Goal: Task Accomplishment & Management: Manage account settings

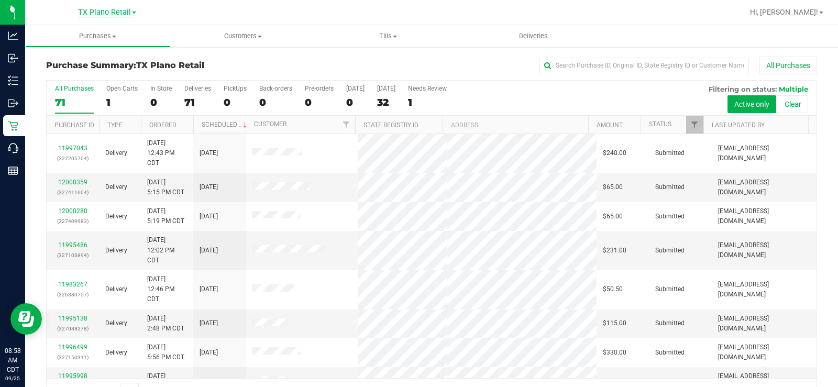
click at [99, 12] on span "TX Plano Retail" at bounding box center [104, 12] width 53 height 9
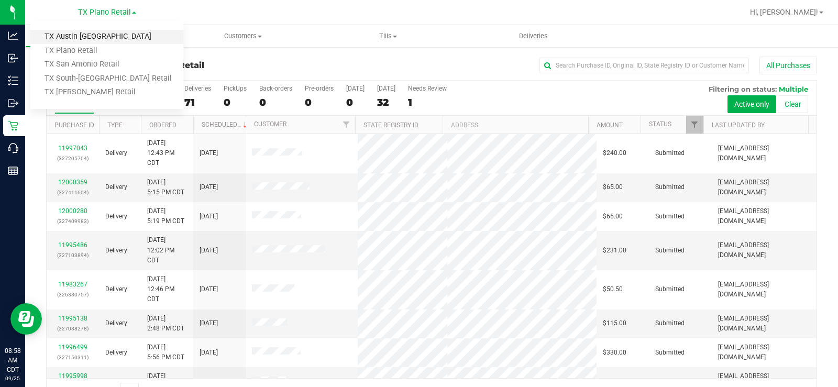
click at [100, 38] on link "TX Austin [GEOGRAPHIC_DATA]" at bounding box center [106, 37] width 153 height 14
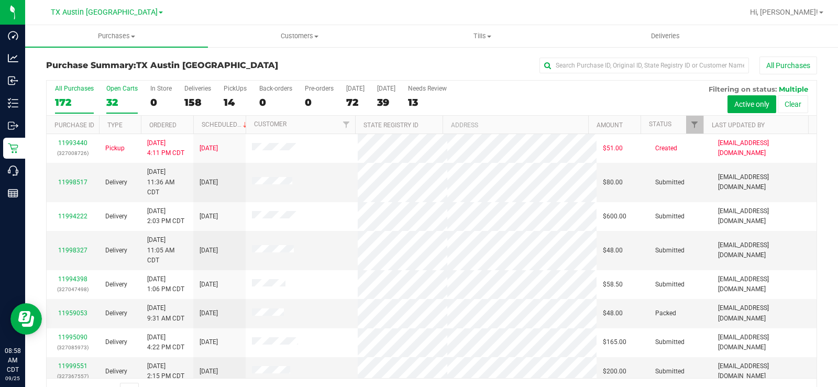
click at [111, 103] on div "32" at bounding box center [121, 102] width 31 height 12
click at [0, 0] on input "Open Carts 32" at bounding box center [0, 0] width 0 height 0
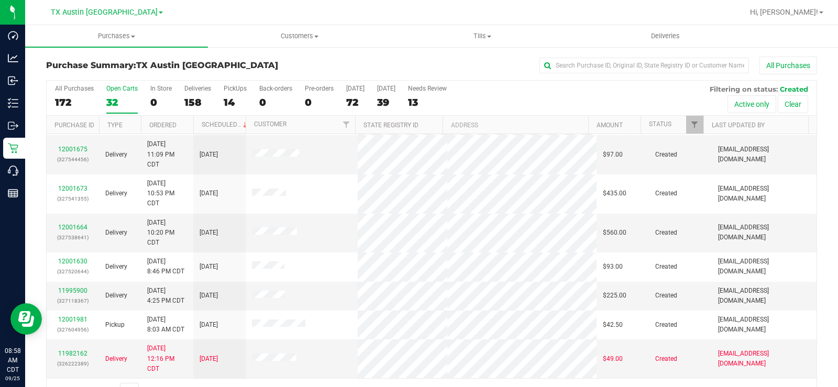
scroll to position [27, 0]
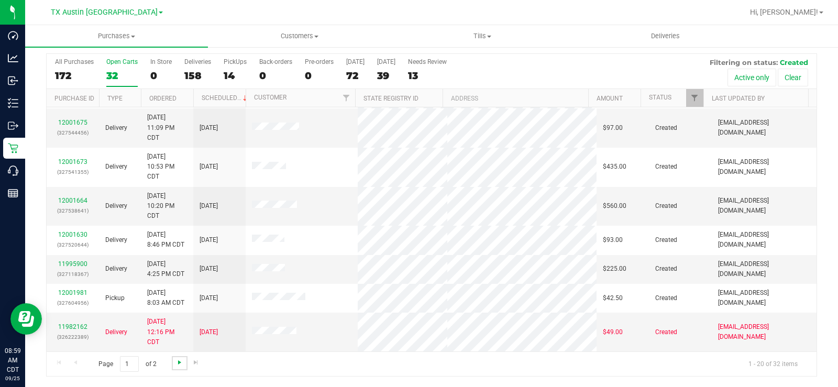
click at [177, 364] on span "Go to the next page" at bounding box center [179, 362] width 8 height 8
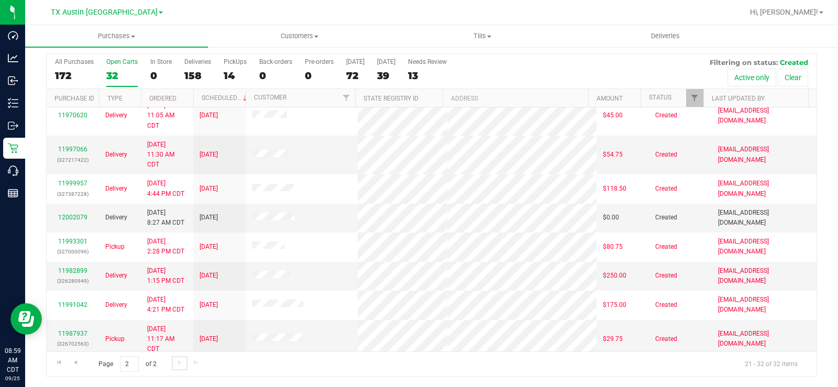
scroll to position [0, 0]
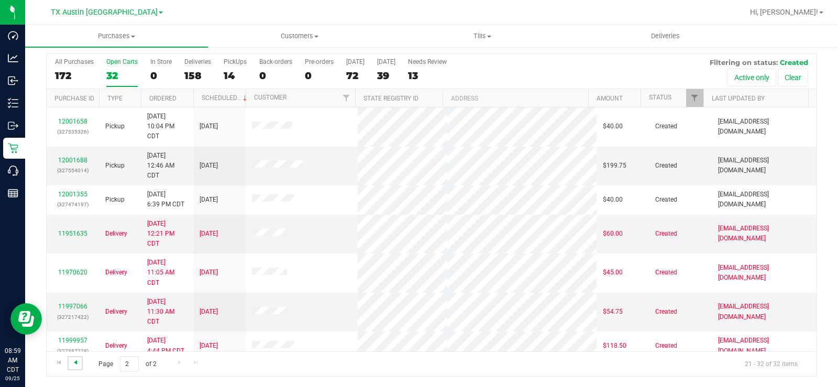
click at [78, 360] on span "Go to the previous page" at bounding box center [75, 362] width 8 height 8
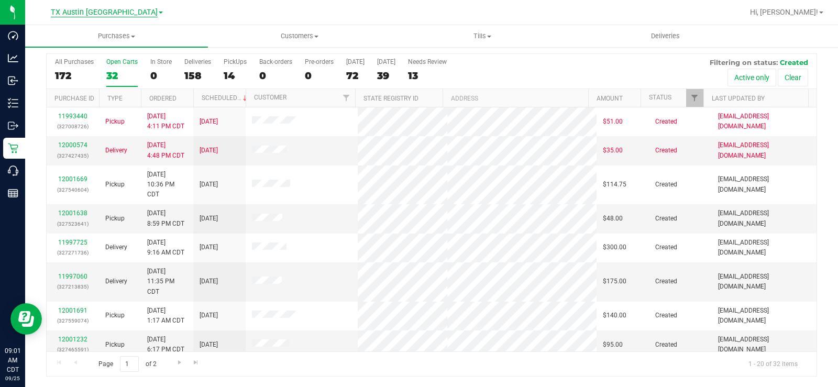
click at [100, 9] on span "TX Austin [GEOGRAPHIC_DATA]" at bounding box center [104, 12] width 107 height 9
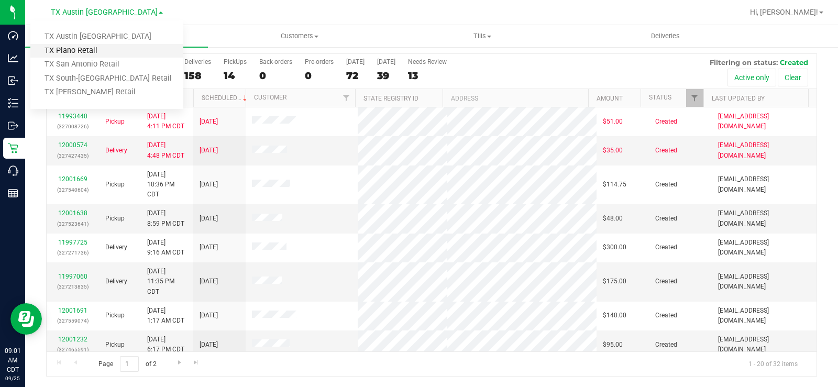
click at [95, 48] on link "TX Plano Retail" at bounding box center [106, 51] width 153 height 14
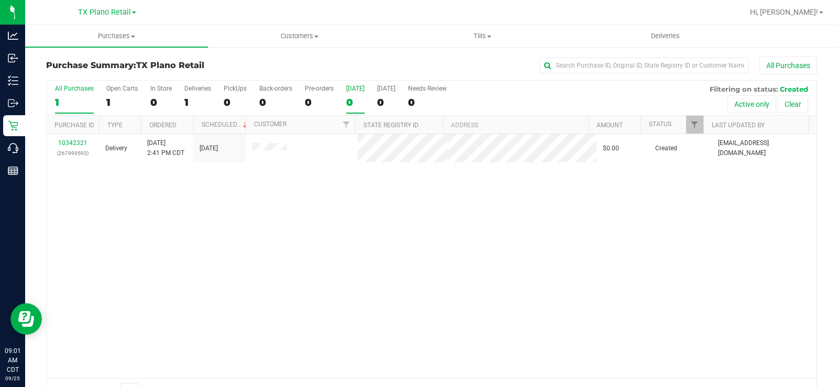
click at [352, 100] on div "0" at bounding box center [355, 102] width 18 height 12
click at [0, 0] on input "Today 0" at bounding box center [0, 0] width 0 height 0
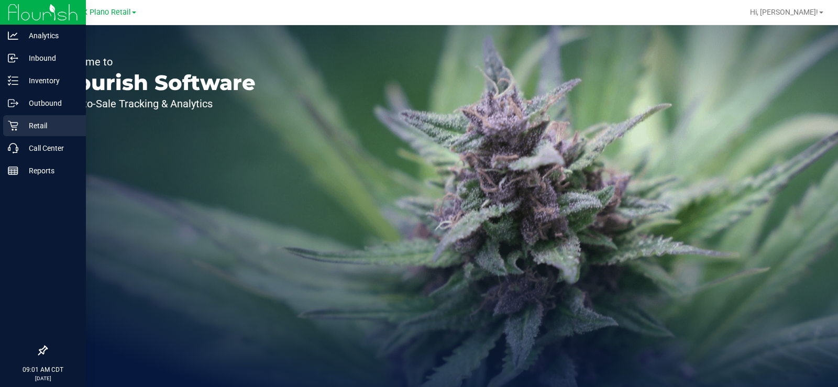
click at [27, 128] on p "Retail" at bounding box center [49, 125] width 63 height 13
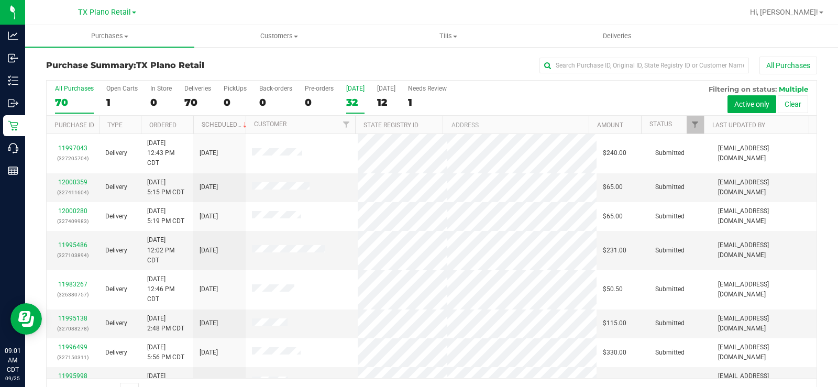
click at [356, 100] on div "32" at bounding box center [355, 102] width 18 height 12
click at [0, 0] on input "Today 32" at bounding box center [0, 0] width 0 height 0
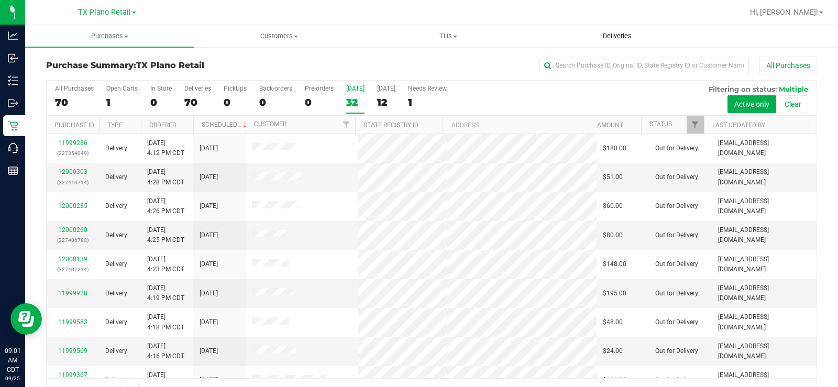
click at [627, 38] on span "Deliveries" at bounding box center [617, 35] width 57 height 9
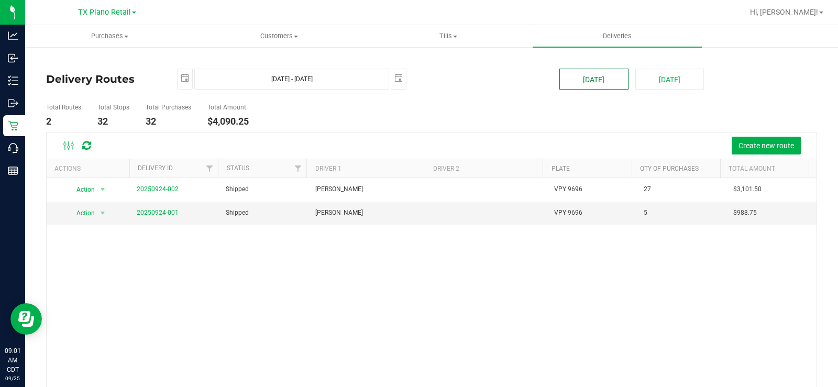
click at [601, 80] on button "[DATE]" at bounding box center [593, 79] width 69 height 21
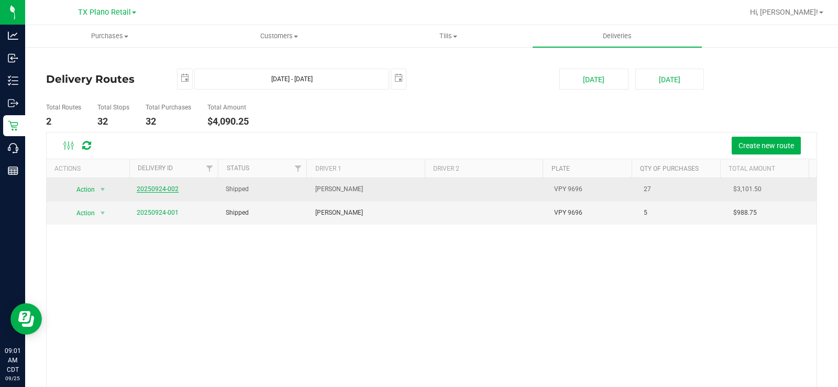
click at [167, 186] on link "20250924-002" at bounding box center [158, 188] width 42 height 7
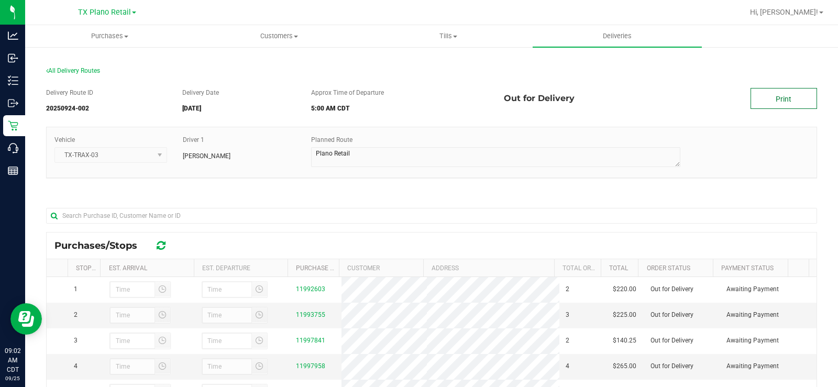
click at [766, 93] on link "Print" at bounding box center [784, 98] width 67 height 21
click at [91, 15] on span "TX Plano Retail" at bounding box center [104, 12] width 53 height 9
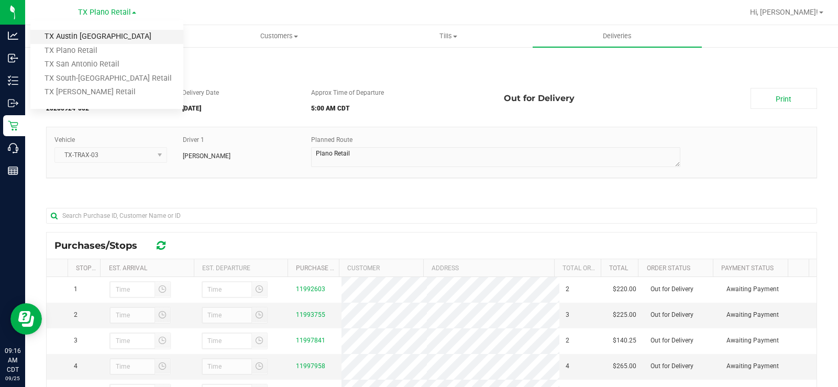
click at [95, 31] on link "TX Austin [GEOGRAPHIC_DATA]" at bounding box center [106, 37] width 153 height 14
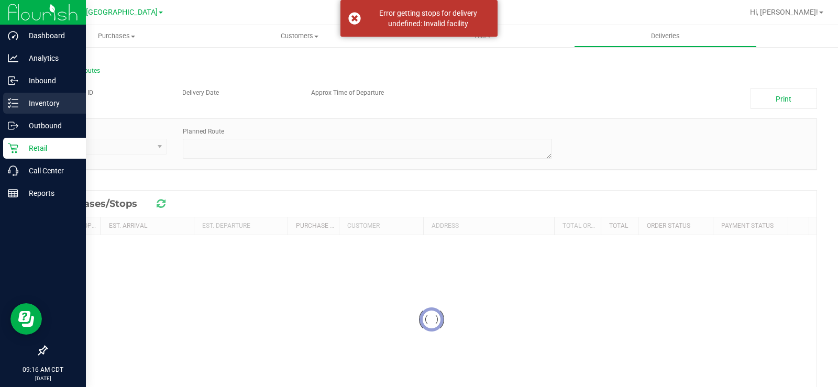
click at [38, 105] on p "Inventory" at bounding box center [49, 103] width 63 height 13
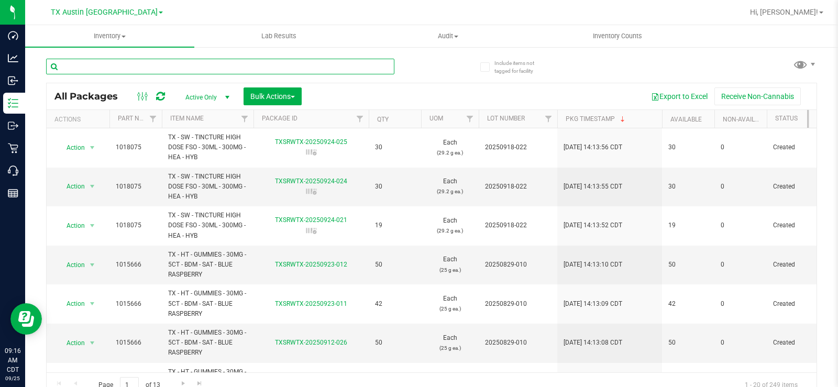
click at [139, 64] on input "text" at bounding box center [220, 67] width 348 height 16
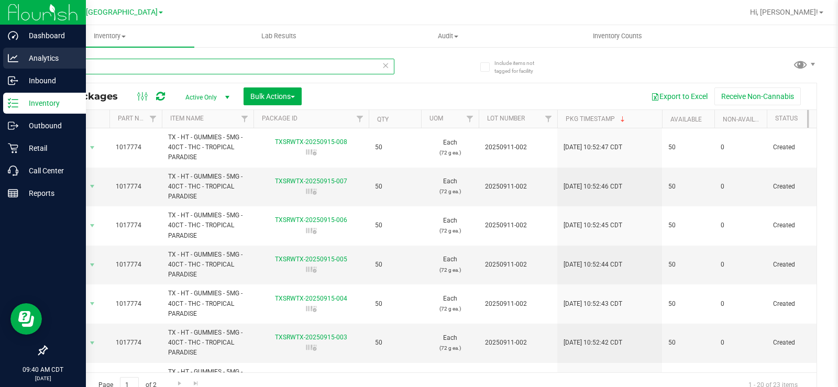
drag, startPoint x: 135, startPoint y: 69, endPoint x: 23, endPoint y: 67, distance: 112.7
click at [24, 68] on div "Dashboard Analytics Inbound Inventory Outbound Retail Call Center Reports 09:40…" at bounding box center [419, 193] width 838 height 387
type input "texas orange"
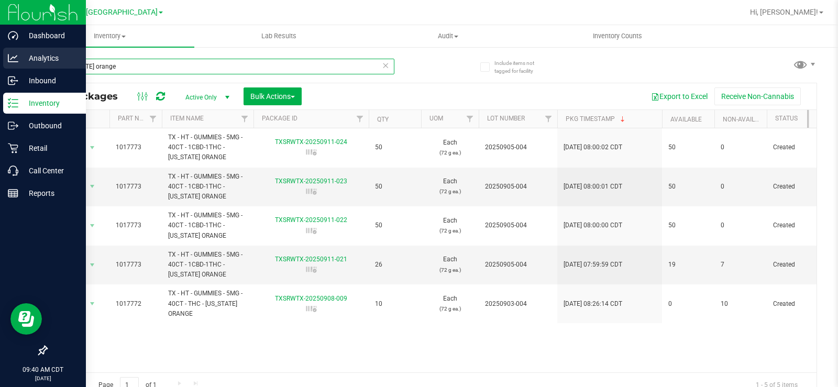
drag, startPoint x: 148, startPoint y: 66, endPoint x: 6, endPoint y: 60, distance: 142.1
click at [6, 60] on div "Dashboard Analytics Inbound Inventory Outbound Retail Call Center Reports 09:40…" at bounding box center [419, 193] width 838 height 387
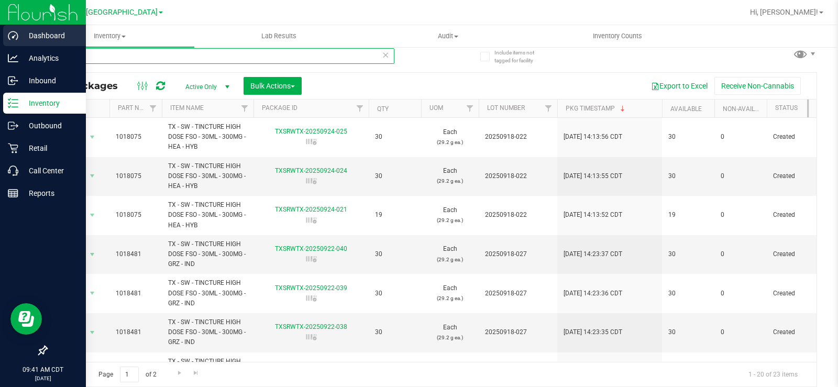
drag, startPoint x: 78, startPoint y: 50, endPoint x: 16, endPoint y: 47, distance: 61.4
click at [16, 47] on div "Dashboard Analytics Inbound Inventory Outbound Retail Call Center Reports 09:41…" at bounding box center [419, 193] width 838 height 387
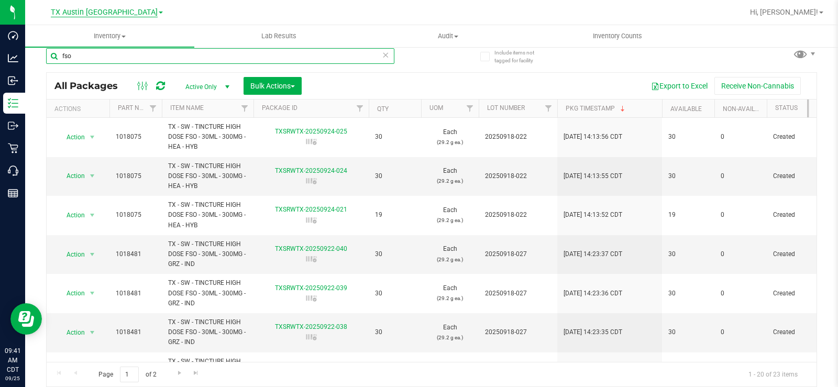
type input "fso"
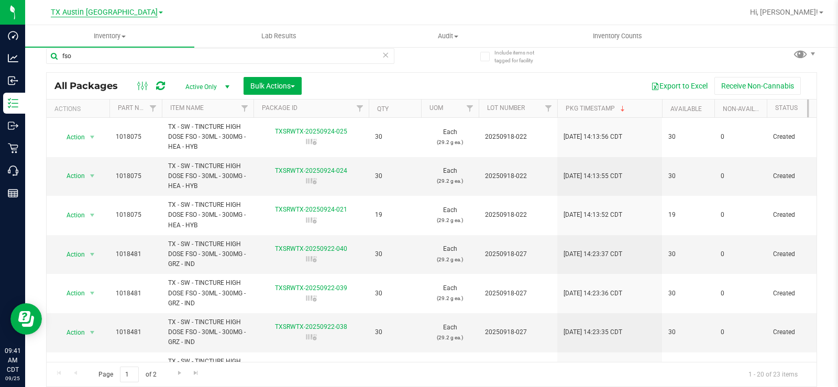
click at [118, 10] on span "TX Austin [GEOGRAPHIC_DATA]" at bounding box center [104, 12] width 107 height 9
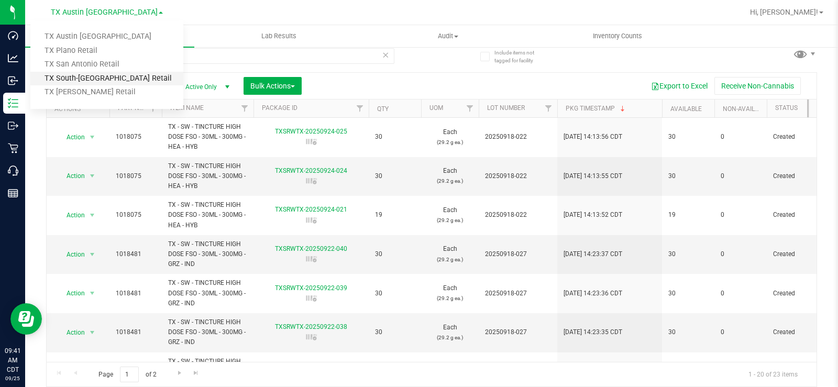
click at [94, 76] on link "TX South-Austin Retail" at bounding box center [106, 79] width 153 height 14
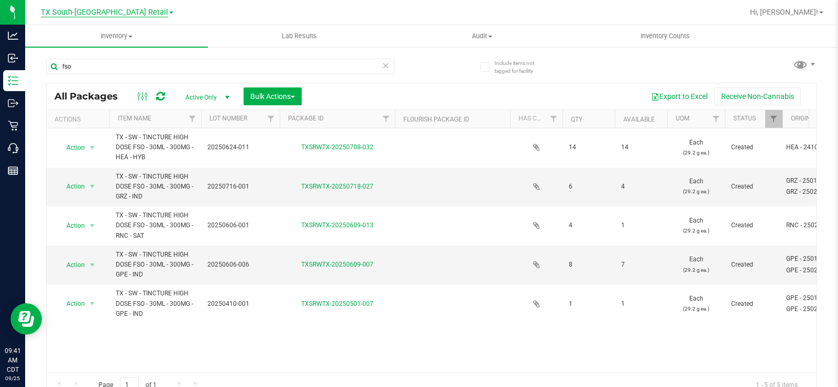
click at [99, 10] on span "TX South-Austin Retail" at bounding box center [104, 12] width 127 height 9
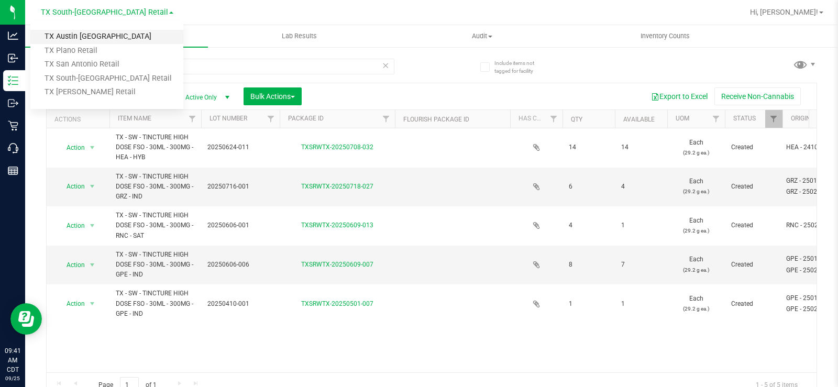
click at [93, 40] on link "TX Austin [GEOGRAPHIC_DATA]" at bounding box center [106, 37] width 153 height 14
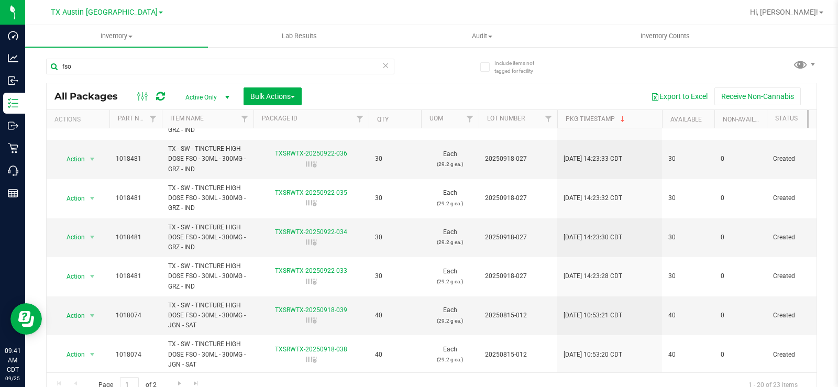
scroll to position [314, 0]
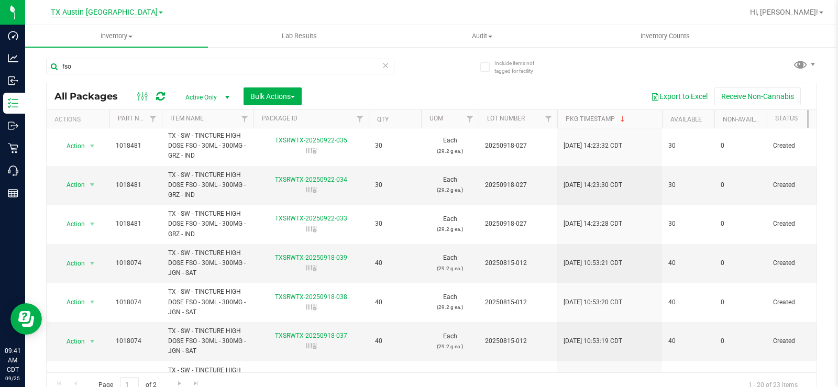
click at [114, 13] on span "TX Austin [GEOGRAPHIC_DATA]" at bounding box center [104, 12] width 107 height 9
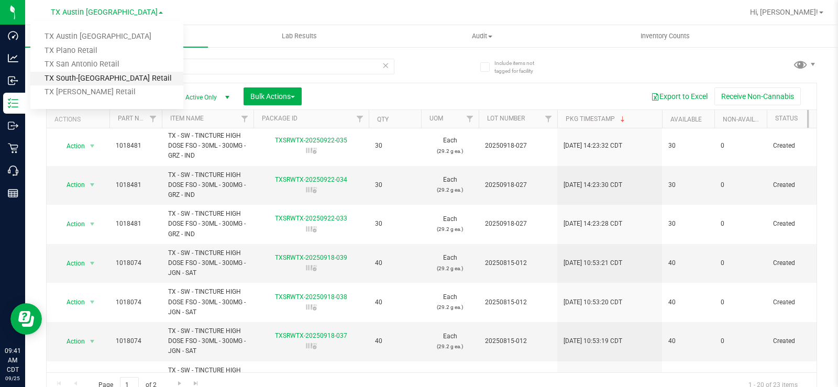
click at [104, 79] on link "TX South-Austin Retail" at bounding box center [106, 79] width 153 height 14
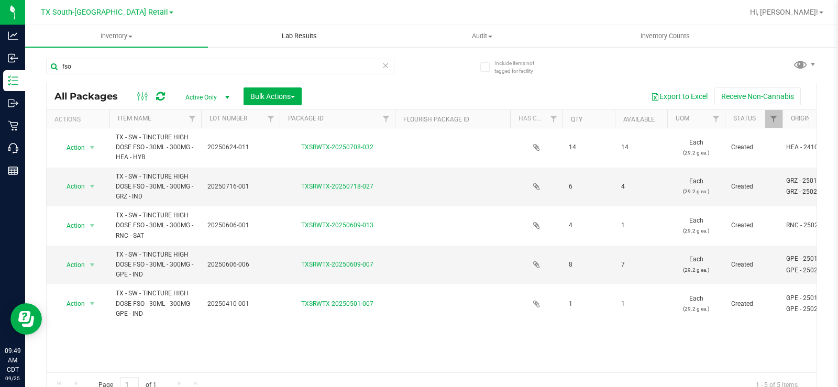
click at [299, 33] on span "Lab Results" at bounding box center [299, 35] width 63 height 9
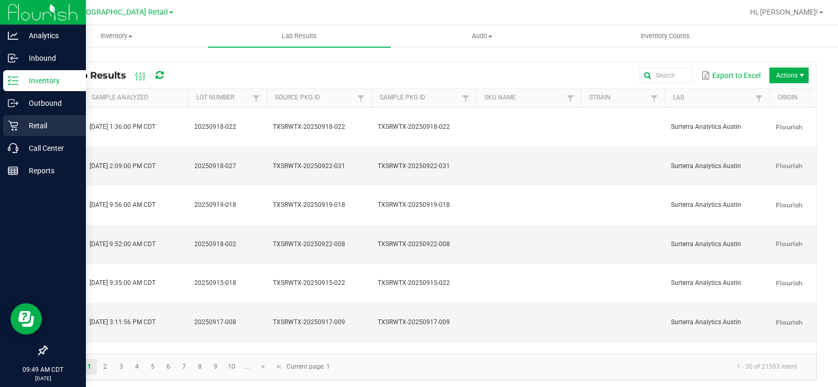
drag, startPoint x: 12, startPoint y: 128, endPoint x: 52, endPoint y: 124, distance: 41.0
click at [12, 127] on icon at bounding box center [13, 125] width 10 height 10
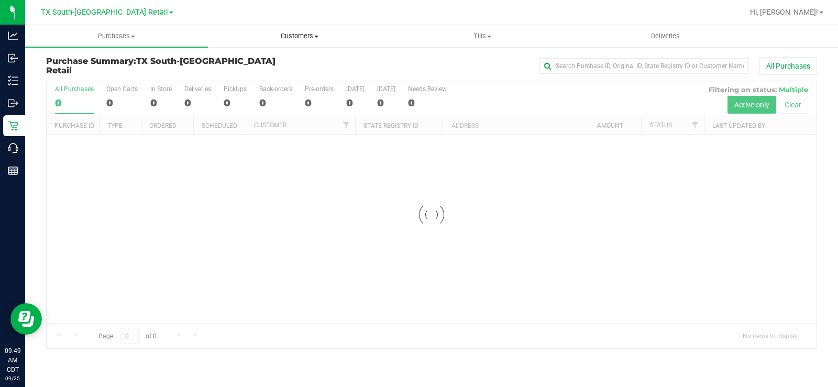
click at [294, 31] on span "Customers" at bounding box center [299, 35] width 182 height 9
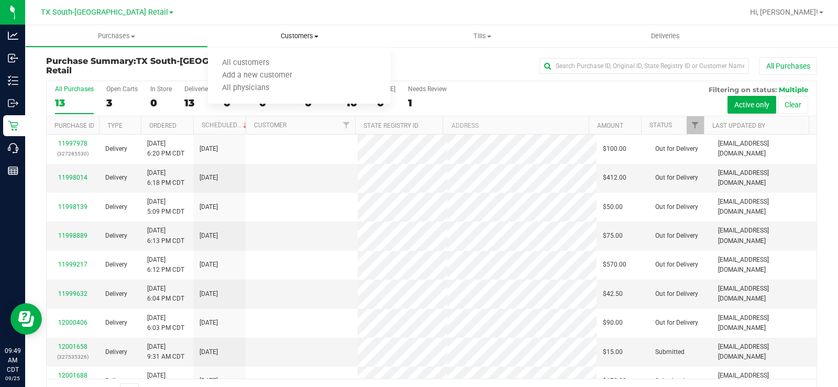
click at [295, 34] on span "Customers" at bounding box center [299, 35] width 183 height 9
click at [293, 35] on span "Customers" at bounding box center [299, 35] width 183 height 9
click at [263, 62] on span "All customers" at bounding box center [245, 63] width 75 height 9
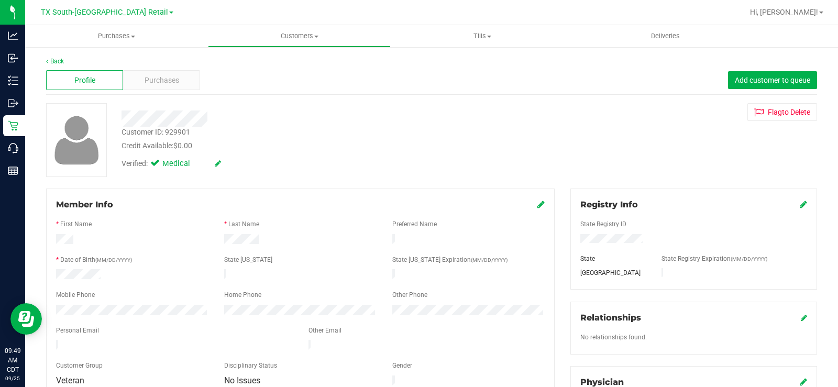
drag, startPoint x: 170, startPoint y: 336, endPoint x: 47, endPoint y: 334, distance: 123.6
click at [47, 334] on div "Member Info * First Name * Last Name Preferred Name * Date of Birth (MM/DD/YYYY…" at bounding box center [300, 294] width 509 height 210
drag, startPoint x: 167, startPoint y: 338, endPoint x: 51, endPoint y: 338, distance: 116.3
click at [51, 340] on div at bounding box center [174, 346] width 252 height 13
click at [164, 75] on span "Purchases" at bounding box center [162, 80] width 35 height 11
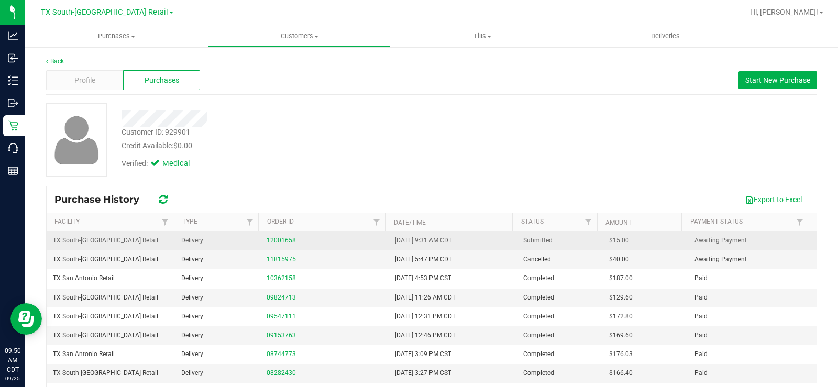
click at [274, 239] on link "12001658" at bounding box center [281, 240] width 29 height 7
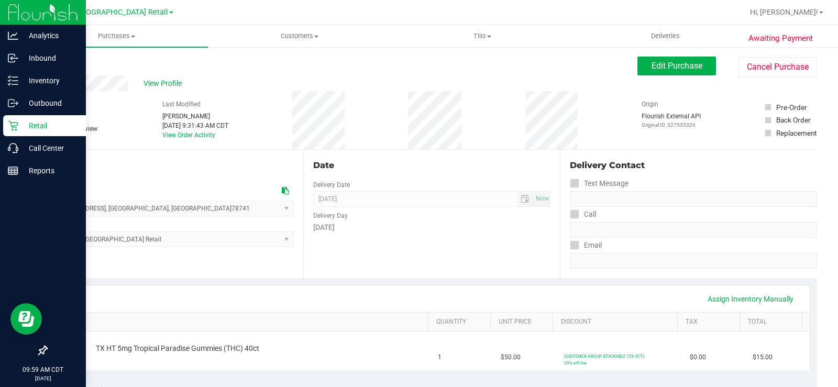
click at [40, 122] on p "Retail" at bounding box center [49, 125] width 63 height 13
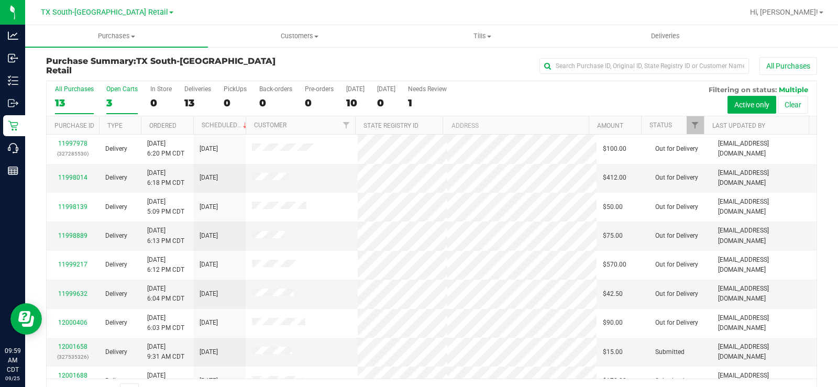
click at [117, 90] on div "Open Carts" at bounding box center [121, 88] width 31 height 7
click at [0, 0] on input "Open Carts 3" at bounding box center [0, 0] width 0 height 0
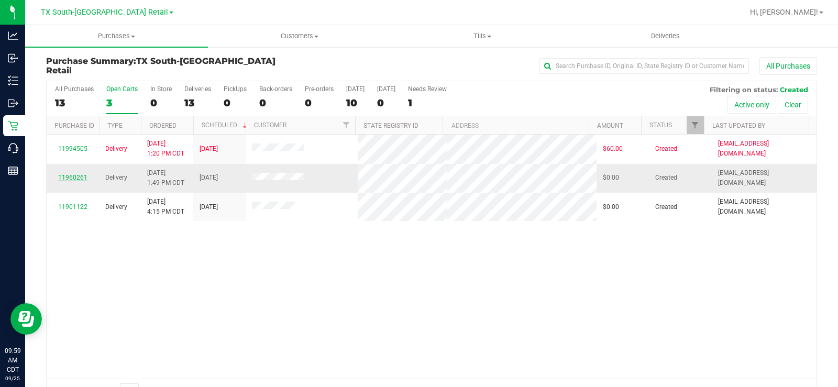
click at [83, 176] on link "11960261" at bounding box center [72, 177] width 29 height 7
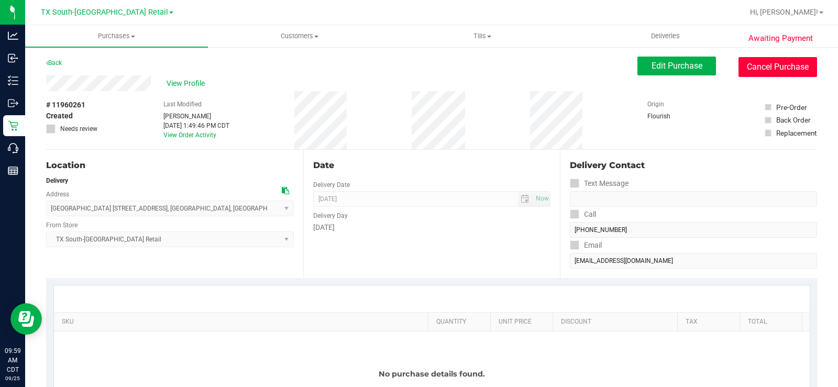
click at [767, 68] on button "Cancel Purchase" at bounding box center [778, 67] width 79 height 20
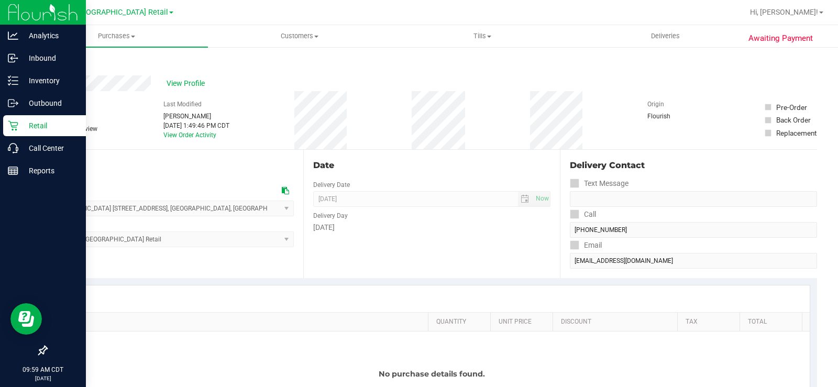
click at [21, 130] on p "Retail" at bounding box center [49, 125] width 63 height 13
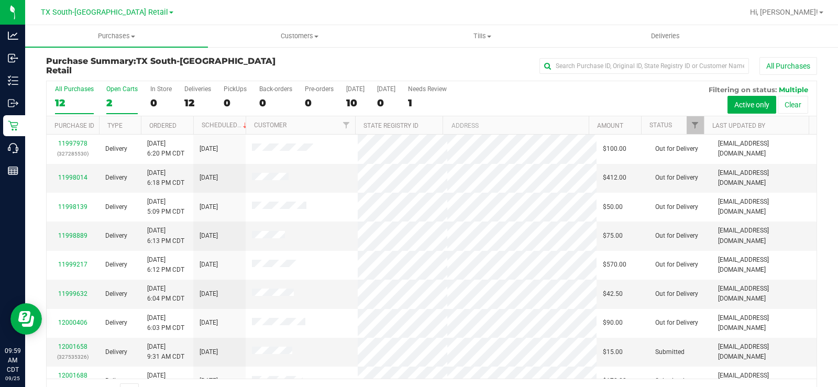
click at [110, 90] on div "Open Carts" at bounding box center [121, 88] width 31 height 7
click at [0, 0] on input "Open Carts 2" at bounding box center [0, 0] width 0 height 0
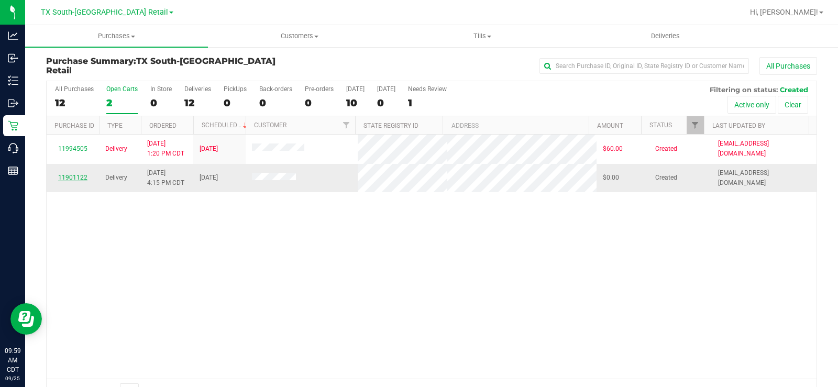
click at [63, 174] on link "11901122" at bounding box center [72, 177] width 29 height 7
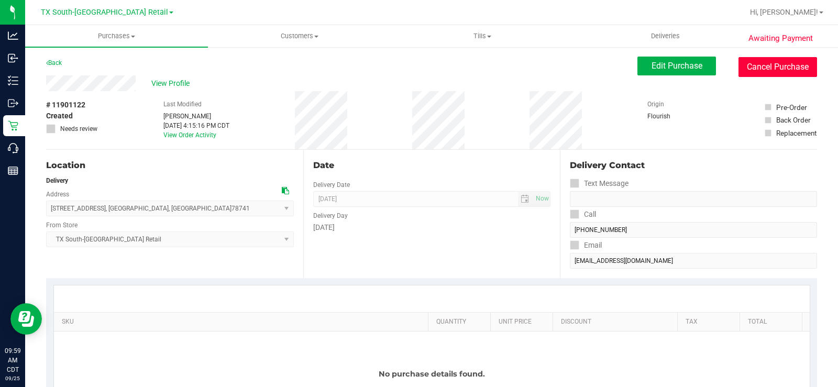
click at [748, 70] on button "Cancel Purchase" at bounding box center [778, 67] width 79 height 20
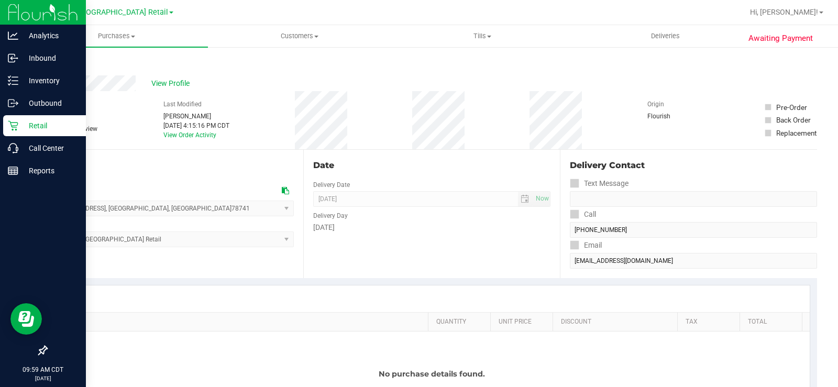
click at [15, 119] on div "Retail" at bounding box center [44, 125] width 83 height 21
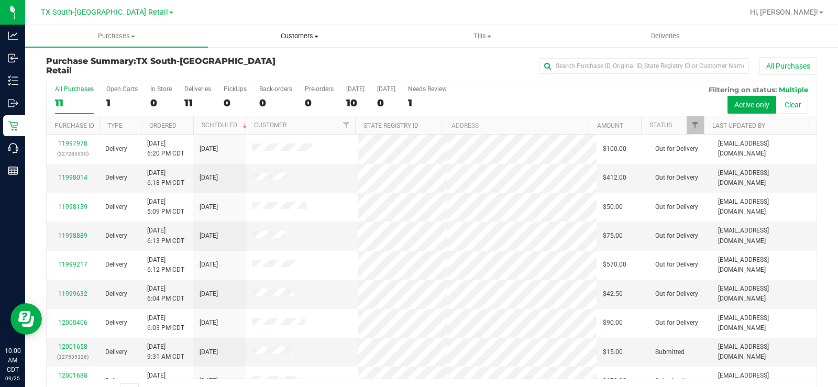
click at [299, 40] on span "Customers" at bounding box center [299, 35] width 182 height 9
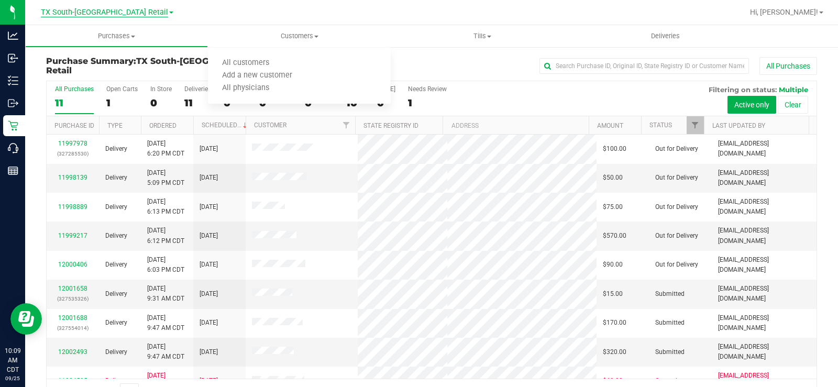
click at [113, 10] on span "TX South-Austin Retail" at bounding box center [104, 12] width 127 height 9
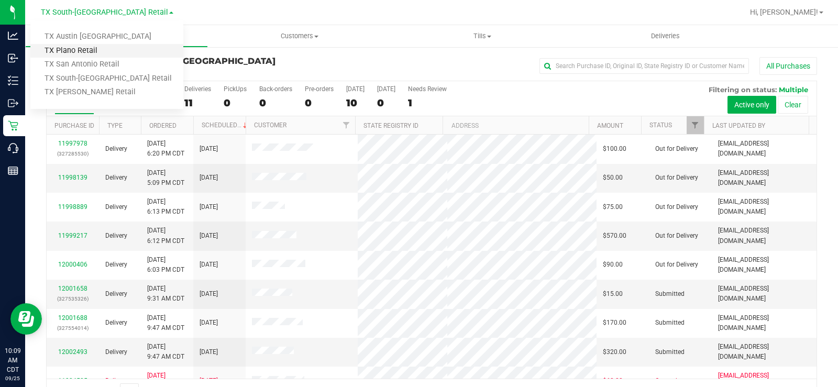
click at [89, 47] on link "TX Plano Retail" at bounding box center [106, 51] width 153 height 14
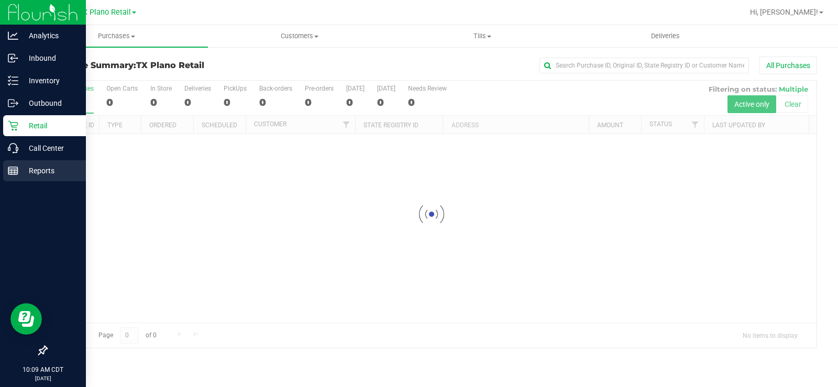
click at [26, 171] on p "Reports" at bounding box center [49, 170] width 63 height 13
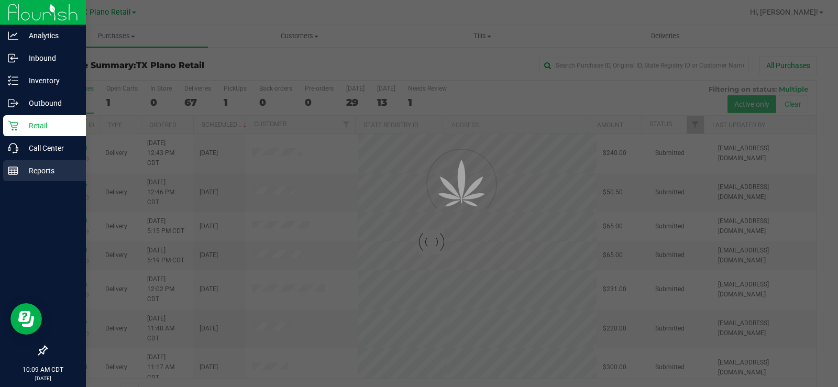
click at [26, 171] on p "Reports" at bounding box center [49, 170] width 63 height 13
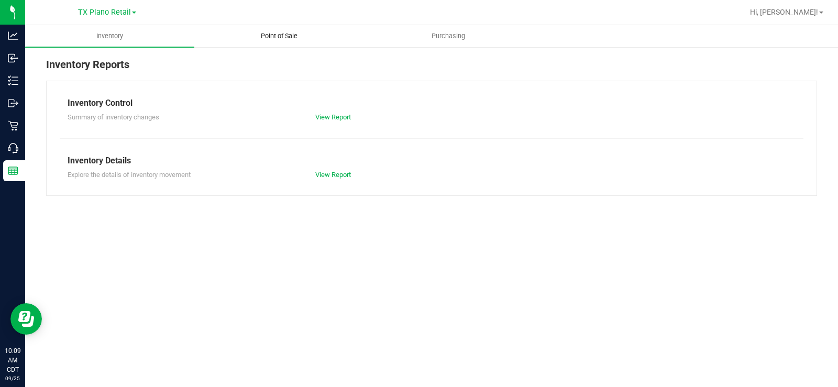
click at [277, 37] on span "Point of Sale" at bounding box center [279, 35] width 65 height 9
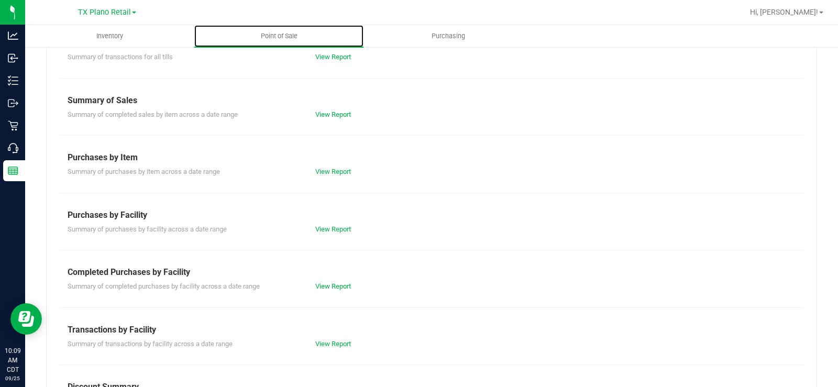
scroll to position [163, 0]
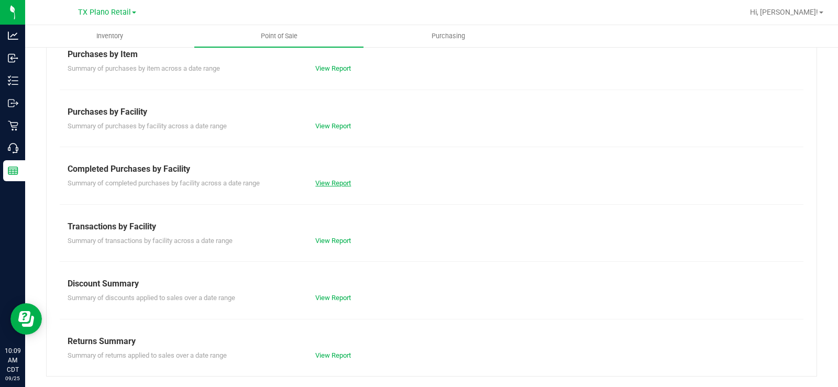
click at [320, 181] on link "View Report" at bounding box center [333, 183] width 36 height 8
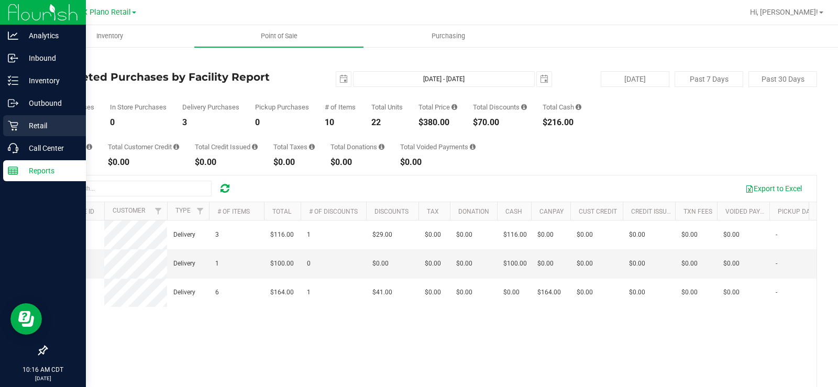
click at [27, 122] on p "Retail" at bounding box center [49, 125] width 63 height 13
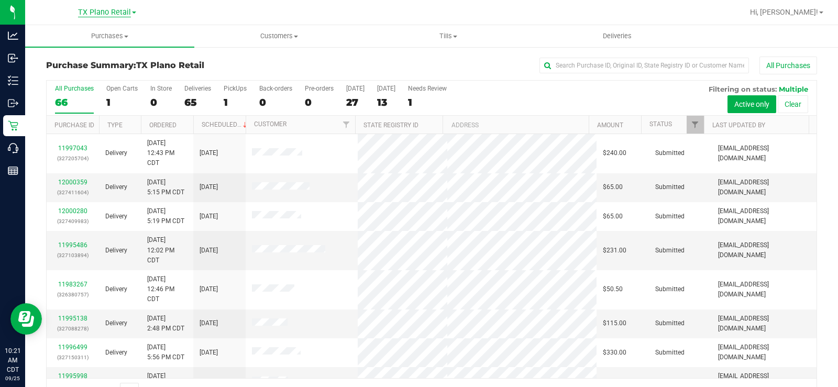
click at [104, 13] on span "TX Plano Retail" at bounding box center [104, 12] width 53 height 9
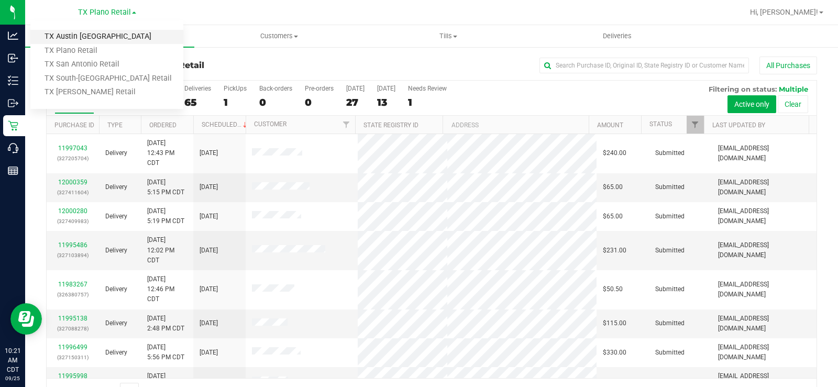
click at [94, 31] on link "TX Austin [GEOGRAPHIC_DATA]" at bounding box center [106, 37] width 153 height 14
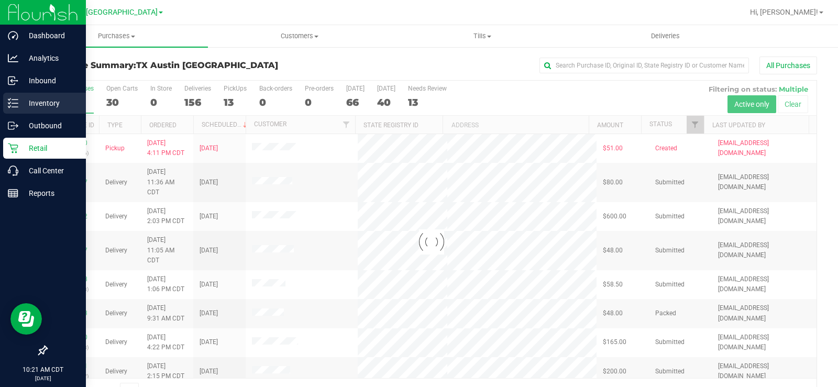
click at [35, 98] on p "Inventory" at bounding box center [49, 103] width 63 height 13
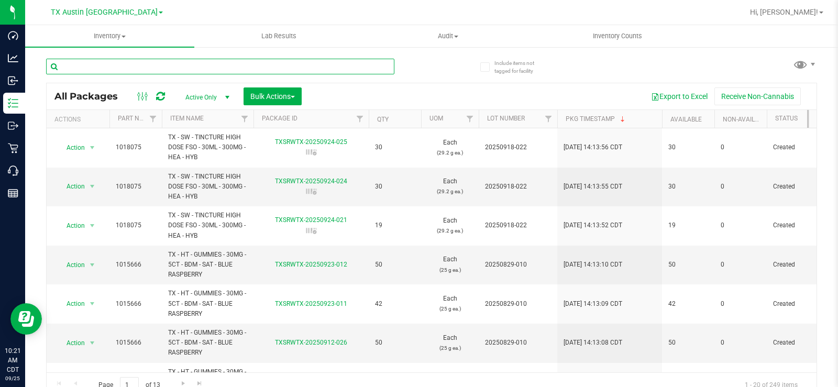
click at [102, 70] on input "text" at bounding box center [220, 67] width 348 height 16
type input "fso"
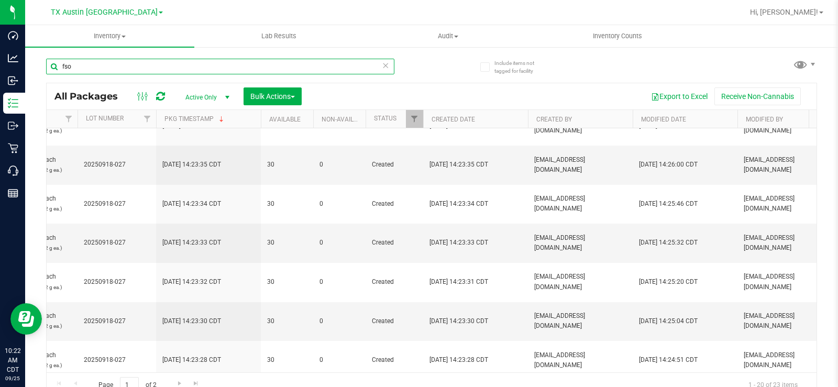
scroll to position [0, 230]
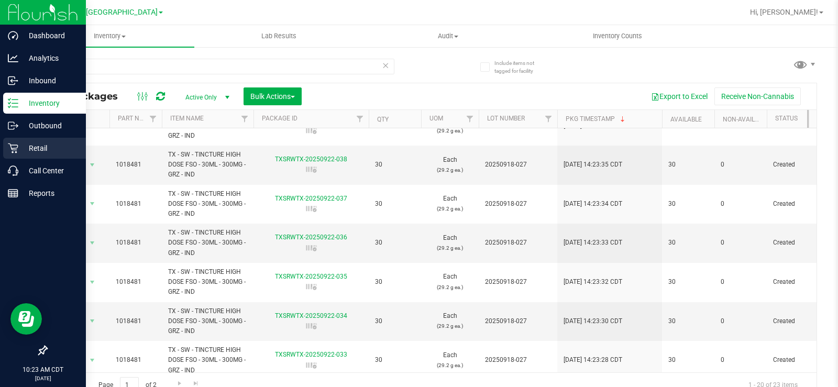
click at [31, 144] on p "Retail" at bounding box center [49, 148] width 63 height 13
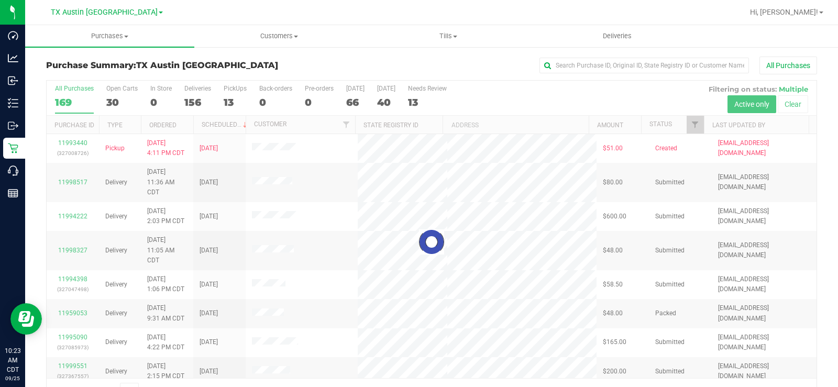
click at [110, 96] on div at bounding box center [432, 242] width 770 height 323
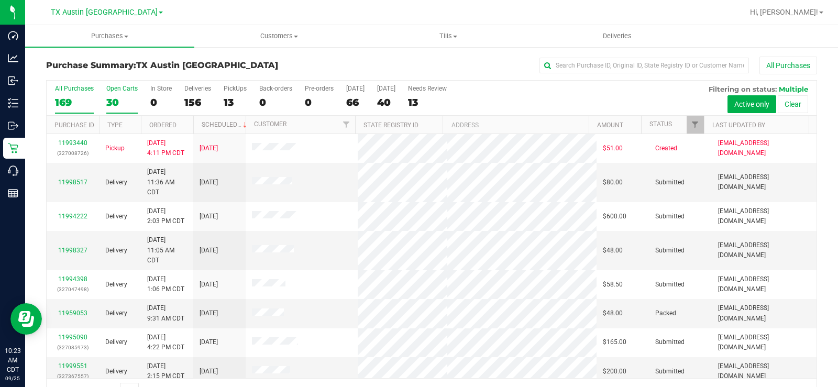
click at [111, 98] on div "30" at bounding box center [121, 102] width 31 height 12
click at [0, 0] on input "Open Carts 30" at bounding box center [0, 0] width 0 height 0
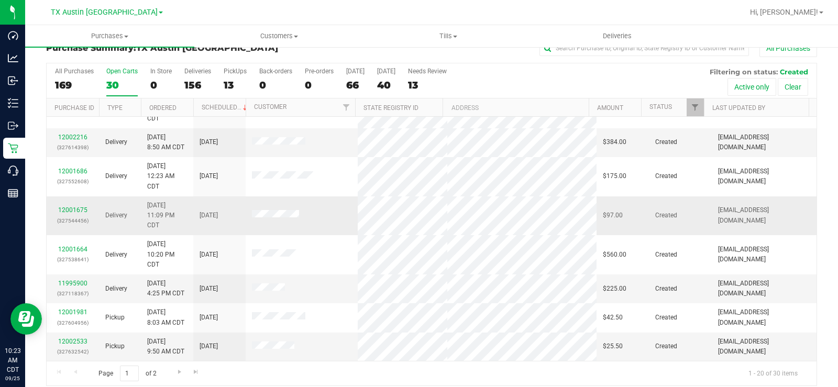
scroll to position [27, 0]
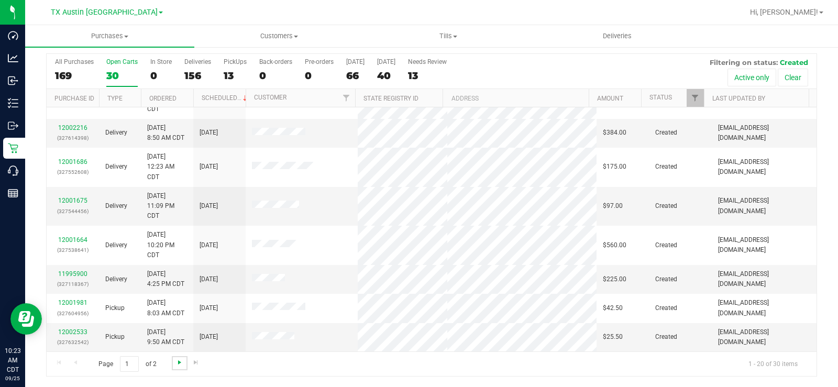
click at [178, 362] on span "Go to the next page" at bounding box center [179, 362] width 8 height 8
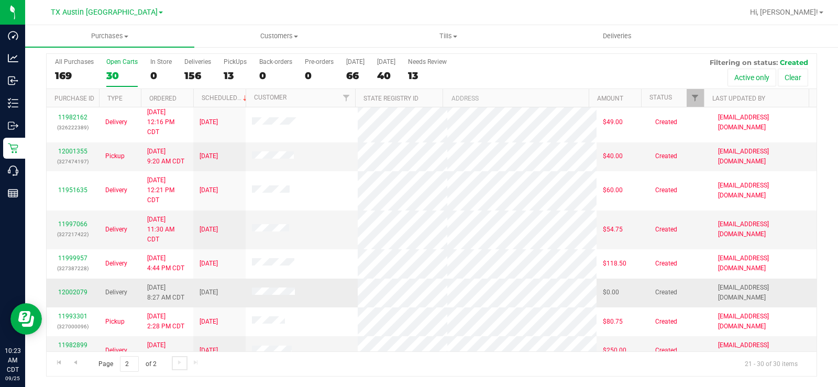
scroll to position [0, 0]
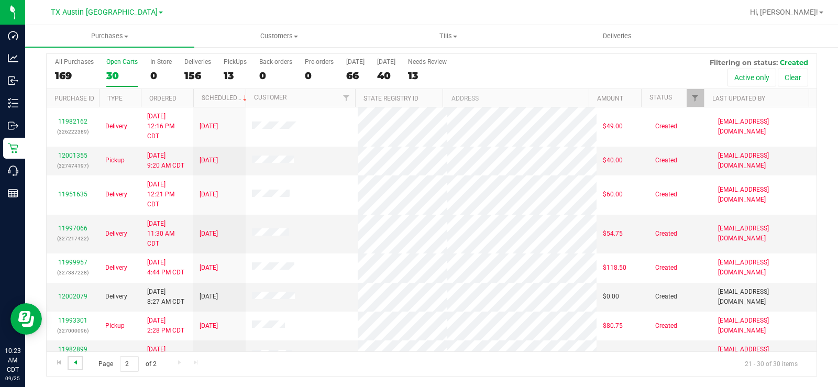
click at [77, 362] on span "Go to the previous page" at bounding box center [75, 362] width 8 height 8
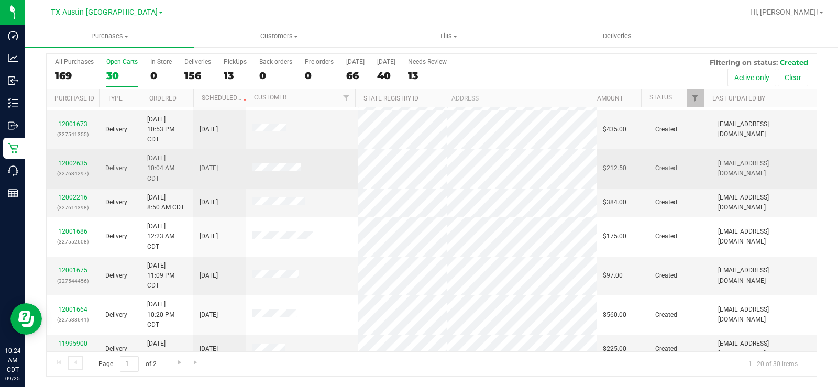
scroll to position [436, 0]
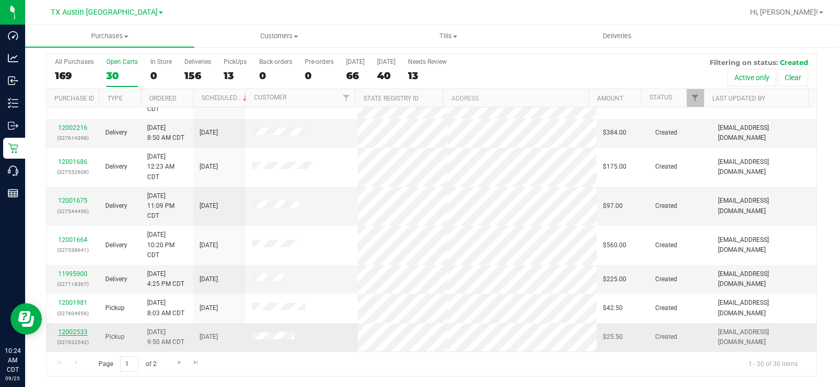
click at [74, 333] on link "12002533" at bounding box center [72, 331] width 29 height 7
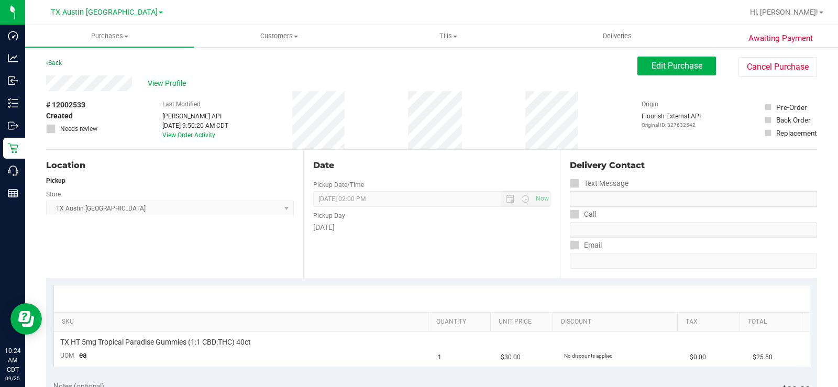
click at [97, 89] on div "View Profile" at bounding box center [341, 83] width 591 height 16
click at [162, 85] on span "View Profile" at bounding box center [169, 83] width 42 height 11
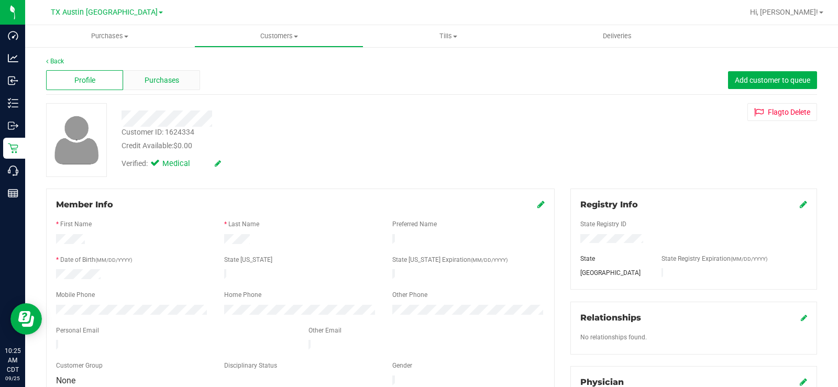
click at [172, 83] on span "Purchases" at bounding box center [162, 80] width 35 height 11
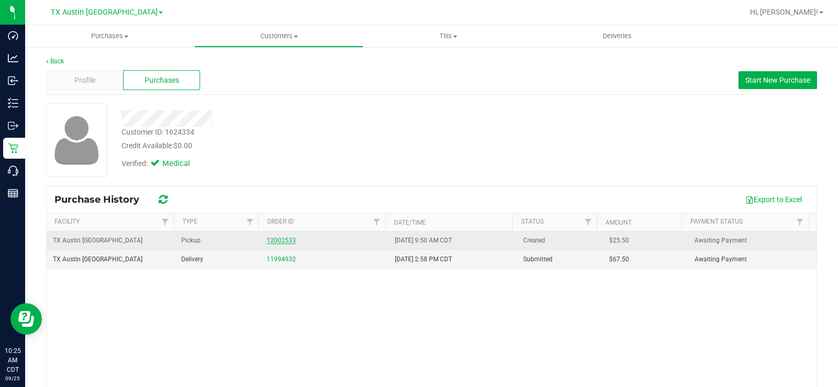
click at [272, 237] on link "12002533" at bounding box center [281, 240] width 29 height 7
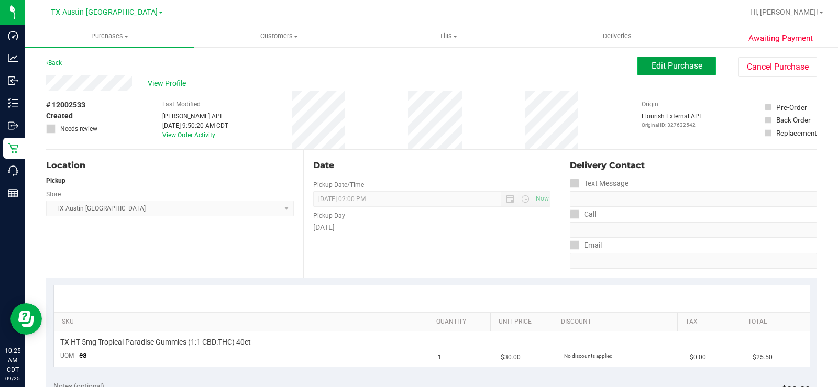
click at [659, 62] on span "Edit Purchase" at bounding box center [677, 66] width 51 height 10
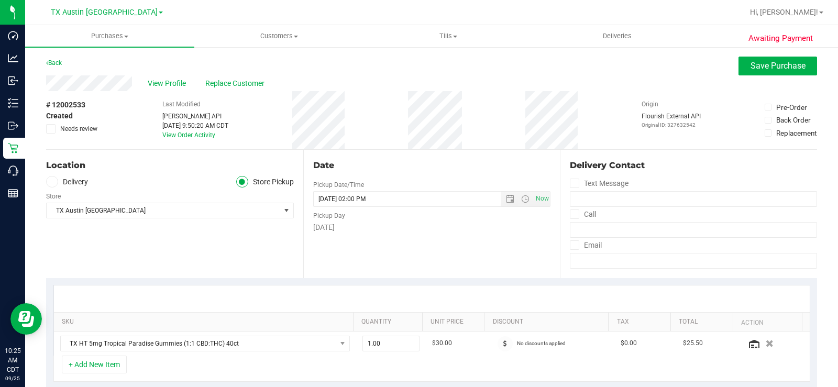
click at [51, 182] on icon at bounding box center [52, 182] width 6 height 0
click at [0, 0] on input "Delivery" at bounding box center [0, 0] width 0 height 0
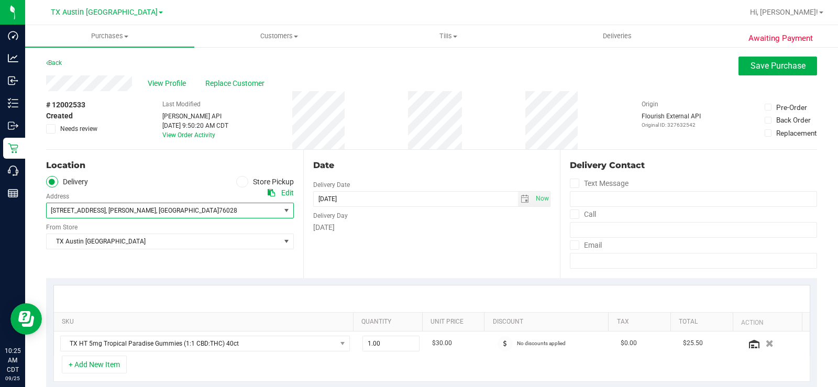
click at [76, 205] on span "912 Walnut St , Burleson , TX 76028" at bounding box center [158, 210] width 222 height 15
click at [78, 206] on span "912 Walnut St , Burleson , TX 76028" at bounding box center [158, 210] width 222 height 15
click at [156, 83] on span "View Profile" at bounding box center [169, 83] width 42 height 11
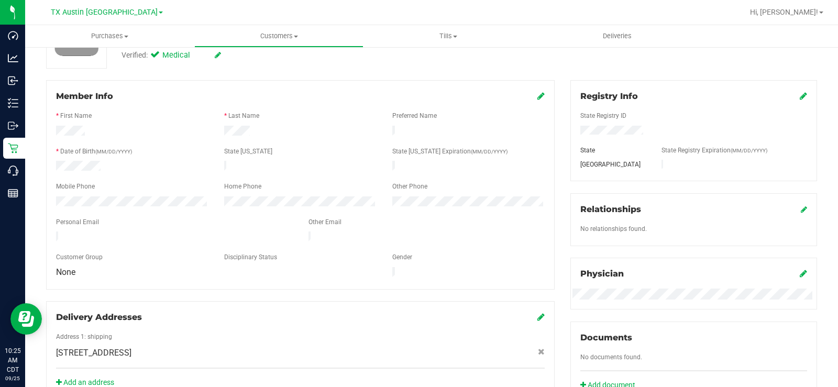
scroll to position [262, 0]
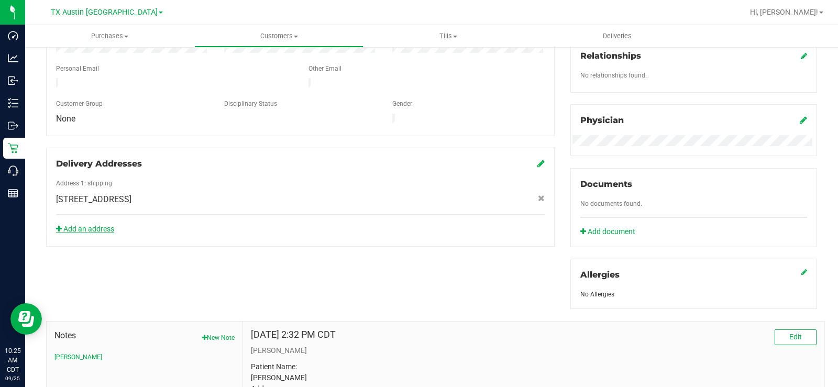
click at [108, 225] on link "Add an address" at bounding box center [85, 229] width 58 height 8
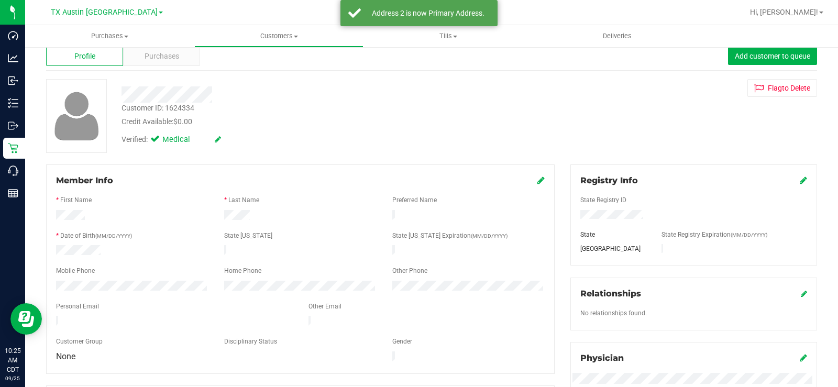
scroll to position [0, 0]
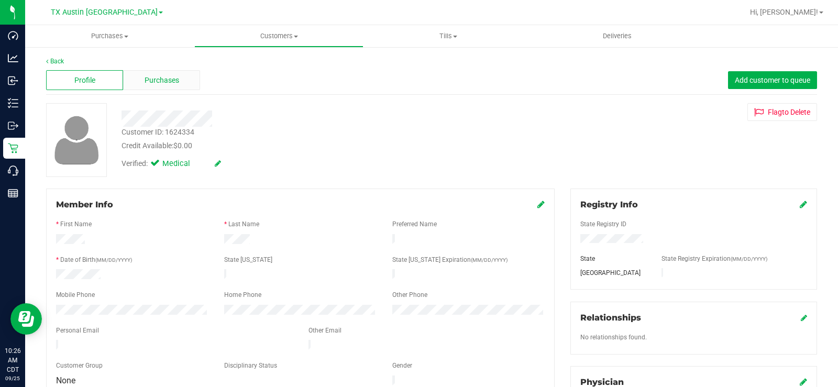
click at [168, 75] on span "Purchases" at bounding box center [162, 80] width 35 height 11
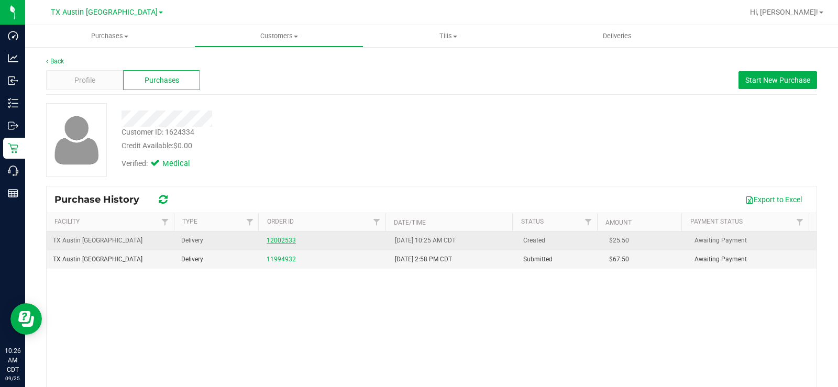
click at [282, 237] on link "12002533" at bounding box center [281, 240] width 29 height 7
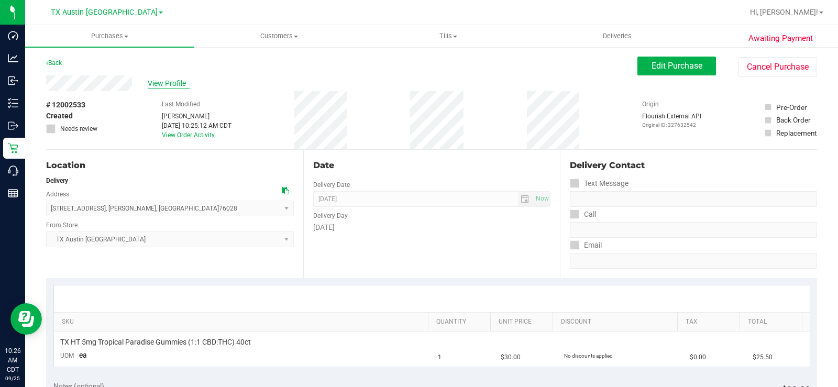
click at [168, 84] on span "View Profile" at bounding box center [169, 83] width 42 height 11
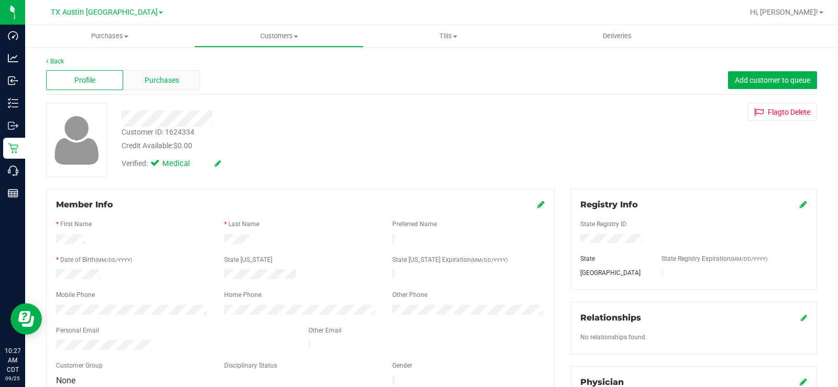
click at [177, 75] on span "Purchases" at bounding box center [162, 80] width 35 height 11
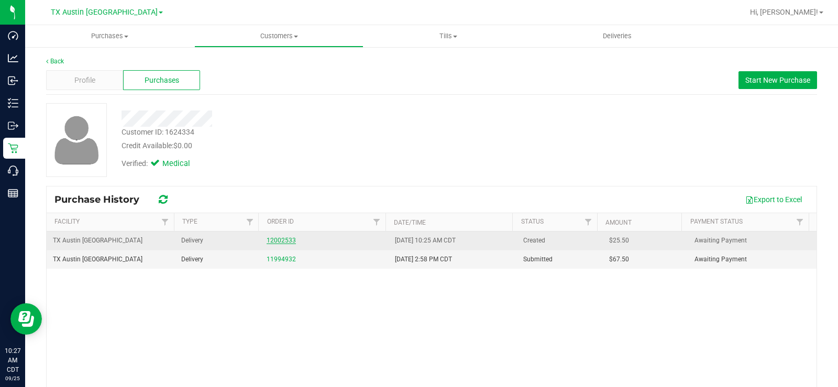
click at [267, 239] on link "12002533" at bounding box center [281, 240] width 29 height 7
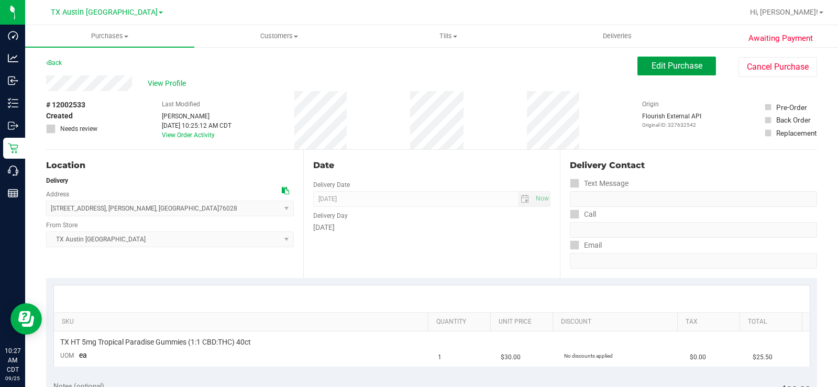
drag, startPoint x: 642, startPoint y: 60, endPoint x: 619, endPoint y: 88, distance: 36.4
click at [642, 60] on button "Edit Purchase" at bounding box center [677, 66] width 79 height 19
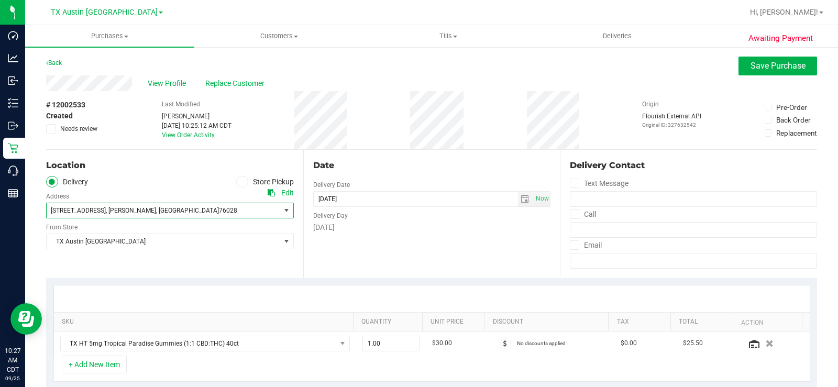
click at [175, 204] on span "912 Walnut St , Burleson , TX 76028" at bounding box center [158, 210] width 222 height 15
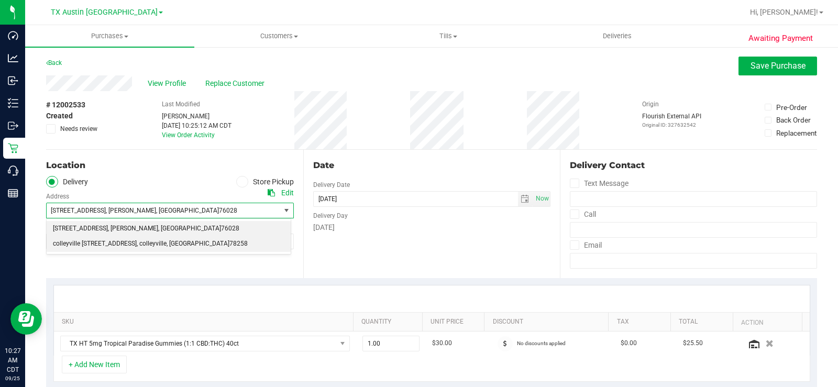
click at [137, 246] on span "colleyville 6213 colleyville blvd suite 100" at bounding box center [95, 244] width 84 height 14
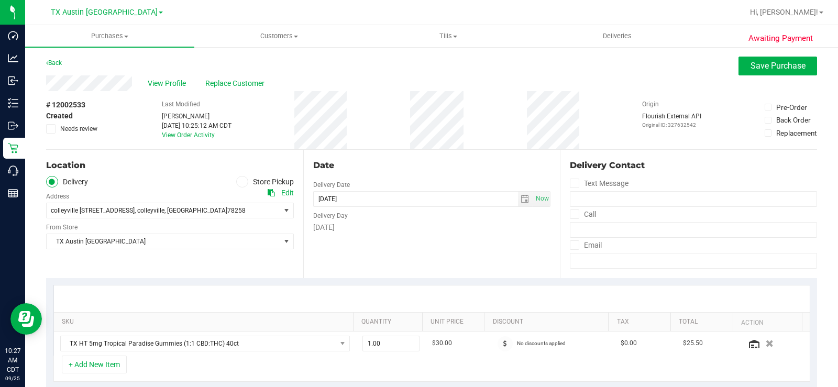
click at [145, 257] on div "Location Delivery Store Pickup Address Edit colleyville 6213 colleyville blvd s…" at bounding box center [174, 214] width 257 height 128
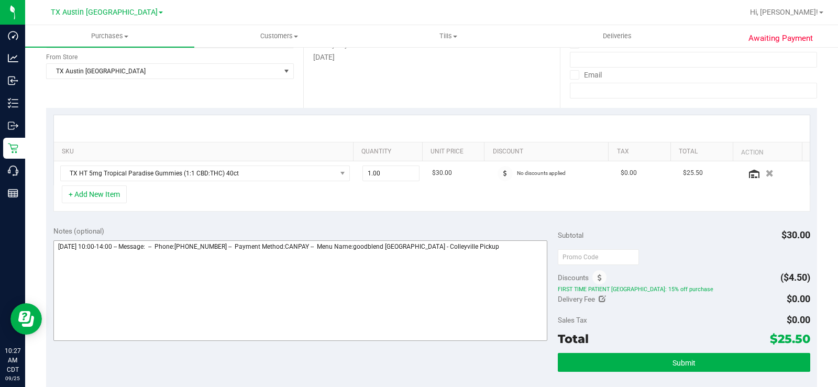
scroll to position [210, 0]
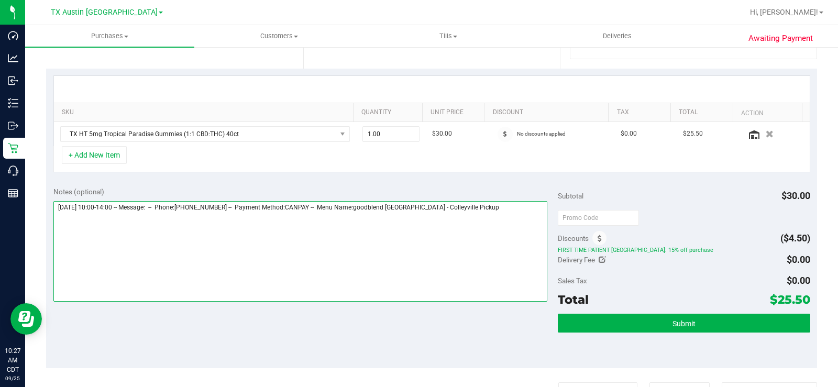
click at [470, 214] on textarea at bounding box center [300, 251] width 494 height 101
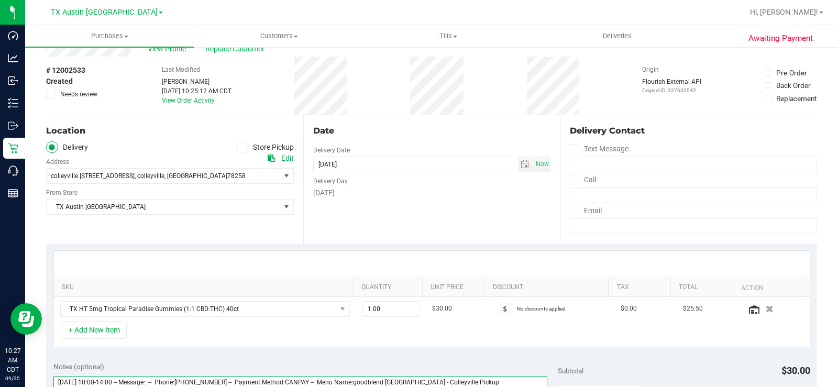
scroll to position [0, 0]
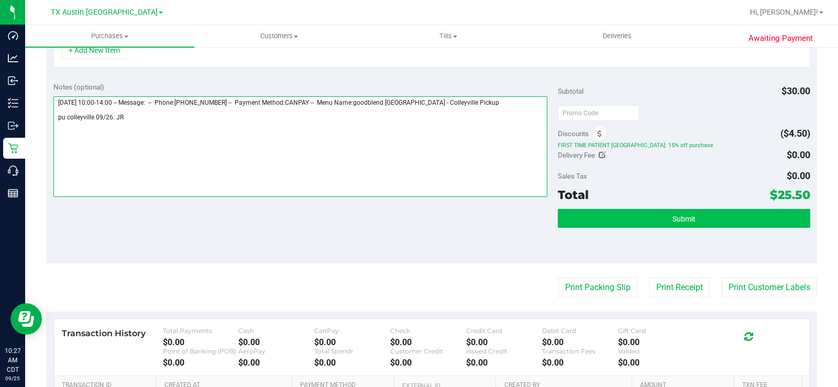
type textarea "Friday 09/26/2025 10:00-14:00 -- Message: -- Phone:7343532030 -- Payment Method…"
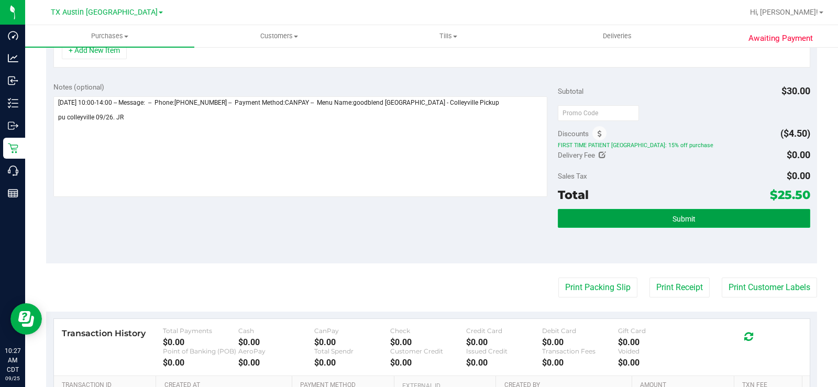
click at [594, 223] on button "Submit" at bounding box center [684, 218] width 252 height 19
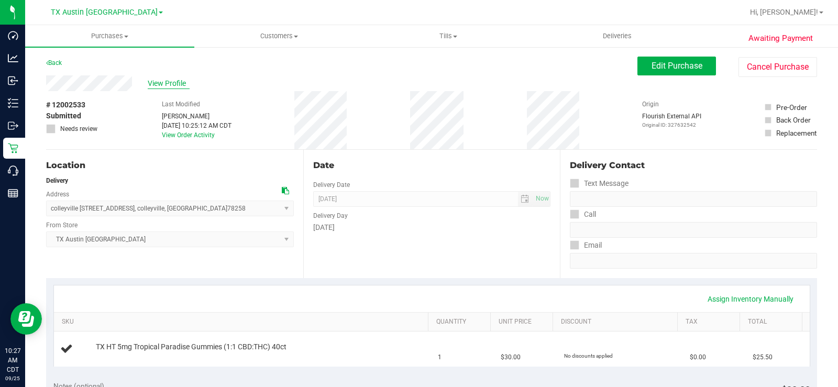
click at [161, 81] on span "View Profile" at bounding box center [169, 83] width 42 height 11
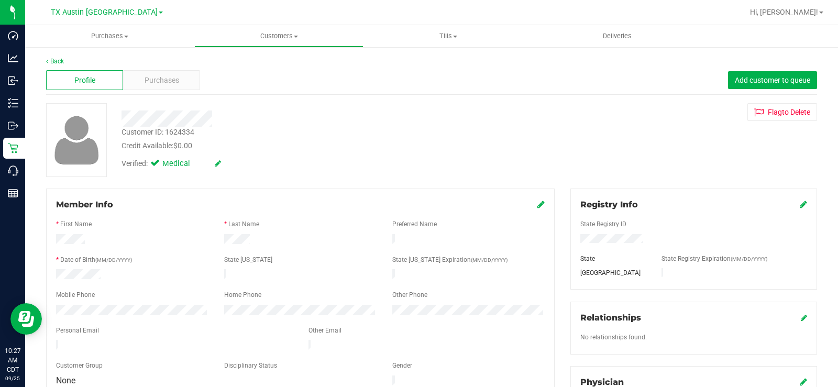
drag, startPoint x: 154, startPoint y: 339, endPoint x: 53, endPoint y: 336, distance: 100.6
click at [53, 340] on div at bounding box center [174, 346] width 252 height 13
click at [172, 84] on span "Purchases" at bounding box center [162, 80] width 35 height 11
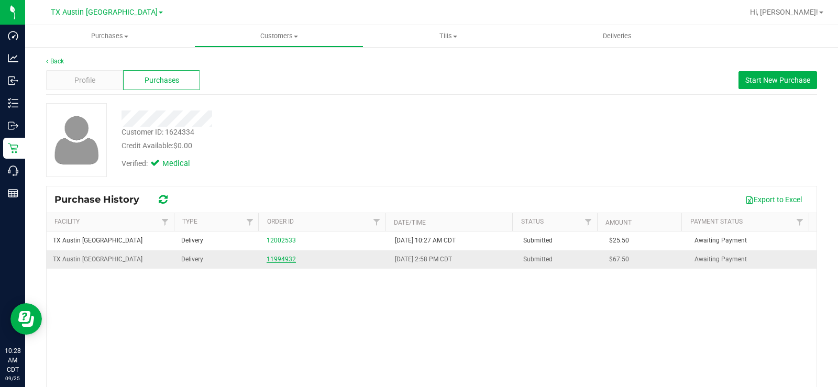
click at [273, 261] on link "11994932" at bounding box center [281, 259] width 29 height 7
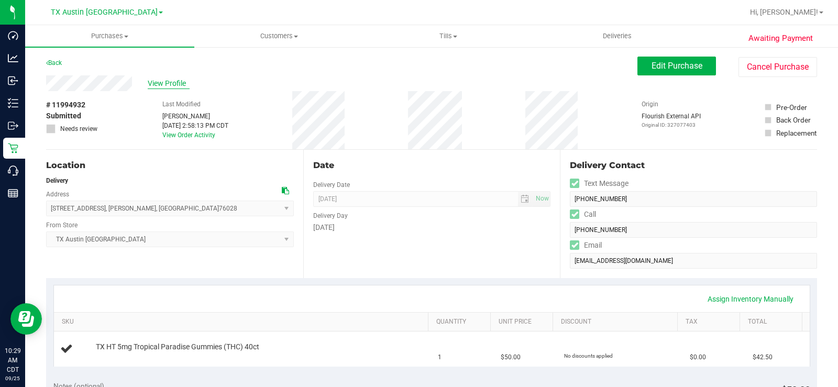
click at [166, 81] on span "View Profile" at bounding box center [169, 83] width 42 height 11
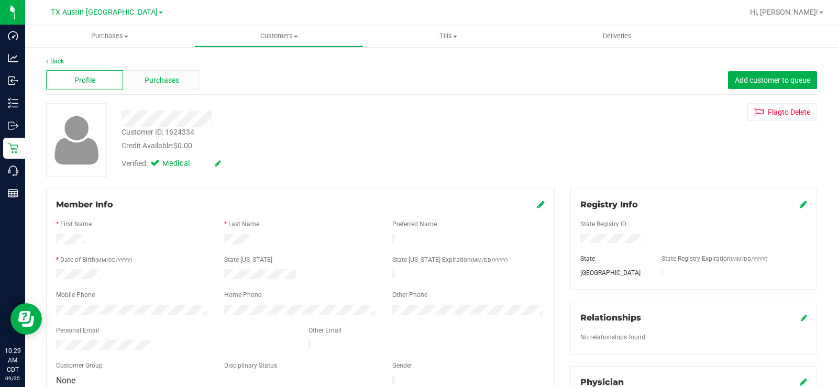
click at [150, 86] on div "Purchases" at bounding box center [161, 80] width 77 height 20
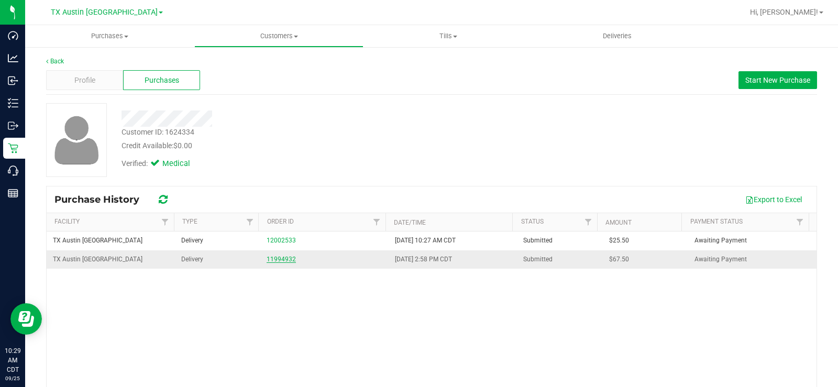
click at [269, 260] on link "11994932" at bounding box center [281, 259] width 29 height 7
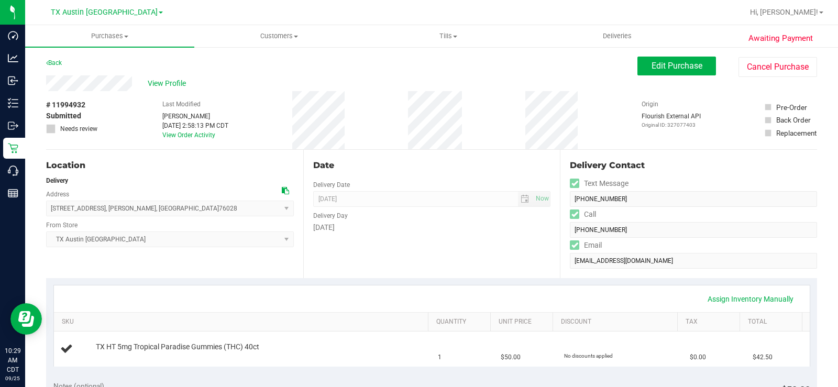
click at [57, 58] on div "Back" at bounding box center [54, 63] width 16 height 13
click at [59, 63] on link "Back" at bounding box center [54, 62] width 16 height 7
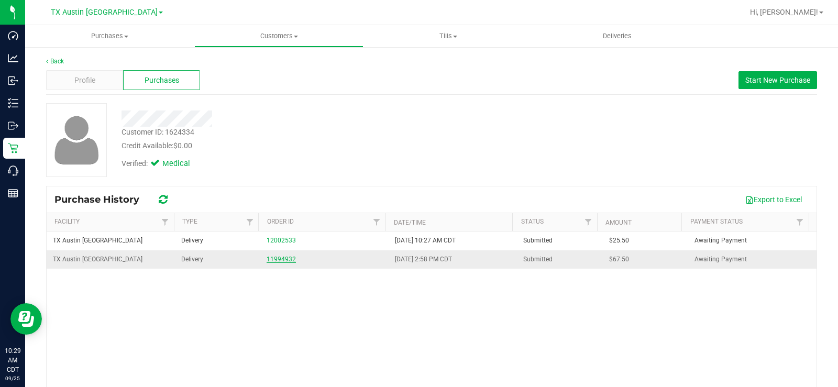
click at [267, 260] on link "11994932" at bounding box center [281, 259] width 29 height 7
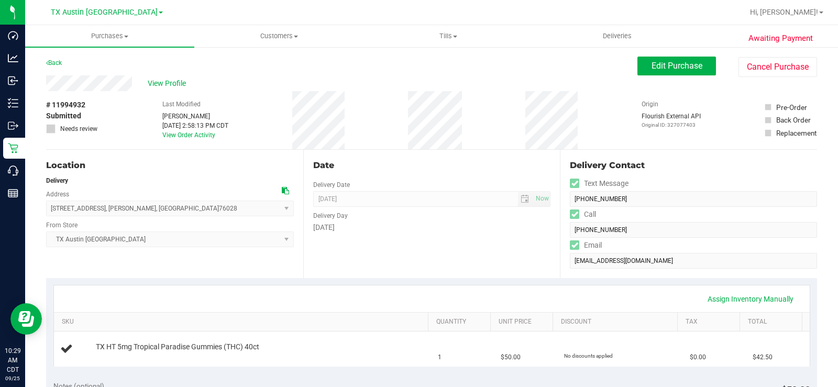
click at [170, 76] on div "View Profile" at bounding box center [341, 83] width 591 height 16
click at [170, 83] on span "View Profile" at bounding box center [169, 83] width 42 height 11
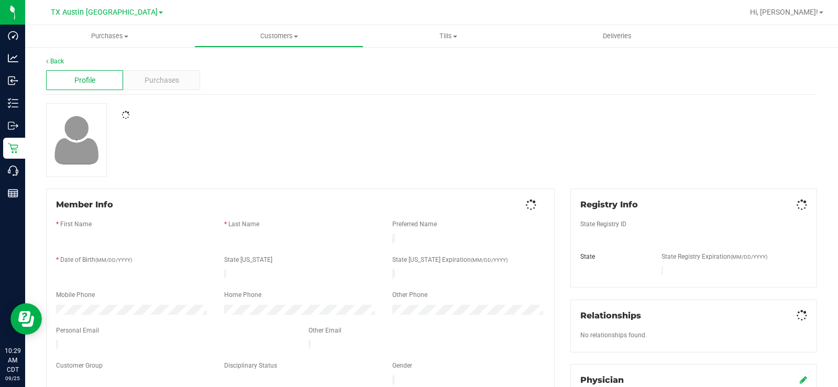
click at [164, 83] on span "Purchases" at bounding box center [162, 80] width 35 height 11
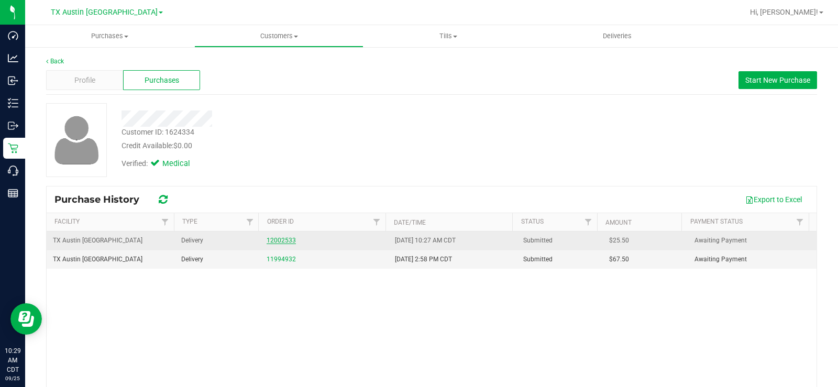
click at [277, 238] on link "12002533" at bounding box center [281, 240] width 29 height 7
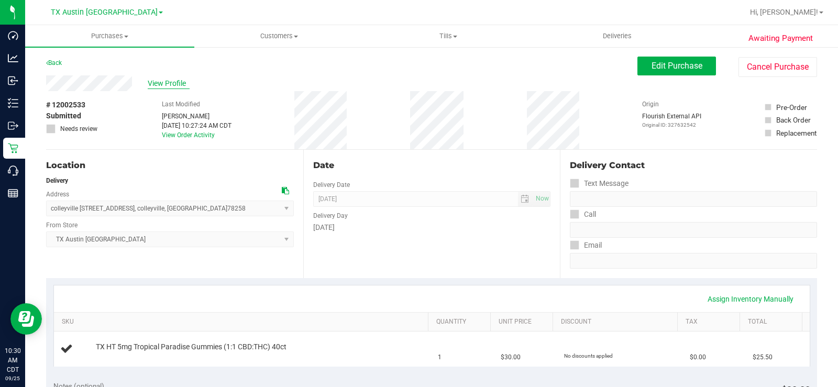
click at [164, 82] on span "View Profile" at bounding box center [169, 83] width 42 height 11
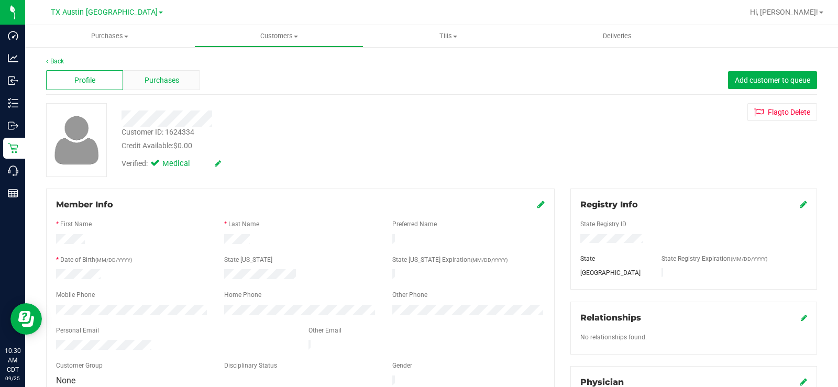
click at [169, 86] on div "Purchases" at bounding box center [161, 80] width 77 height 20
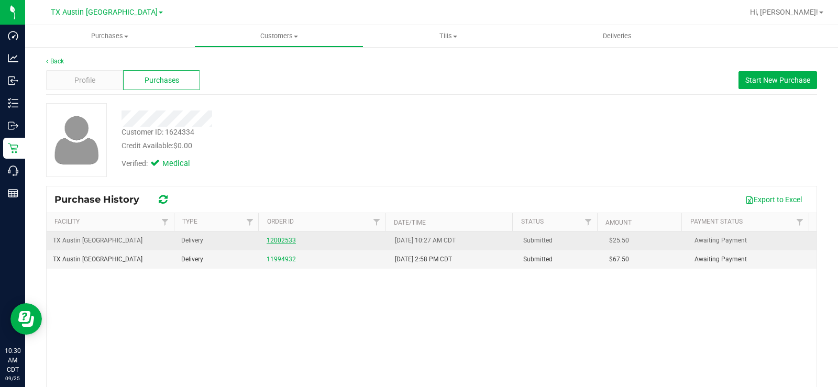
click at [280, 238] on link "12002533" at bounding box center [281, 240] width 29 height 7
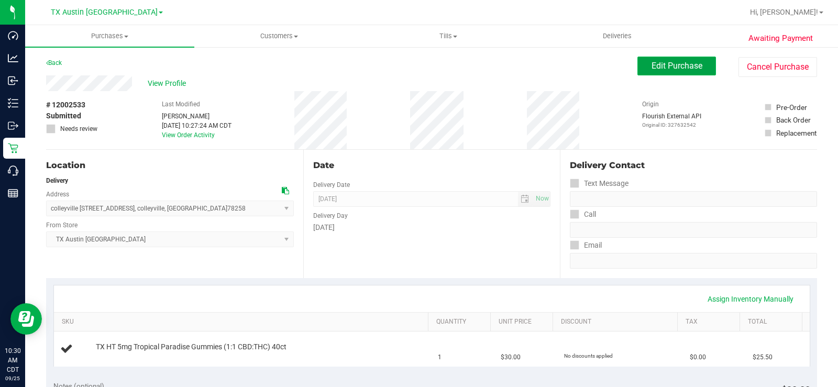
click at [639, 69] on button "Edit Purchase" at bounding box center [677, 66] width 79 height 19
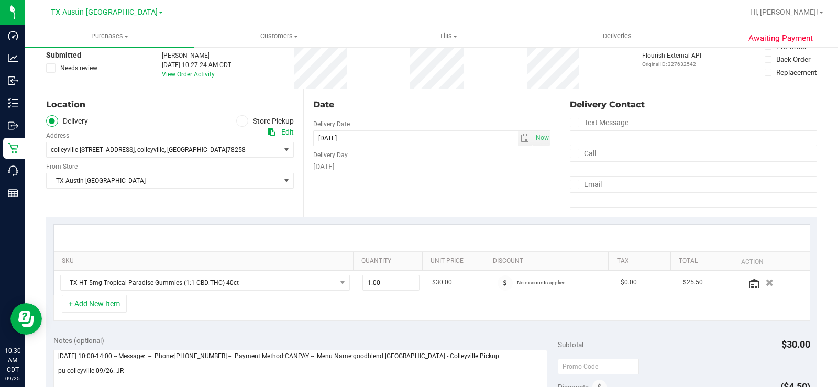
scroll to position [157, 0]
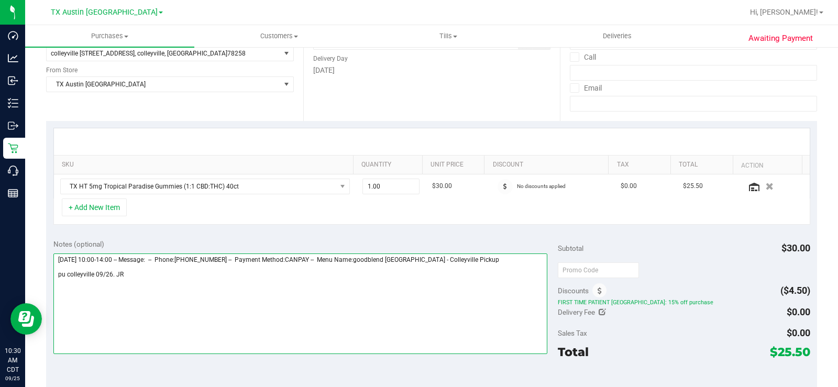
click at [149, 273] on textarea at bounding box center [300, 304] width 494 height 101
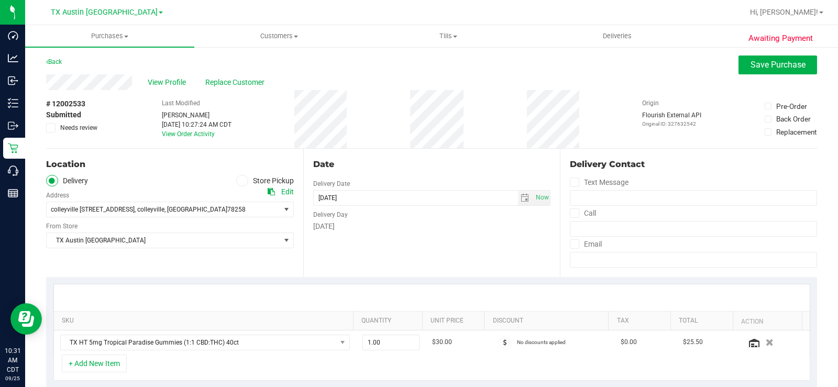
scroll to position [0, 0]
type textarea "Friday 09/26/2025 10:00-14:00 -- Message: -- Phone:7343532030 -- Payment Method…"
click at [768, 61] on span "Save Purchase" at bounding box center [778, 66] width 55 height 10
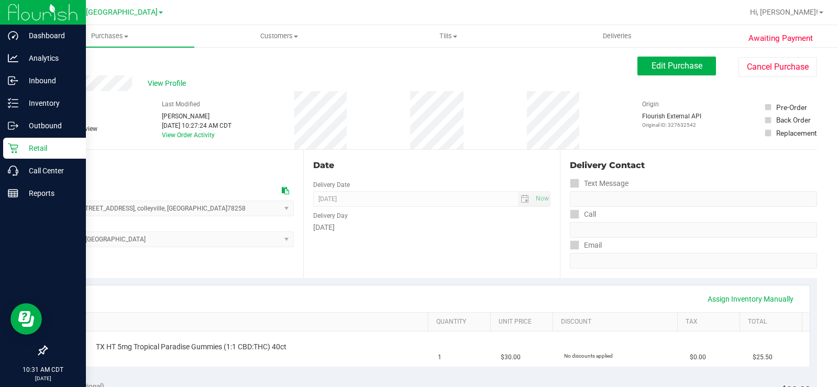
click at [32, 151] on p "Retail" at bounding box center [49, 148] width 63 height 13
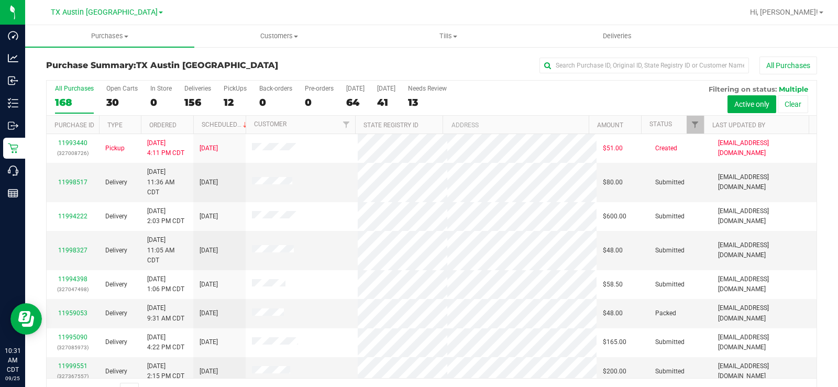
click at [116, 102] on div "30" at bounding box center [121, 102] width 31 height 12
click at [0, 0] on input "Open Carts 30" at bounding box center [0, 0] width 0 height 0
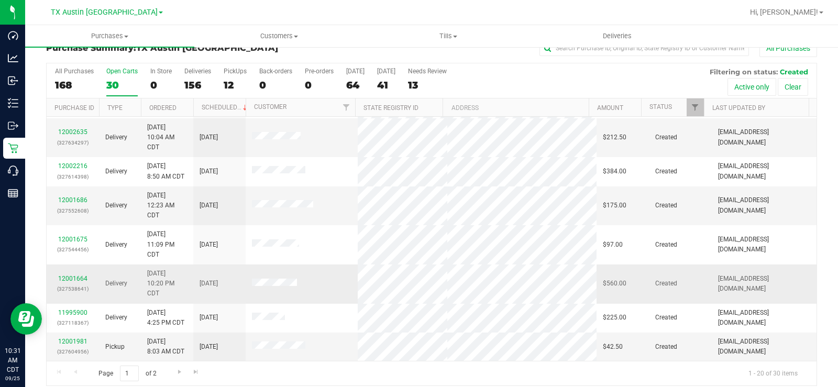
scroll to position [27, 0]
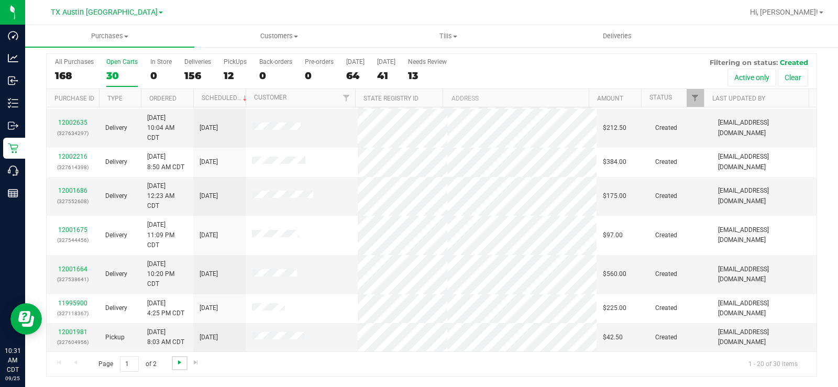
click at [175, 362] on span "Go to the next page" at bounding box center [179, 362] width 8 height 8
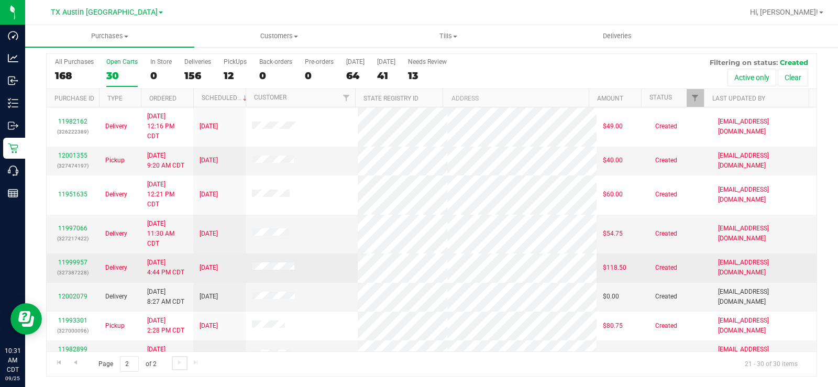
scroll to position [86, 0]
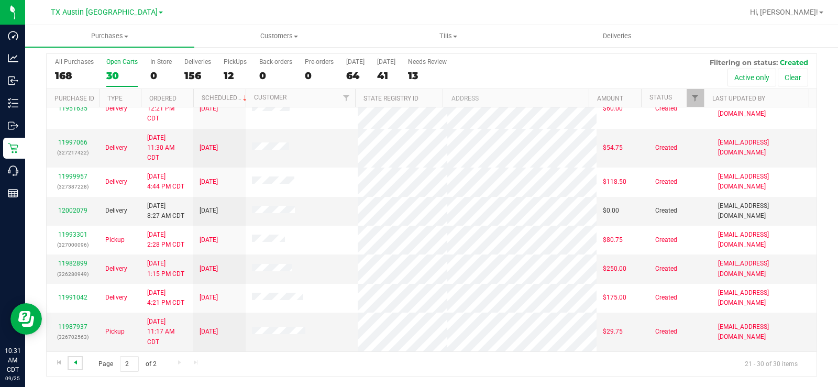
click at [76, 362] on span "Go to the previous page" at bounding box center [75, 362] width 8 height 8
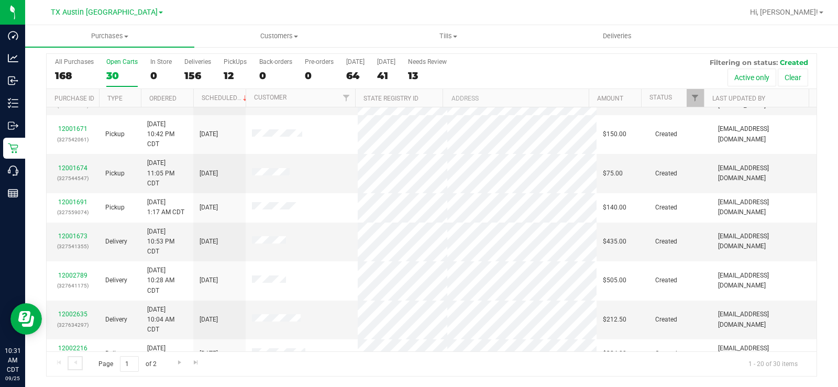
scroll to position [237, 0]
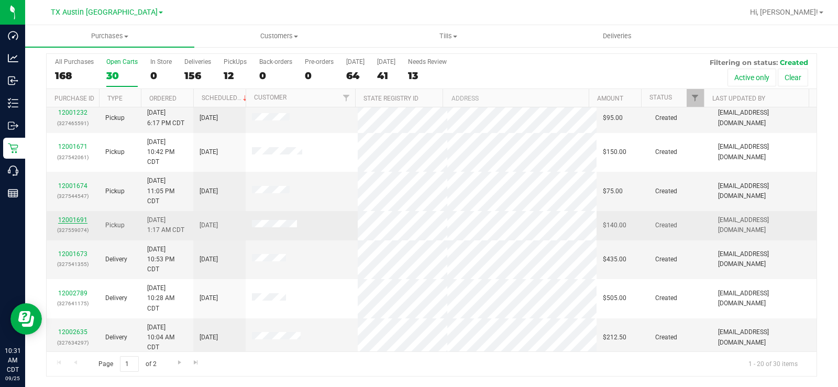
click at [76, 218] on link "12001691" at bounding box center [72, 219] width 29 height 7
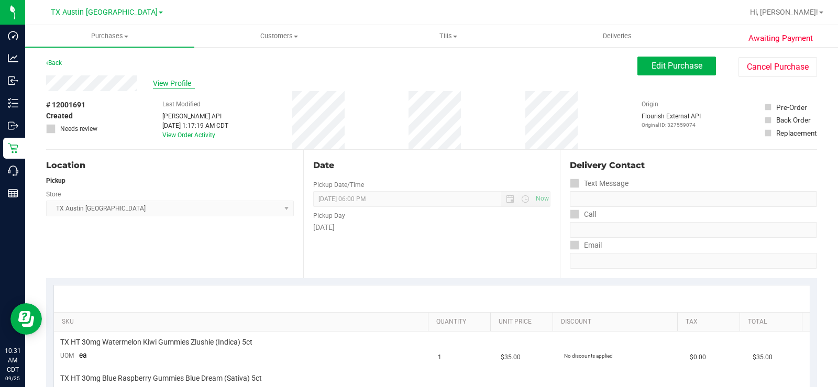
click at [170, 79] on span "View Profile" at bounding box center [174, 83] width 42 height 11
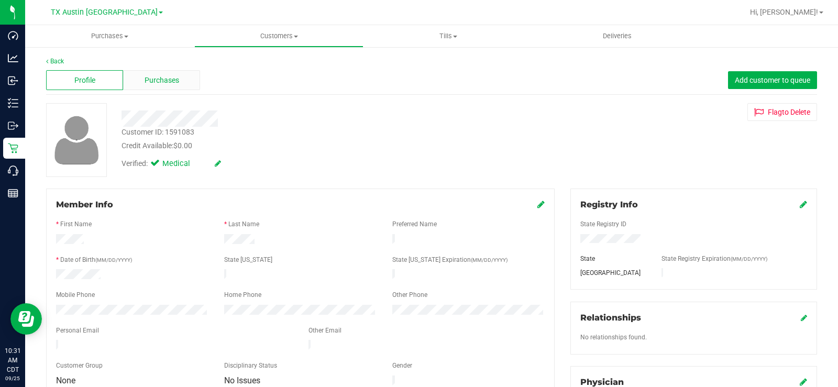
click at [138, 81] on div "Purchases" at bounding box center [161, 80] width 77 height 20
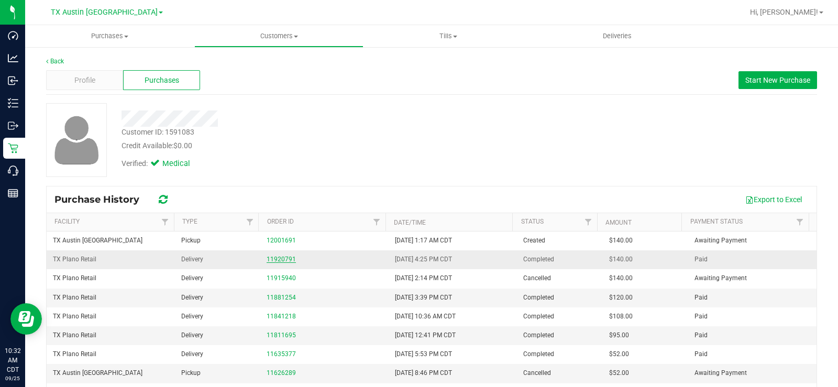
click at [267, 258] on link "11920791" at bounding box center [281, 259] width 29 height 7
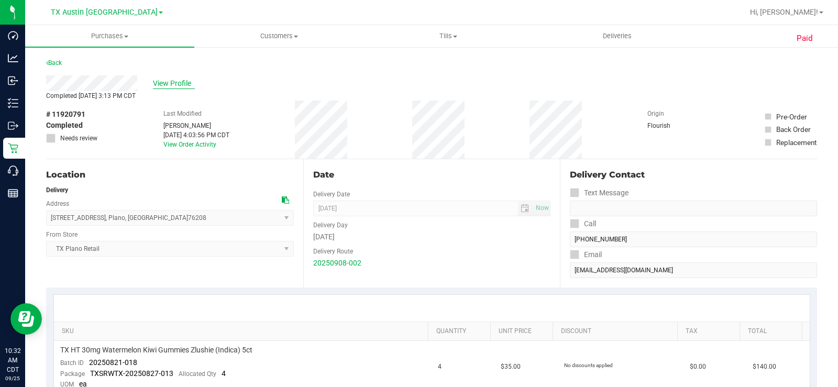
click at [165, 80] on span "View Profile" at bounding box center [174, 83] width 42 height 11
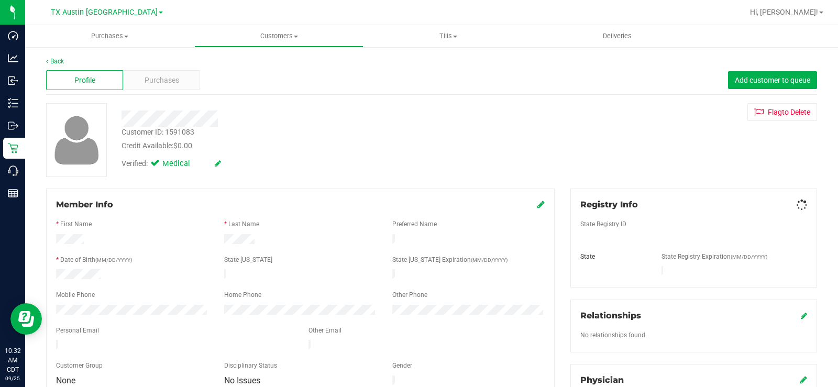
click at [165, 85] on span "Purchases" at bounding box center [162, 80] width 35 height 11
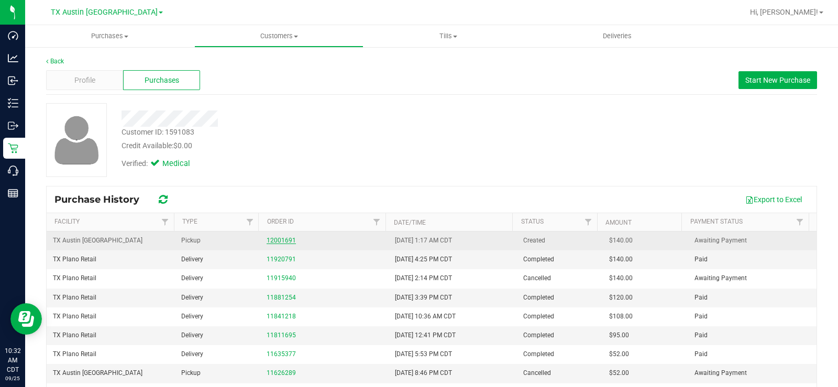
click at [276, 239] on link "12001691" at bounding box center [281, 240] width 29 height 7
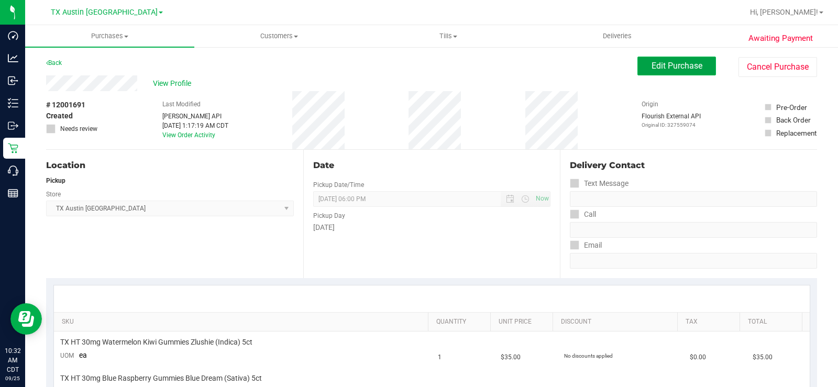
click at [638, 63] on button "Edit Purchase" at bounding box center [677, 66] width 79 height 19
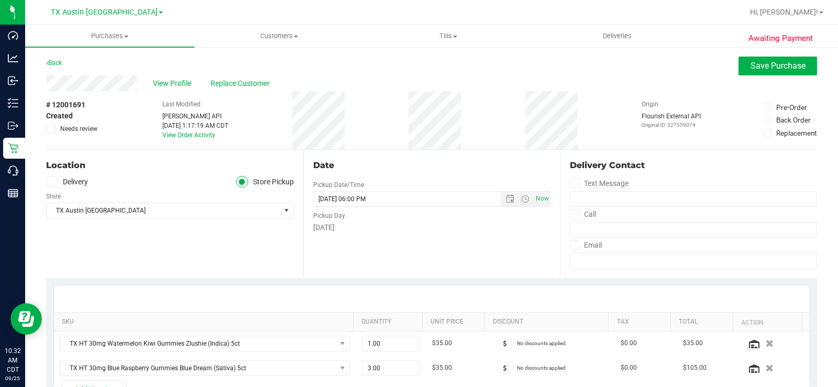
click at [57, 180] on span at bounding box center [52, 182] width 12 height 12
click at [0, 0] on input "Delivery" at bounding box center [0, 0] width 0 height 0
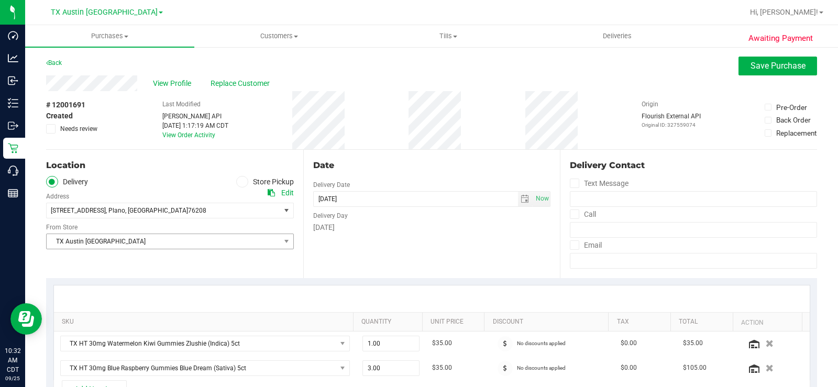
click at [81, 235] on span "TX Austin [GEOGRAPHIC_DATA]" at bounding box center [164, 241] width 234 height 15
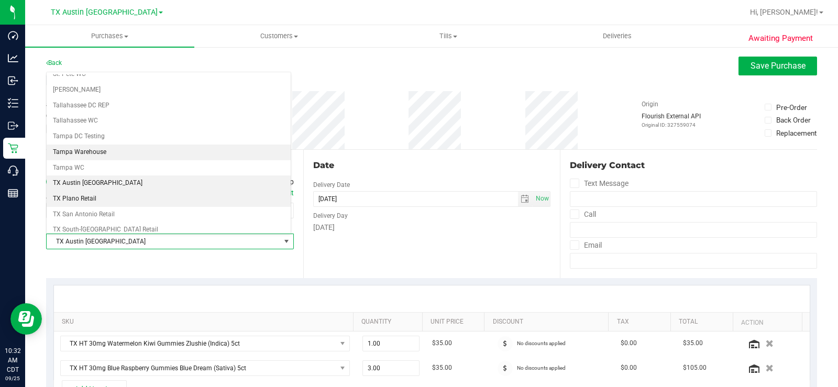
scroll to position [705, 0]
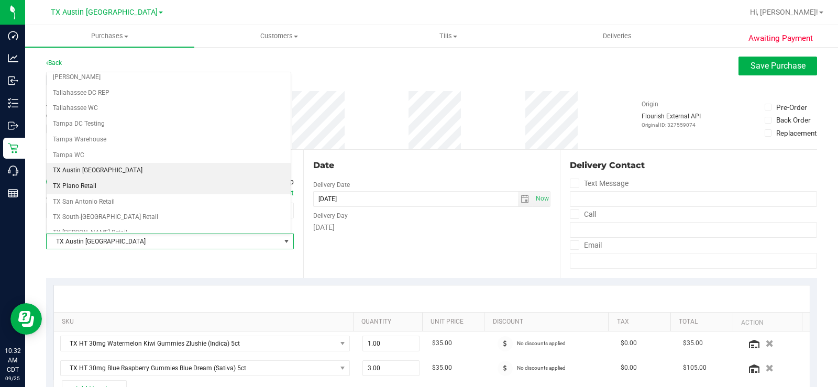
click at [91, 186] on li "TX Plano Retail" at bounding box center [169, 187] width 244 height 16
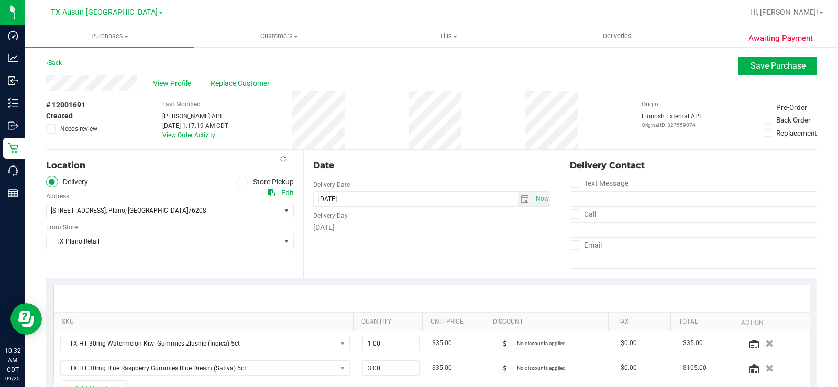
click at [377, 258] on div "Date Delivery Date 09/26/2025 Now 09/26/2025 06:00 PM Now Delivery Day Friday" at bounding box center [431, 214] width 257 height 128
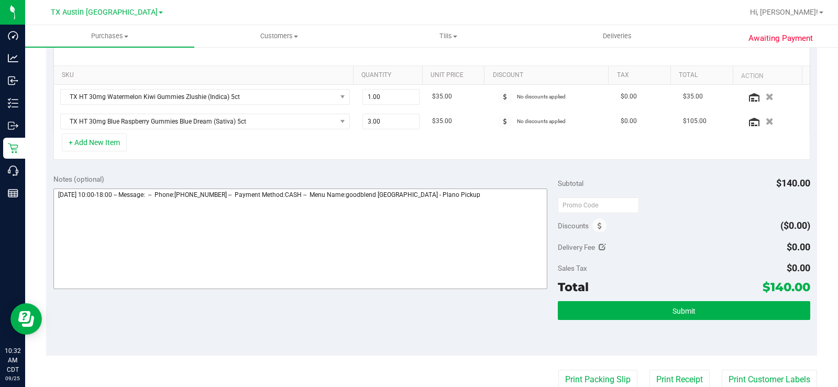
scroll to position [262, 0]
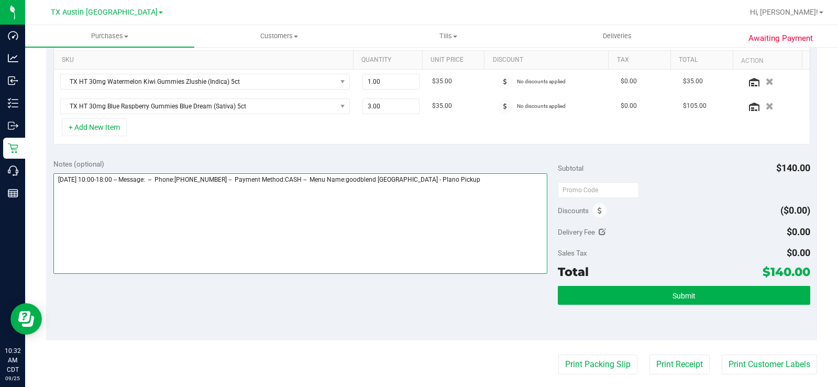
click at [447, 182] on textarea at bounding box center [300, 223] width 494 height 101
type textarea "Friday 09/26/2025 10:00-18:00 -- Message: -- Phone:2146364316 -- Payment Method…"
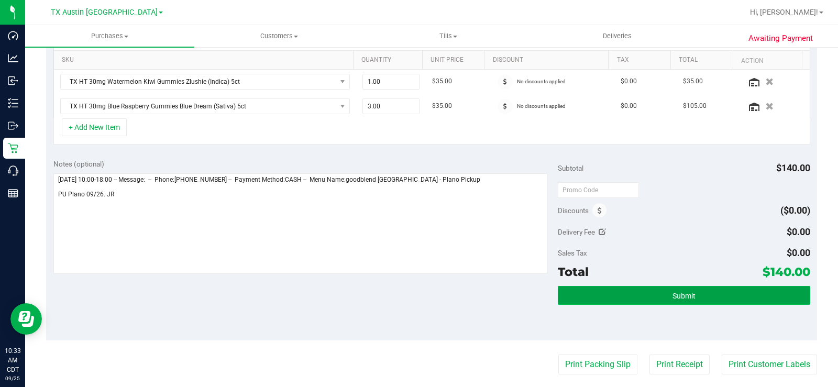
click at [570, 292] on button "Submit" at bounding box center [684, 295] width 252 height 19
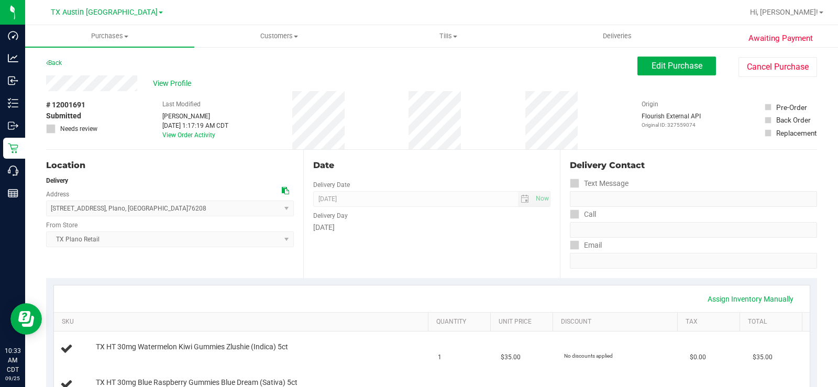
drag, startPoint x: 139, startPoint y: 81, endPoint x: 46, endPoint y: 86, distance: 93.9
click at [179, 82] on span "View Profile" at bounding box center [174, 83] width 42 height 11
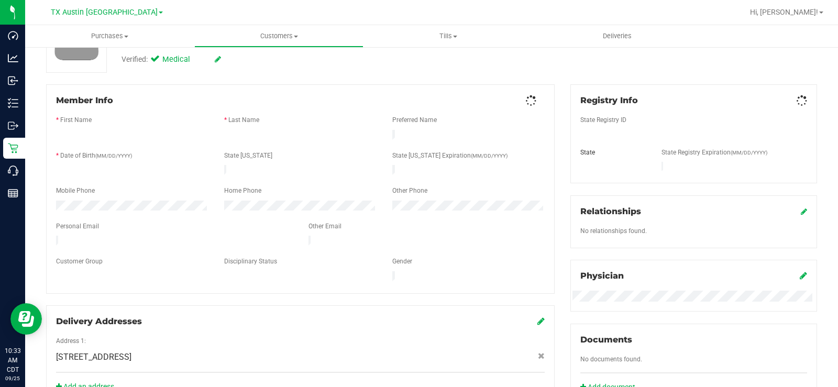
scroll to position [105, 0]
click at [36, 235] on div "Back Profile Purchases Add customer to queue Customer ID: 1591083 Credit Availa…" at bounding box center [431, 306] width 813 height 730
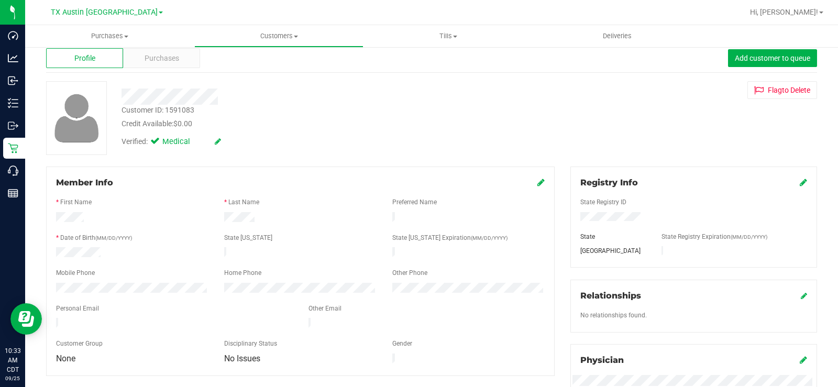
scroll to position [0, 0]
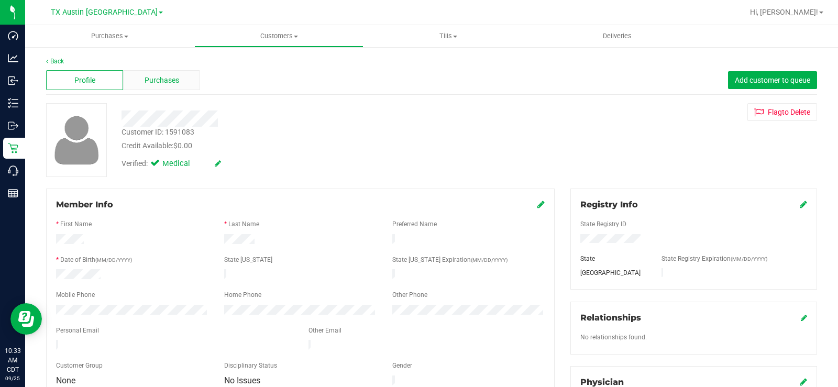
click at [148, 73] on div "Purchases" at bounding box center [161, 80] width 77 height 20
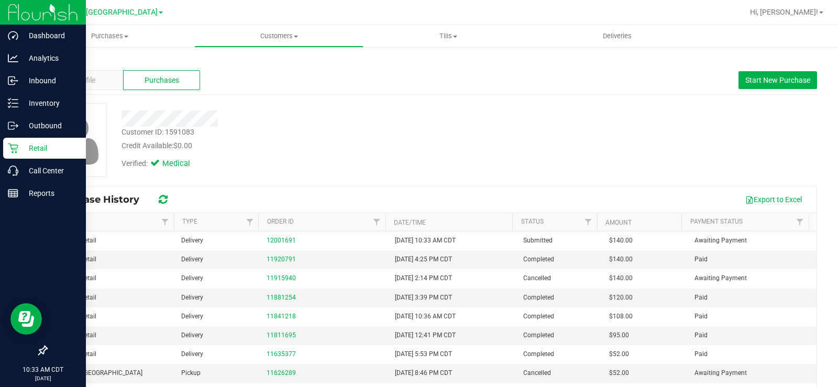
click at [9, 147] on icon at bounding box center [13, 148] width 10 height 10
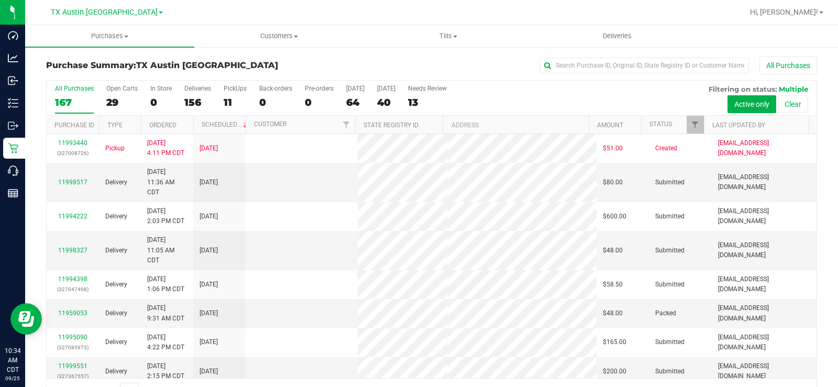
click at [113, 98] on div "29" at bounding box center [121, 102] width 31 height 12
click at [0, 0] on input "Open Carts 29" at bounding box center [0, 0] width 0 height 0
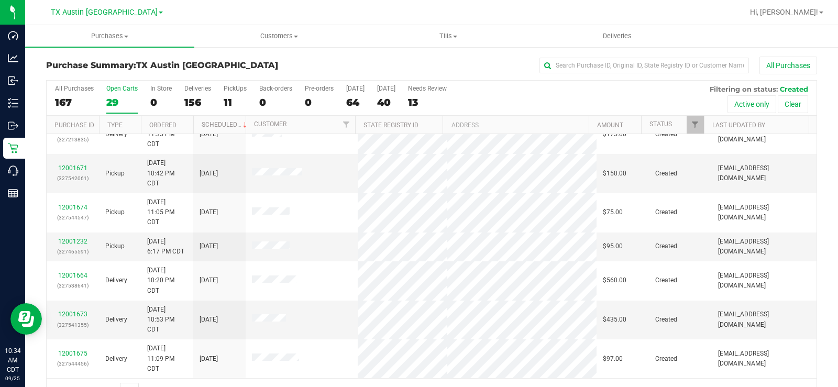
scroll to position [195, 0]
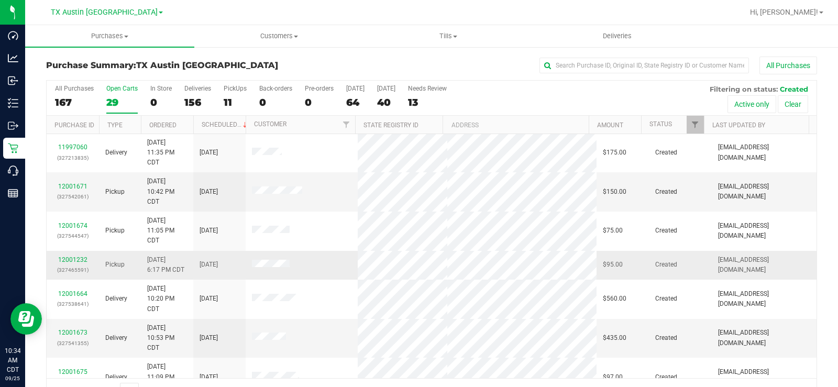
click at [70, 256] on div "12001232 (327465591)" at bounding box center [73, 265] width 40 height 20
click at [73, 259] on link "12001232" at bounding box center [72, 259] width 29 height 7
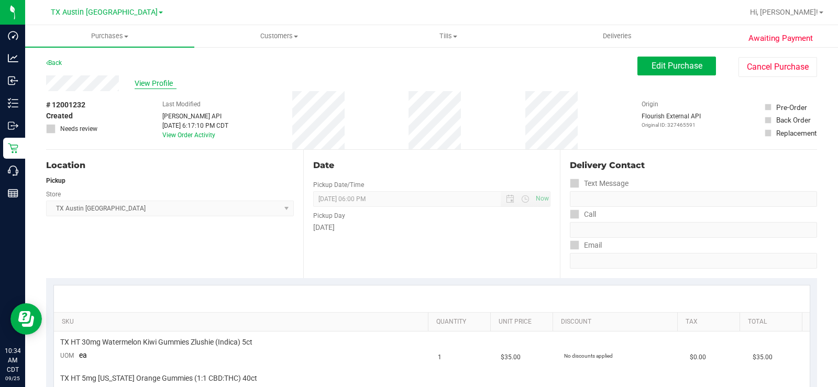
click at [155, 83] on span "View Profile" at bounding box center [156, 83] width 42 height 11
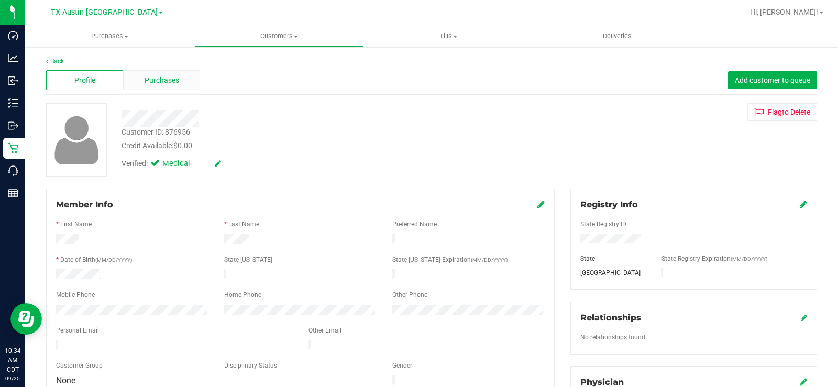
click at [152, 82] on span "Purchases" at bounding box center [162, 80] width 35 height 11
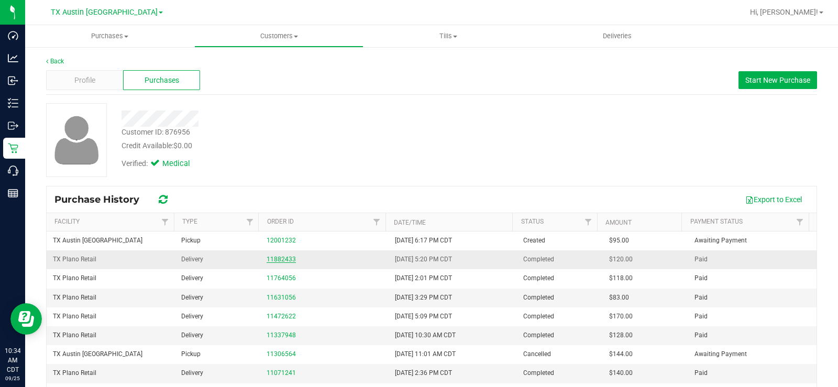
click at [270, 259] on link "11882433" at bounding box center [281, 259] width 29 height 7
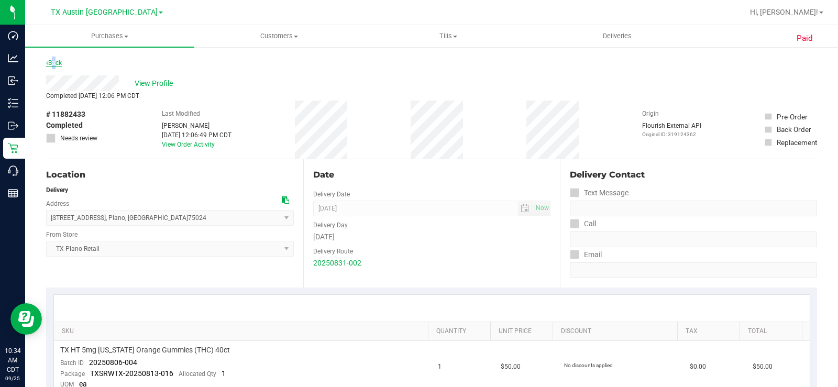
click at [53, 60] on link "Back" at bounding box center [54, 62] width 16 height 7
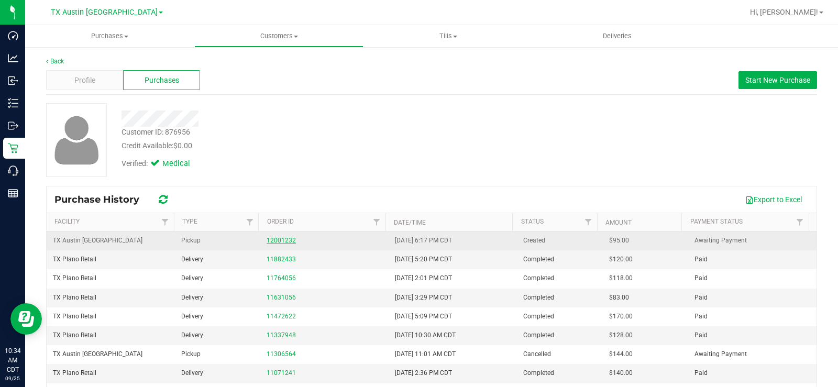
click at [268, 240] on link "12001232" at bounding box center [281, 240] width 29 height 7
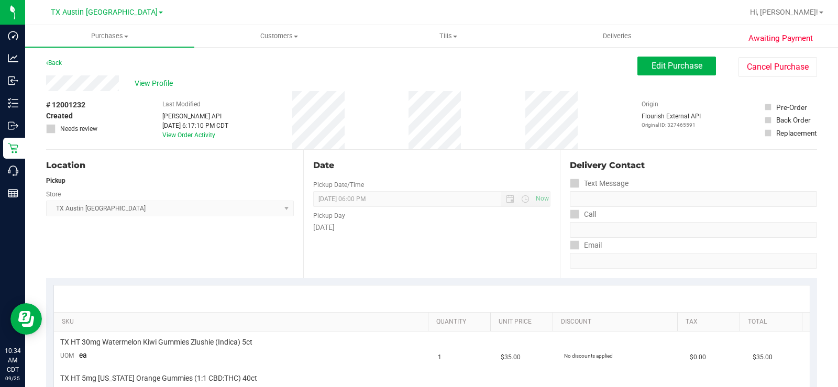
click at [83, 82] on div "View Profile" at bounding box center [341, 83] width 591 height 16
click at [655, 70] on span "Edit Purchase" at bounding box center [677, 66] width 51 height 10
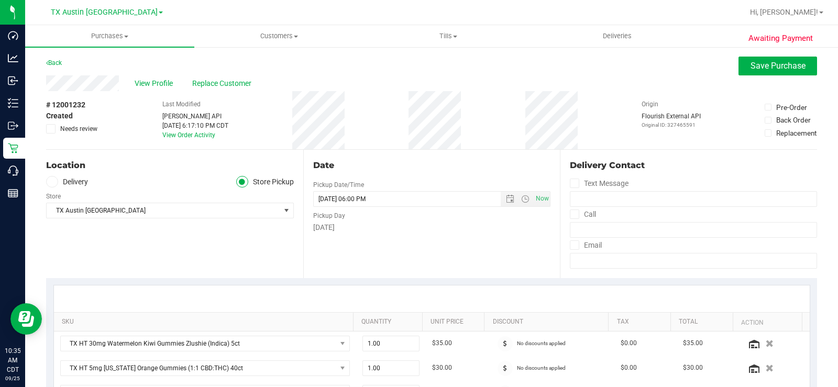
click at [54, 182] on icon at bounding box center [52, 182] width 6 height 0
click at [0, 0] on input "Delivery" at bounding box center [0, 0] width 0 height 0
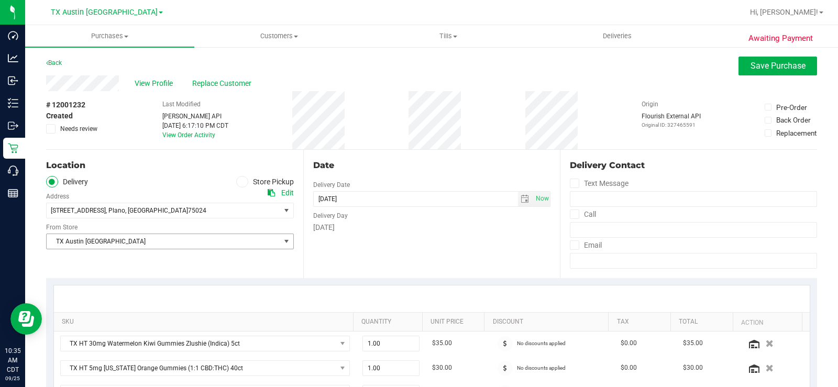
click at [105, 246] on span "TX Austin [GEOGRAPHIC_DATA]" at bounding box center [164, 241] width 234 height 15
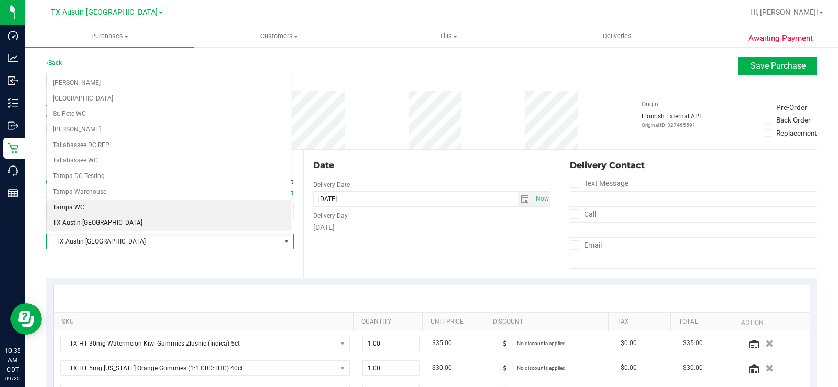
scroll to position [757, 0]
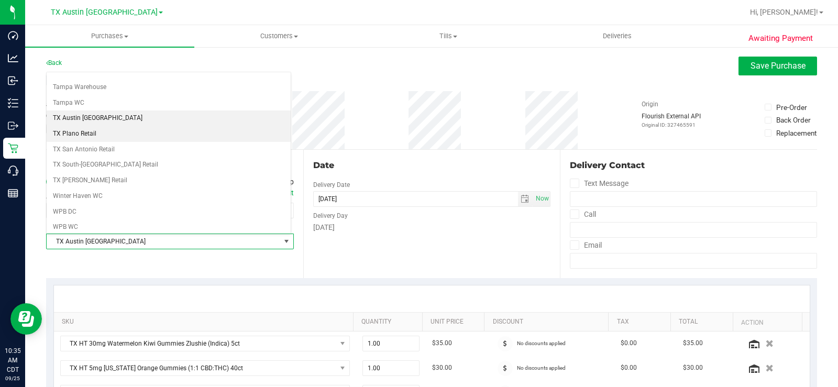
click at [85, 134] on li "TX Plano Retail" at bounding box center [169, 134] width 244 height 16
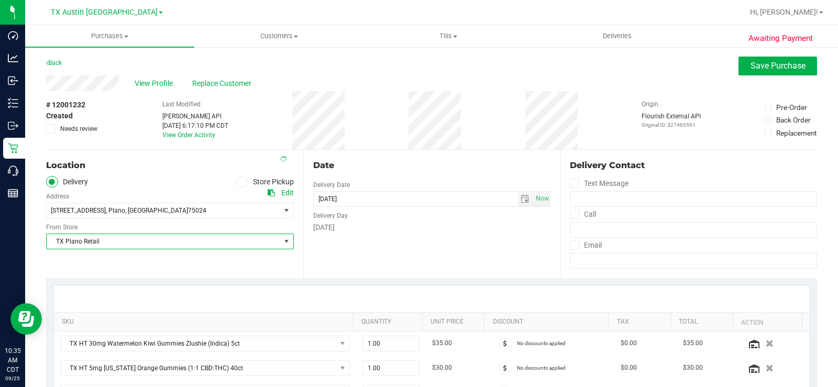
click at [328, 227] on div "Friday" at bounding box center [432, 227] width 238 height 11
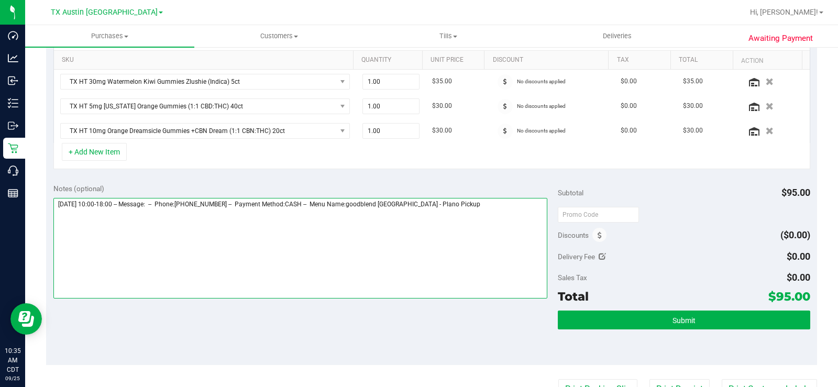
click at [445, 206] on textarea at bounding box center [300, 248] width 494 height 101
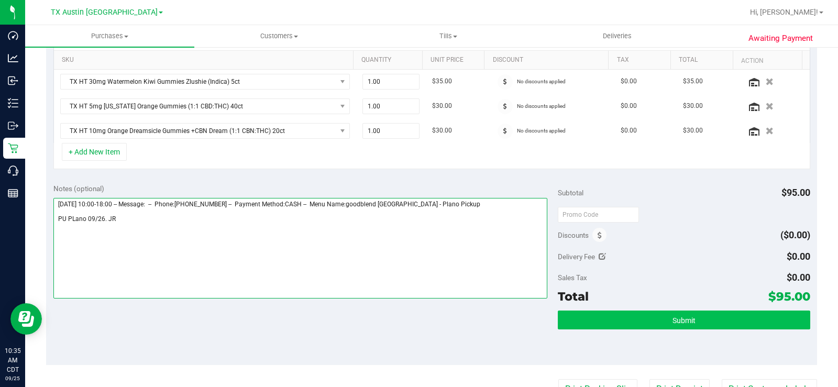
type textarea "Friday 09/26/2025 10:00-18:00 -- Message: -- Phone:2147555108 -- Payment Method…"
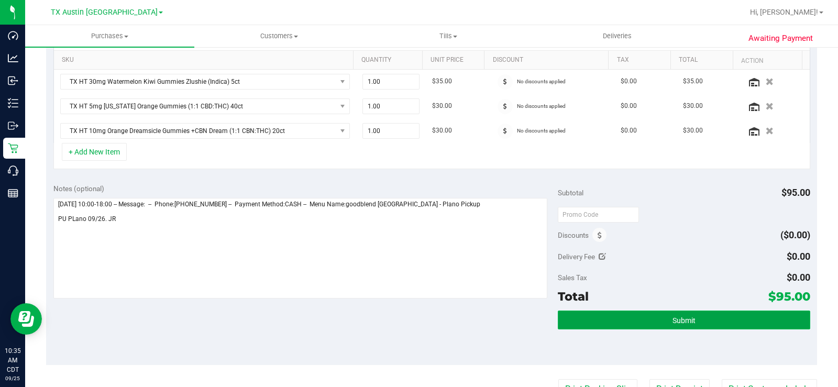
click at [656, 317] on button "Submit" at bounding box center [684, 320] width 252 height 19
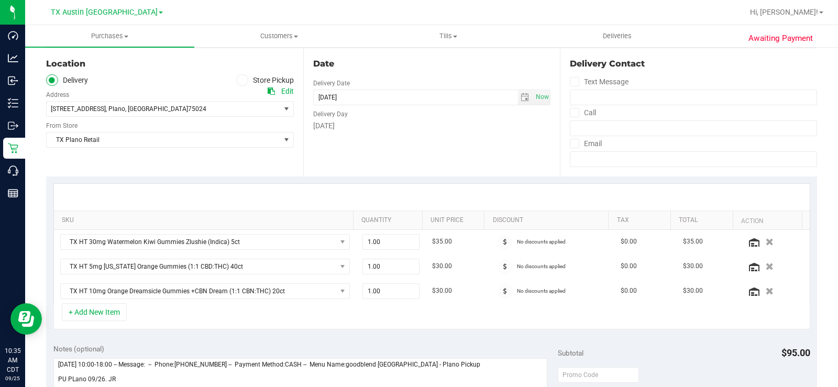
scroll to position [0, 0]
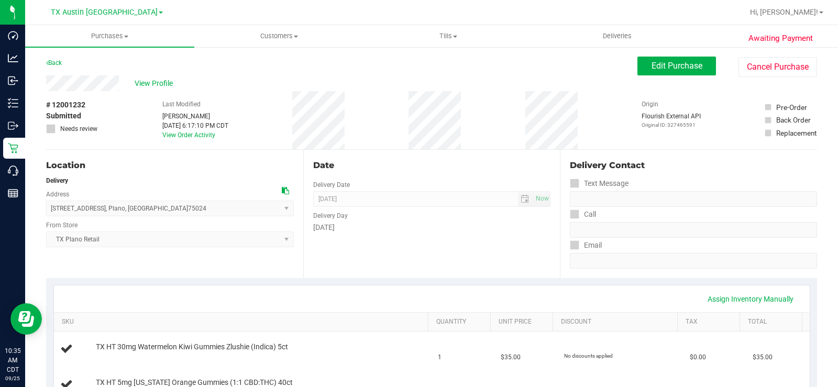
click at [141, 83] on span "View Profile" at bounding box center [156, 83] width 42 height 11
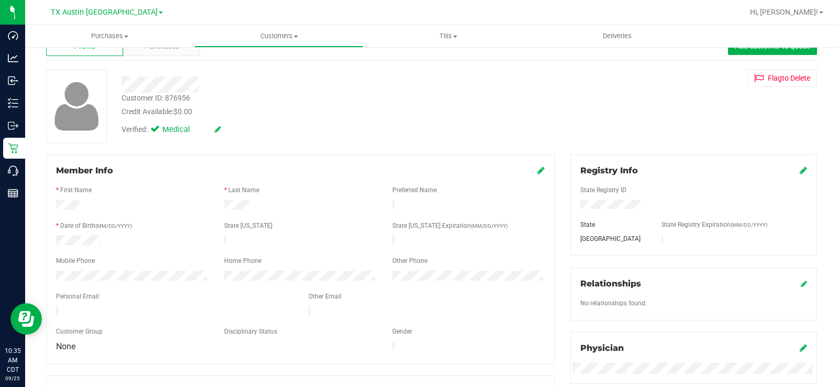
scroll to position [52, 0]
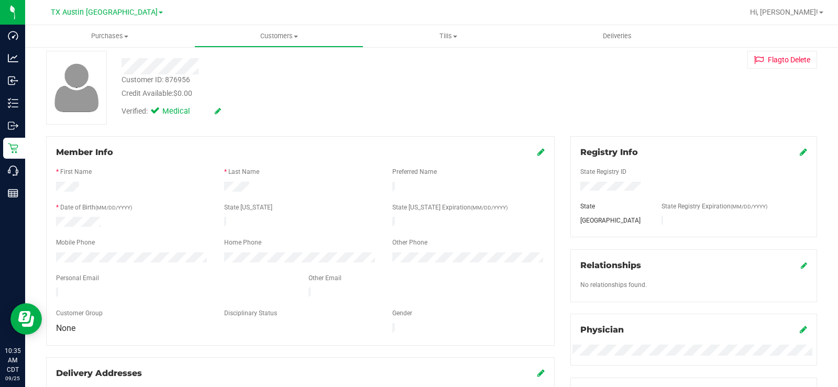
drag, startPoint x: 143, startPoint y: 289, endPoint x: 51, endPoint y: 285, distance: 91.7
click at [51, 288] on div at bounding box center [174, 294] width 252 height 13
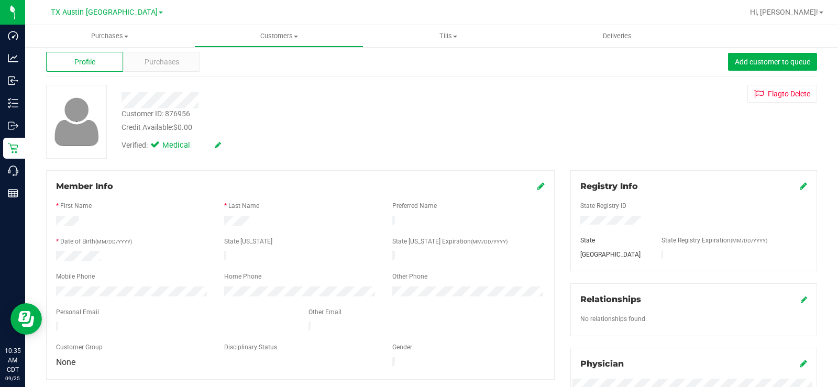
scroll to position [0, 0]
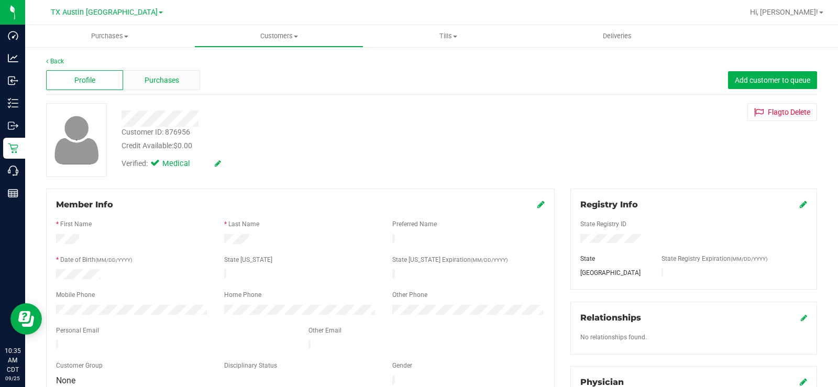
click at [150, 85] on span "Purchases" at bounding box center [162, 80] width 35 height 11
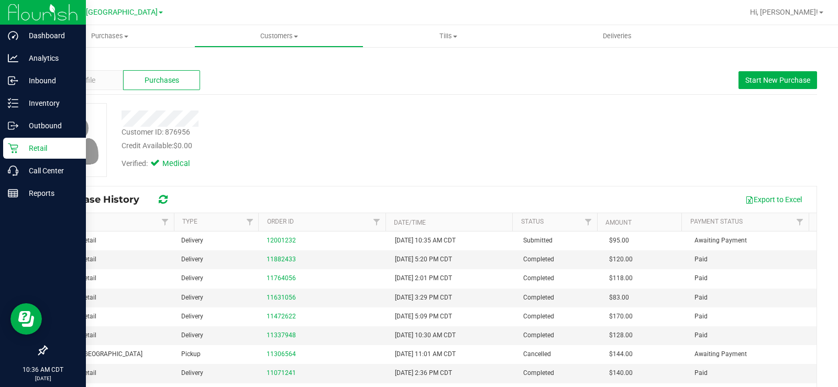
click at [34, 145] on p "Retail" at bounding box center [49, 148] width 63 height 13
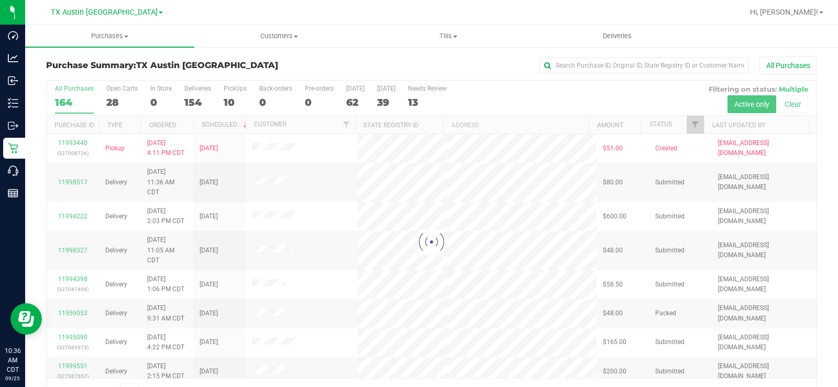
click at [114, 101] on div at bounding box center [432, 242] width 770 height 323
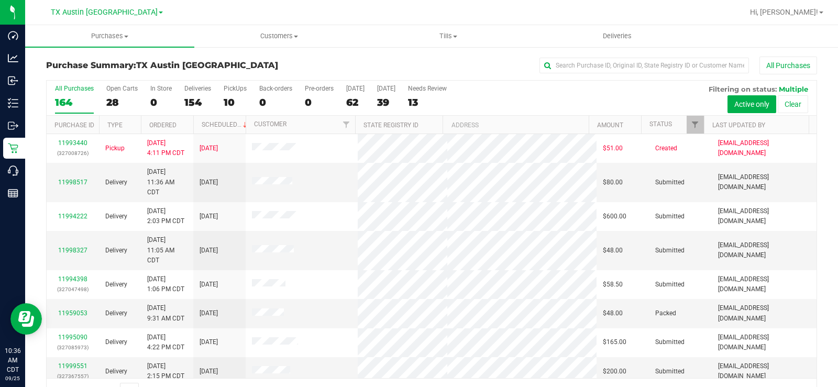
click at [114, 101] on div "28" at bounding box center [121, 102] width 31 height 12
click at [0, 0] on input "Open Carts 28" at bounding box center [0, 0] width 0 height 0
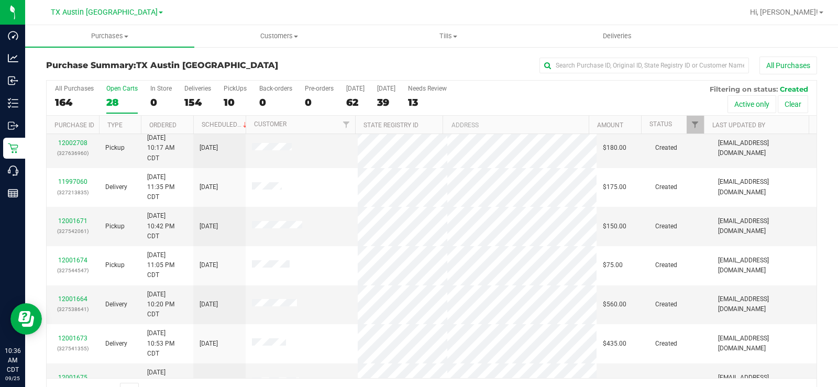
scroll to position [210, 0]
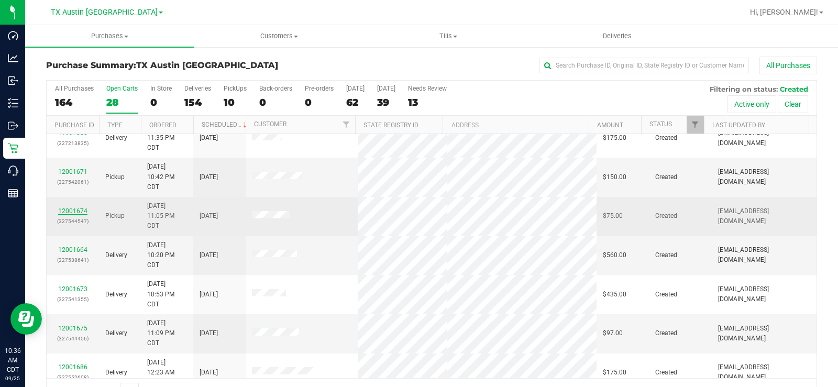
click at [80, 212] on link "12001674" at bounding box center [72, 210] width 29 height 7
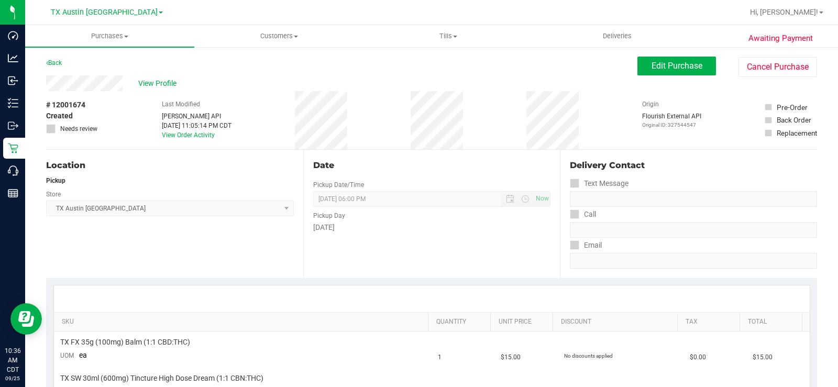
click at [90, 82] on div "View Profile" at bounding box center [341, 83] width 591 height 16
click at [646, 60] on button "Edit Purchase" at bounding box center [677, 66] width 79 height 19
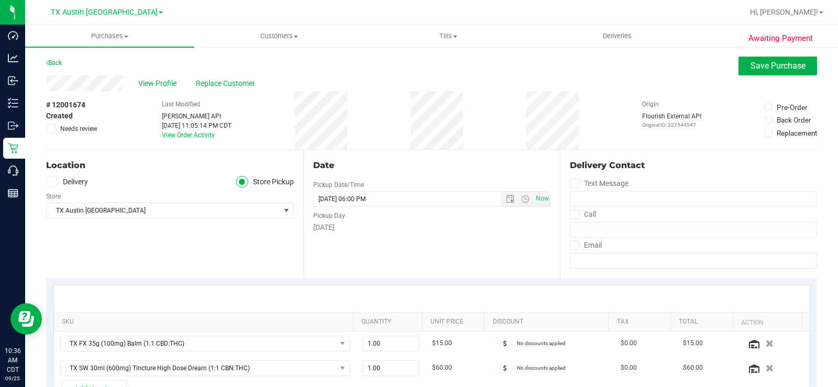
drag, startPoint x: 71, startPoint y: 156, endPoint x: 55, endPoint y: 178, distance: 26.9
click at [56, 176] on div "Location Delivery Store Pickup Store TX Austin DC Select Store Bonita Springs W…" at bounding box center [174, 214] width 257 height 128
click at [55, 180] on span at bounding box center [52, 182] width 12 height 12
click at [0, 0] on input "Delivery" at bounding box center [0, 0] width 0 height 0
click at [93, 241] on span "TX Austin [GEOGRAPHIC_DATA]" at bounding box center [164, 241] width 234 height 15
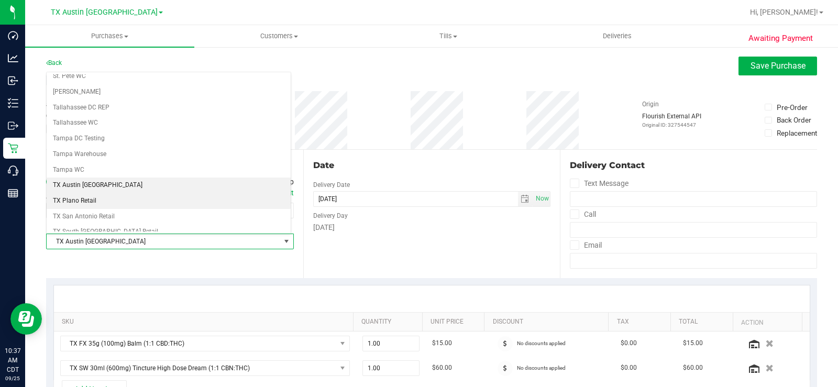
scroll to position [705, 0]
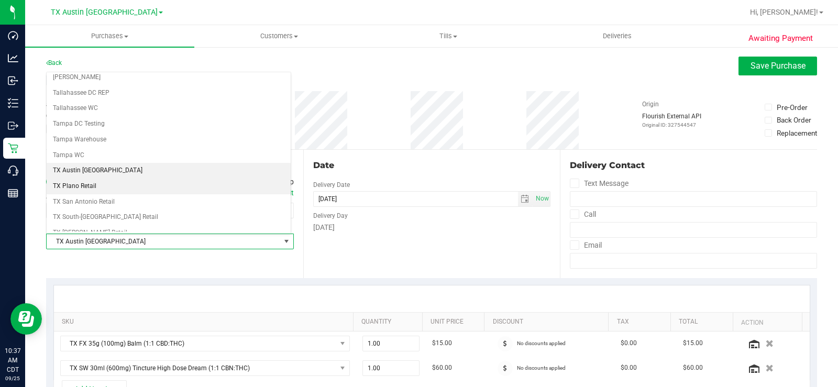
click at [100, 180] on li "TX Plano Retail" at bounding box center [169, 187] width 244 height 16
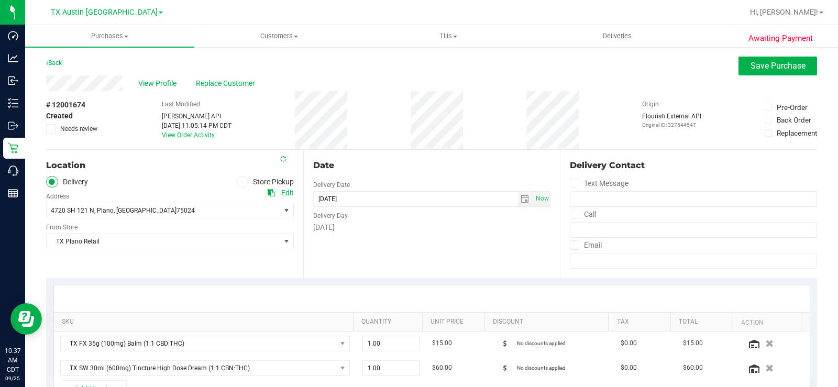
click at [333, 224] on div "Friday" at bounding box center [432, 227] width 238 height 11
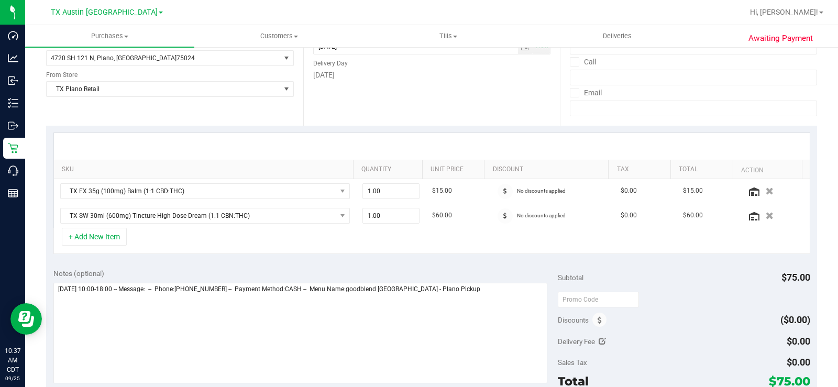
scroll to position [210, 0]
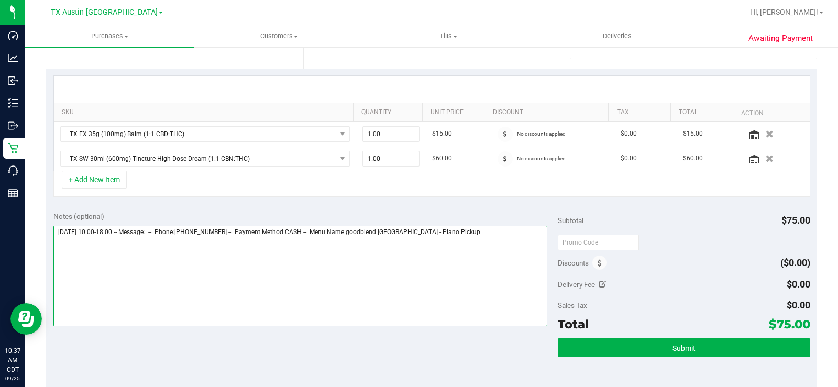
click at [446, 232] on textarea at bounding box center [300, 276] width 494 height 101
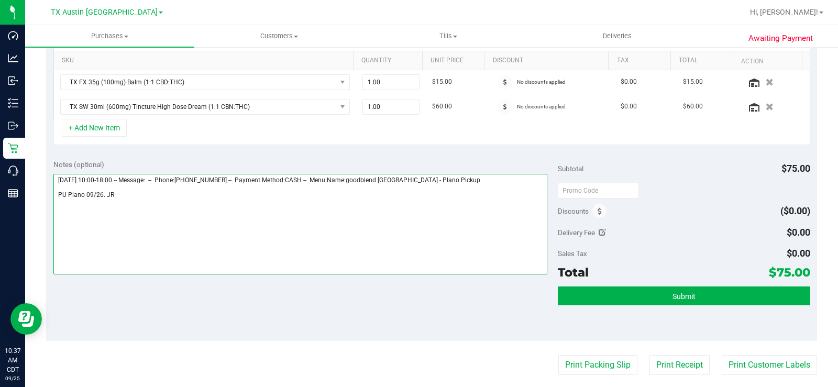
scroll to position [262, 0]
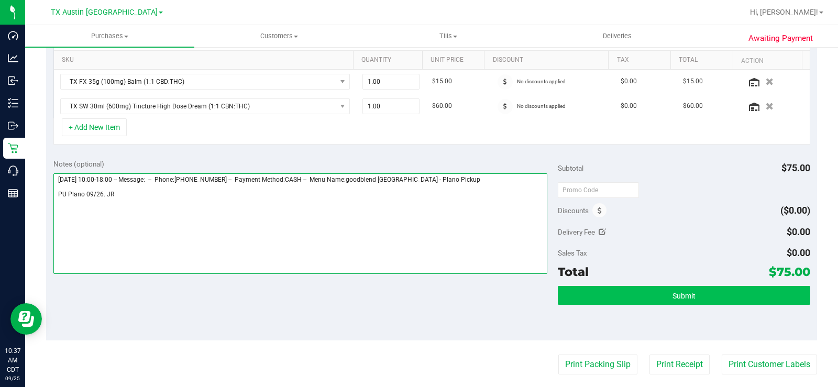
type textarea "Friday 09/26/2025 10:00-18:00 -- Message: -- Phone:9724677723 -- Payment Method…"
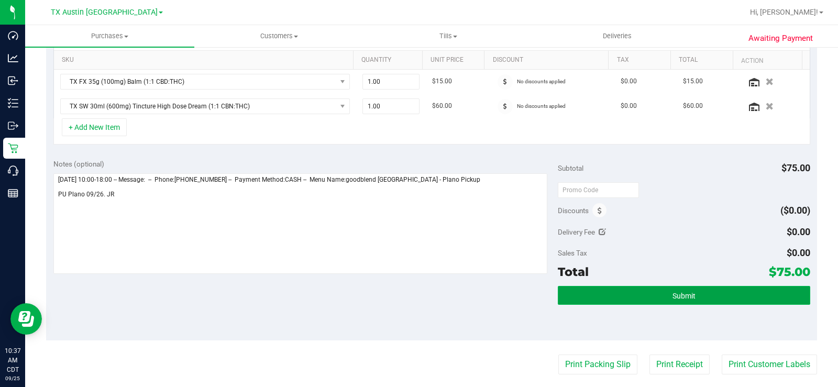
click at [623, 304] on button "Submit" at bounding box center [684, 295] width 252 height 19
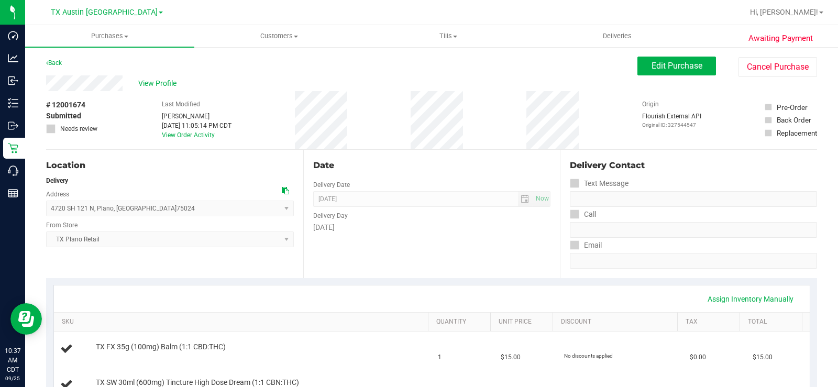
click at [47, 85] on div "View Profile" at bounding box center [341, 83] width 591 height 16
click at [158, 82] on span "View Profile" at bounding box center [159, 83] width 42 height 11
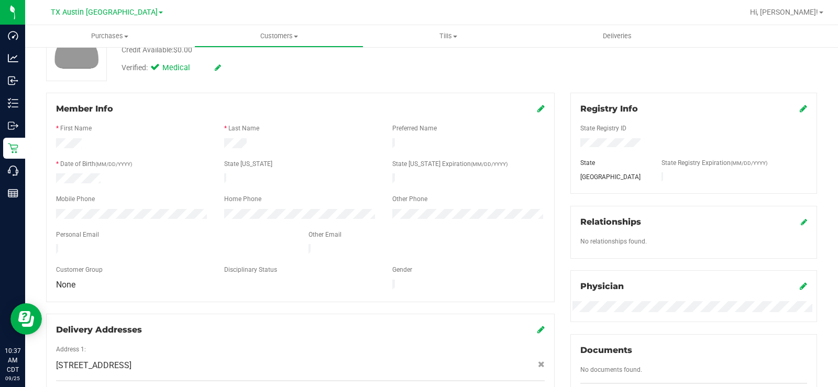
scroll to position [105, 0]
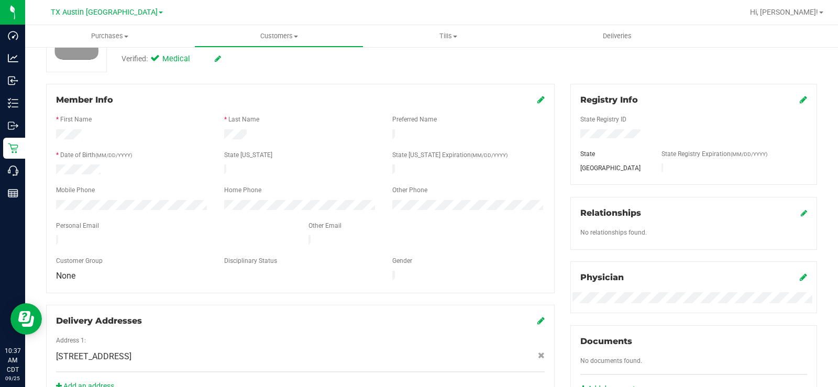
click at [45, 234] on div "Member Info * First Name * Last Name Preferred Name * Date of Birth (MM/DD/YYYY…" at bounding box center [300, 244] width 524 height 320
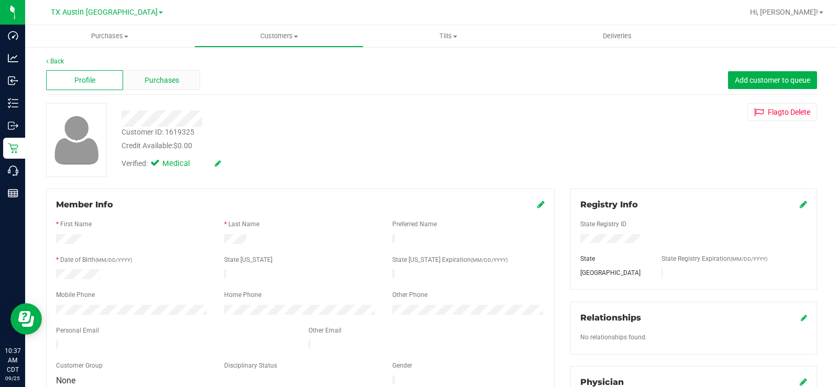
click at [158, 81] on span "Purchases" at bounding box center [162, 80] width 35 height 11
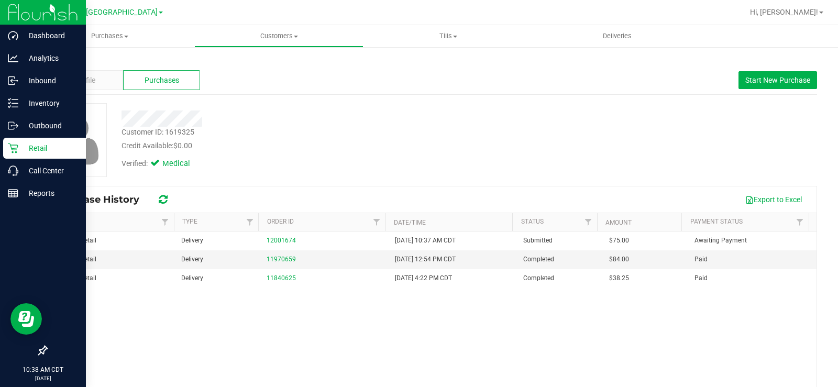
click at [20, 155] on div "Retail" at bounding box center [44, 148] width 83 height 21
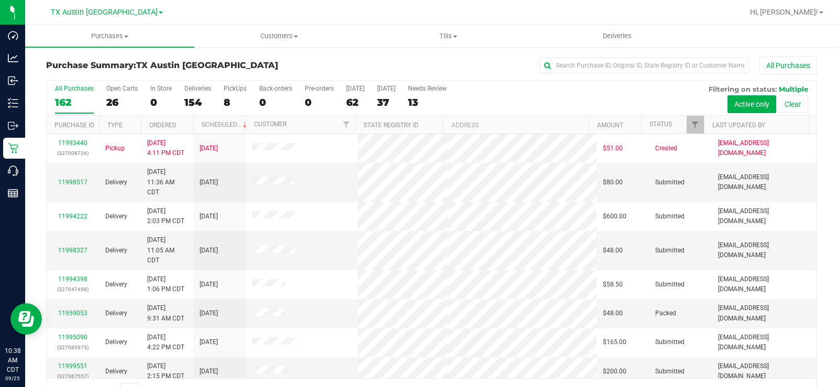
drag, startPoint x: 78, startPoint y: 92, endPoint x: 102, endPoint y: 95, distance: 24.3
click at [107, 89] on div "All Purchases 162 Open Carts 26 In Store 0 Deliveries 154 PickUps 8 Back-orders…" at bounding box center [432, 85] width 770 height 8
click at [102, 94] on div "All Purchases 162 Open Carts 26 In Store 0 Deliveries 154 PickUps 8 Back-orders…" at bounding box center [432, 98] width 770 height 35
click at [109, 98] on div "26" at bounding box center [121, 102] width 31 height 12
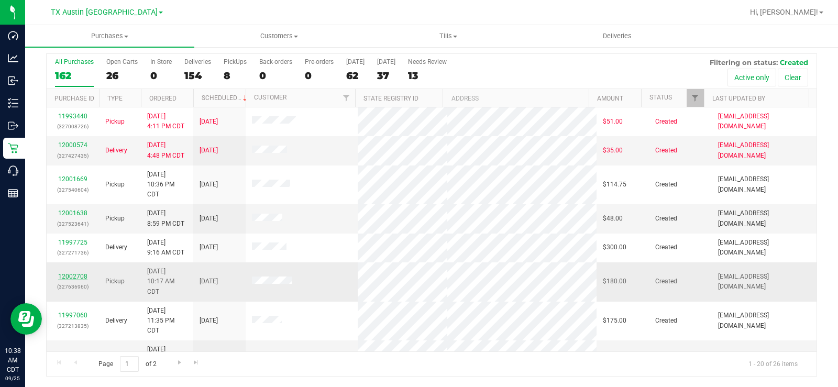
click at [78, 278] on link "12002708" at bounding box center [72, 276] width 29 height 7
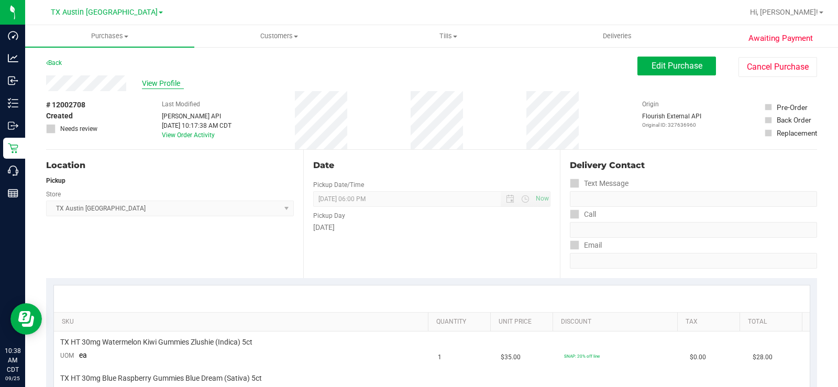
click at [162, 84] on span "View Profile" at bounding box center [163, 83] width 42 height 11
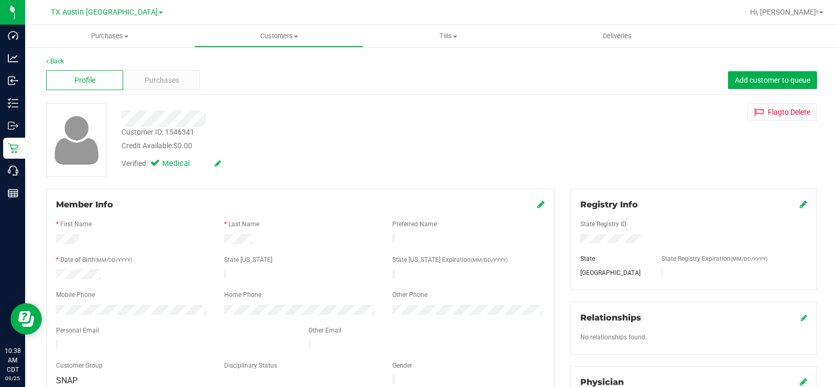
click at [157, 91] on div "Profile Purchases Add customer to queue" at bounding box center [431, 80] width 771 height 29
click at [158, 84] on span "Purchases" at bounding box center [162, 80] width 35 height 11
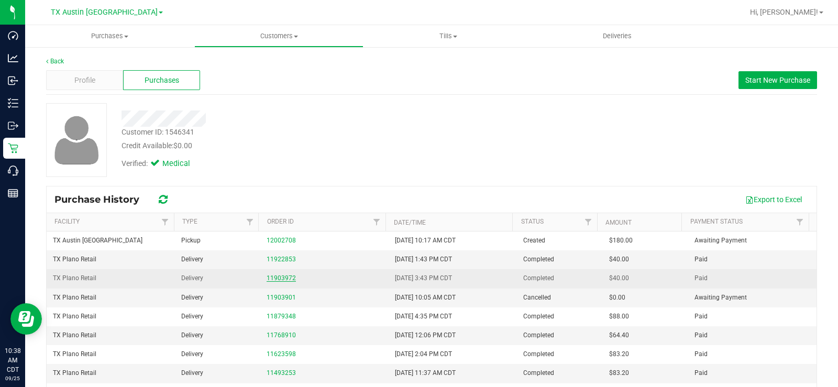
scroll to position [52, 0]
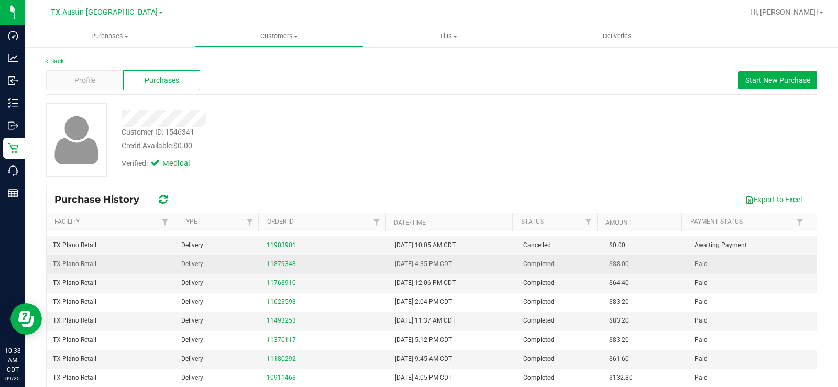
click at [273, 260] on div "11879348" at bounding box center [325, 264] width 116 height 10
click at [274, 265] on link "11879348" at bounding box center [281, 263] width 29 height 7
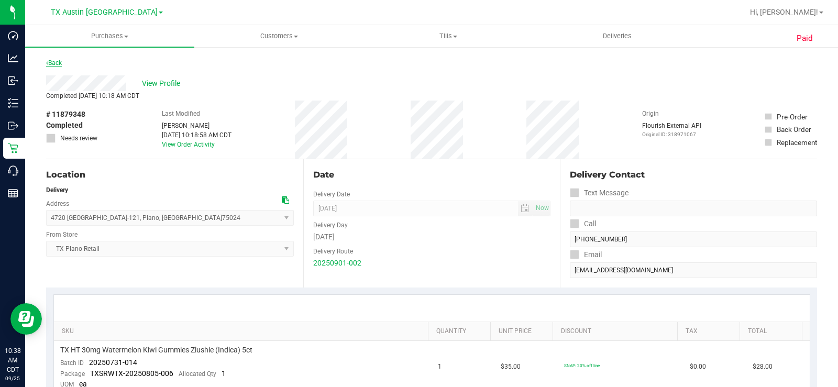
click at [52, 63] on link "Back" at bounding box center [54, 62] width 16 height 7
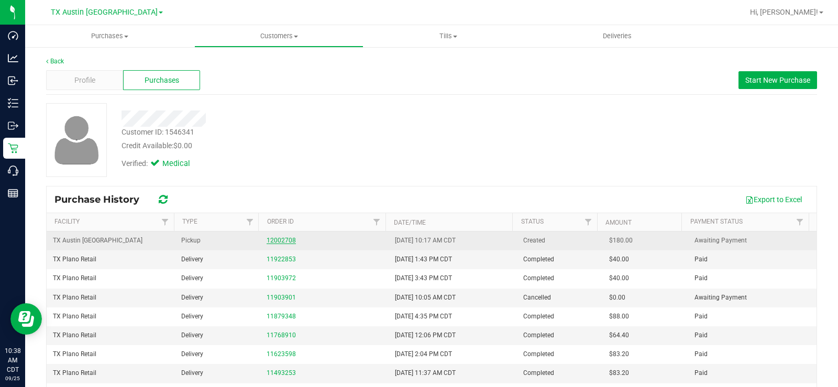
click at [267, 241] on link "12002708" at bounding box center [281, 240] width 29 height 7
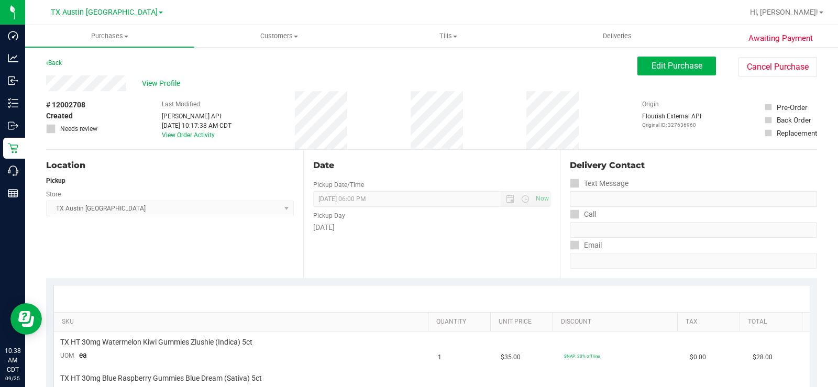
click at [85, 82] on div "View Profile" at bounding box center [341, 83] width 591 height 16
click at [669, 64] on span "Edit Purchase" at bounding box center [677, 66] width 51 height 10
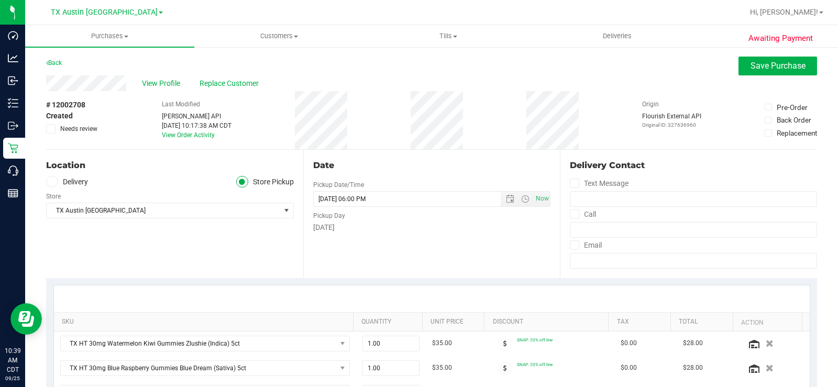
click at [54, 182] on icon at bounding box center [52, 182] width 6 height 0
click at [0, 0] on input "Delivery" at bounding box center [0, 0] width 0 height 0
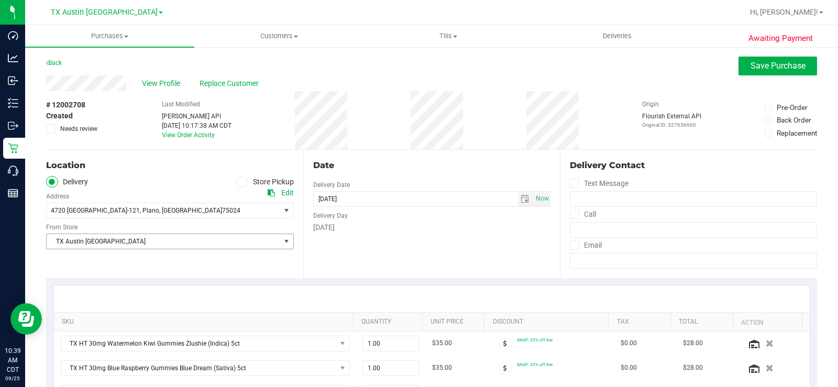
click at [82, 239] on span "TX Austin [GEOGRAPHIC_DATA]" at bounding box center [164, 241] width 234 height 15
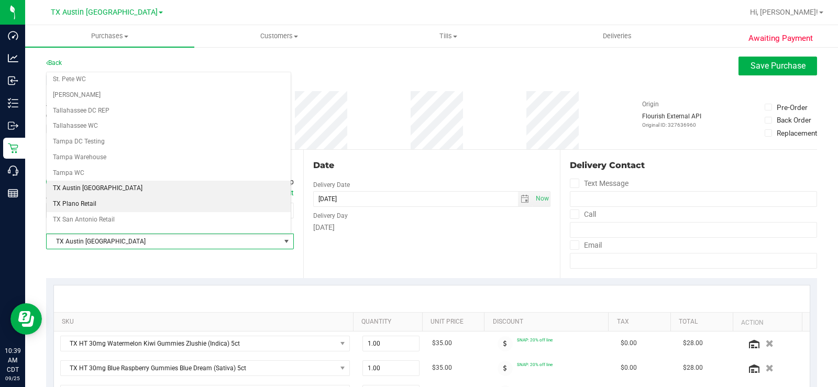
scroll to position [705, 0]
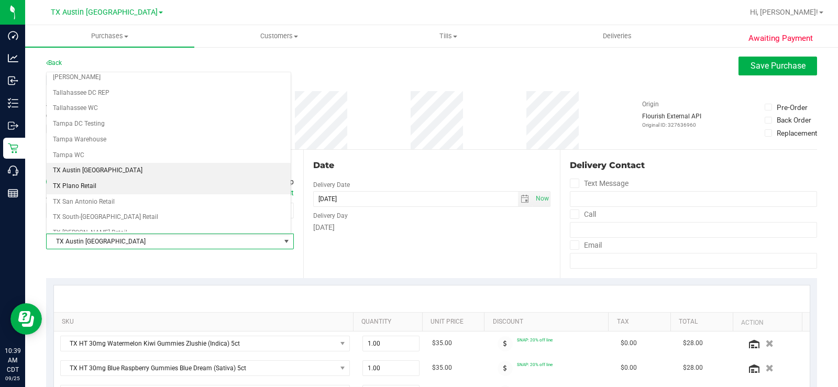
click at [93, 181] on li "TX Plano Retail" at bounding box center [169, 187] width 244 height 16
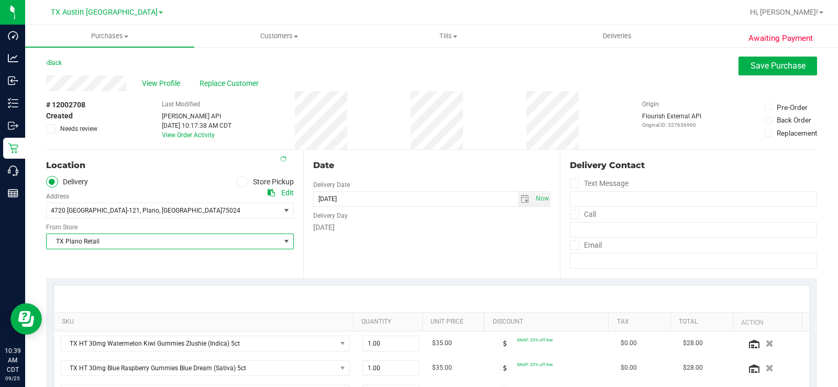
click at [374, 246] on div "Date Delivery Date 09/27/2025 Now 09/27/2025 06:00 PM Now Delivery Day Saturday" at bounding box center [431, 214] width 257 height 128
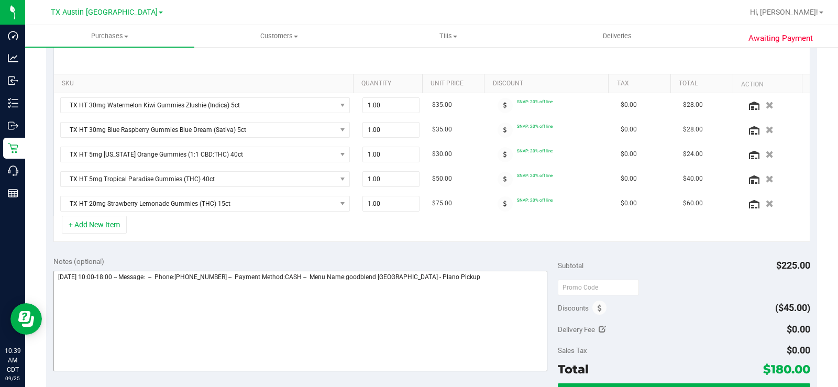
scroll to position [314, 0]
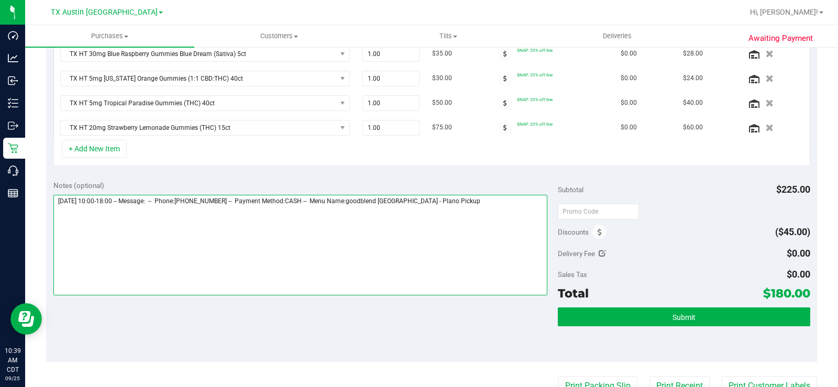
click at [461, 202] on textarea at bounding box center [300, 245] width 494 height 101
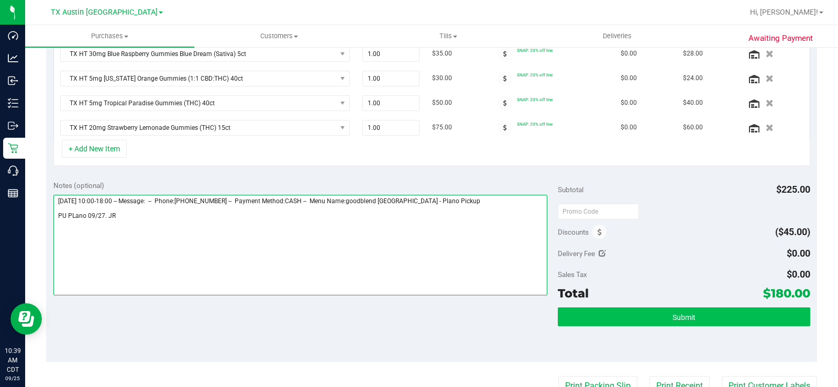
type textarea "Saturday 09/27/2025 10:00-18:00 -- Message: -- Phone:8604782494 -- Payment Meth…"
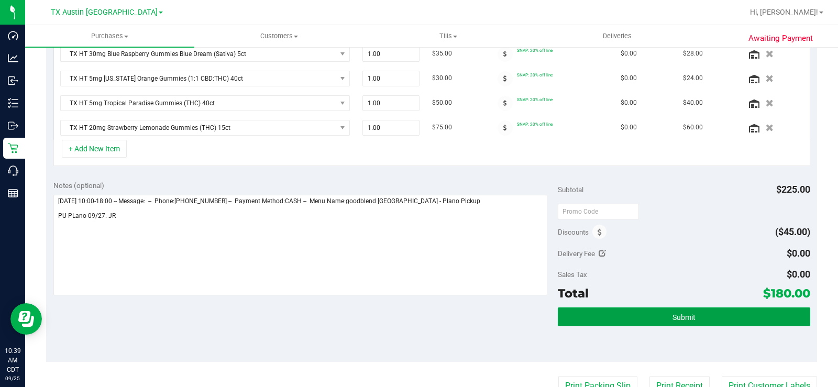
click at [581, 312] on button "Submit" at bounding box center [684, 316] width 252 height 19
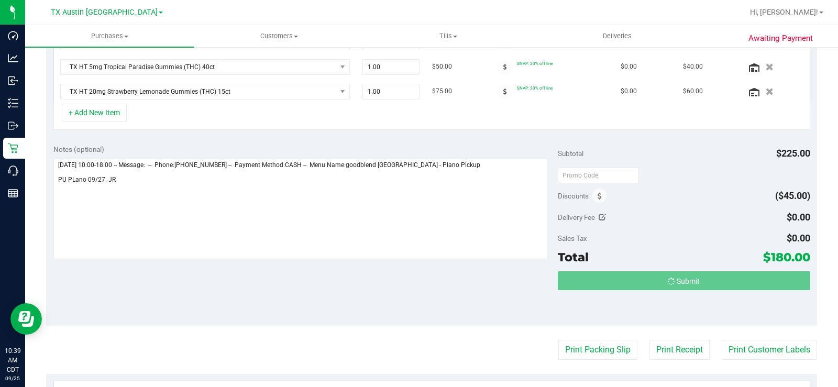
scroll to position [334, 0]
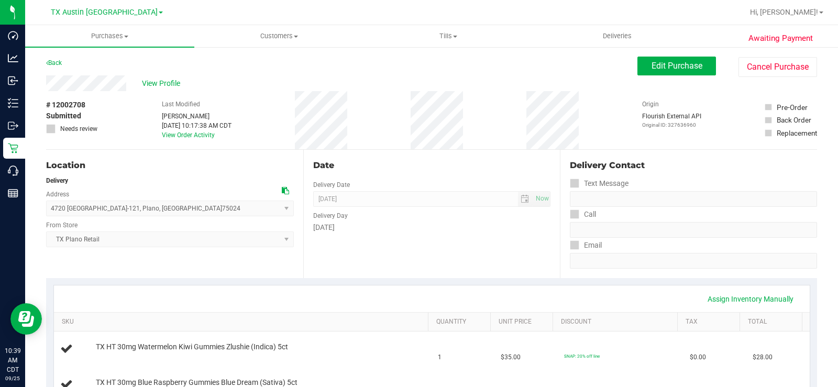
drag, startPoint x: 126, startPoint y: 84, endPoint x: 44, endPoint y: 90, distance: 82.4
click at [145, 83] on span "View Profile" at bounding box center [163, 83] width 42 height 11
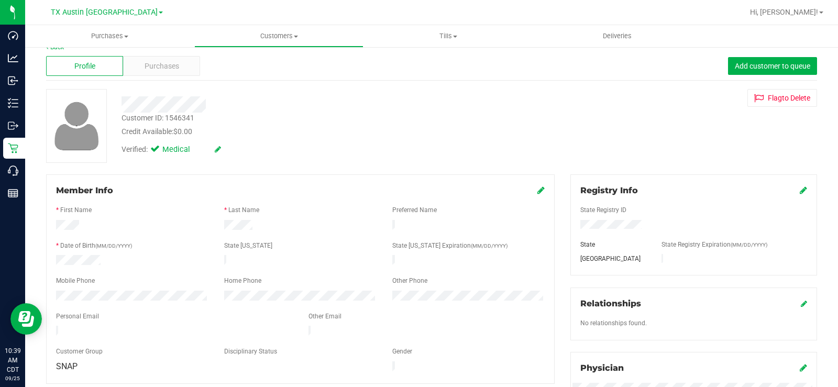
scroll to position [52, 0]
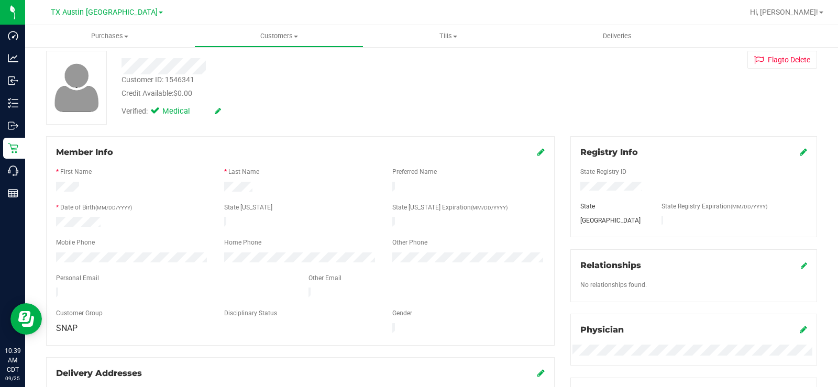
drag, startPoint x: 129, startPoint y: 286, endPoint x: 43, endPoint y: 287, distance: 85.9
click at [43, 287] on div "Member Info * First Name * Last Name Preferred Name * Date of Birth (MM/DD/YYYY…" at bounding box center [300, 296] width 524 height 320
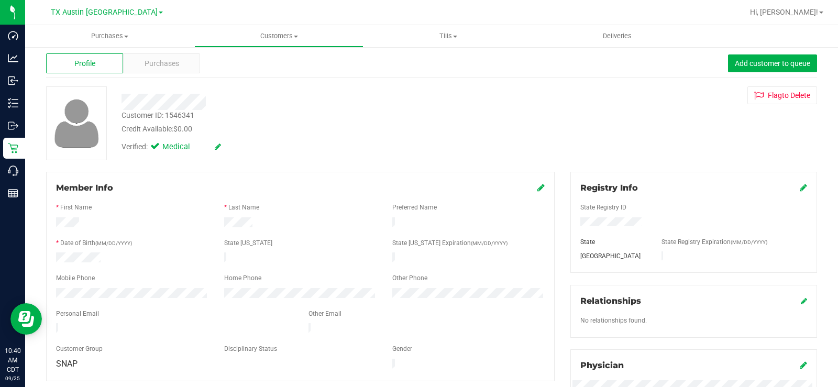
scroll to position [0, 0]
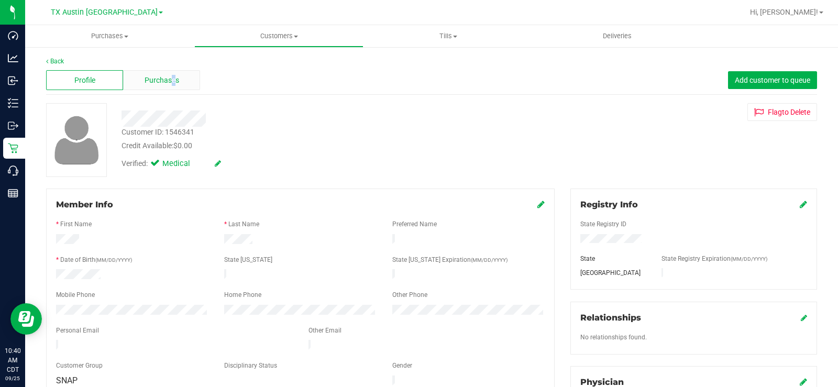
click at [171, 78] on span "Purchases" at bounding box center [162, 80] width 35 height 11
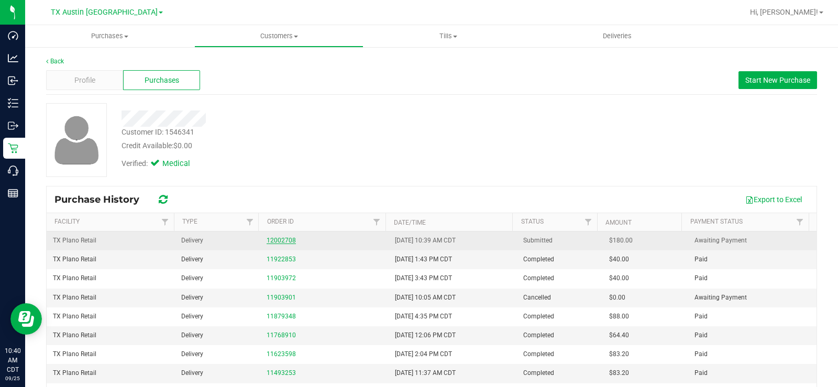
click at [267, 241] on link "12002708" at bounding box center [281, 240] width 29 height 7
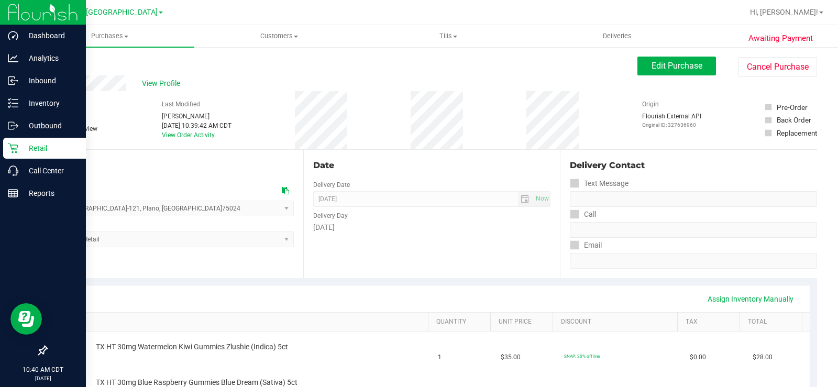
click at [11, 148] on icon at bounding box center [13, 149] width 10 height 10
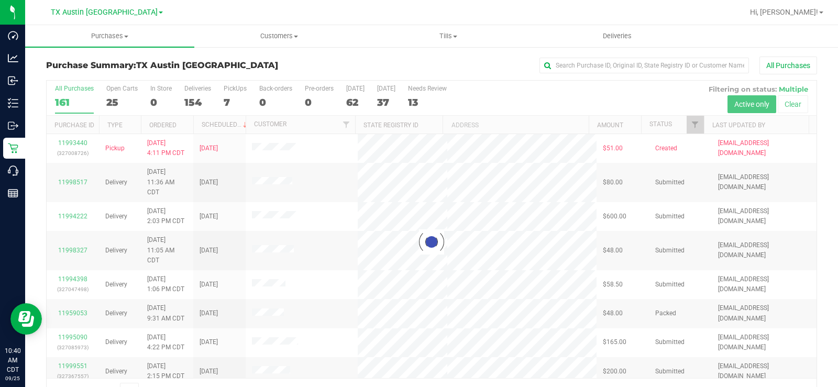
click at [110, 102] on div at bounding box center [432, 242] width 770 height 323
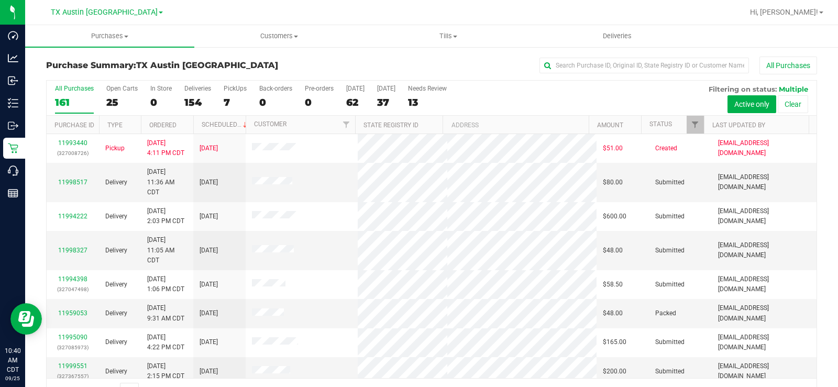
click at [110, 102] on div "25" at bounding box center [121, 102] width 31 height 12
click at [0, 0] on input "Open Carts 25" at bounding box center [0, 0] width 0 height 0
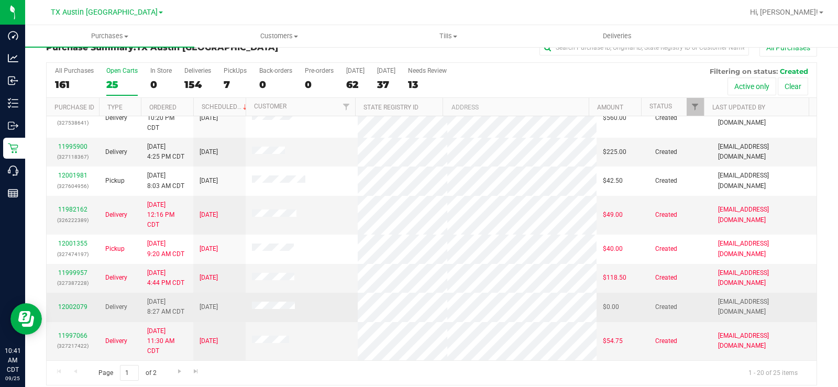
scroll to position [27, 0]
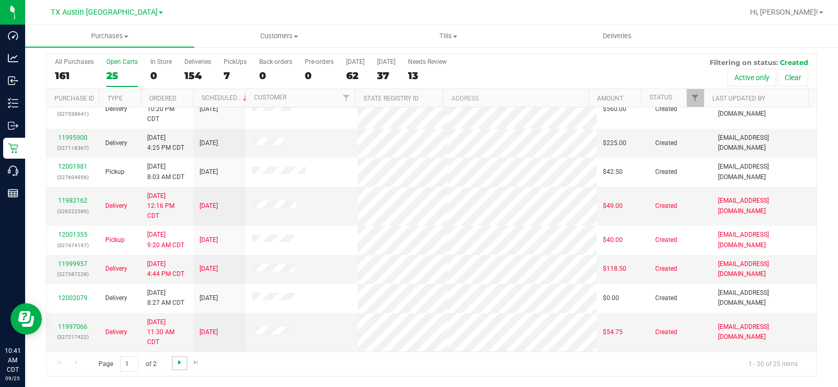
click at [179, 360] on span "Go to the next page" at bounding box center [179, 362] width 8 height 8
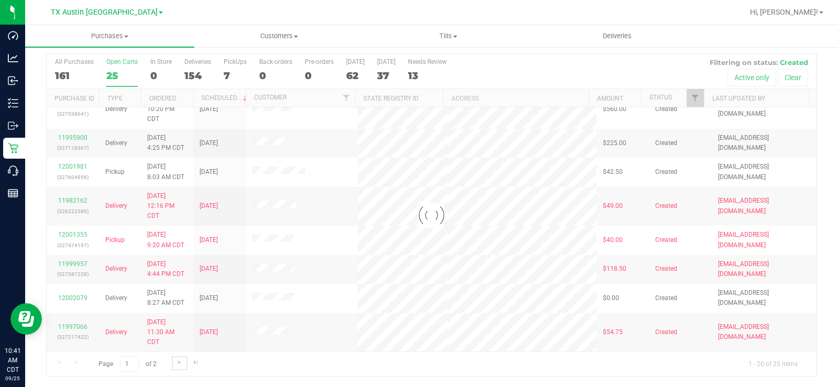
scroll to position [0, 0]
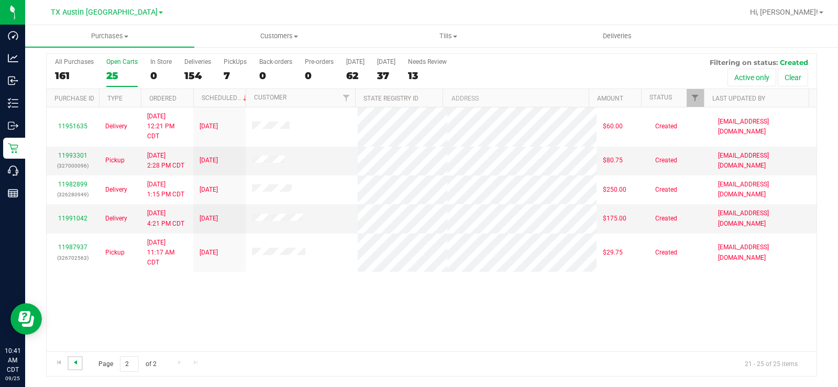
click at [77, 359] on span "Go to the previous page" at bounding box center [75, 362] width 8 height 8
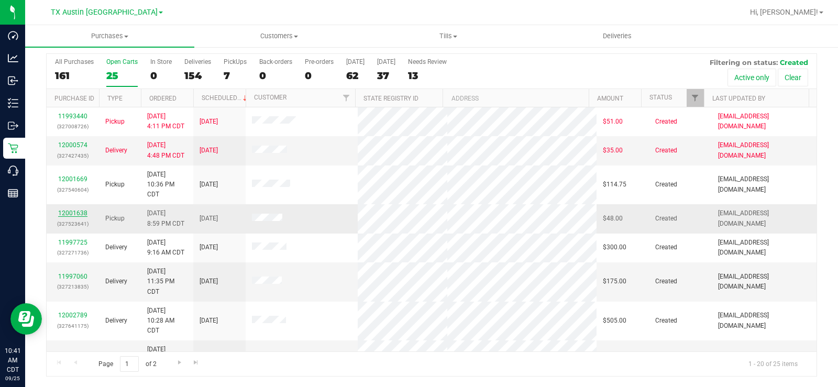
click at [80, 210] on link "12001638" at bounding box center [72, 213] width 29 height 7
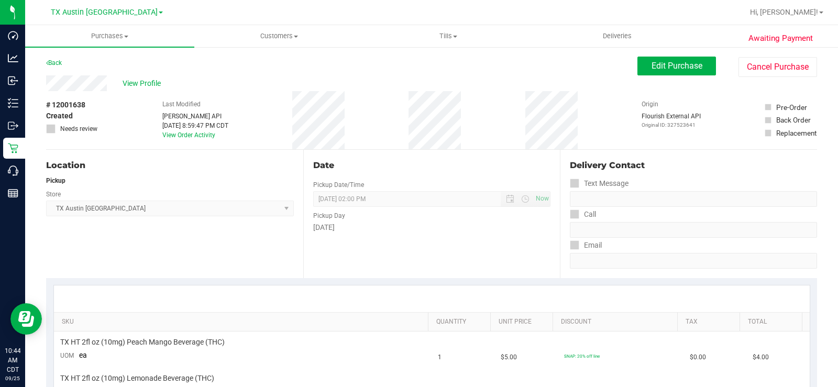
click at [82, 80] on div "View Profile" at bounding box center [341, 83] width 591 height 16
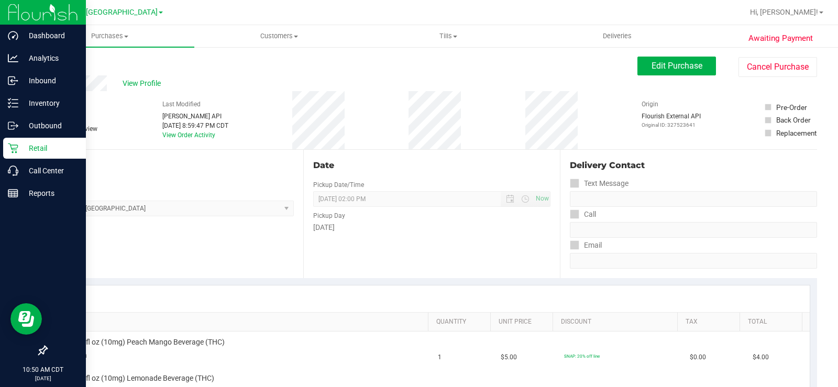
click at [24, 150] on p "Retail" at bounding box center [49, 148] width 63 height 13
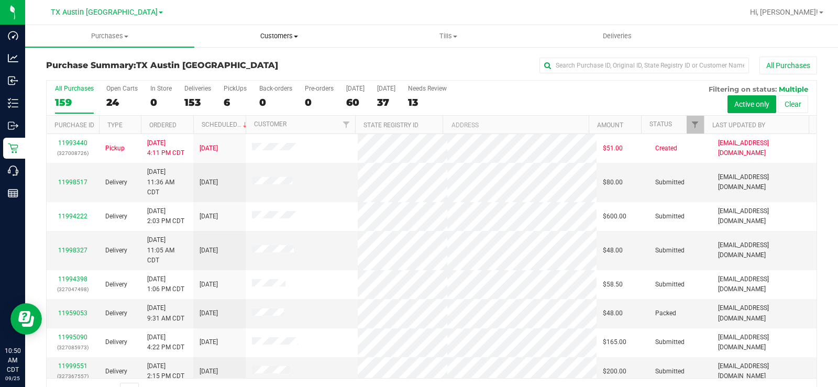
click at [275, 36] on span "Customers" at bounding box center [279, 35] width 168 height 9
click at [238, 57] on ul "All customers Add a new customer All physicians" at bounding box center [278, 76] width 169 height 57
click at [240, 61] on h3 "Purchase Summary: TX Austin DC" at bounding box center [174, 65] width 257 height 9
click at [276, 37] on span "Customers" at bounding box center [278, 35] width 169 height 9
click at [265, 59] on span "All customers" at bounding box center [231, 63] width 75 height 9
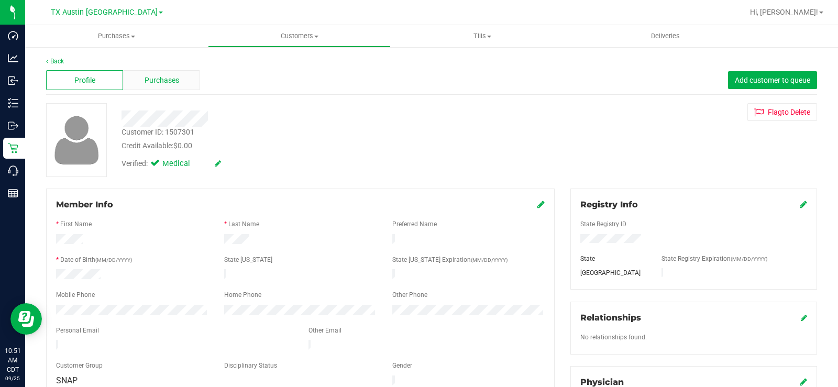
click at [164, 82] on span "Purchases" at bounding box center [162, 80] width 35 height 11
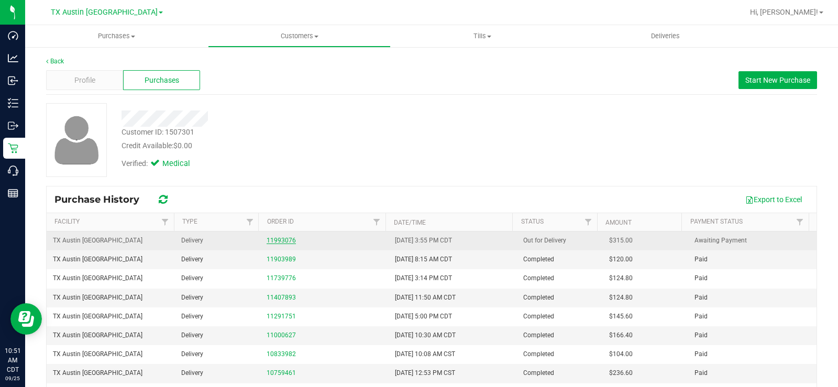
click at [268, 238] on link "11993076" at bounding box center [281, 240] width 29 height 7
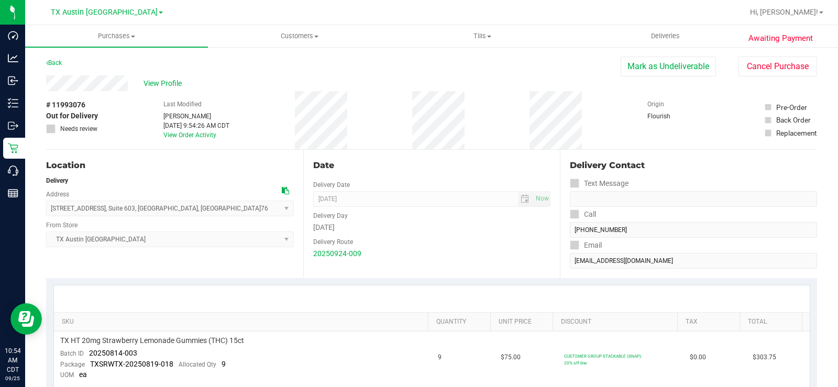
click at [89, 86] on div "View Profile" at bounding box center [333, 83] width 575 height 16
click at [155, 87] on span "View Profile" at bounding box center [165, 83] width 42 height 11
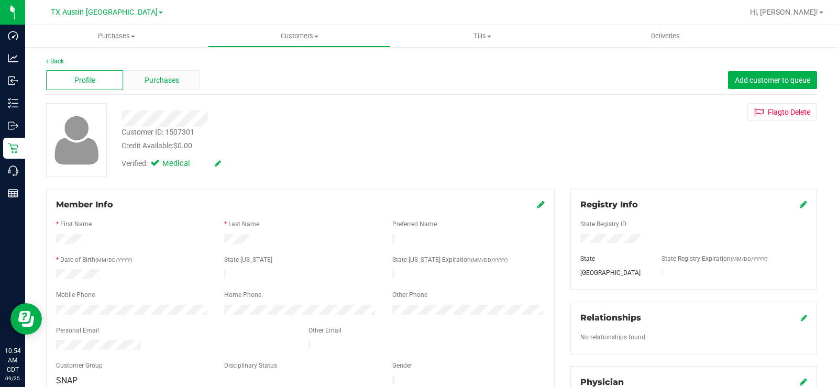
click at [158, 78] on span "Purchases" at bounding box center [162, 80] width 35 height 11
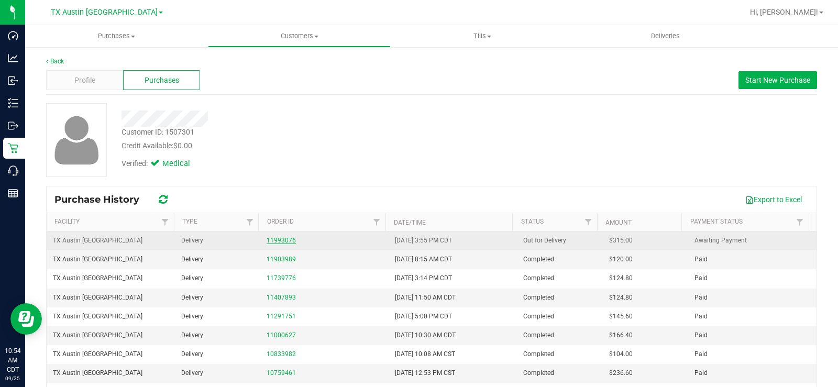
click at [273, 240] on link "11993076" at bounding box center [281, 240] width 29 height 7
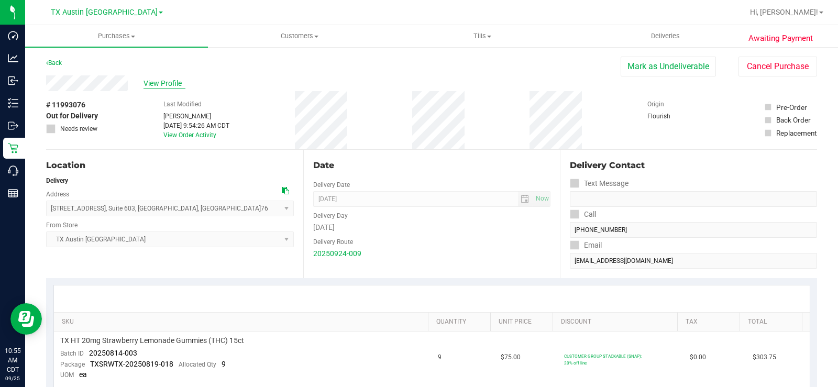
click at [170, 84] on span "View Profile" at bounding box center [165, 83] width 42 height 11
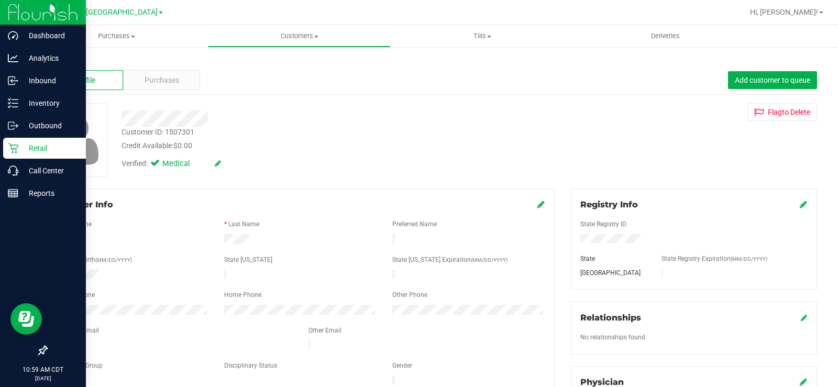
click at [7, 147] on div "Retail" at bounding box center [44, 148] width 83 height 21
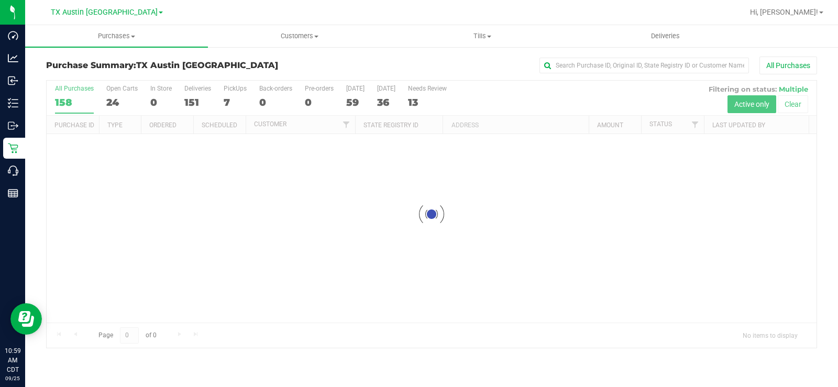
click at [111, 104] on div at bounding box center [432, 214] width 770 height 267
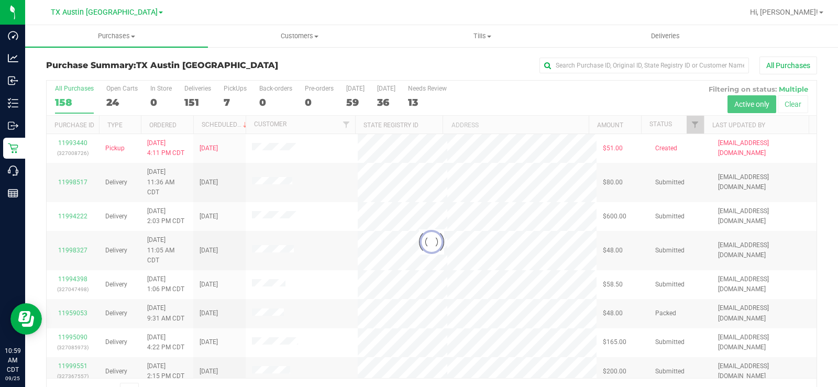
click at [111, 99] on div at bounding box center [432, 242] width 770 height 323
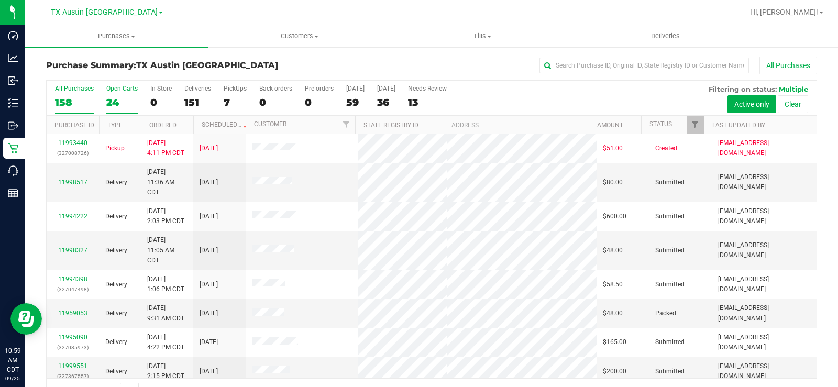
click at [118, 101] on div "24" at bounding box center [121, 102] width 31 height 12
click at [0, 0] on input "Open Carts 24" at bounding box center [0, 0] width 0 height 0
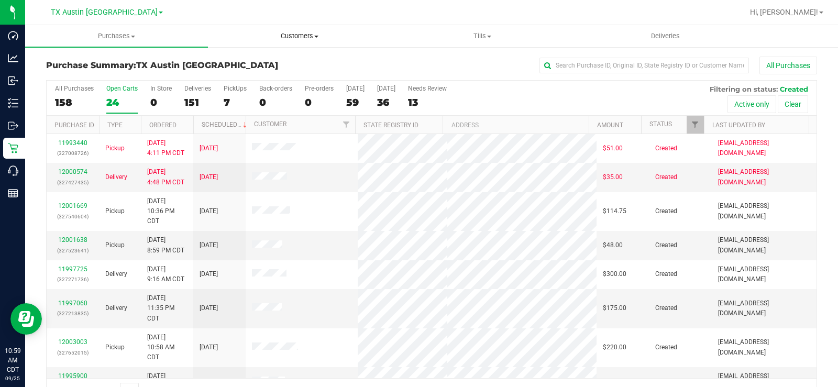
click at [288, 35] on span "Customers" at bounding box center [299, 35] width 182 height 9
click at [279, 63] on span "All customers" at bounding box center [245, 63] width 75 height 9
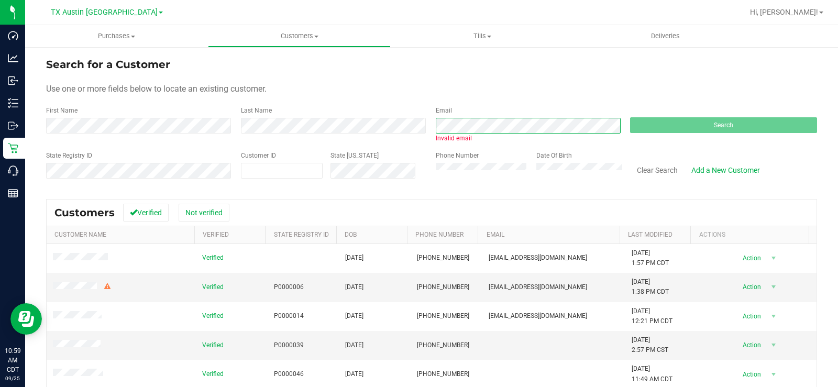
click at [400, 129] on div "First Name Last Name Email Invalid email Search" at bounding box center [431, 124] width 771 height 37
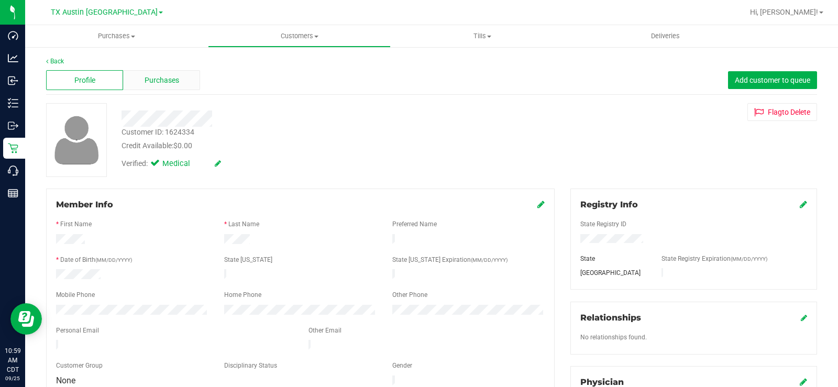
click at [171, 82] on span "Purchases" at bounding box center [162, 80] width 35 height 11
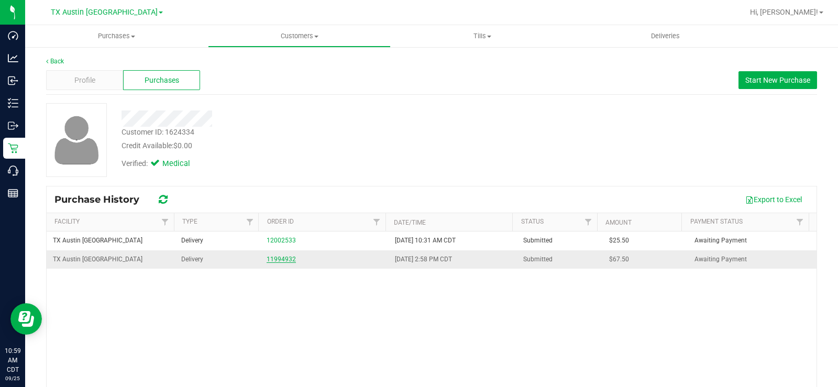
click at [285, 257] on link "11994932" at bounding box center [281, 259] width 29 height 7
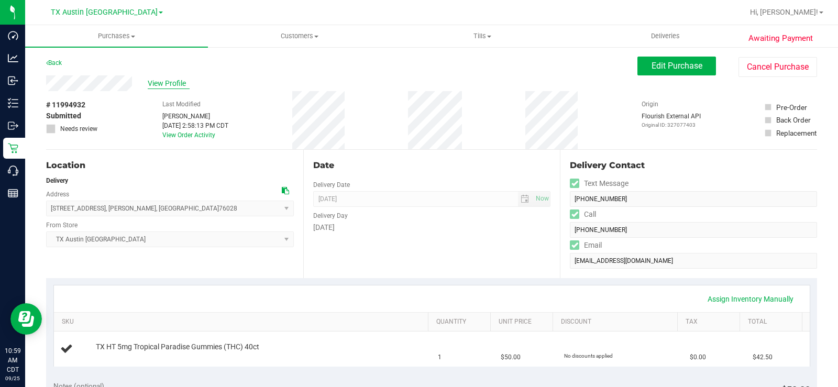
click at [173, 85] on span "View Profile" at bounding box center [169, 83] width 42 height 11
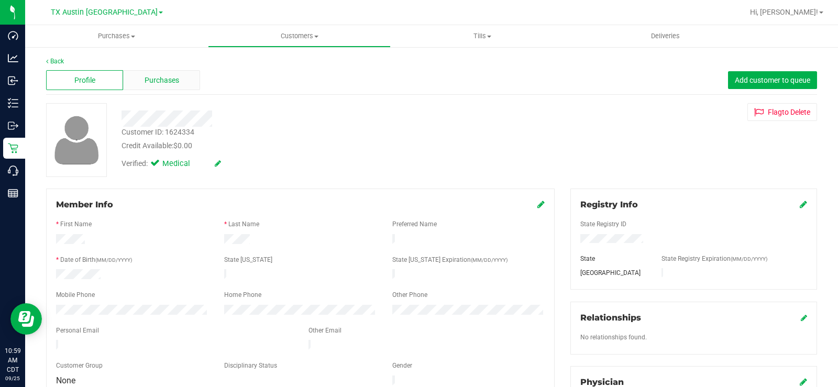
click at [170, 87] on div "Purchases" at bounding box center [161, 80] width 77 height 20
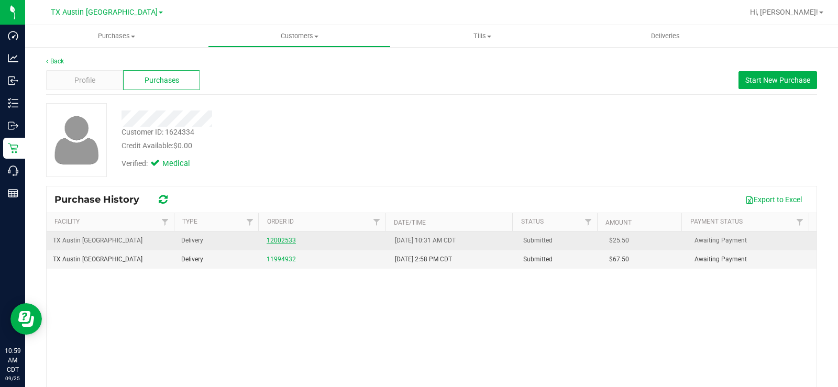
click at [272, 238] on link "12002533" at bounding box center [281, 240] width 29 height 7
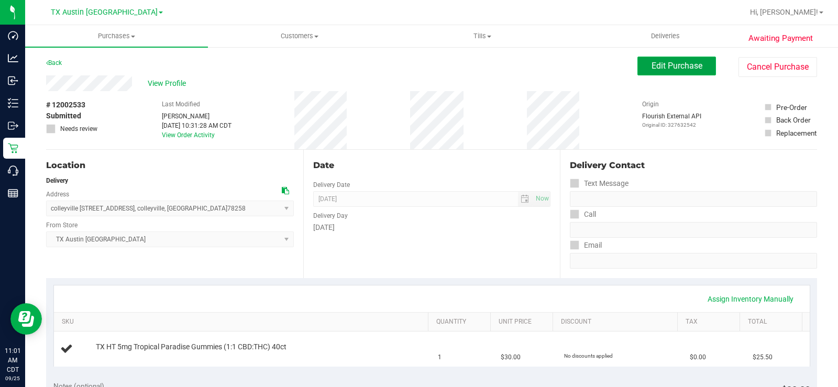
click at [678, 64] on span "Edit Purchase" at bounding box center [677, 66] width 51 height 10
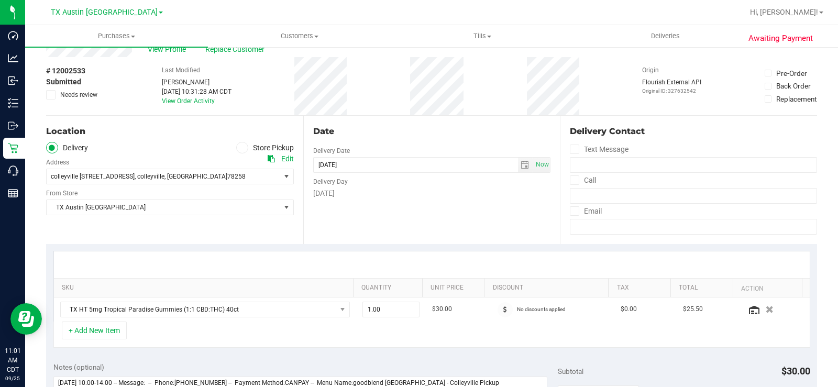
scroll to position [52, 0]
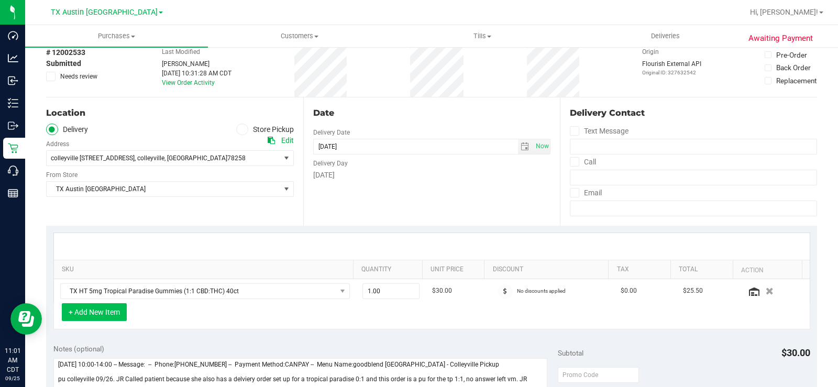
click at [106, 313] on button "+ Add New Item" at bounding box center [94, 312] width 65 height 18
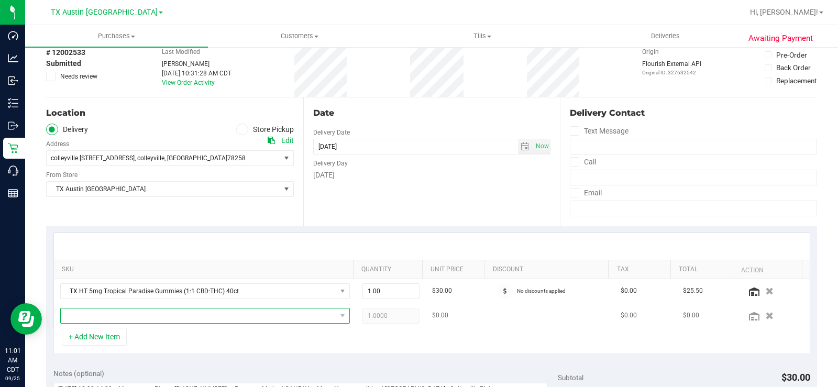
click at [112, 317] on span "NO DATA FOUND" at bounding box center [199, 316] width 276 height 15
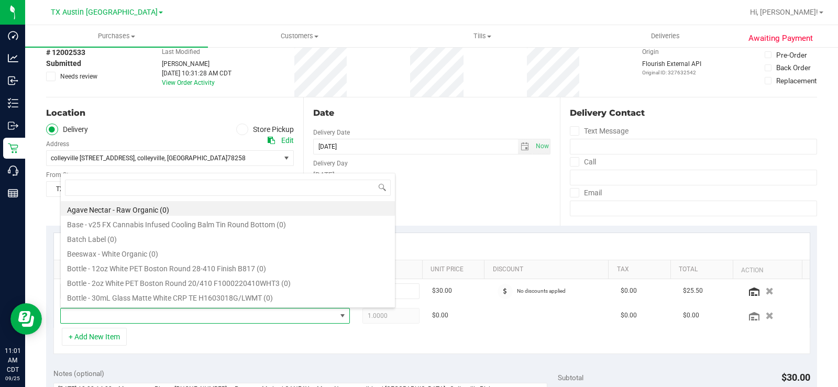
click at [172, 125] on ul "Delivery Store Pickup" at bounding box center [170, 130] width 248 height 12
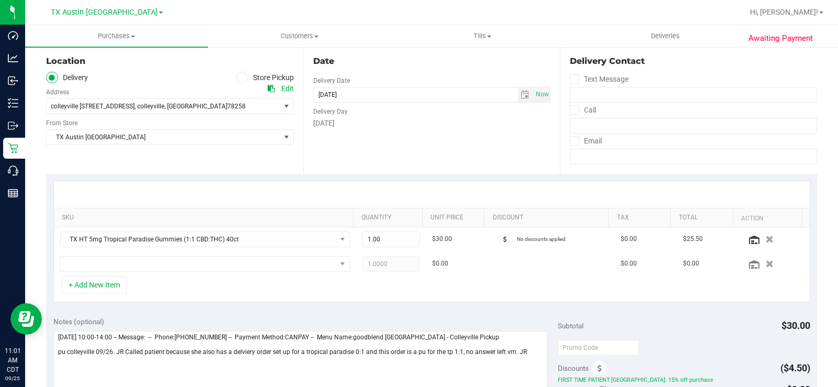
scroll to position [105, 0]
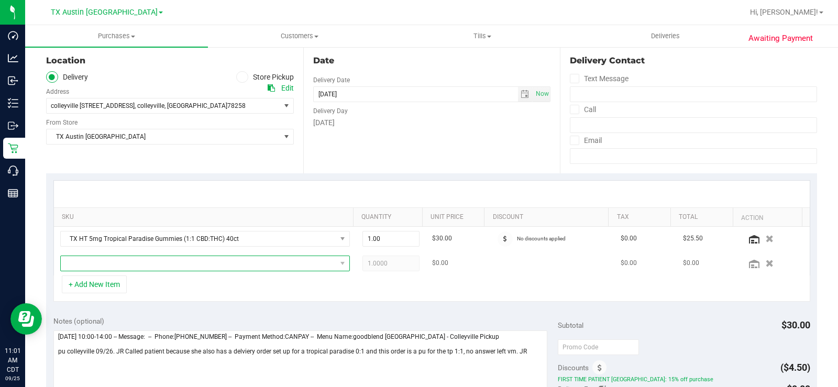
click at [215, 270] on span "NO DATA FOUND" at bounding box center [199, 263] width 276 height 15
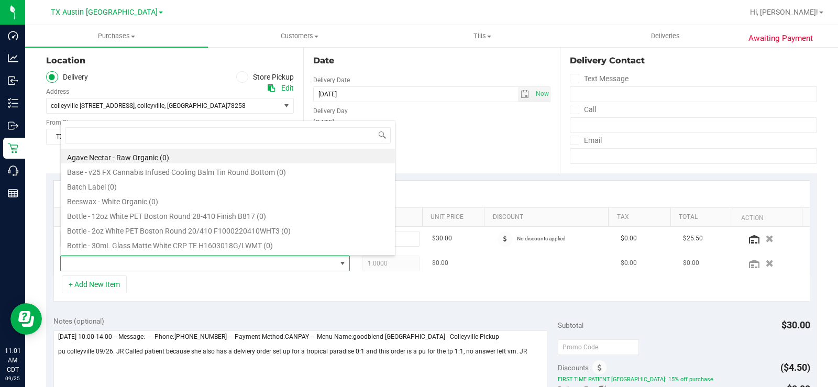
scroll to position [16, 280]
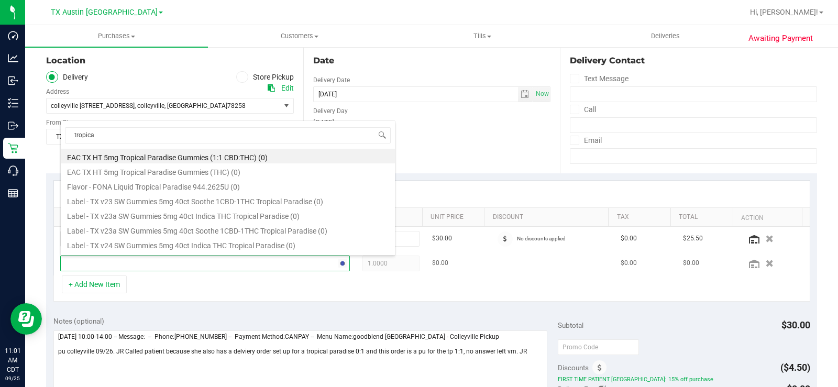
type input "tropical"
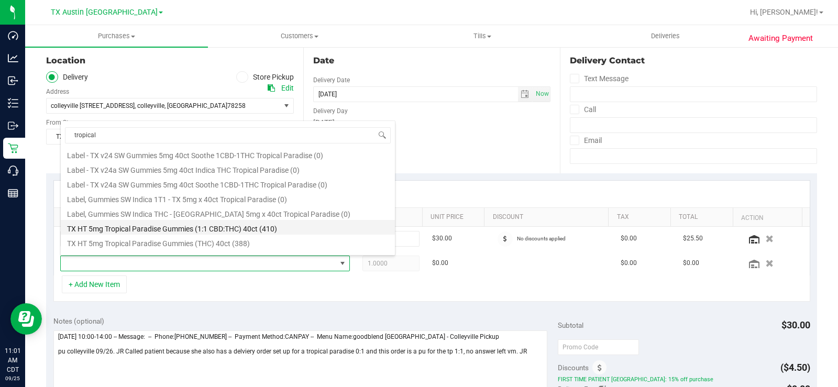
scroll to position [157, 0]
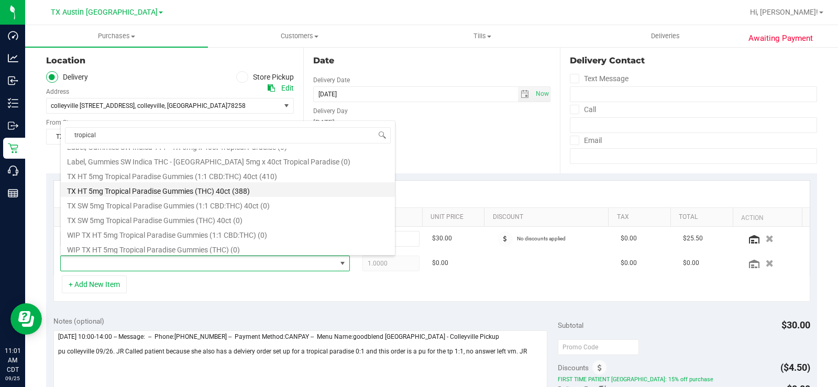
click at [198, 192] on li "TX HT 5mg Tropical Paradise Gummies (THC) 40ct (388)" at bounding box center [228, 189] width 334 height 15
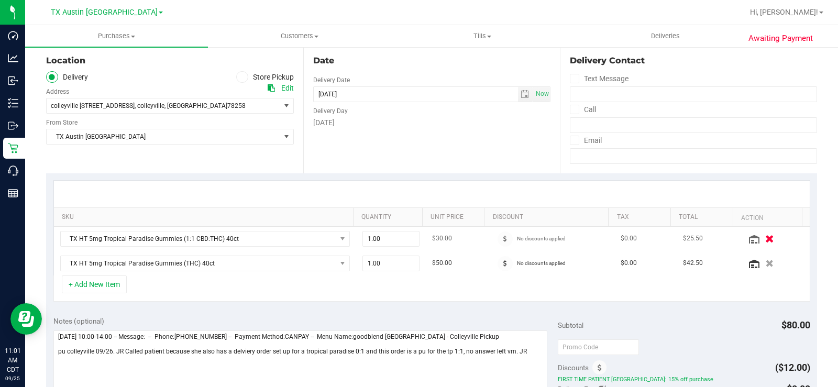
click at [766, 241] on icon "button" at bounding box center [770, 239] width 9 height 8
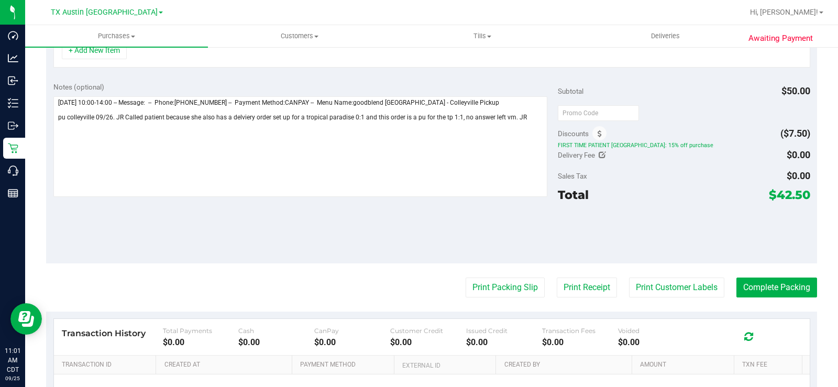
scroll to position [0, 0]
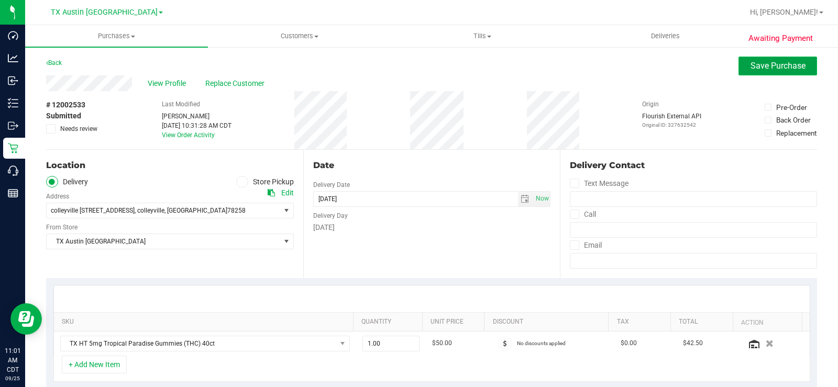
click at [751, 68] on span "Save Purchase" at bounding box center [778, 66] width 55 height 10
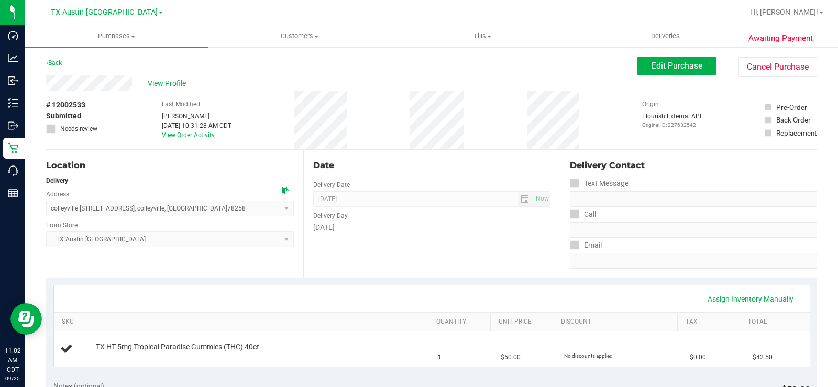
click at [169, 83] on span "View Profile" at bounding box center [169, 83] width 42 height 11
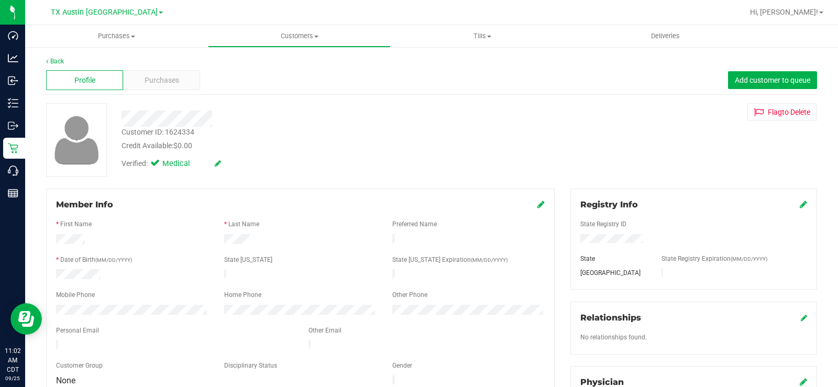
click at [169, 83] on span "Purchases" at bounding box center [162, 80] width 35 height 11
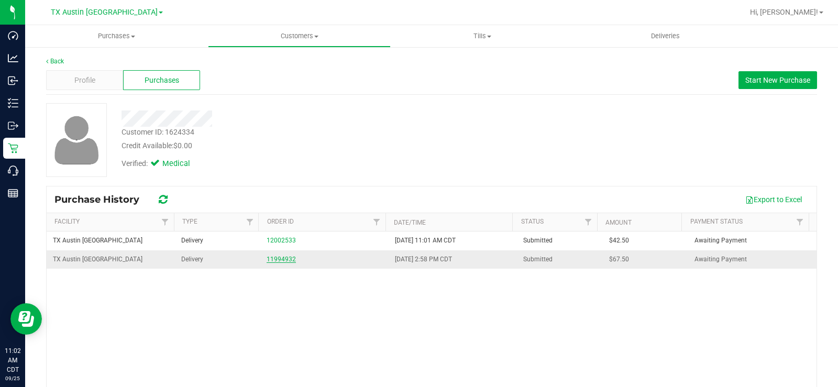
click at [270, 256] on link "11994932" at bounding box center [281, 259] width 29 height 7
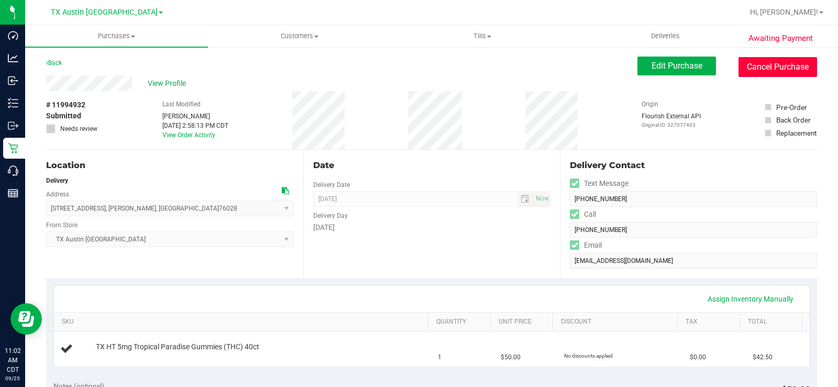
click at [769, 72] on button "Cancel Purchase" at bounding box center [778, 67] width 79 height 20
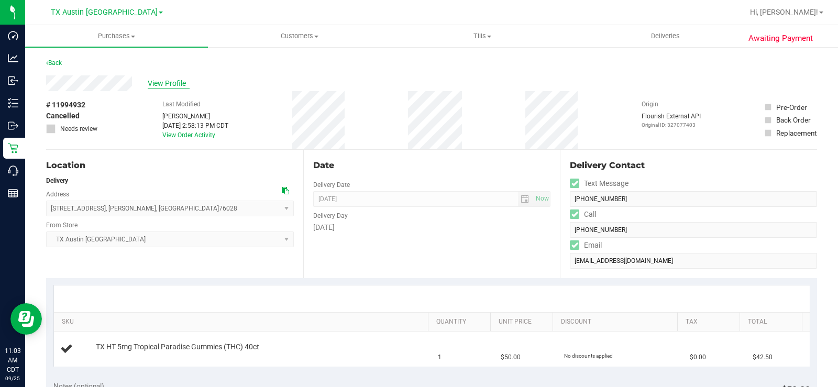
click at [172, 78] on span "View Profile" at bounding box center [169, 83] width 42 height 11
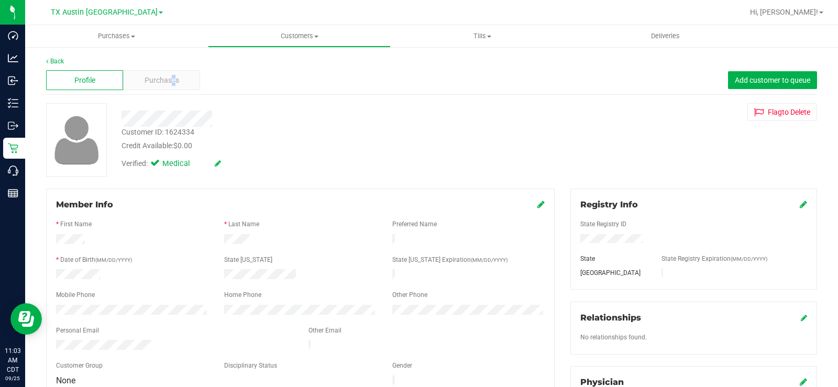
drag, startPoint x: 170, startPoint y: 85, endPoint x: 172, endPoint y: 91, distance: 5.6
click at [172, 91] on div "Profile Purchases Add customer to queue" at bounding box center [431, 80] width 771 height 29
click at [172, 83] on span "Purchases" at bounding box center [162, 80] width 35 height 11
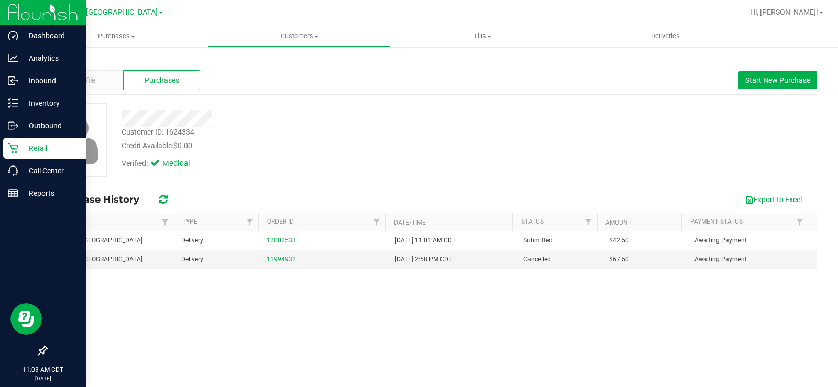
click at [19, 145] on p "Retail" at bounding box center [49, 148] width 63 height 13
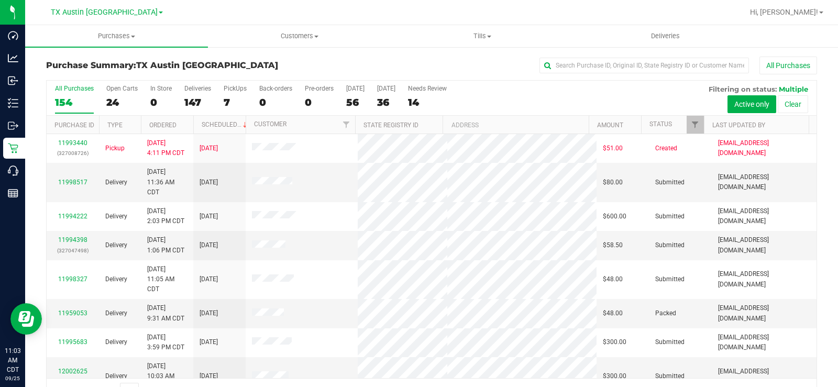
click at [113, 101] on div "24" at bounding box center [121, 102] width 31 height 12
click at [0, 0] on input "Open Carts 24" at bounding box center [0, 0] width 0 height 0
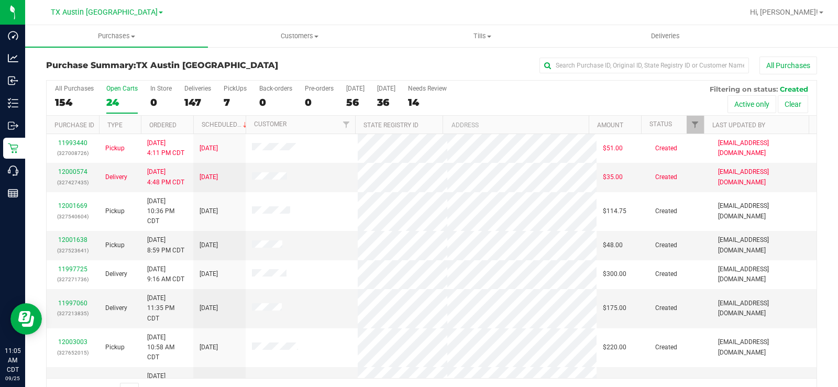
click at [112, 94] on label "Open Carts 24" at bounding box center [121, 99] width 31 height 29
click at [0, 0] on input "Open Carts 24" at bounding box center [0, 0] width 0 height 0
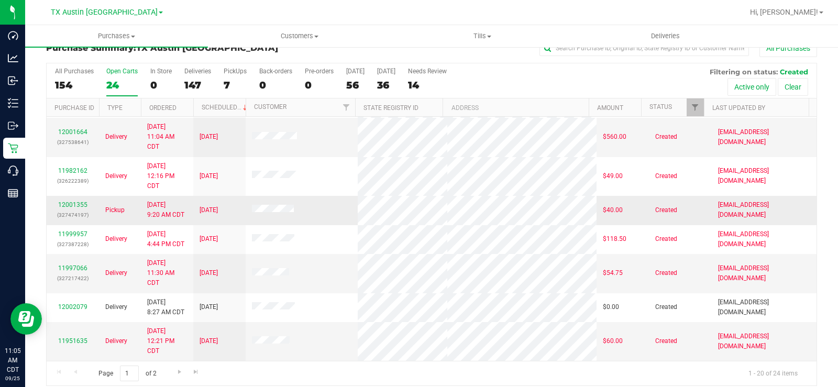
scroll to position [27, 0]
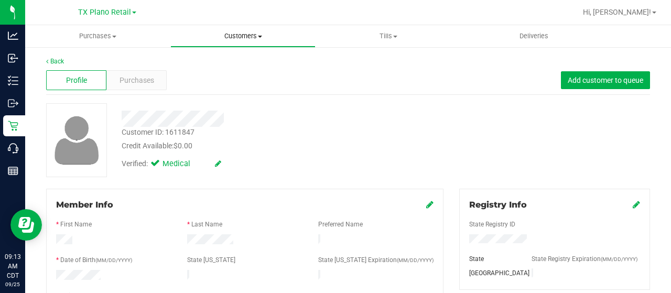
click at [247, 37] on span "Customers" at bounding box center [243, 35] width 144 height 9
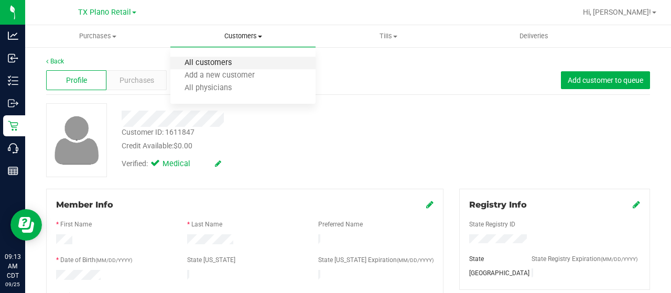
click at [226, 67] on span "All customers" at bounding box center [207, 63] width 75 height 9
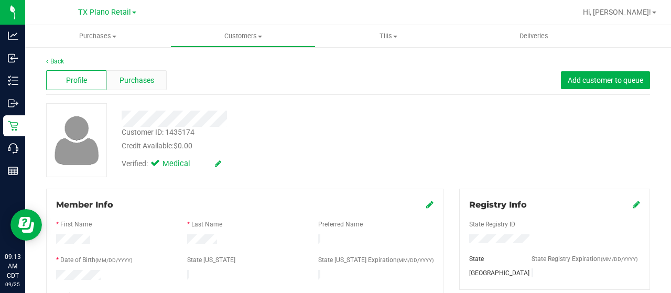
click at [145, 82] on span "Purchases" at bounding box center [136, 80] width 35 height 11
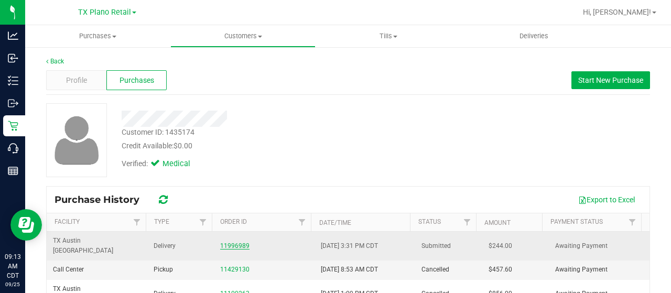
click at [225, 242] on link "11996989" at bounding box center [234, 245] width 29 height 7
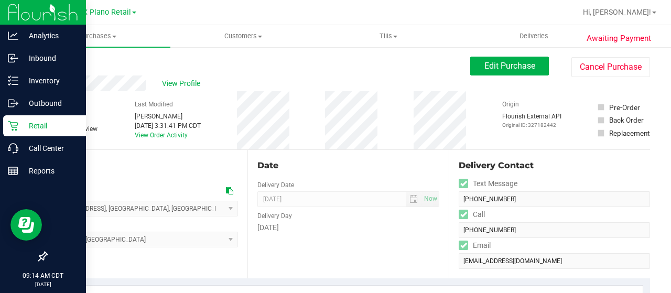
click at [20, 125] on p "Retail" at bounding box center [49, 125] width 63 height 13
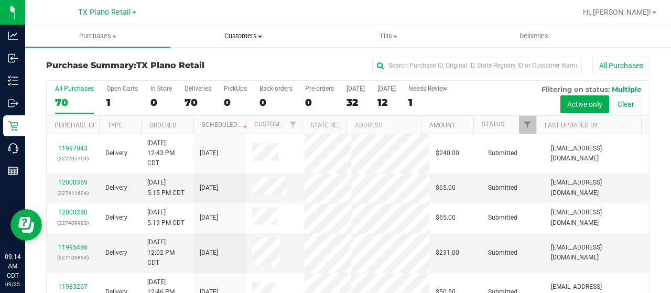
click at [240, 35] on span "Customers" at bounding box center [243, 35] width 144 height 9
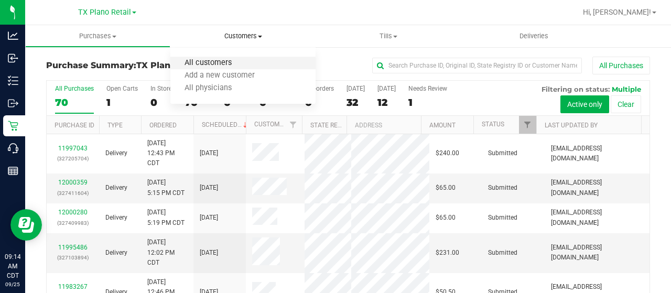
click at [223, 63] on span "All customers" at bounding box center [207, 63] width 75 height 9
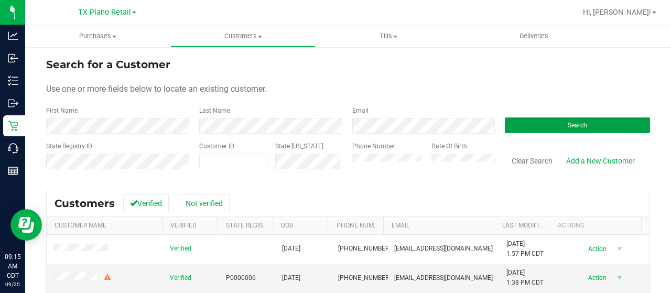
click at [551, 124] on button "Search" at bounding box center [576, 125] width 145 height 16
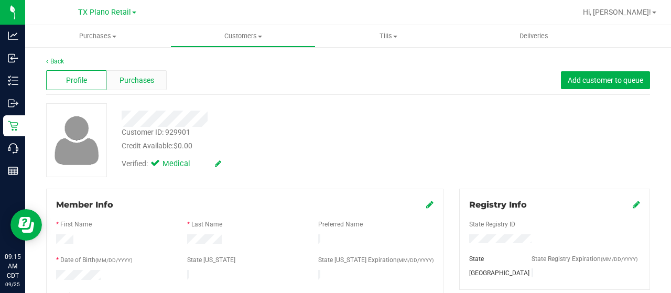
click at [145, 83] on span "Purchases" at bounding box center [136, 80] width 35 height 11
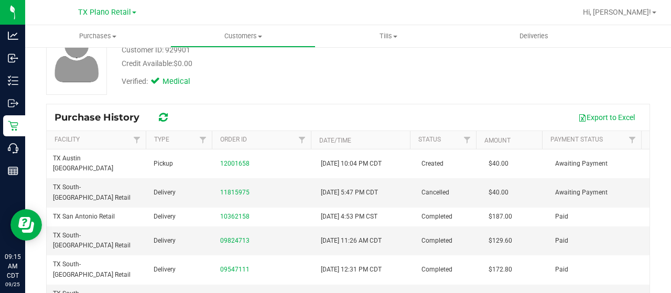
scroll to position [105, 0]
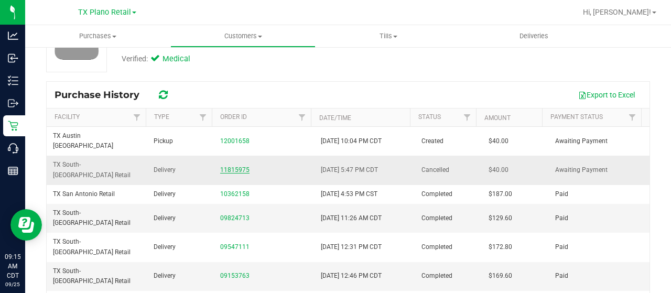
click at [227, 166] on link "11815975" at bounding box center [234, 169] width 29 height 7
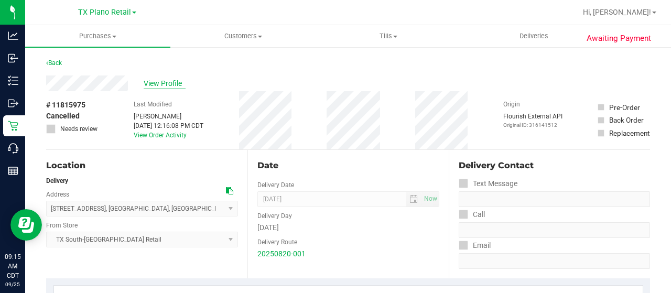
click at [156, 78] on span "View Profile" at bounding box center [165, 83] width 42 height 11
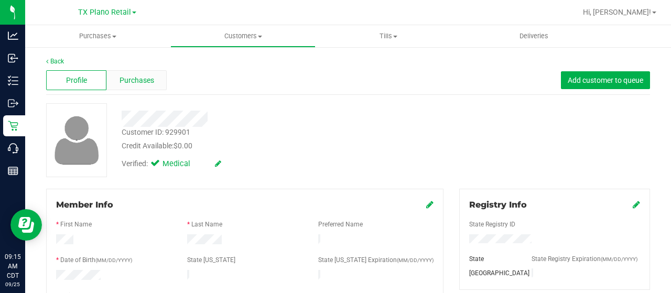
click at [149, 82] on span "Purchases" at bounding box center [136, 80] width 35 height 11
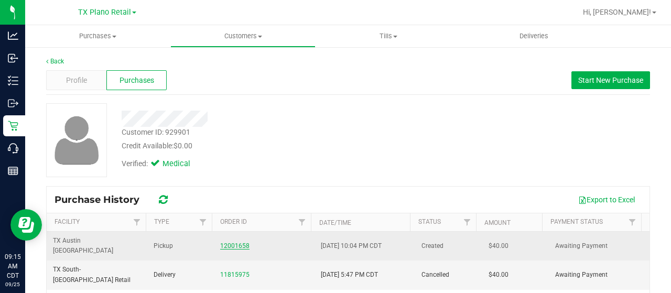
click at [230, 242] on link "12001658" at bounding box center [234, 245] width 29 height 7
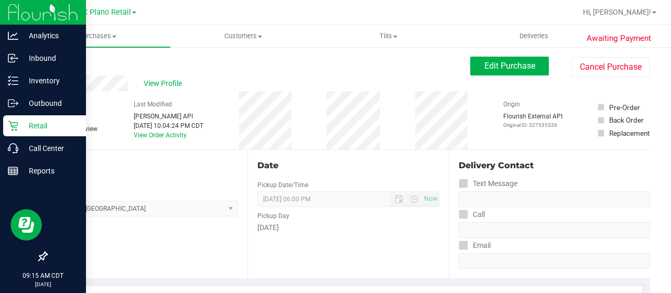
click at [23, 122] on p "Retail" at bounding box center [49, 125] width 63 height 13
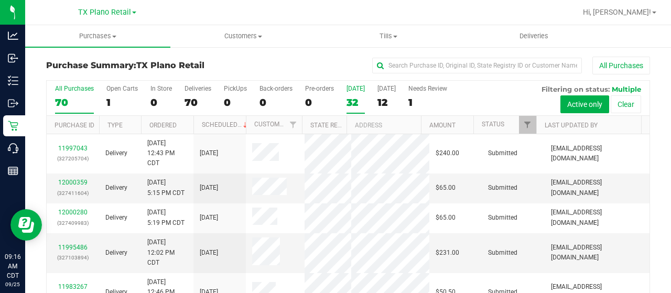
click at [353, 93] on label "Today 32" at bounding box center [355, 99] width 18 height 29
click at [0, 0] on input "Today 32" at bounding box center [0, 0] width 0 height 0
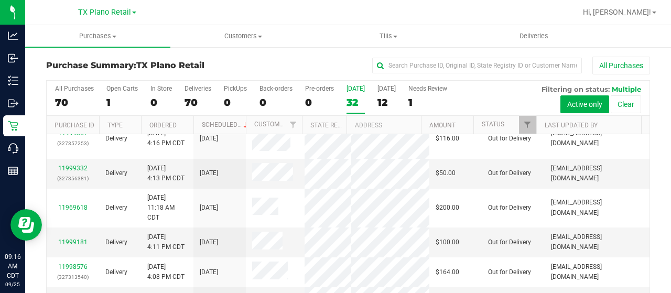
scroll to position [262, 0]
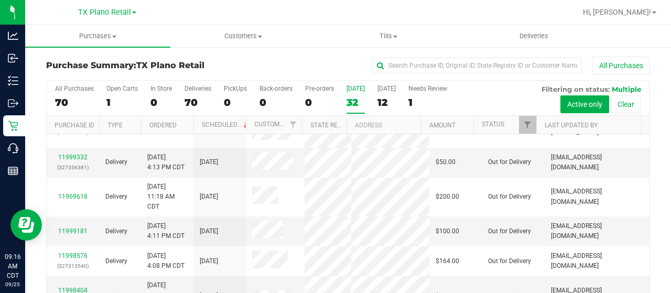
click at [81, 6] on div "TX Plano Retail" at bounding box center [107, 12] width 58 height 13
click at [82, 10] on span "TX Plano Retail" at bounding box center [104, 12] width 53 height 9
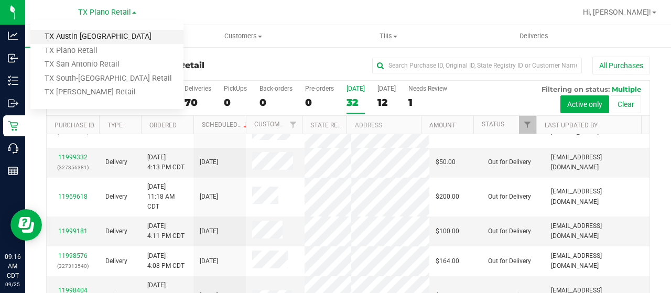
click at [81, 37] on link "TX Austin [GEOGRAPHIC_DATA]" at bounding box center [106, 37] width 153 height 14
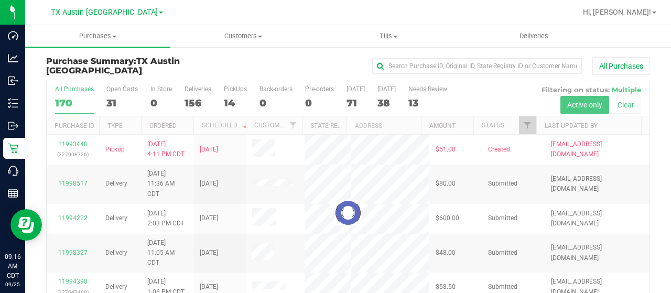
click at [110, 96] on div at bounding box center [348, 212] width 602 height 263
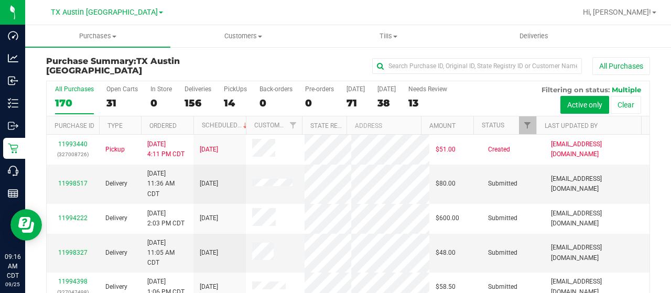
click at [110, 97] on div "31" at bounding box center [121, 103] width 31 height 12
click at [0, 0] on input "Open Carts 31" at bounding box center [0, 0] width 0 height 0
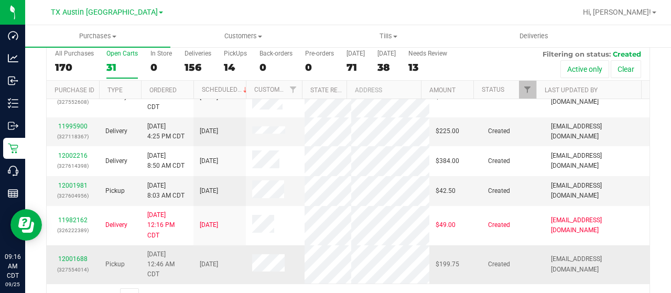
scroll to position [60, 0]
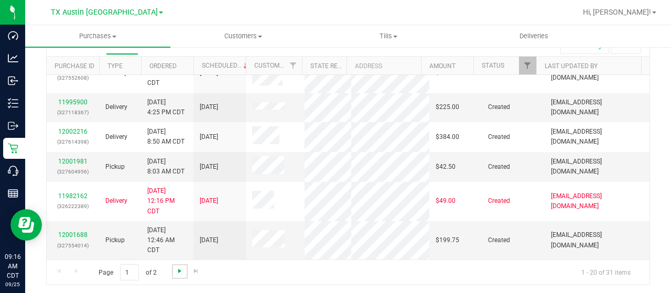
click at [178, 268] on span "Go to the next page" at bounding box center [179, 271] width 8 height 8
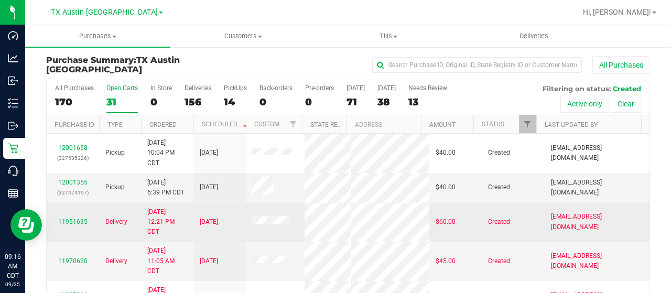
scroll to position [0, 0]
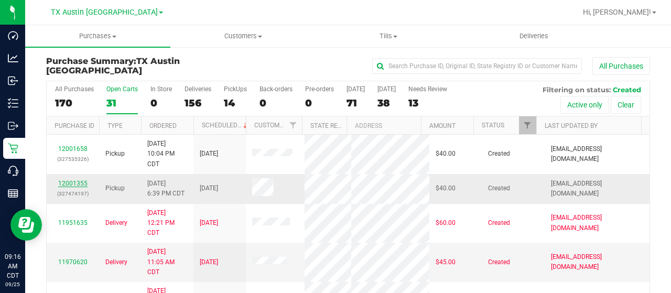
click at [82, 180] on link "12001355" at bounding box center [72, 183] width 29 height 7
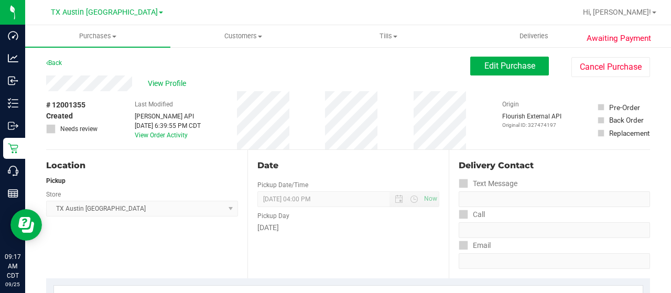
drag, startPoint x: 133, startPoint y: 82, endPoint x: 43, endPoint y: 84, distance: 89.6
click at [171, 83] on span "View Profile" at bounding box center [169, 83] width 42 height 11
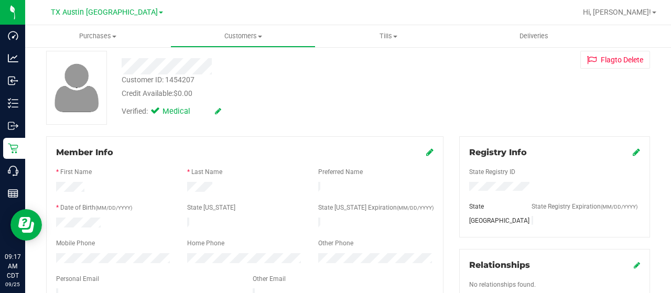
scroll to position [52, 0]
click at [172, 72] on div at bounding box center [269, 66] width 310 height 16
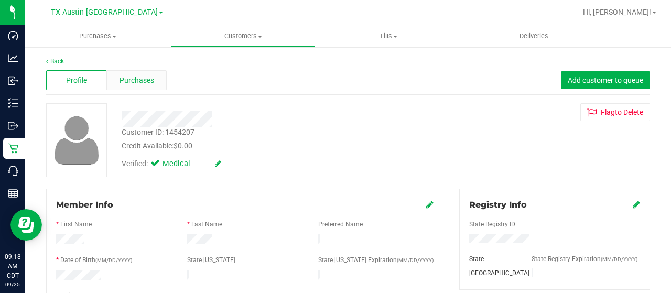
click at [148, 80] on span "Purchases" at bounding box center [136, 80] width 35 height 11
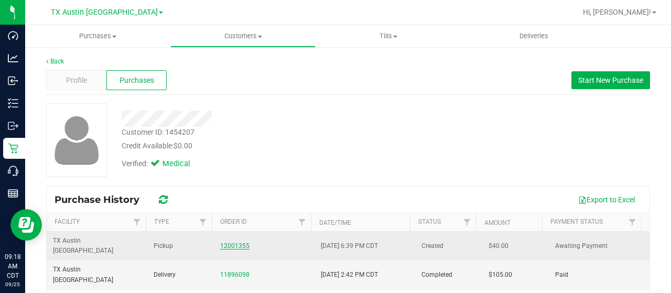
click at [221, 242] on link "12001355" at bounding box center [234, 245] width 29 height 7
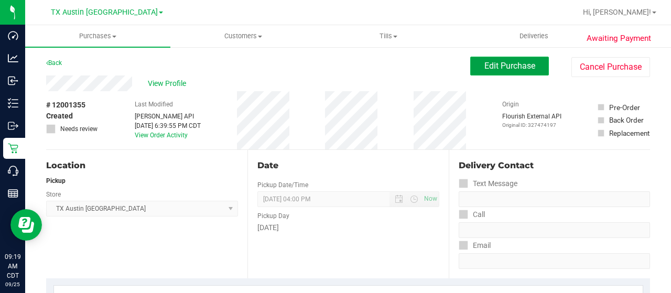
click at [516, 67] on span "Edit Purchase" at bounding box center [509, 66] width 51 height 10
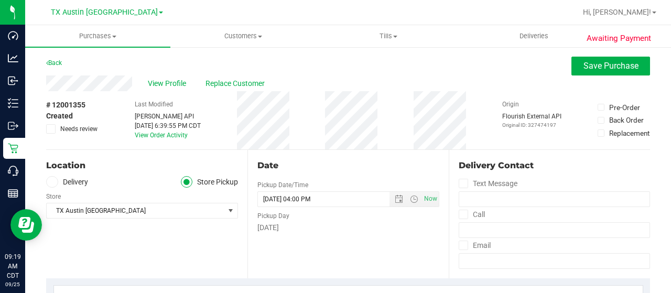
click at [52, 134] on div "# 12001355 Created Needs review" at bounding box center [72, 120] width 52 height 58
click at [54, 128] on span at bounding box center [50, 128] width 9 height 9
click at [87, 146] on div "# 12001355 Created Needs review" at bounding box center [72, 120] width 52 height 58
click at [54, 128] on span at bounding box center [50, 128] width 9 height 9
click at [0, 0] on input "Needs review" at bounding box center [0, 0] width 0 height 0
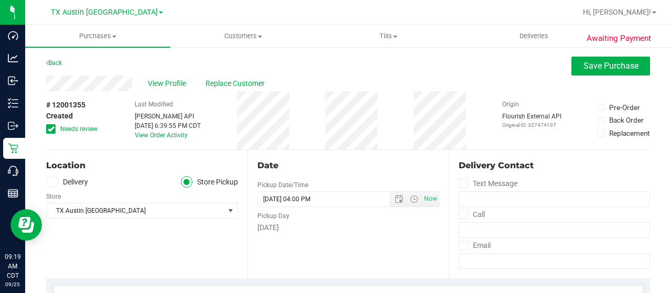
click at [124, 159] on div "Location" at bounding box center [142, 165] width 192 height 13
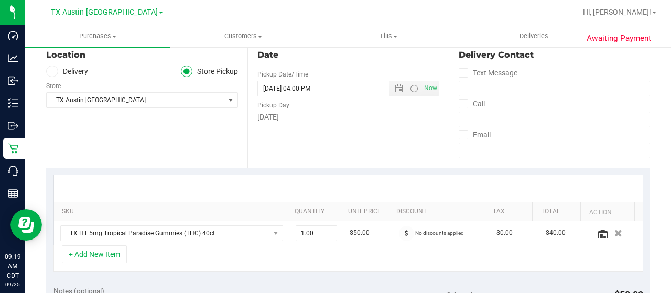
scroll to position [262, 0]
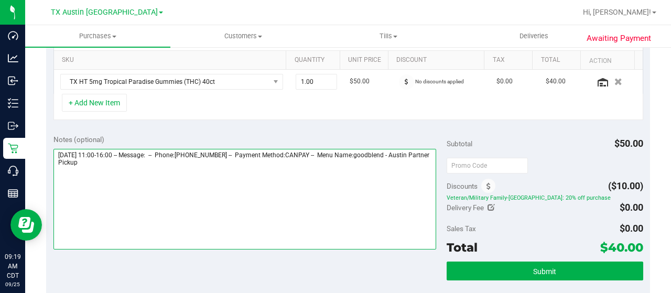
click at [182, 166] on textarea at bounding box center [244, 199] width 382 height 101
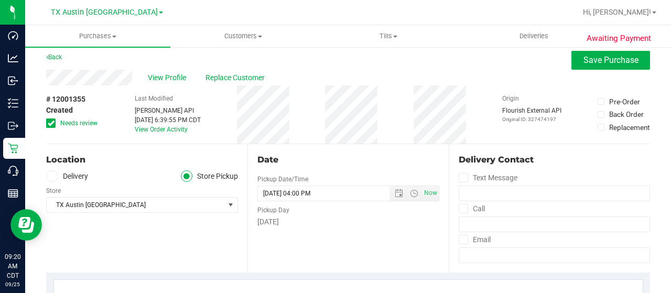
scroll to position [0, 0]
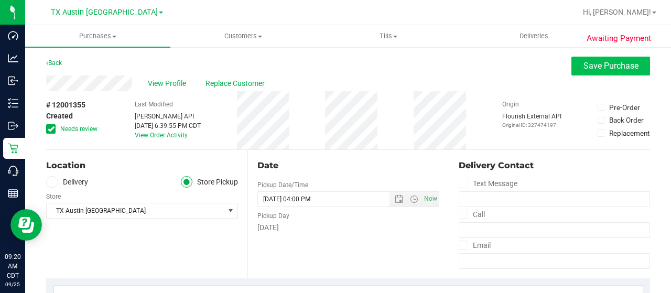
type textarea "Thursday 09/25/2025 11:00-16:00 -- Message: -- Phone:5206062267 -- Payment Meth…"
click at [614, 63] on span "Save Purchase" at bounding box center [610, 66] width 55 height 10
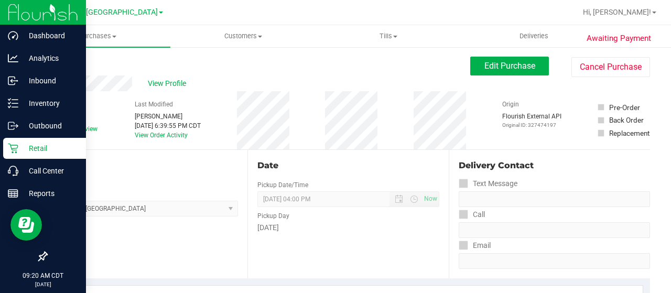
click at [18, 148] on div "Retail" at bounding box center [44, 148] width 83 height 21
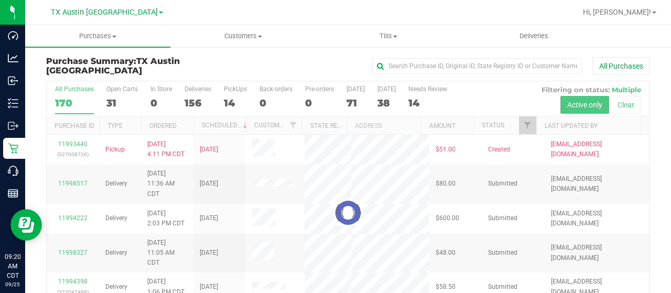
click at [109, 95] on div at bounding box center [348, 212] width 602 height 263
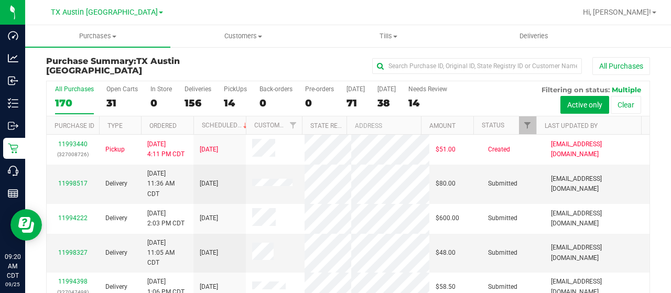
click at [111, 97] on div "31" at bounding box center [121, 103] width 31 height 12
click at [0, 0] on input "Open Carts 31" at bounding box center [0, 0] width 0 height 0
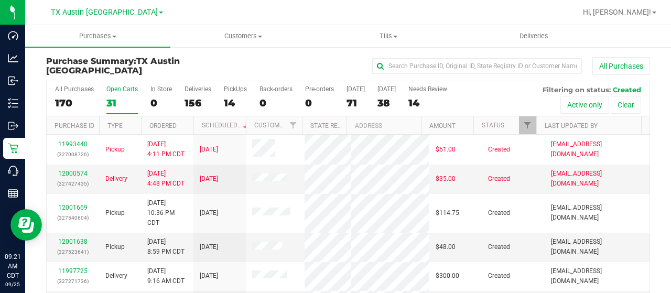
drag, startPoint x: 111, startPoint y: 91, endPoint x: 115, endPoint y: 97, distance: 7.3
click at [115, 97] on label "Open Carts 31" at bounding box center [121, 99] width 31 height 29
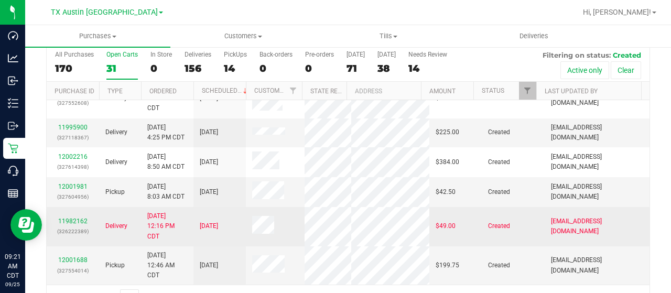
scroll to position [60, 0]
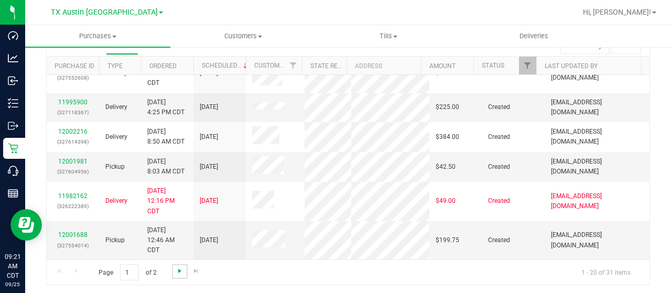
click at [180, 267] on span "Go to the next page" at bounding box center [179, 271] width 8 height 8
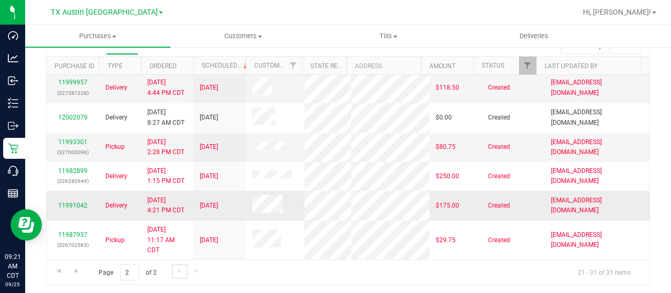
scroll to position [0, 0]
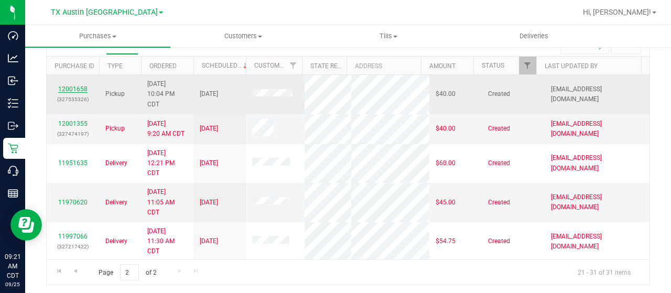
click at [65, 85] on link "12001658" at bounding box center [72, 88] width 29 height 7
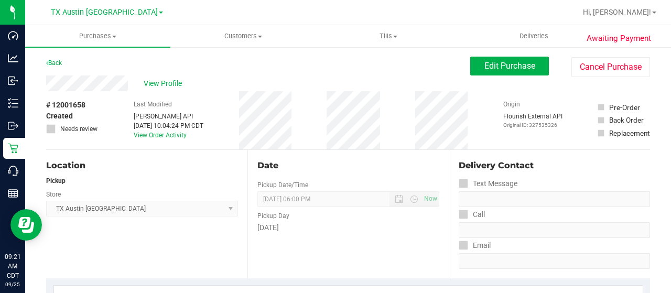
click at [76, 82] on div "View Profile" at bounding box center [258, 83] width 424 height 16
click at [166, 84] on span "View Profile" at bounding box center [165, 83] width 42 height 11
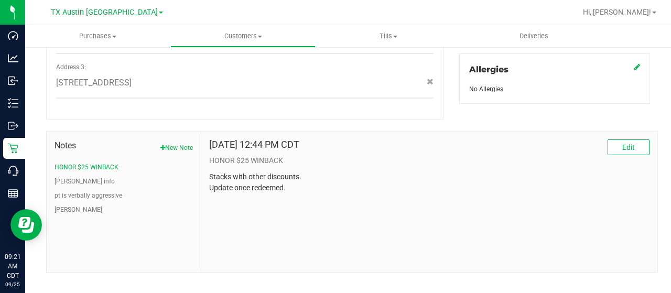
scroll to position [471, 0]
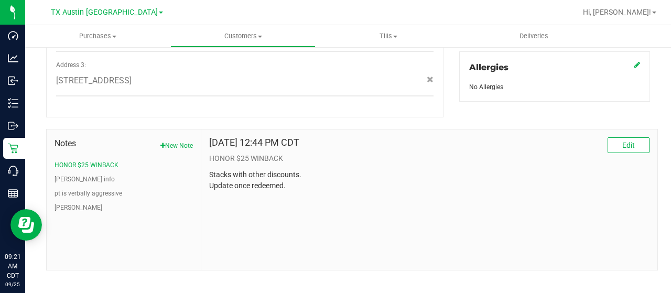
click at [82, 174] on li "CURT info" at bounding box center [123, 178] width 138 height 9
click at [77, 174] on button "CURT info" at bounding box center [84, 178] width 60 height 9
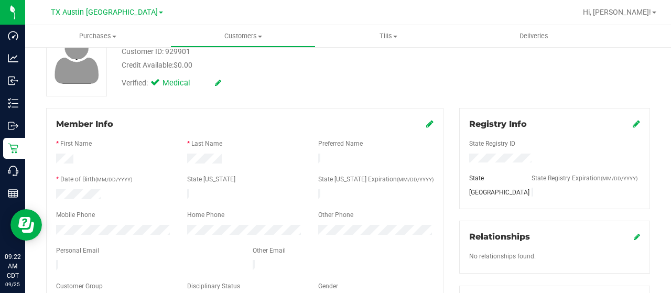
scroll to position [0, 0]
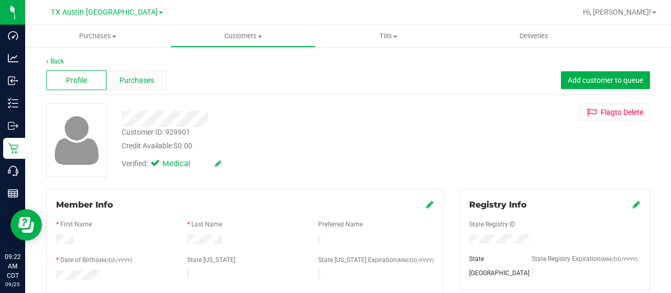
click at [138, 82] on span "Purchases" at bounding box center [136, 80] width 35 height 11
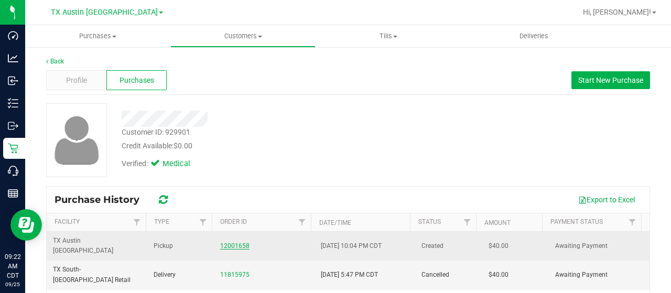
click at [236, 242] on link "12001658" at bounding box center [234, 245] width 29 height 7
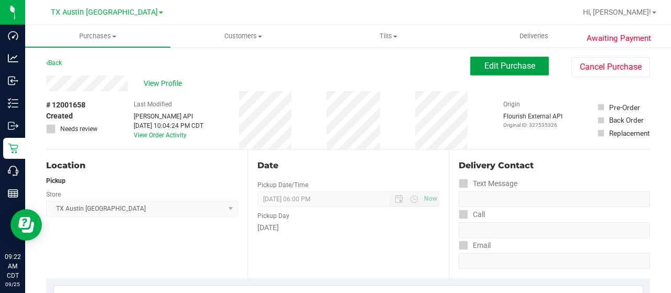
click at [484, 70] on span "Edit Purchase" at bounding box center [509, 66] width 51 height 10
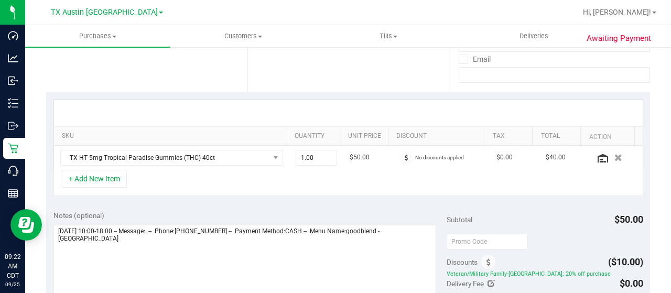
scroll to position [210, 0]
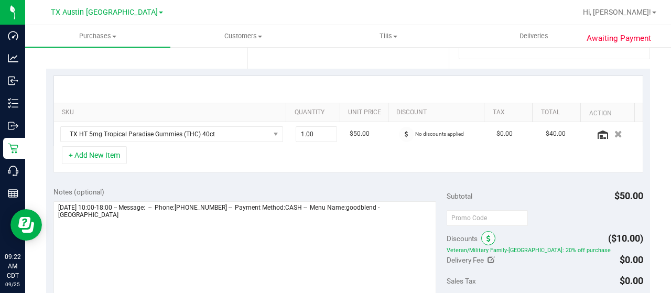
click at [481, 238] on span at bounding box center [488, 238] width 14 height 14
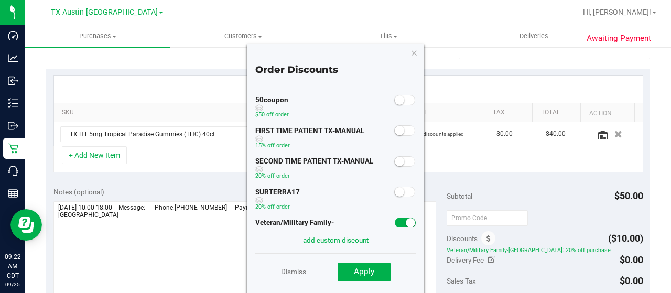
click at [405, 223] on small at bounding box center [409, 222] width 9 height 9
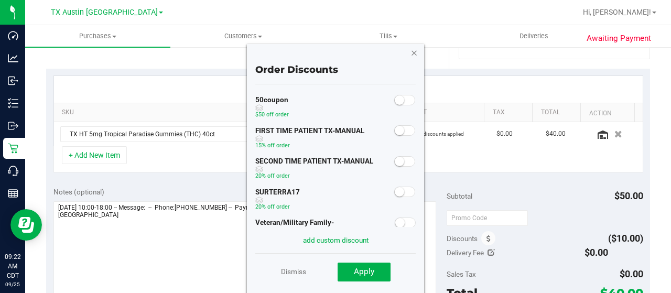
click at [413, 52] on icon "button" at bounding box center [413, 52] width 7 height 13
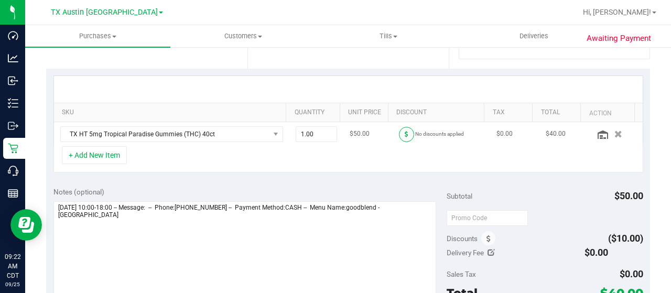
click at [399, 138] on span at bounding box center [406, 134] width 15 height 15
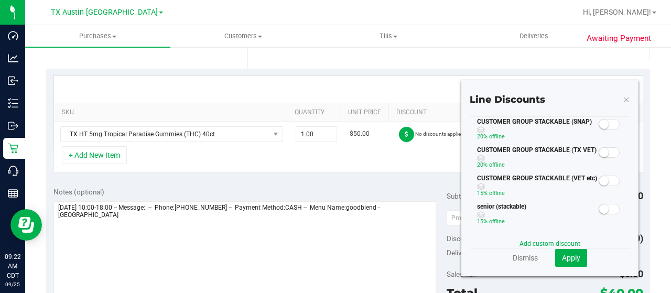
click at [599, 151] on small at bounding box center [603, 152] width 9 height 9
click at [570, 260] on span "Apply" at bounding box center [571, 258] width 18 height 8
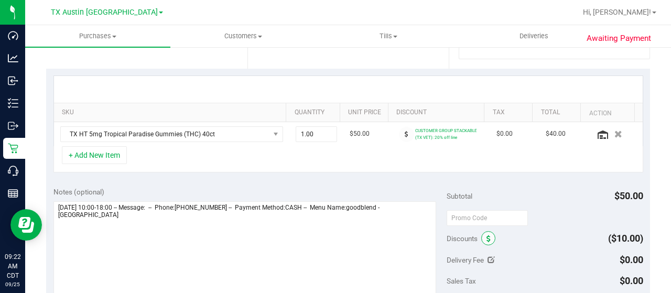
click at [486, 235] on icon at bounding box center [488, 238] width 4 height 7
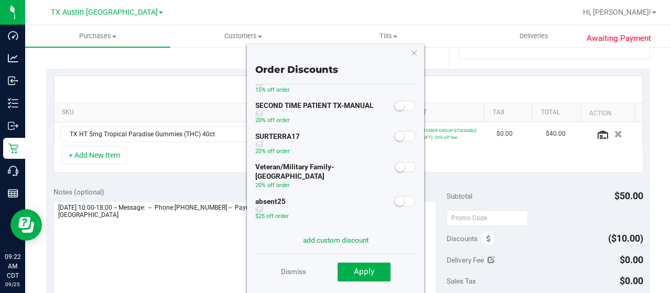
scroll to position [105, 0]
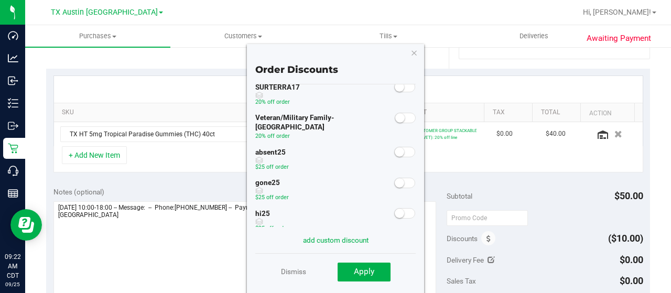
click at [394, 147] on span at bounding box center [404, 152] width 21 height 10
click at [383, 268] on button "Apply" at bounding box center [363, 271] width 53 height 19
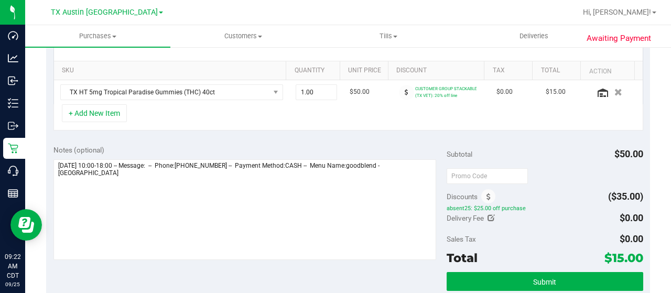
scroll to position [210, 0]
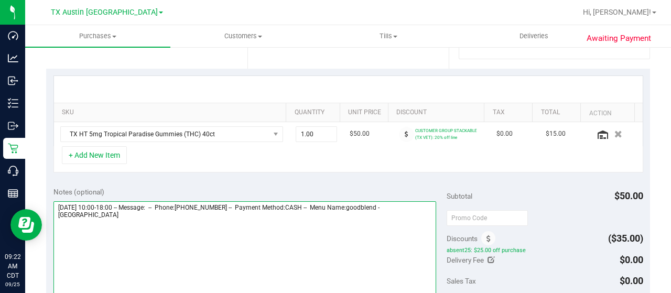
click at [105, 215] on textarea at bounding box center [244, 251] width 382 height 101
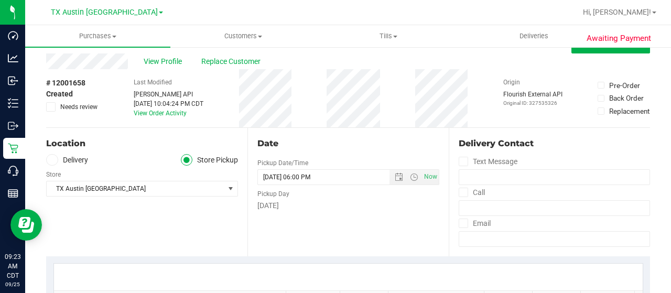
scroll to position [0, 0]
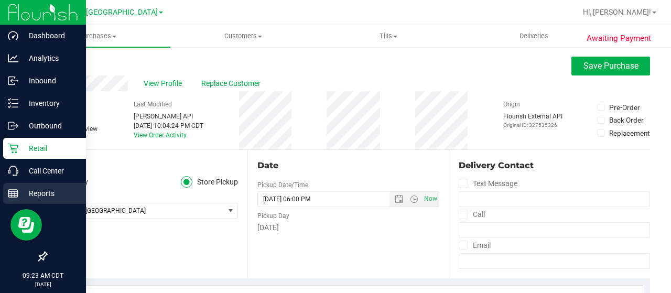
type textarea "Thursday 09/25/2025 10:00-18:00 -- Message: -- Phone:5127575195 -- Payment Meth…"
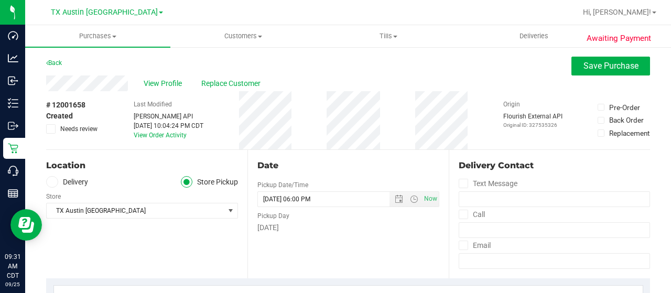
click at [50, 182] on icon at bounding box center [52, 182] width 6 height 0
click at [0, 0] on input "Delivery" at bounding box center [0, 0] width 0 height 0
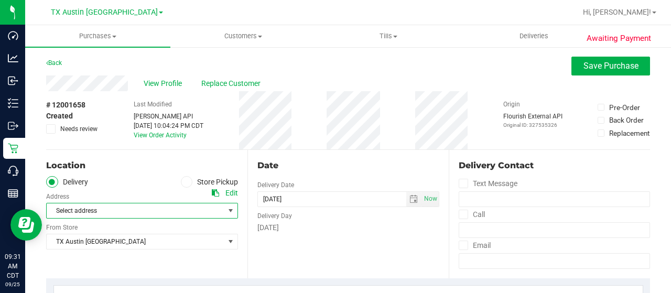
click at [78, 207] on span "Select address" at bounding box center [131, 210] width 169 height 15
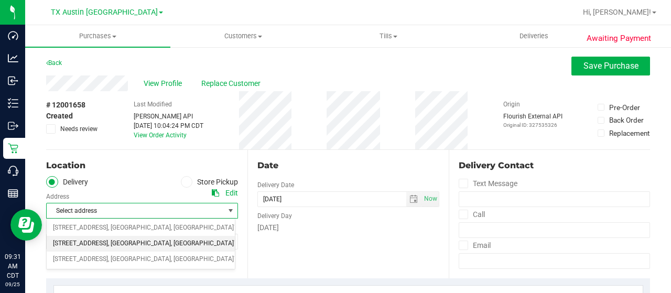
click at [86, 241] on span "7105 E Riverside Drive" at bounding box center [80, 244] width 55 height 14
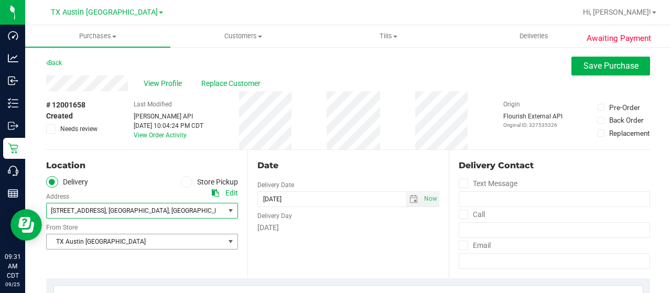
click at [86, 241] on span "TX Austin [GEOGRAPHIC_DATA]" at bounding box center [136, 241] width 178 height 15
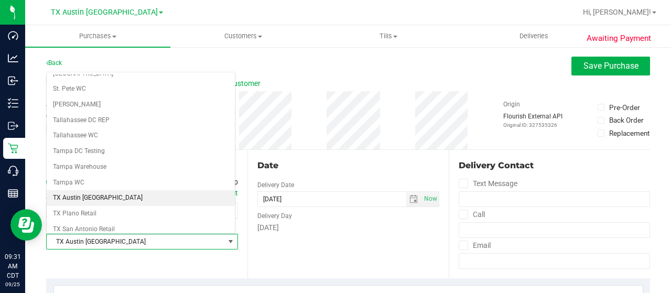
scroll to position [687, 0]
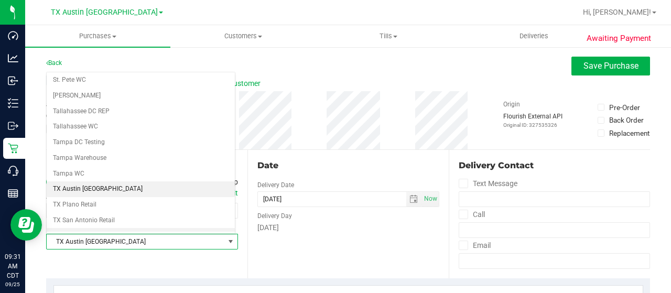
click at [93, 228] on li "TX South-Austin Retail" at bounding box center [141, 236] width 188 height 16
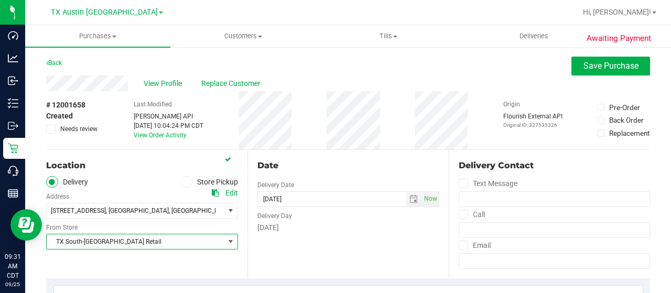
click at [318, 252] on div "Date Delivery Date 09/25/2025 Now 09/25/2025 06:00 PM Now Delivery Day Thursday" at bounding box center [347, 214] width 201 height 128
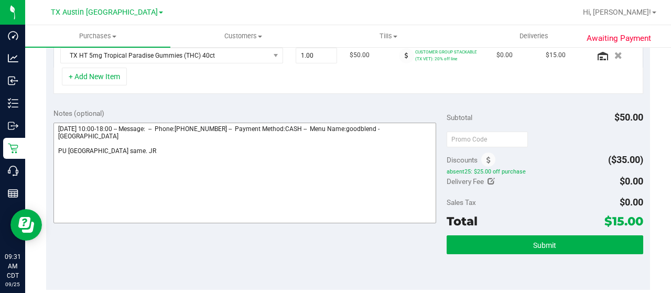
scroll to position [314, 0]
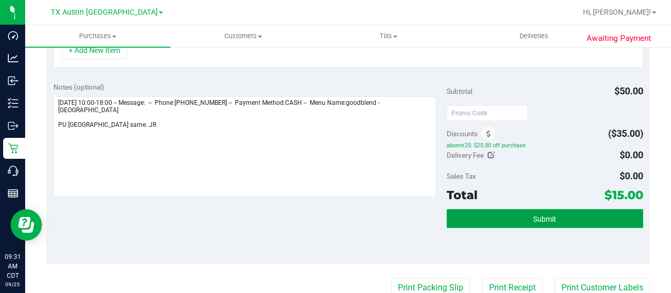
click at [464, 218] on button "Submit" at bounding box center [544, 218] width 196 height 19
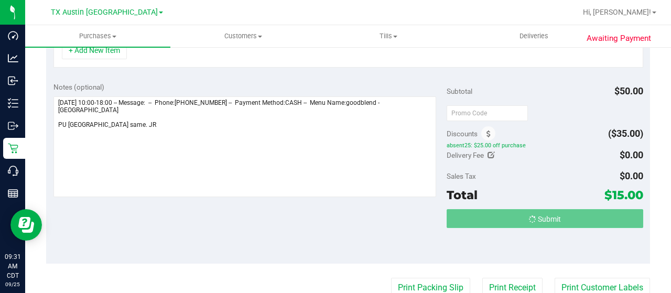
scroll to position [298, 0]
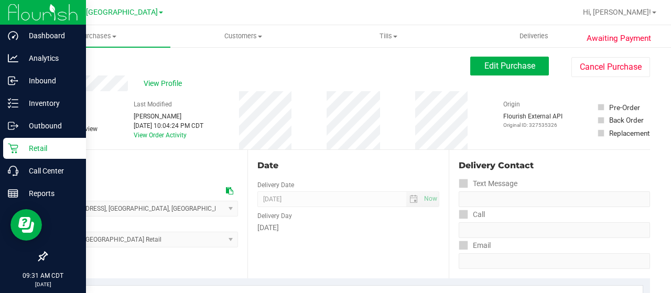
click at [24, 149] on p "Retail" at bounding box center [49, 148] width 63 height 13
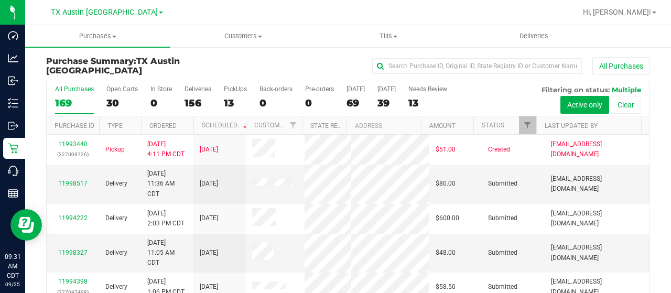
click at [113, 97] on div "30" at bounding box center [121, 103] width 31 height 12
click at [0, 0] on input "Open Carts 30" at bounding box center [0, 0] width 0 height 0
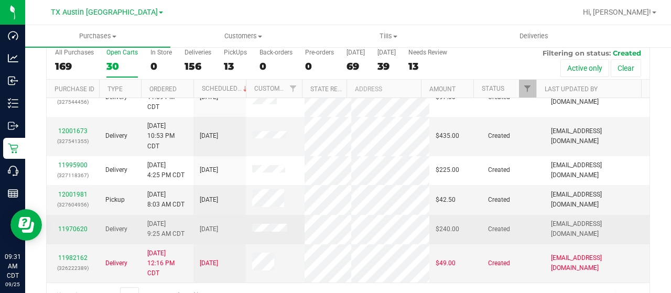
scroll to position [60, 0]
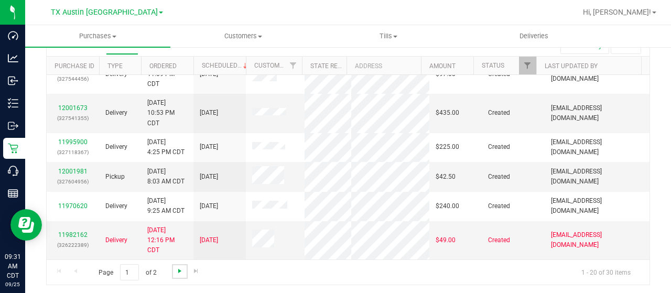
click at [175, 267] on span "Go to the next page" at bounding box center [179, 271] width 8 height 8
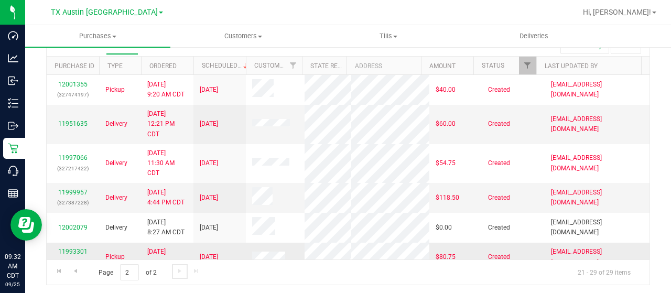
scroll to position [125, 0]
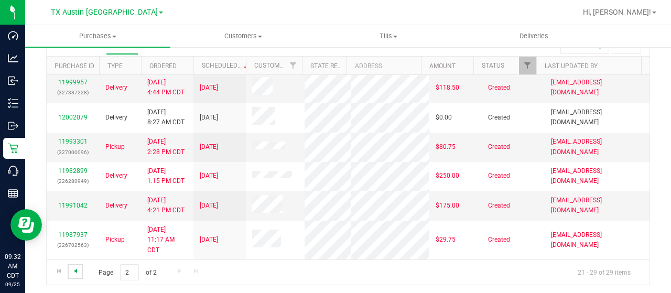
click at [76, 269] on span "Go to the previous page" at bounding box center [75, 271] width 8 height 8
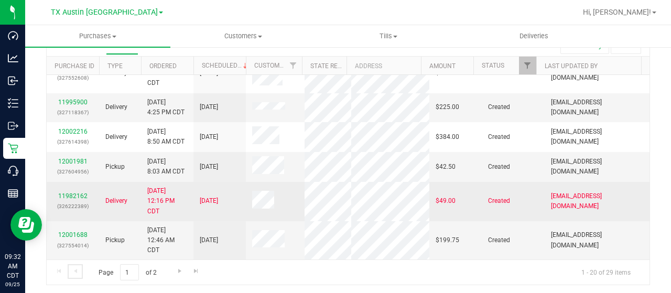
scroll to position [532, 0]
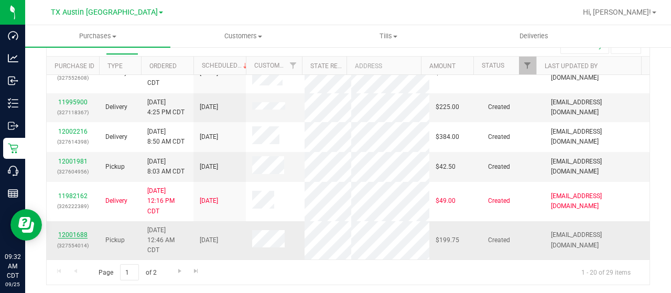
click at [74, 232] on link "12001688" at bounding box center [72, 234] width 29 height 7
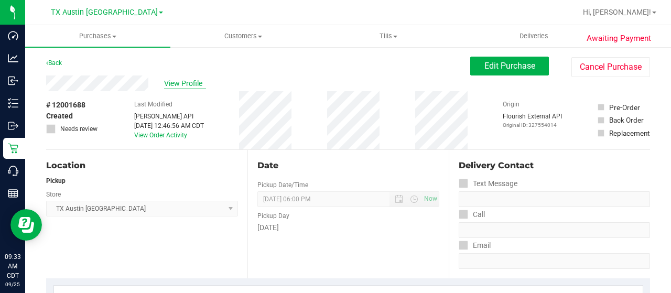
click at [192, 84] on span "View Profile" at bounding box center [185, 83] width 42 height 11
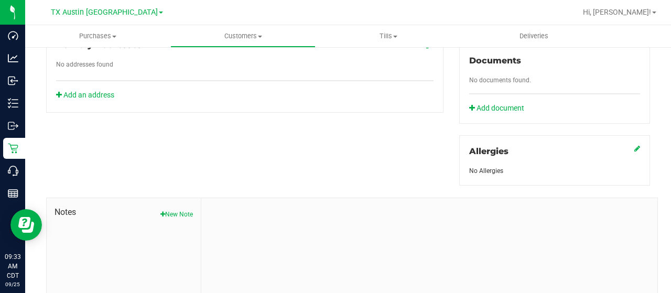
scroll to position [450, 0]
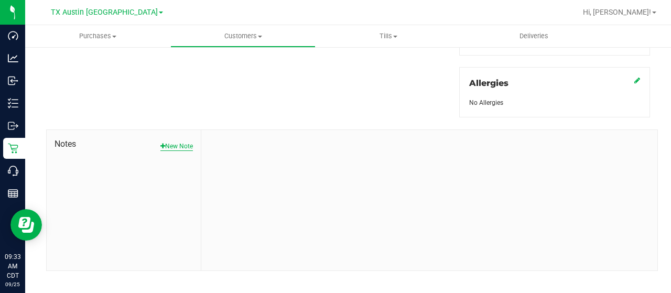
click at [165, 141] on button "New Note" at bounding box center [176, 145] width 32 height 9
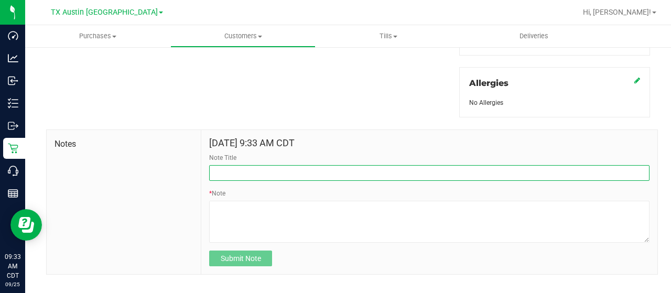
click at [232, 165] on input "Note Title" at bounding box center [429, 173] width 440 height 16
type input "CURT Info"
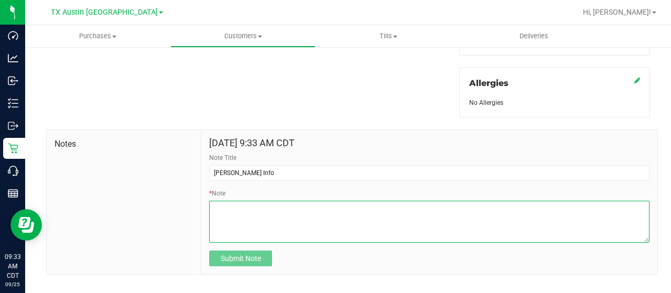
click at [245, 204] on textarea "* Note" at bounding box center [429, 222] width 440 height 42
paste textarea "Patient Name: Chris G Harris Address: 10821 Ferndale Road Dallas, TX, 75238 Pho…"
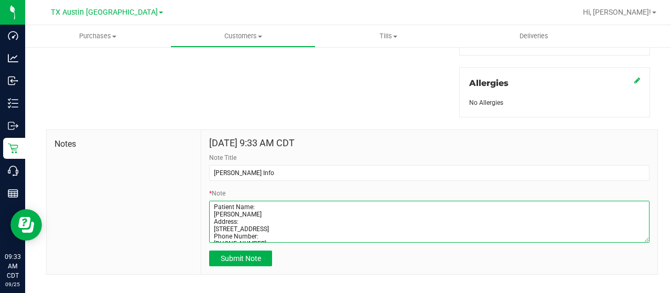
scroll to position [37, 0]
type textarea "Patient Name: Chris G Harris Address: 10821 Ferndale Road Dallas, TX, 75238 Pho…"
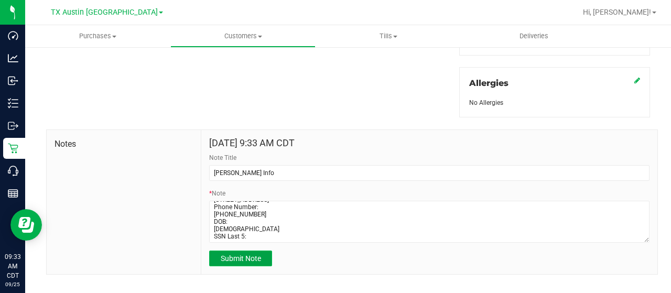
click at [247, 254] on span "Submit Note" at bounding box center [241, 258] width 40 height 8
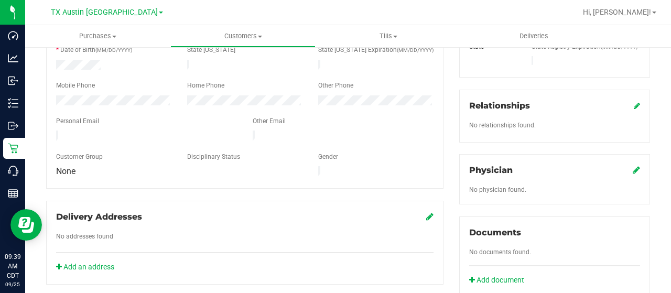
scroll to position [205, 0]
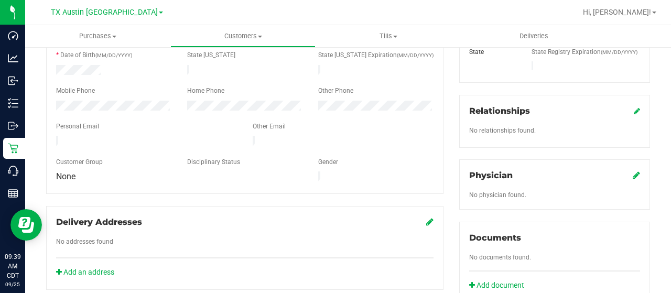
click at [632, 171] on icon at bounding box center [635, 175] width 7 height 8
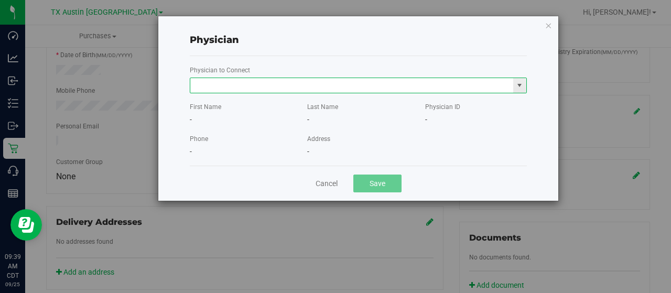
click at [349, 89] on input "text" at bounding box center [351, 85] width 323 height 15
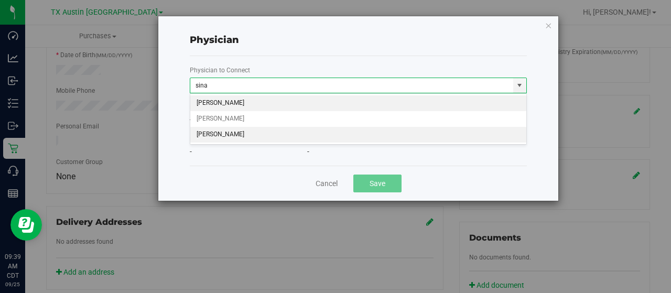
click at [232, 132] on li "Sina Najafi" at bounding box center [358, 135] width 336 height 16
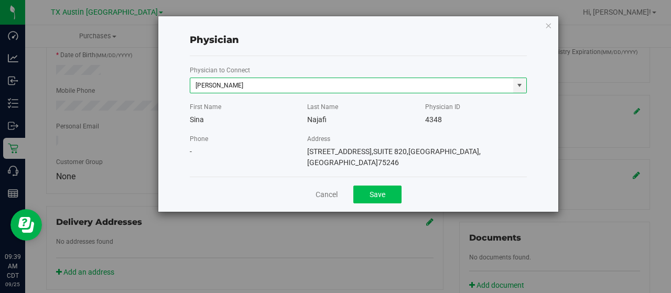
type input "Sina Najafi"
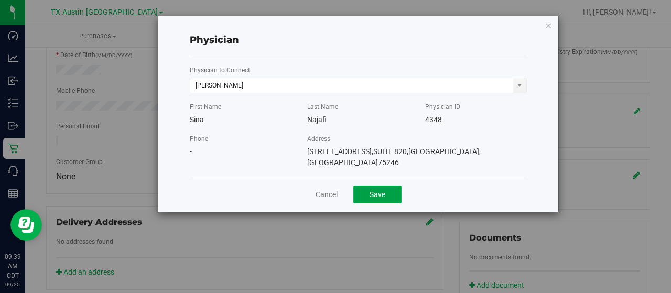
click at [371, 186] on button "Save" at bounding box center [377, 194] width 48 height 18
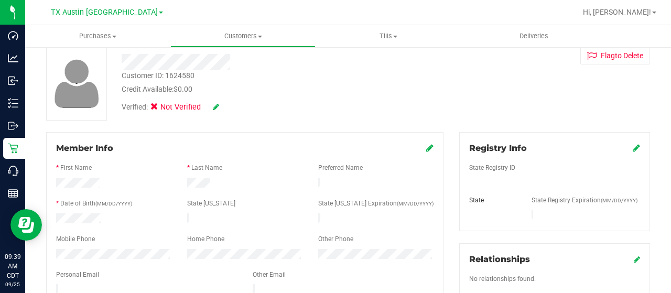
scroll to position [48, 0]
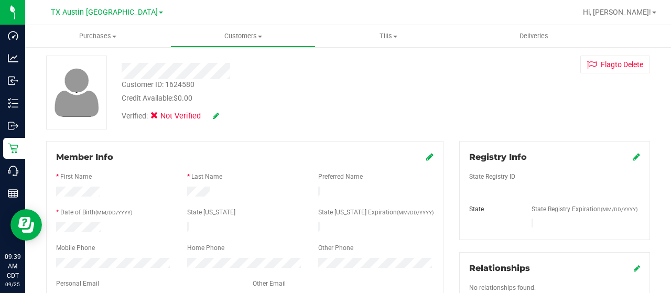
click at [632, 157] on icon at bounding box center [635, 156] width 7 height 8
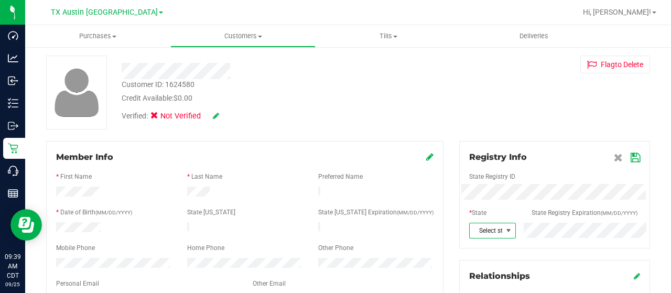
click at [504, 228] on span at bounding box center [508, 230] width 8 height 8
click at [630, 159] on icon at bounding box center [634, 157] width 9 height 8
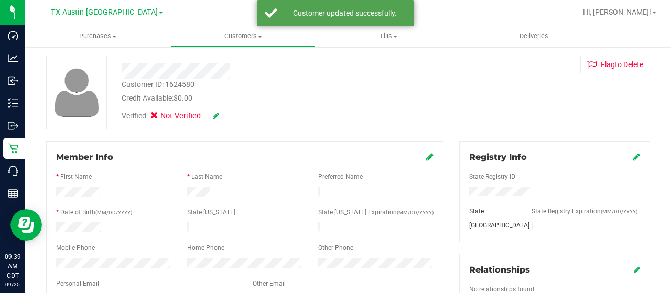
click at [217, 116] on icon at bounding box center [216, 115] width 6 height 7
click at [155, 117] on icon at bounding box center [157, 117] width 7 height 0
click at [0, 0] on input "Medical" at bounding box center [0, 0] width 0 height 0
click at [234, 117] on icon at bounding box center [230, 116] width 8 height 7
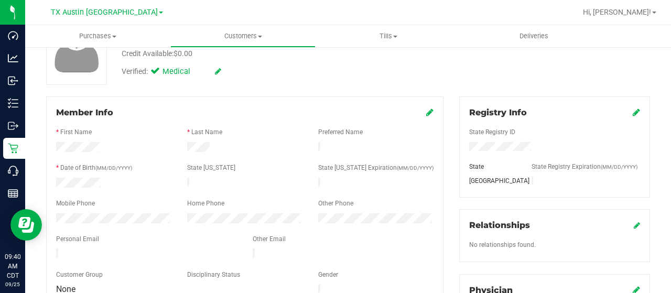
scroll to position [0, 0]
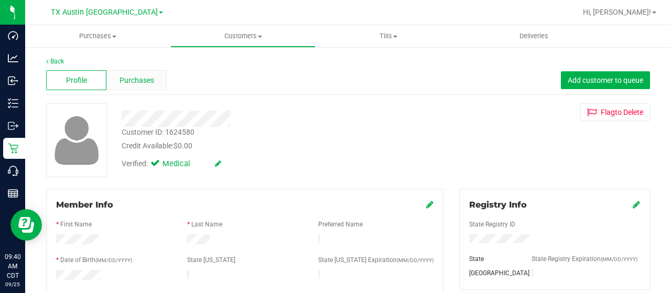
click at [144, 79] on span "Purchases" at bounding box center [136, 80] width 35 height 11
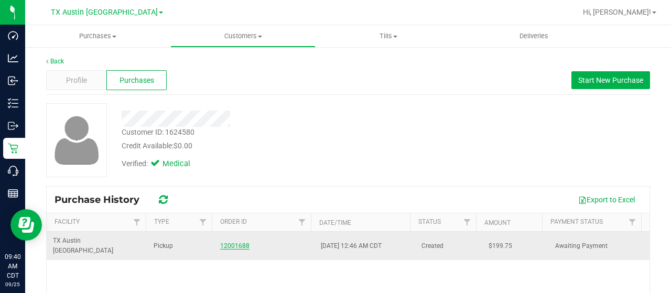
click at [237, 243] on link "12001688" at bounding box center [234, 245] width 29 height 7
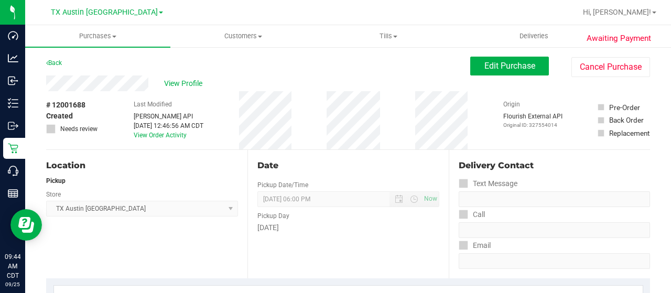
click at [47, 78] on div "View Profile" at bounding box center [258, 83] width 424 height 16
click at [180, 82] on span "View Profile" at bounding box center [185, 83] width 42 height 11
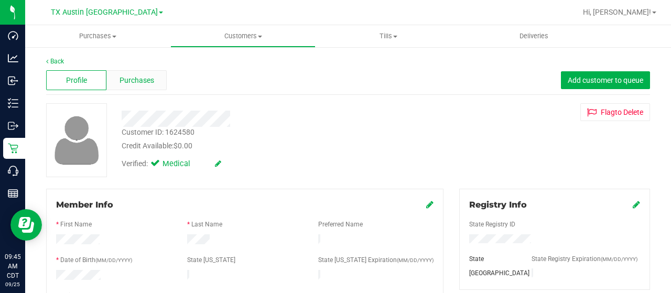
click at [122, 73] on div "Purchases" at bounding box center [136, 80] width 60 height 20
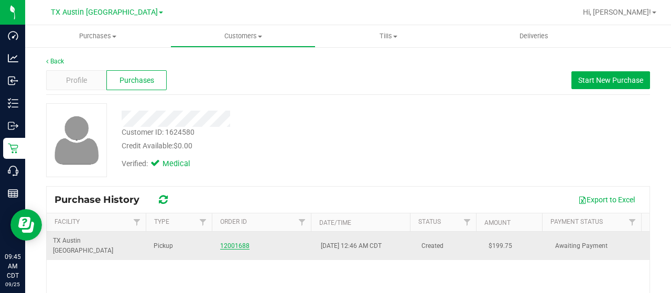
click at [224, 242] on link "12001688" at bounding box center [234, 245] width 29 height 7
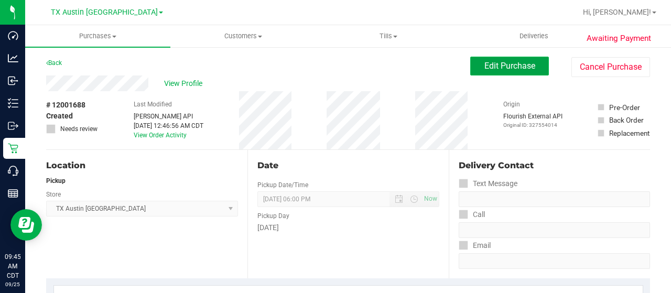
click at [484, 71] on span "Edit Purchase" at bounding box center [509, 66] width 51 height 10
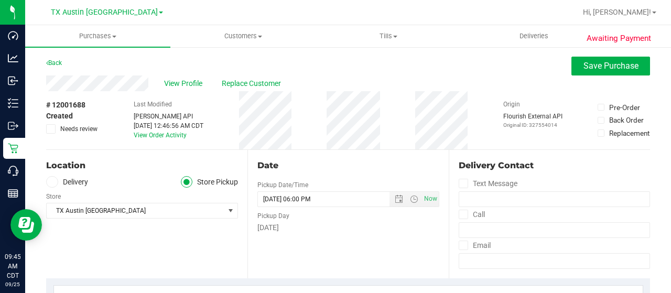
click at [51, 182] on icon at bounding box center [52, 182] width 6 height 0
click at [0, 0] on input "Delivery" at bounding box center [0, 0] width 0 height 0
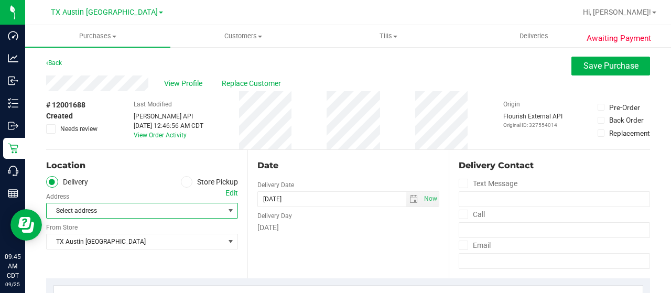
click at [72, 208] on span "Select address" at bounding box center [131, 210] width 169 height 15
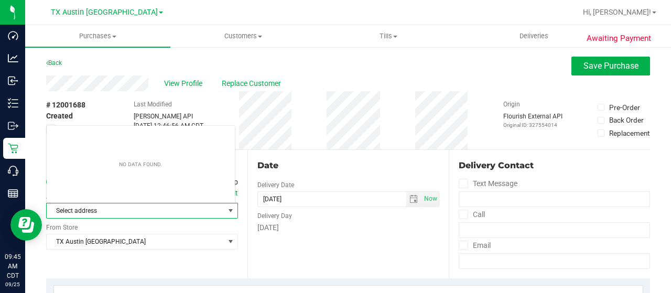
click at [73, 208] on span "Select address" at bounding box center [131, 210] width 169 height 15
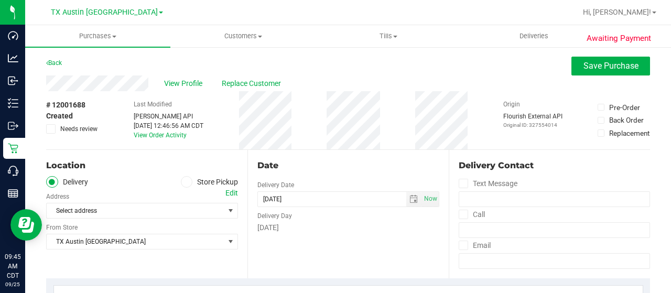
click at [232, 190] on div "Edit" at bounding box center [231, 193] width 13 height 11
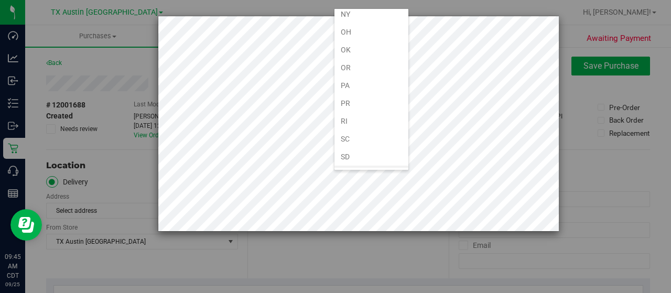
scroll to position [629, 0]
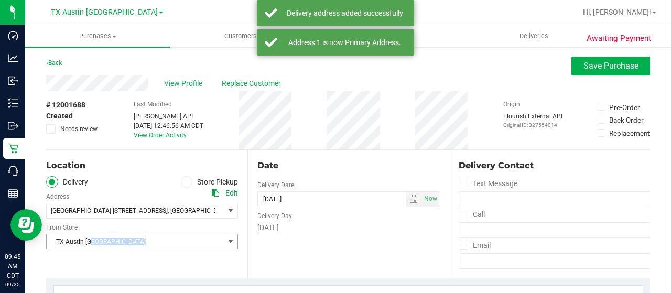
click at [105, 250] on div "Location Delivery Store Pickup Address Edit South Austin 7105 E Riverside Drive…" at bounding box center [146, 214] width 201 height 128
click at [101, 241] on span "TX Austin [GEOGRAPHIC_DATA]" at bounding box center [136, 241] width 178 height 15
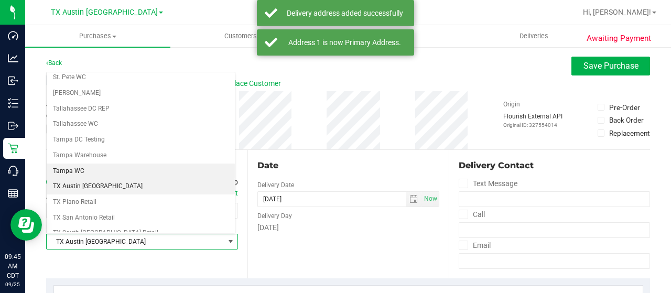
scroll to position [739, 0]
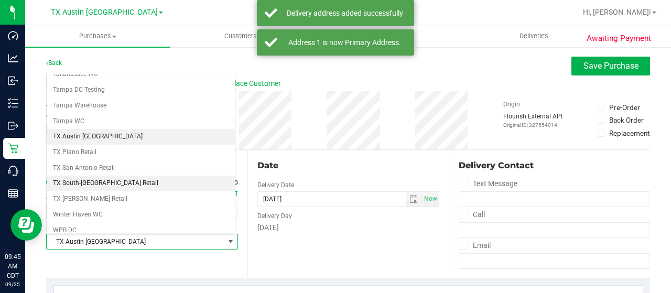
click at [99, 175] on li "TX South-Austin Retail" at bounding box center [141, 183] width 188 height 16
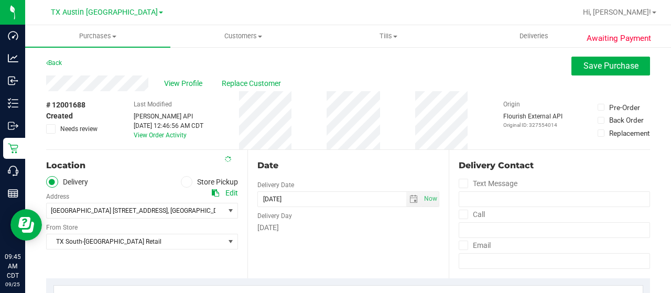
click at [286, 245] on div "Date Delivery Date 09/25/2025 Now 09/25/2025 06:00 PM Now Delivery Day Thursday" at bounding box center [347, 214] width 201 height 128
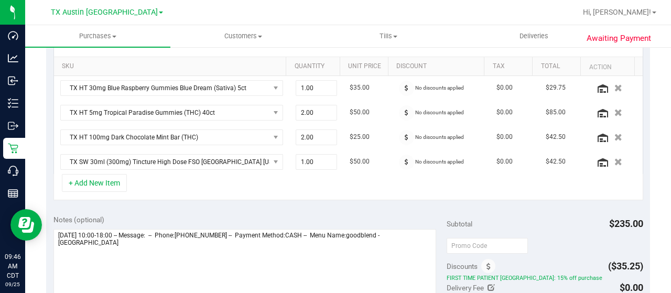
scroll to position [314, 0]
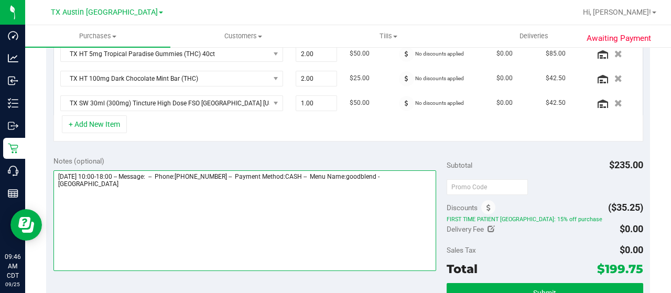
click at [120, 186] on textarea at bounding box center [244, 220] width 382 height 101
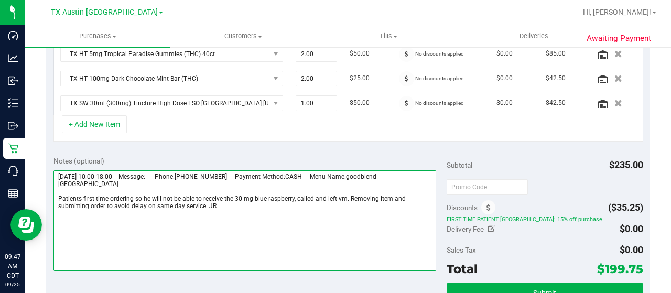
click at [232, 203] on textarea at bounding box center [244, 220] width 382 height 101
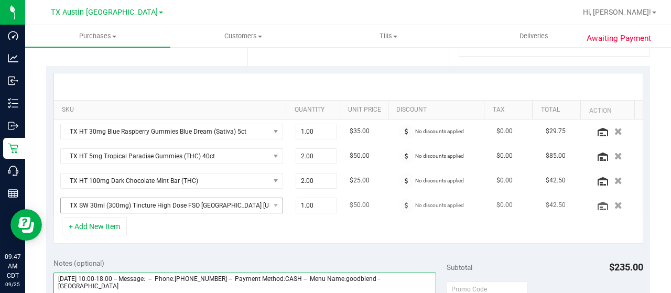
scroll to position [210, 0]
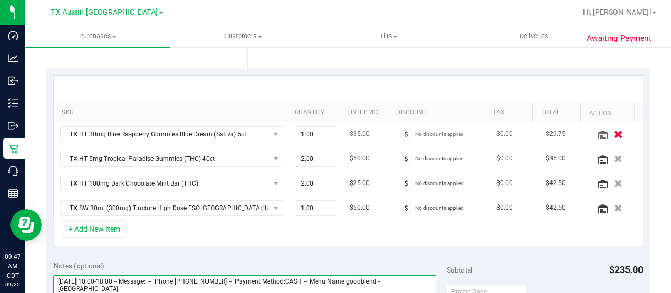
type textarea "Thursday 09/25/2025 10:00-18:00 -- Message: -- Phone:9726797095 -- Payment Meth…"
click at [613, 134] on icon "button" at bounding box center [617, 134] width 9 height 8
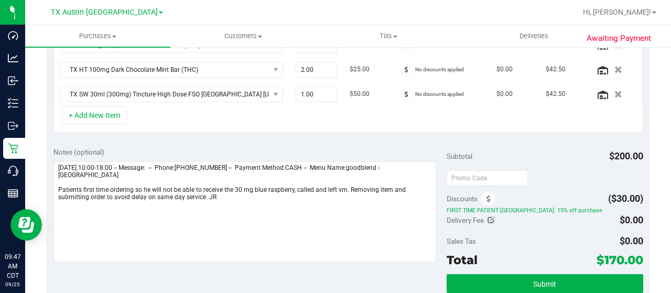
scroll to position [367, 0]
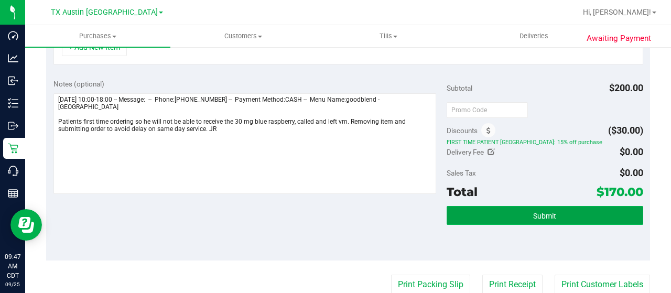
click at [504, 215] on button "Submit" at bounding box center [544, 215] width 196 height 19
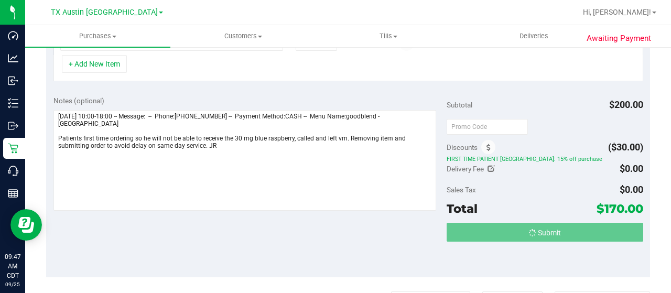
scroll to position [334, 0]
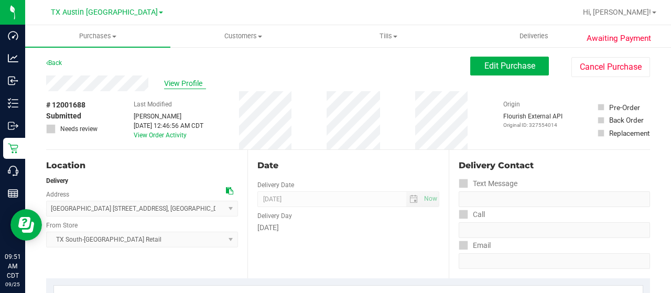
click at [183, 86] on span "View Profile" at bounding box center [185, 83] width 42 height 11
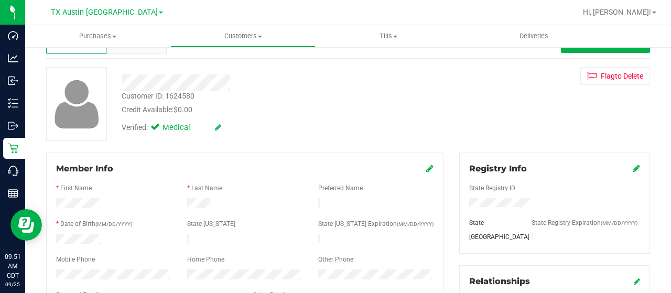
scroll to position [52, 0]
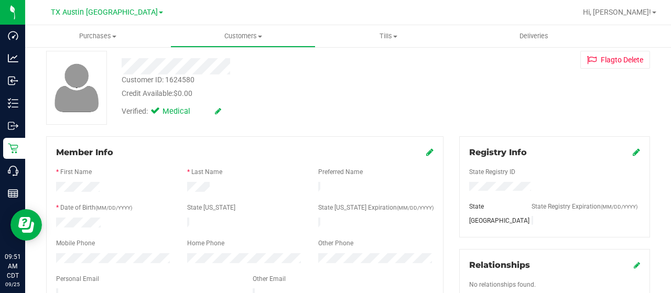
click at [57, 254] on form "Member Info * First Name * Last Name Preferred Name * Date of Birth (MM/DD/YYYY…" at bounding box center [244, 241] width 377 height 190
drag, startPoint x: 119, startPoint y: 247, endPoint x: 47, endPoint y: 254, distance: 73.2
click at [47, 254] on div "Member Info * First Name * Last Name Preferred Name * Date of Birth (MM/DD/YYYY…" at bounding box center [244, 241] width 397 height 210
drag, startPoint x: 244, startPoint y: 68, endPoint x: 121, endPoint y: 66, distance: 123.1
click at [121, 66] on div at bounding box center [269, 66] width 310 height 16
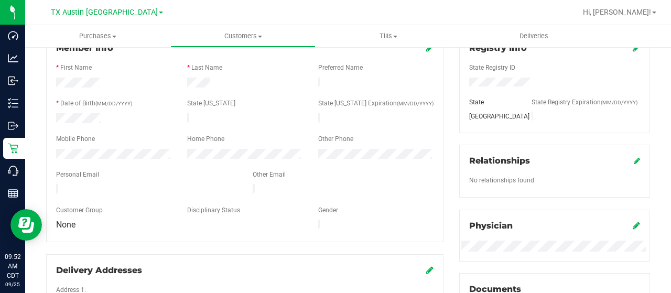
scroll to position [157, 0]
drag, startPoint x: 167, startPoint y: 181, endPoint x: 46, endPoint y: 185, distance: 120.6
click at [46, 185] on div "Member Info * First Name * Last Name Preferred Name * Date of Birth (MM/DD/YYYY…" at bounding box center [244, 136] width 397 height 210
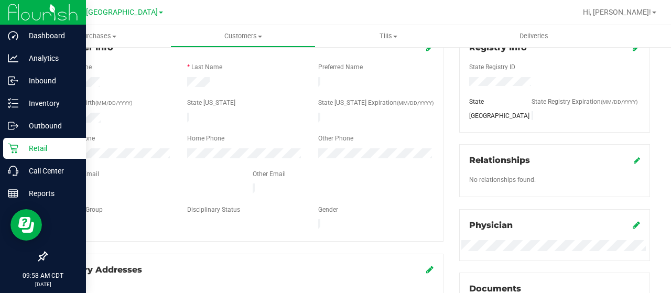
click at [13, 146] on icon at bounding box center [13, 148] width 10 height 10
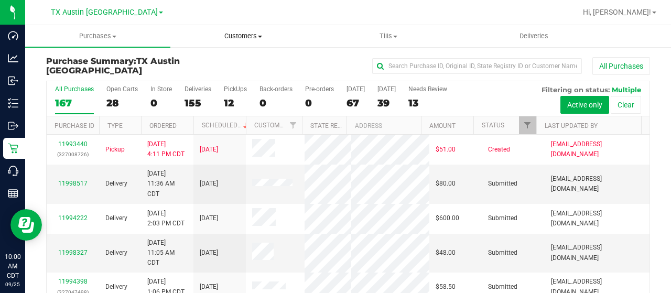
click at [230, 34] on span "Customers" at bounding box center [243, 35] width 144 height 9
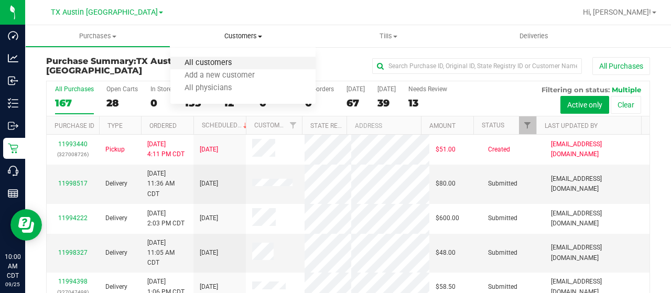
click at [202, 60] on span "All customers" at bounding box center [207, 63] width 75 height 9
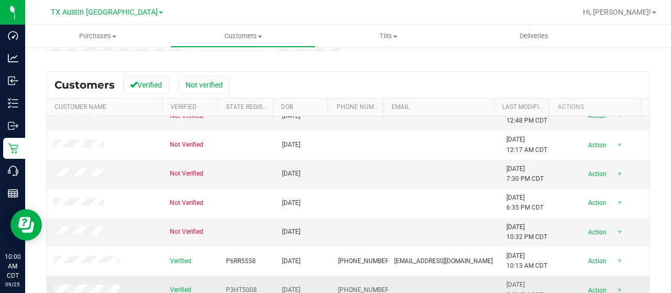
scroll to position [157, 0]
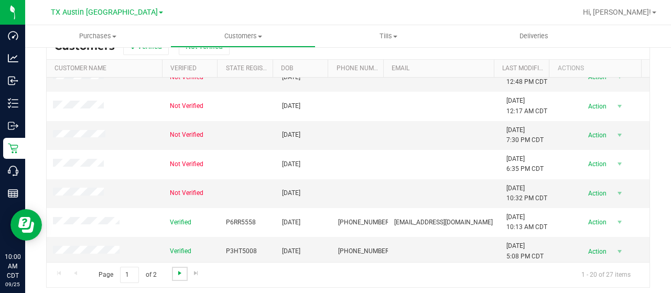
click at [179, 271] on span "Go to the next page" at bounding box center [179, 273] width 8 height 8
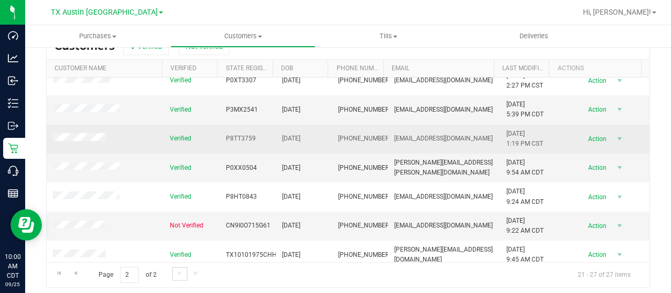
scroll to position [17, 0]
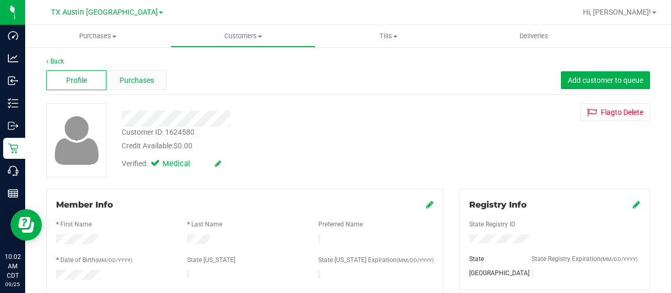
click at [132, 83] on span "Purchases" at bounding box center [136, 80] width 35 height 11
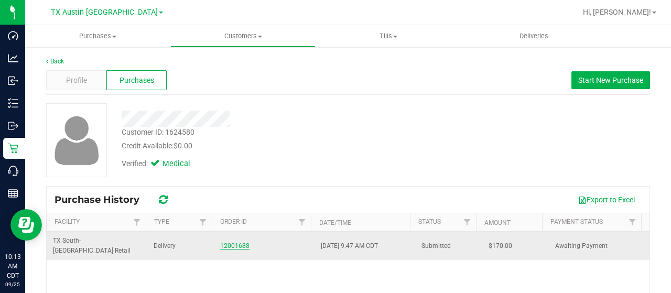
click at [232, 242] on link "12001688" at bounding box center [234, 245] width 29 height 7
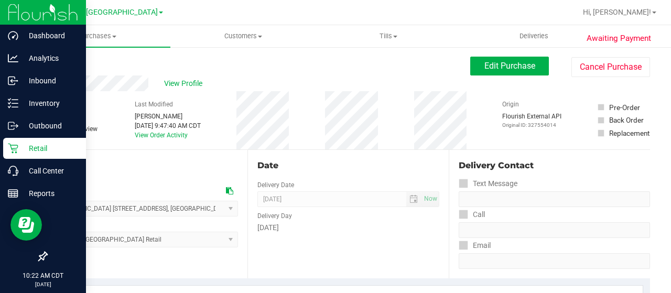
click at [16, 144] on icon at bounding box center [13, 148] width 10 height 10
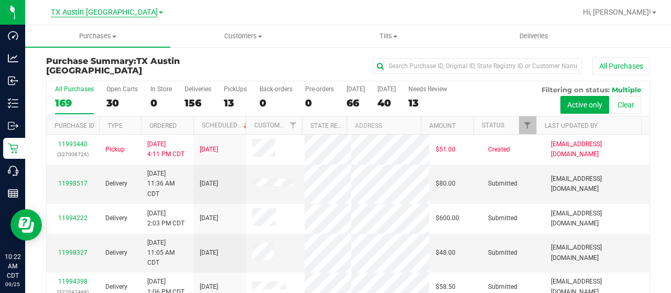
click at [117, 10] on span "TX Austin [GEOGRAPHIC_DATA]" at bounding box center [104, 12] width 107 height 9
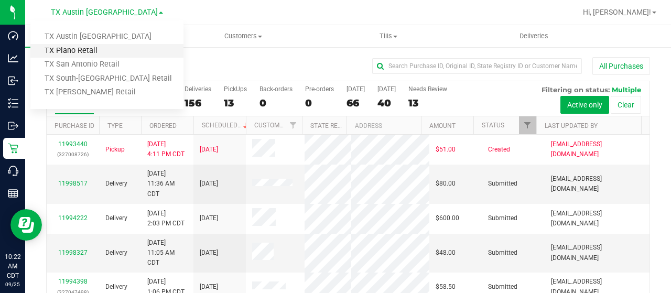
click at [111, 51] on link "TX Plano Retail" at bounding box center [106, 51] width 153 height 14
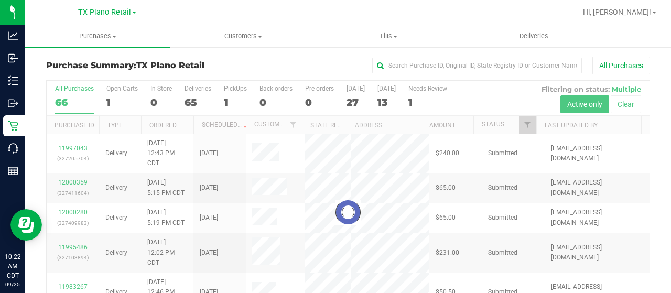
click at [352, 102] on div at bounding box center [348, 212] width 602 height 263
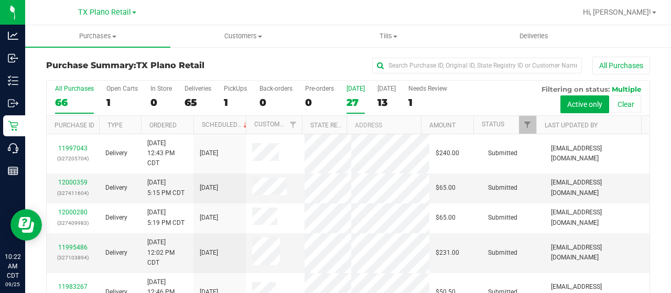
click at [351, 102] on div "27" at bounding box center [355, 102] width 18 height 12
click at [0, 0] on input "Today 27" at bounding box center [0, 0] width 0 height 0
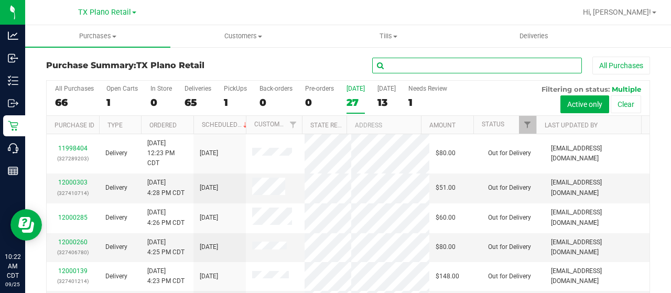
click at [407, 67] on input "text" at bounding box center [477, 66] width 210 height 16
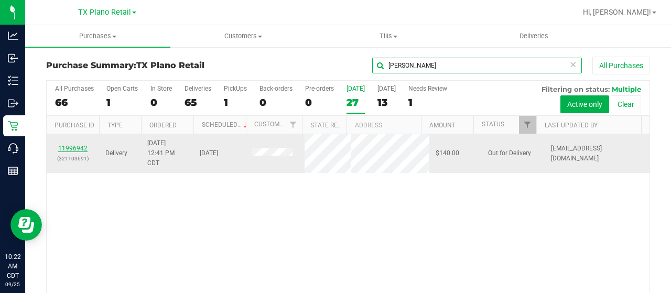
type input "garr"
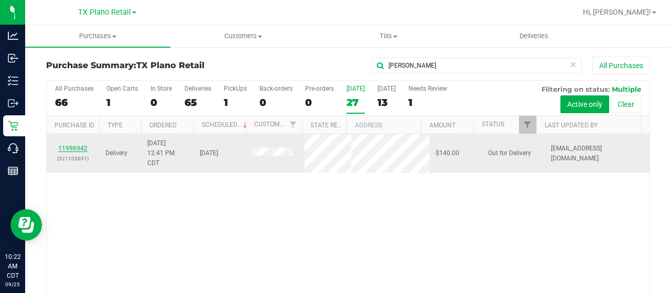
click at [66, 147] on link "11996942" at bounding box center [72, 148] width 29 height 7
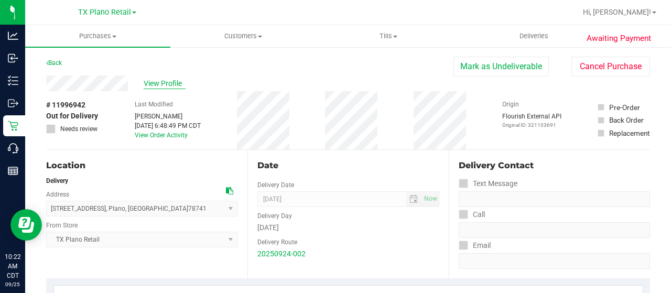
click at [168, 84] on span "View Profile" at bounding box center [165, 83] width 42 height 11
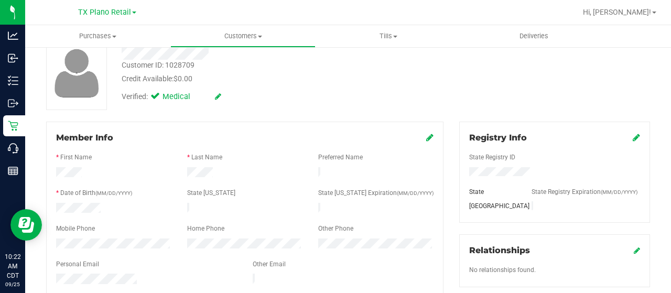
scroll to position [105, 0]
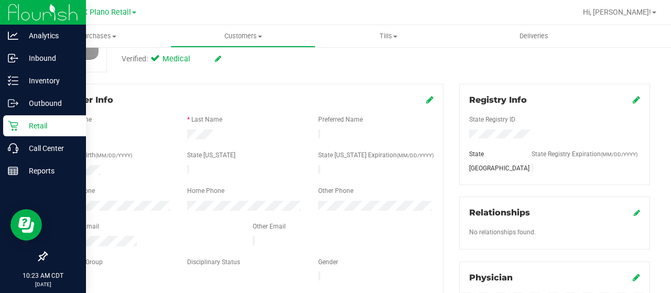
click at [22, 124] on p "Retail" at bounding box center [49, 125] width 63 height 13
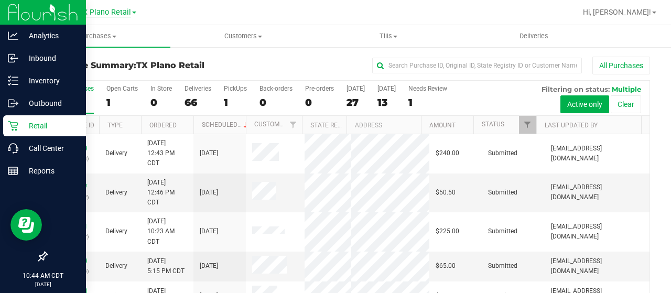
click at [112, 11] on span "TX Plano Retail" at bounding box center [104, 12] width 53 height 9
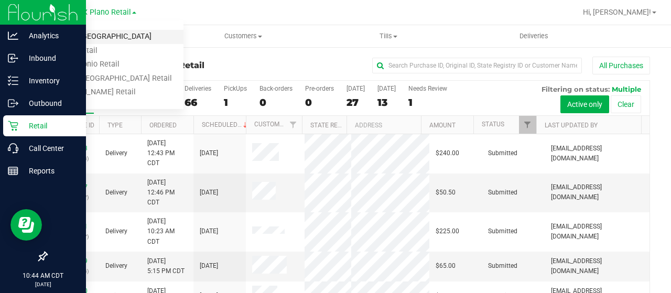
click at [109, 34] on link "TX Austin [GEOGRAPHIC_DATA]" at bounding box center [106, 37] width 153 height 14
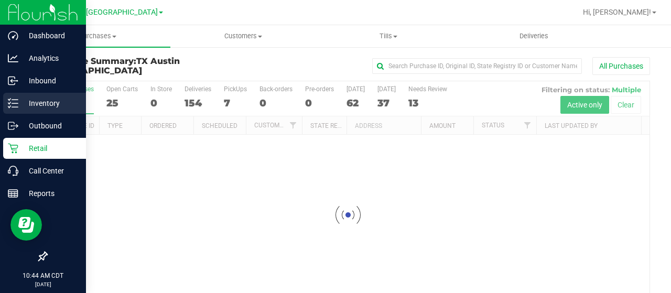
click at [26, 101] on p "Inventory" at bounding box center [49, 103] width 63 height 13
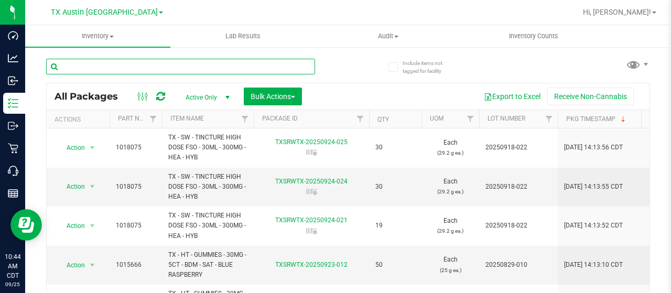
click at [115, 64] on input "text" at bounding box center [180, 67] width 269 height 16
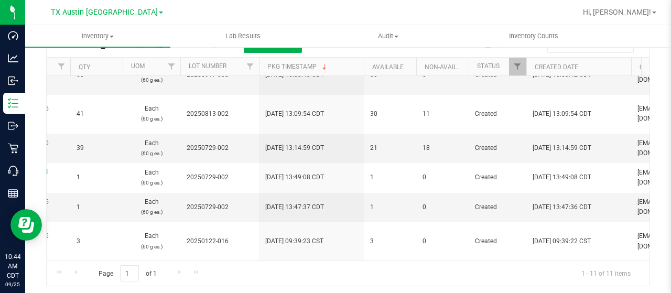
scroll to position [0, 334]
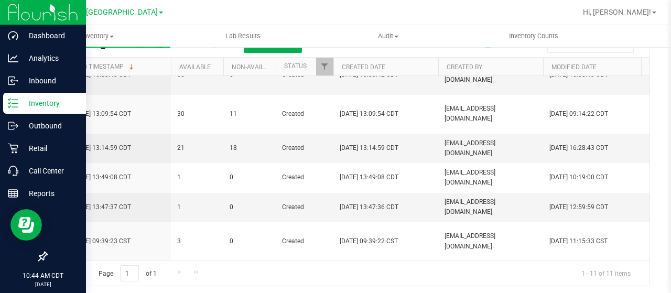
type input "choc"
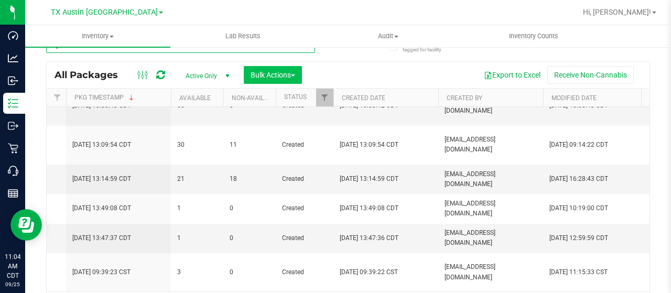
scroll to position [0, 0]
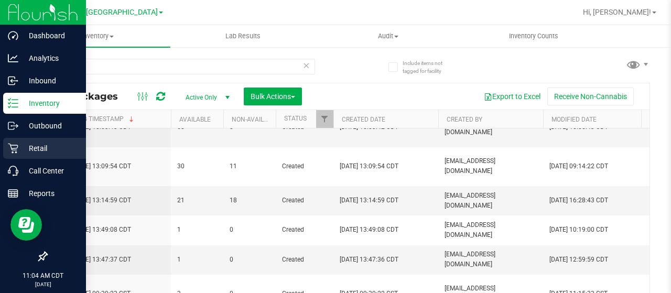
click at [20, 149] on p "Retail" at bounding box center [49, 148] width 63 height 13
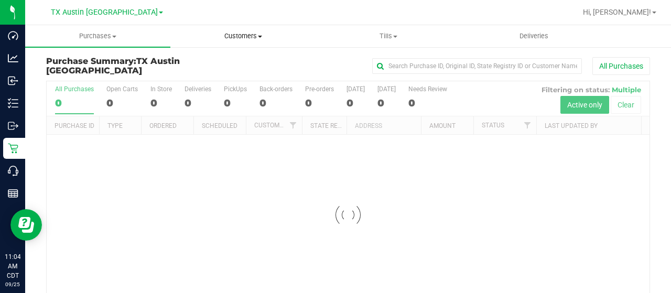
click at [239, 35] on span "Customers" at bounding box center [243, 35] width 144 height 9
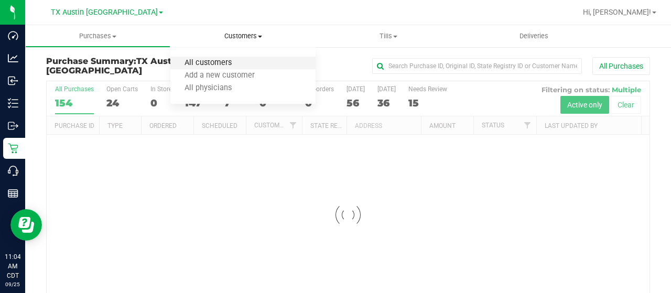
click at [225, 60] on span "All customers" at bounding box center [207, 63] width 75 height 9
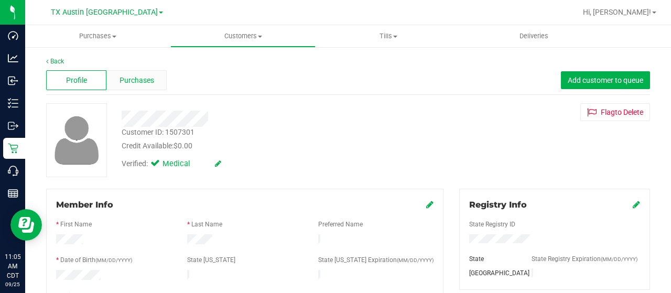
click at [137, 85] on div "Purchases" at bounding box center [136, 80] width 60 height 20
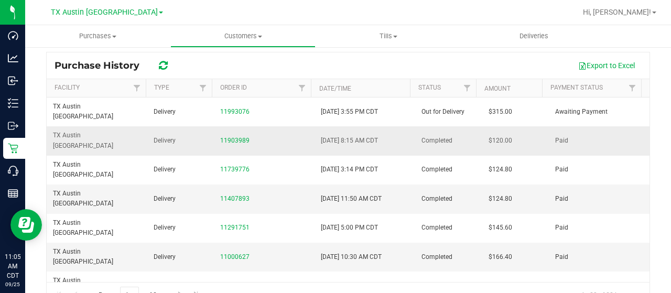
scroll to position [157, 0]
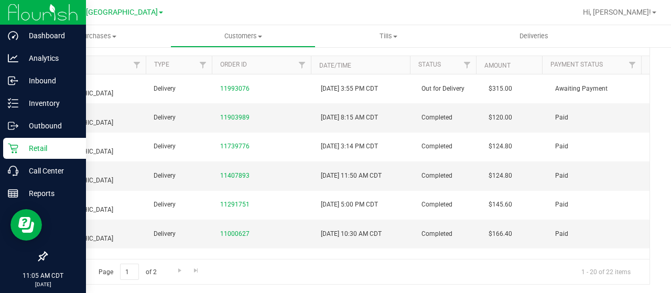
click at [21, 146] on p "Retail" at bounding box center [49, 148] width 63 height 13
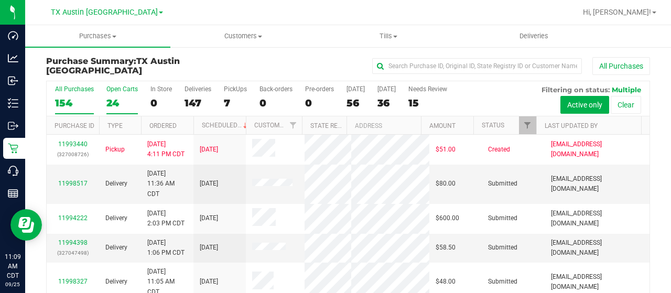
click at [115, 89] on div "Open Carts" at bounding box center [121, 88] width 31 height 7
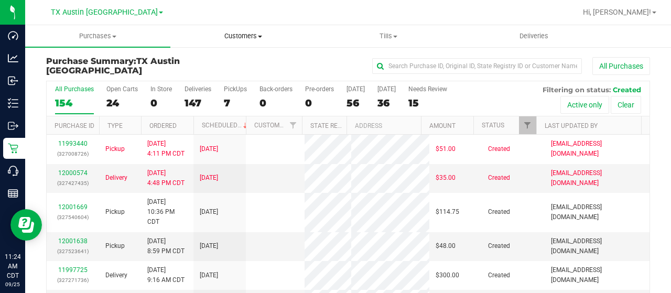
click at [233, 33] on span "Customers" at bounding box center [243, 35] width 144 height 9
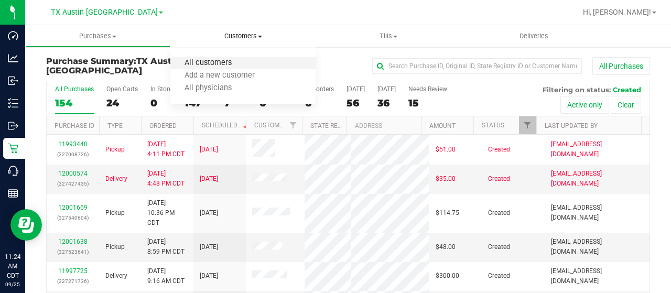
click at [223, 65] on span "All customers" at bounding box center [207, 63] width 75 height 9
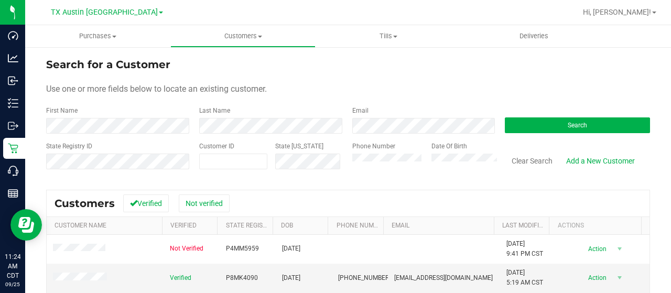
click at [215, 178] on div "Customer ID" at bounding box center [233, 159] width 68 height 37
click at [540, 127] on button "Search" at bounding box center [576, 125] width 145 height 16
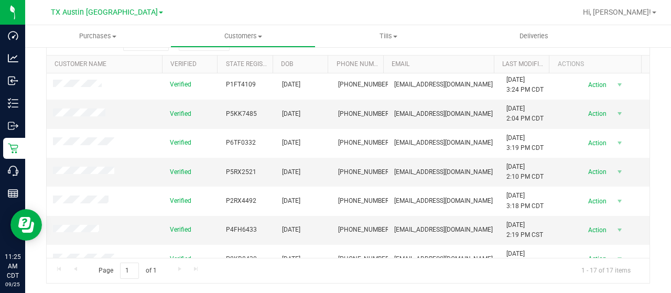
scroll to position [305, 0]
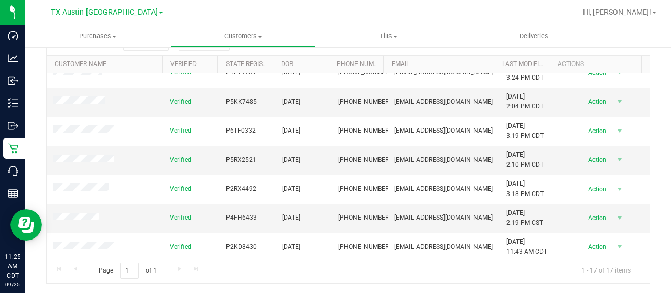
click at [179, 268] on div "Page 1 of 1 1 - 17 of 17 items" at bounding box center [348, 270] width 602 height 25
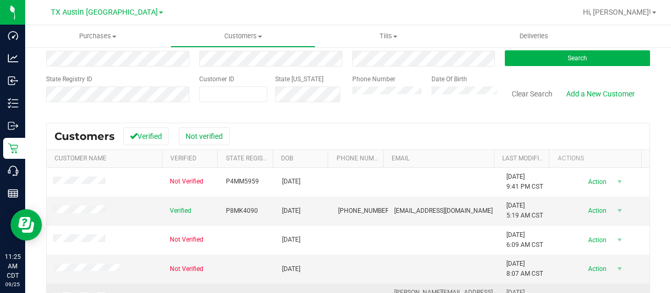
scroll to position [0, 0]
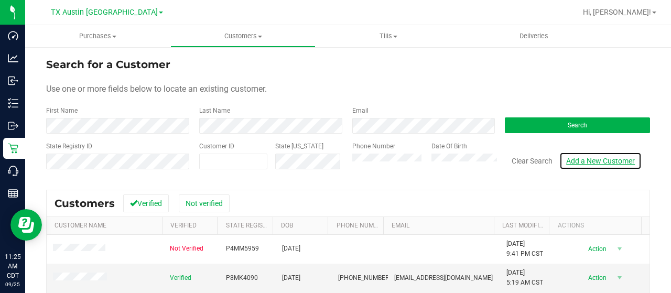
click at [575, 160] on link "Add a New Customer" at bounding box center [600, 161] width 82 height 18
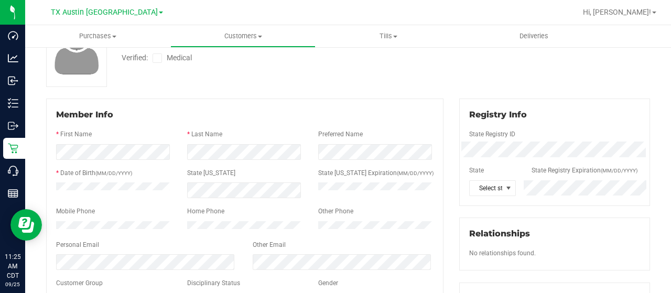
scroll to position [105, 0]
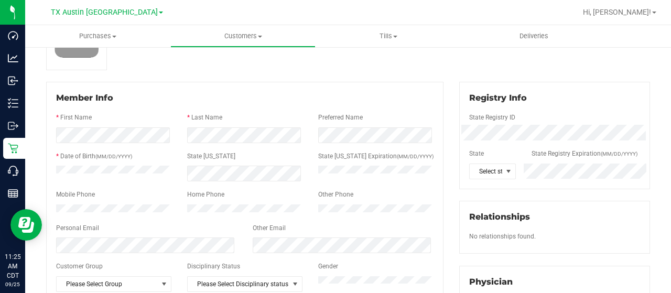
click at [107, 271] on div "Customer Group" at bounding box center [113, 267] width 131 height 12
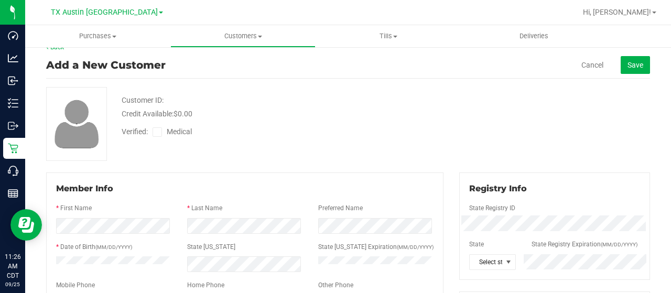
scroll to position [0, 0]
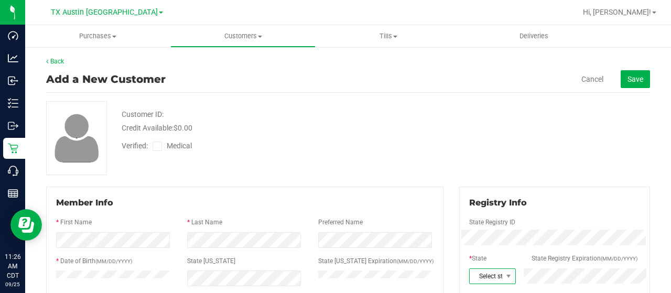
click at [479, 272] on span "Select state" at bounding box center [485, 276] width 32 height 15
click at [592, 135] on div "Customer ID: Credit Available: $0.00 Verified: Medical" at bounding box center [347, 138] width 619 height 74
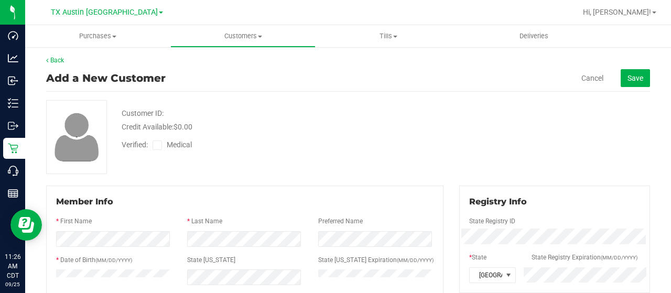
scroll to position [0, 0]
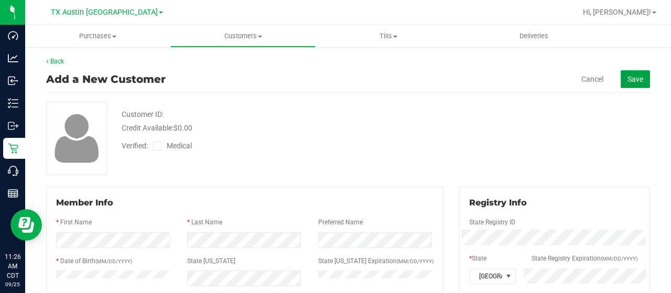
click at [631, 83] on button "Save" at bounding box center [634, 79] width 29 height 18
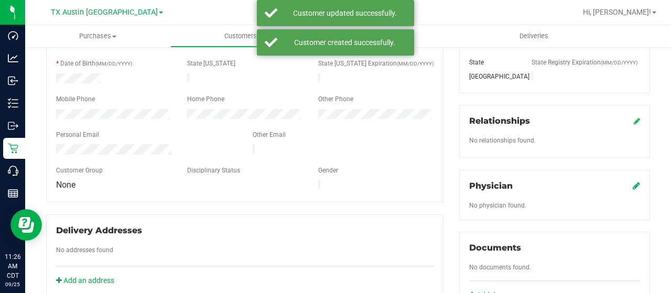
scroll to position [210, 0]
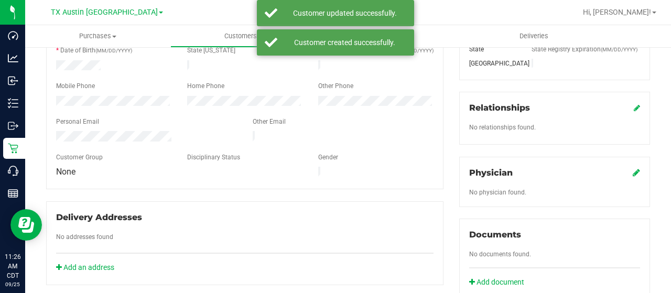
drag, startPoint x: 632, startPoint y: 171, endPoint x: 620, endPoint y: 172, distance: 12.1
click at [631, 171] on div "Physician No physician found." at bounding box center [554, 182] width 191 height 50
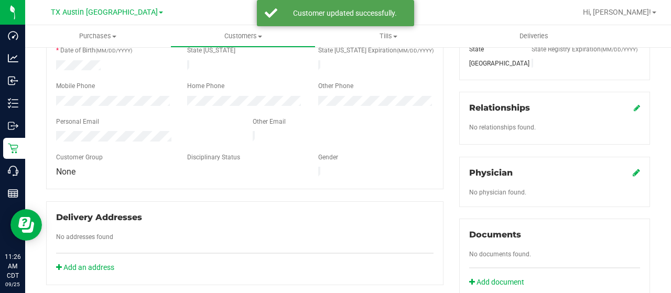
click at [632, 172] on icon at bounding box center [635, 172] width 7 height 8
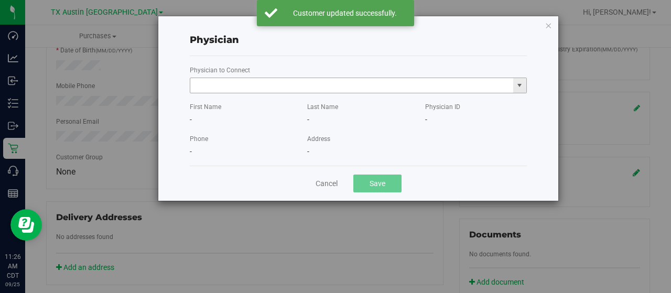
click at [372, 83] on input "text" at bounding box center [351, 85] width 323 height 15
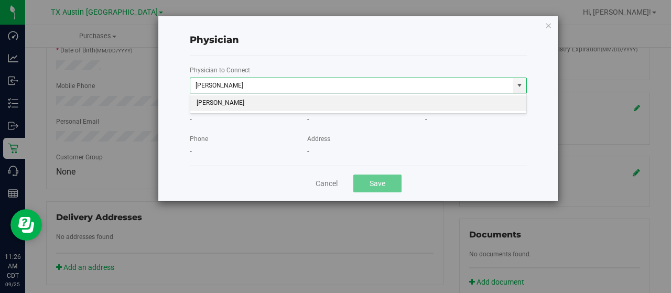
click at [277, 104] on li "Joel Durinka" at bounding box center [358, 103] width 336 height 16
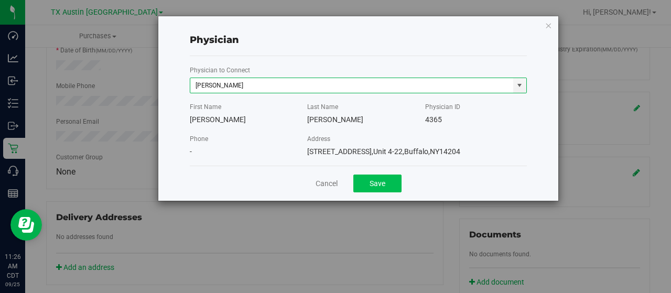
type input "Joel Durinka"
click at [375, 181] on button "Save" at bounding box center [377, 183] width 48 height 18
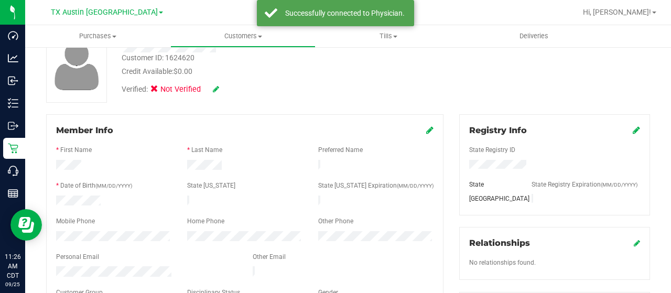
scroll to position [52, 0]
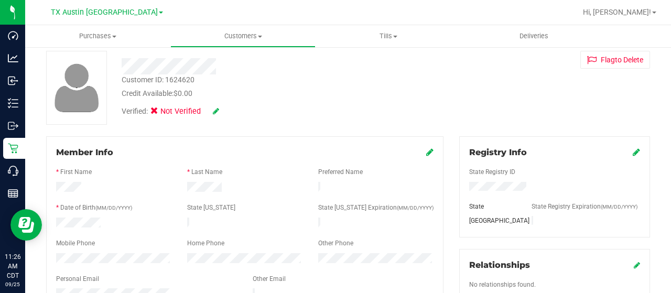
click at [216, 111] on icon at bounding box center [216, 110] width 6 height 7
drag, startPoint x: 154, startPoint y: 113, endPoint x: 170, endPoint y: 116, distance: 16.6
click at [156, 113] on icon at bounding box center [157, 113] width 7 height 0
click at [0, 0] on input "Medical" at bounding box center [0, 0] width 0 height 0
click at [230, 111] on icon at bounding box center [230, 111] width 8 height 7
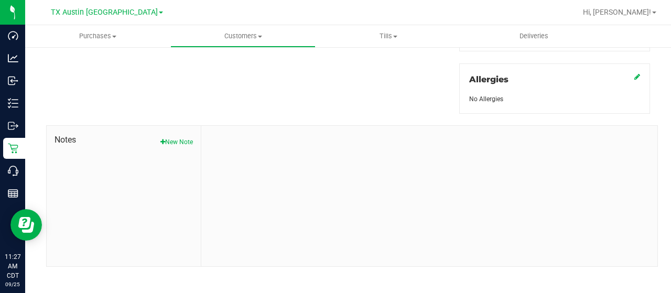
scroll to position [462, 0]
click at [166, 134] on button "New Note" at bounding box center [176, 137] width 32 height 9
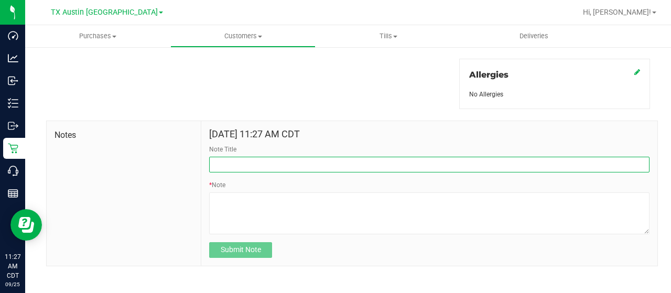
click at [242, 164] on input "Note Title" at bounding box center [429, 165] width 440 height 16
type input "CURT Info"
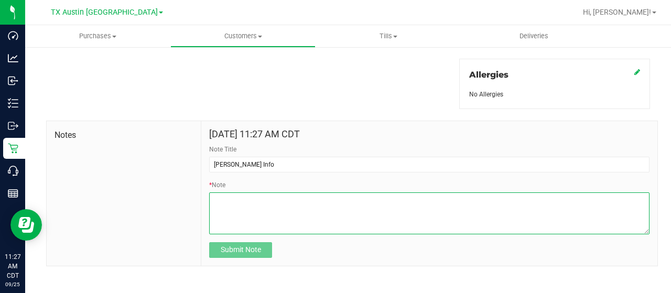
click at [232, 214] on textarea "* Note" at bounding box center [429, 213] width 440 height 42
paste textarea "Patient Name: JAMES SIMMONS Address: 4301 Glencoe Rd Corinth, TX, 76208 Phone N…"
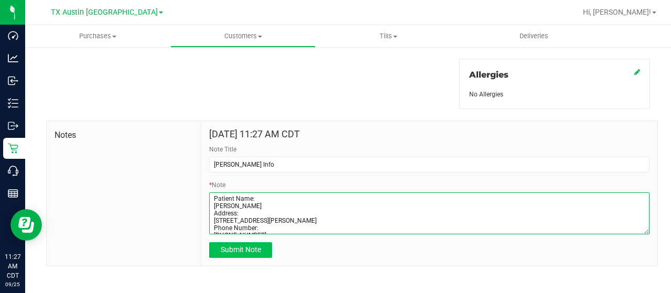
scroll to position [44, 0]
type textarea "Patient Name: JAMES SIMMONS Address: 4301 Glencoe Rd Corinth, TX, 76208 Phone N…"
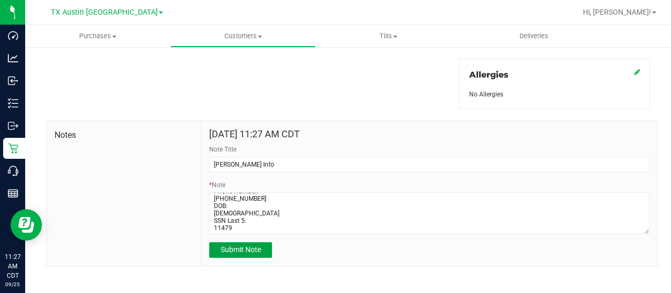
click at [243, 245] on span "Submit Note" at bounding box center [241, 249] width 40 height 8
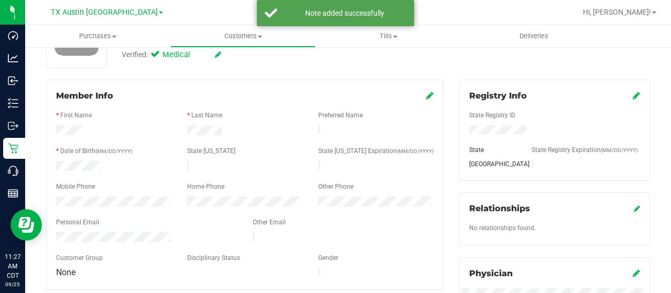
scroll to position [0, 0]
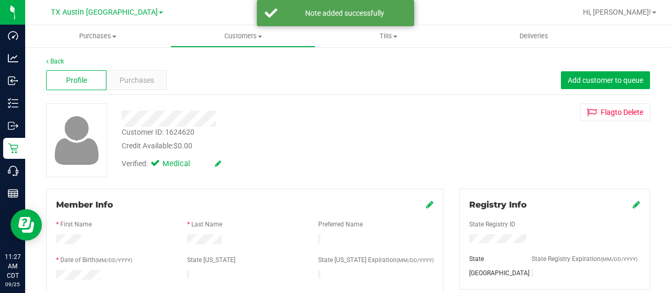
click at [130, 69] on div "Profile Purchases Add customer to queue" at bounding box center [347, 80] width 603 height 29
click at [130, 75] on span "Purchases" at bounding box center [136, 80] width 35 height 11
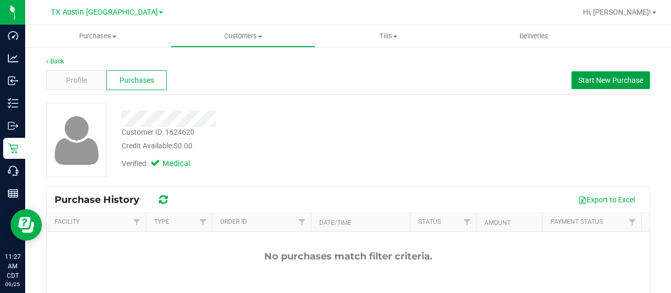
click at [618, 82] on span "Start New Purchase" at bounding box center [610, 80] width 65 height 8
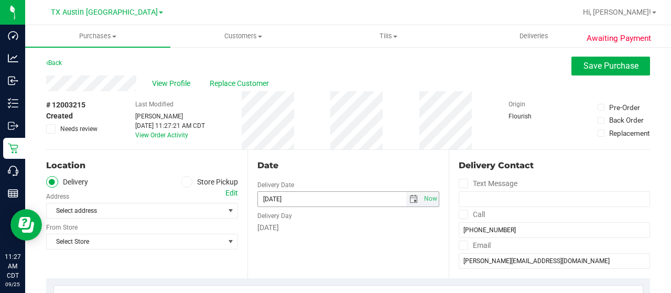
click at [409, 201] on span "select" at bounding box center [413, 199] width 8 height 8
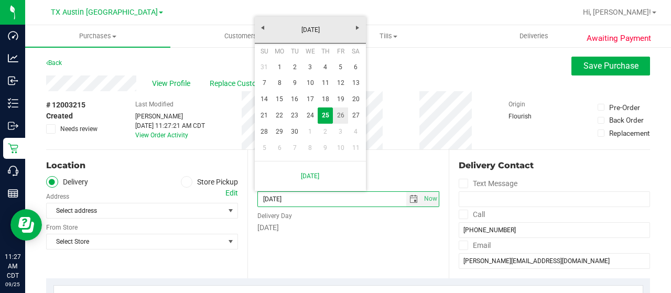
click at [341, 117] on link "26" at bounding box center [340, 115] width 15 height 16
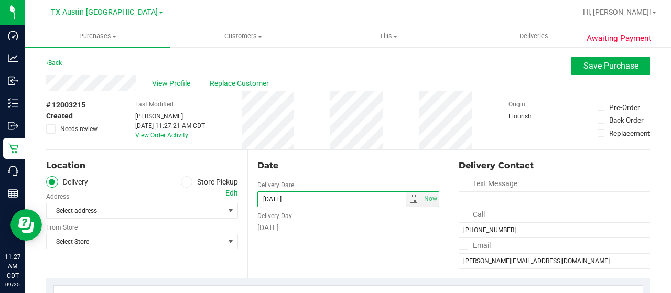
drag, startPoint x: 348, startPoint y: 238, endPoint x: 324, endPoint y: 236, distance: 24.2
click at [348, 238] on div "Date Delivery Date 09/26/2025 Now 09/26/2025 11:27 AM Now Delivery Day Friday" at bounding box center [347, 214] width 201 height 128
click at [226, 191] on div "Edit" at bounding box center [231, 193] width 13 height 11
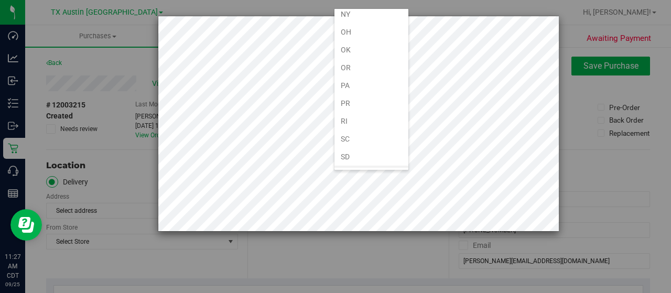
scroll to position [629, 0]
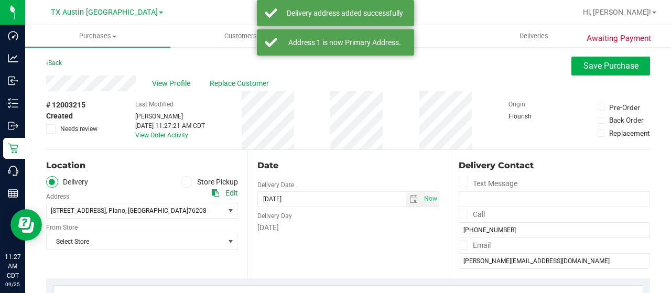
click at [127, 171] on div "Location Delivery Store Pickup Address Edit 4720 state hwy 121 , Plano , TX 762…" at bounding box center [146, 214] width 201 height 128
drag, startPoint x: 102, startPoint y: 244, endPoint x: 107, endPoint y: 233, distance: 11.7
click at [102, 244] on span "Select Store" at bounding box center [136, 241] width 178 height 15
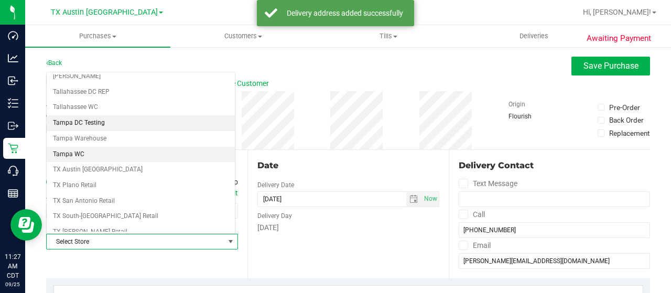
scroll to position [741, 0]
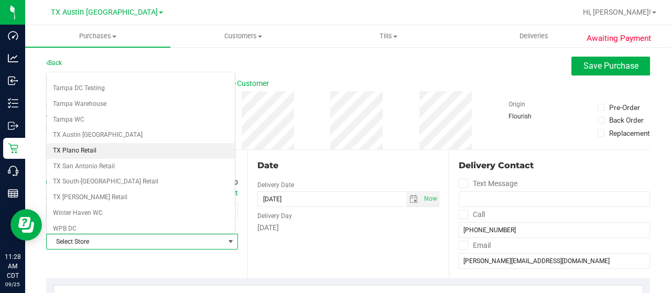
click at [91, 143] on li "TX Plano Retail" at bounding box center [141, 151] width 188 height 16
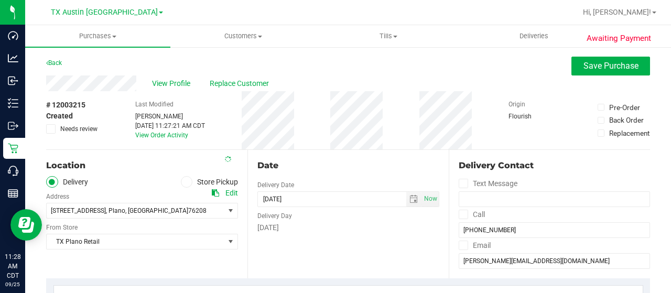
click at [287, 244] on div "Date Delivery Date 09/26/2025 Now 09/26/2025 11:27 AM Now Delivery Day Friday" at bounding box center [347, 214] width 201 height 128
click at [409, 193] on span "select" at bounding box center [413, 199] width 15 height 15
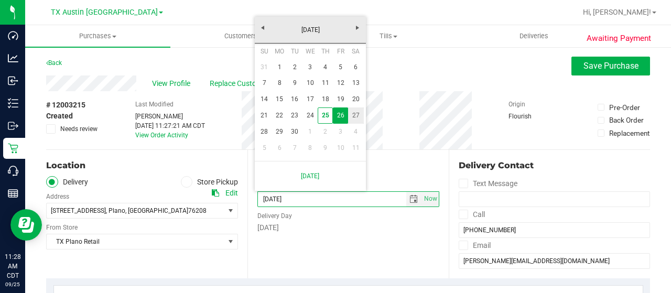
click at [358, 118] on link "27" at bounding box center [355, 115] width 15 height 16
type input "09/27/2025"
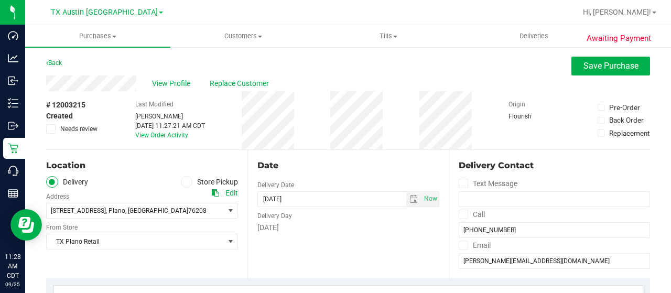
click at [366, 179] on div "Date Delivery Date 09/27/2025 Now 09/27/2025 11:27 AM Now Delivery Day Saturday" at bounding box center [347, 214] width 201 height 128
click at [346, 228] on div "Saturday" at bounding box center [348, 227] width 182 height 11
click at [344, 233] on div "Date Delivery Date 09/27/2025 Now 09/27/2025 11:27 AM Now Delivery Day Saturday" at bounding box center [347, 214] width 201 height 128
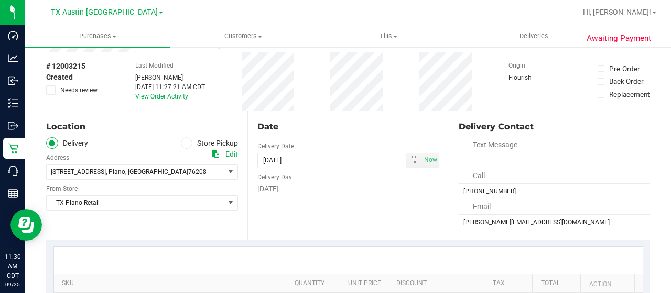
scroll to position [157, 0]
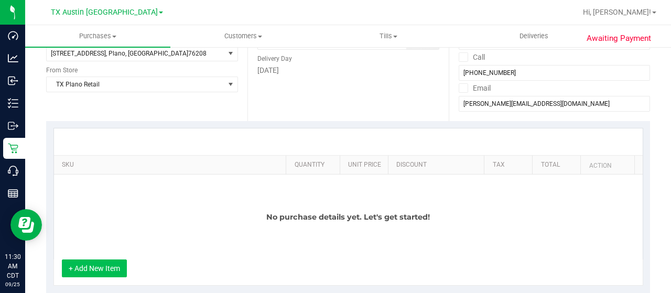
click at [117, 266] on button "+ Add New Item" at bounding box center [94, 268] width 65 height 18
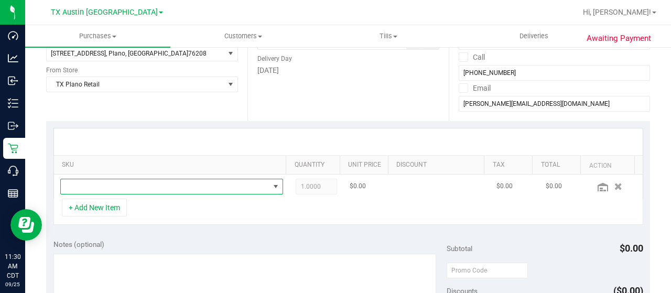
click at [140, 179] on span "NO DATA FOUND" at bounding box center [171, 187] width 223 height 16
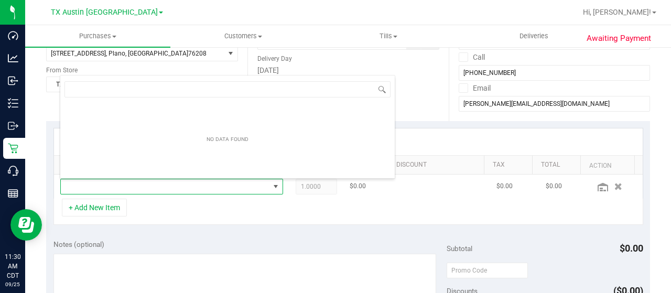
scroll to position [15, 211]
click at [140, 181] on span "NO DATA FOUND" at bounding box center [165, 186] width 208 height 15
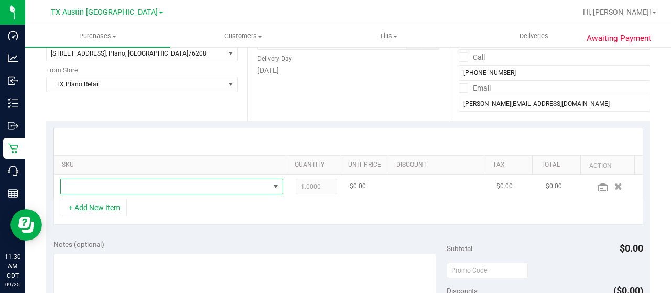
click at [140, 181] on span "NO DATA FOUND" at bounding box center [165, 186] width 208 height 15
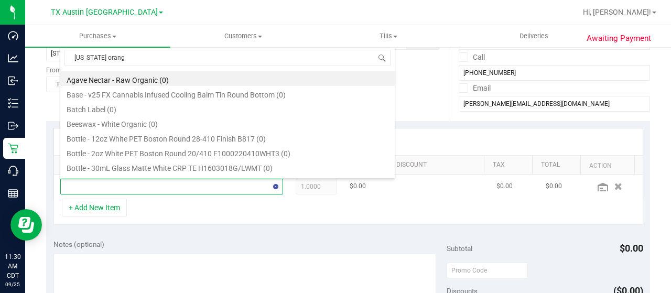
type input "texas orange"
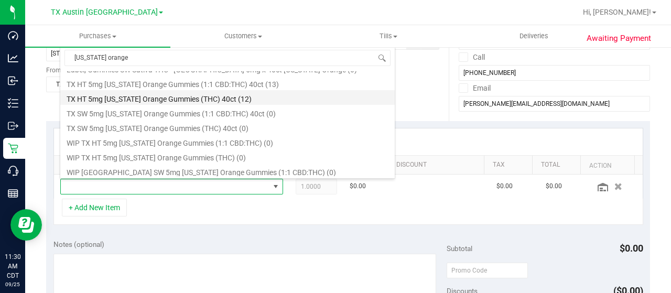
scroll to position [174, 0]
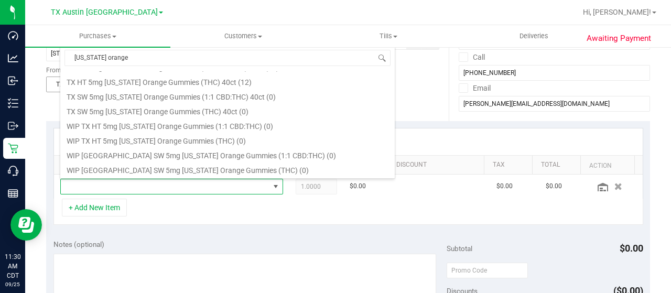
click at [169, 83] on li "TX HT 5mg Texas Orange Gummies (THC) 40ct (12)" at bounding box center [227, 80] width 334 height 15
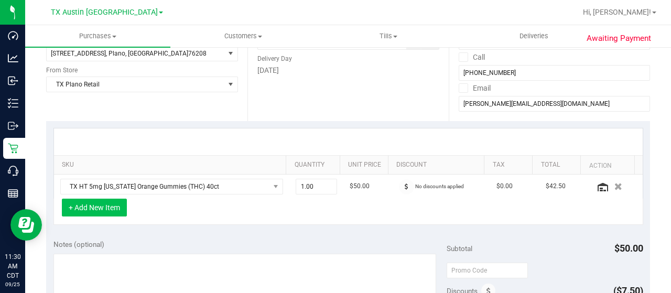
click at [118, 204] on button "+ Add New Item" at bounding box center [94, 208] width 65 height 18
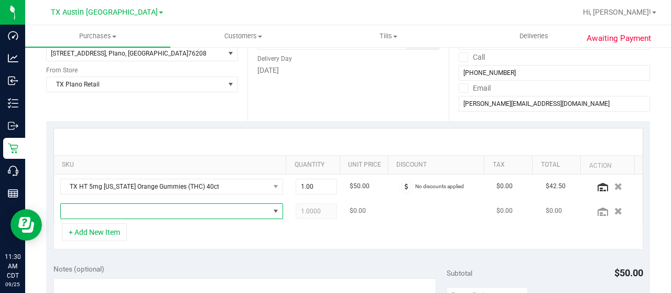
click at [123, 208] on span "NO DATA FOUND" at bounding box center [165, 211] width 208 height 15
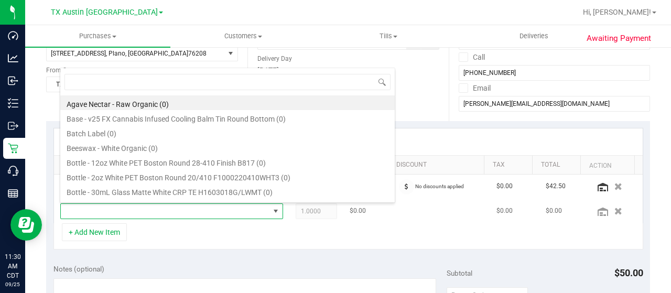
scroll to position [15, 211]
type input "dreamsicle"
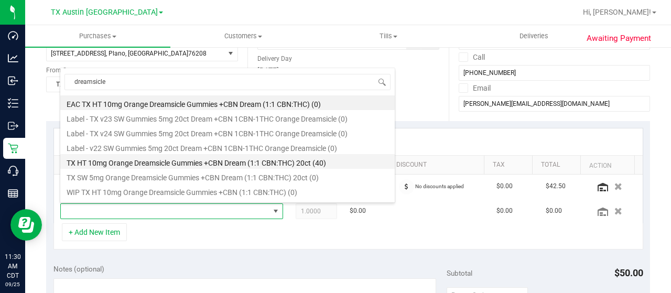
click at [168, 161] on li "TX HT 10mg Orange Dreamsicle Gummies +CBN Dream (1:1 CBN:THC) 20ct (40)" at bounding box center [227, 161] width 334 height 15
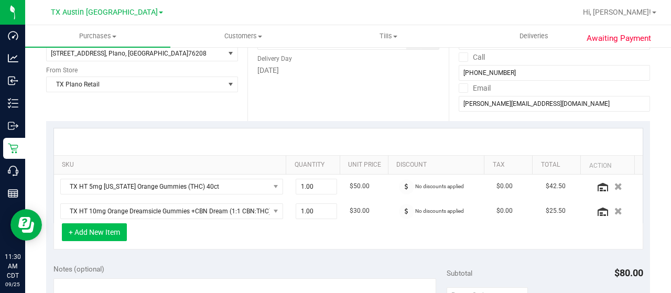
click at [109, 229] on button "+ Add New Item" at bounding box center [94, 232] width 65 height 18
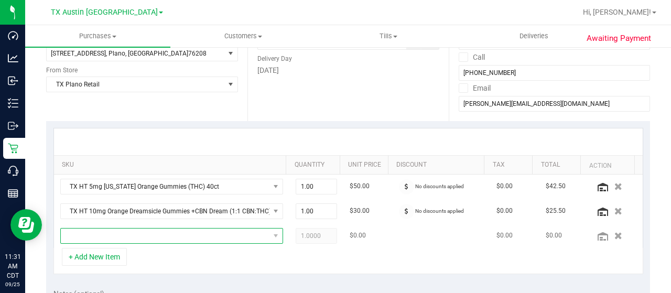
click at [183, 235] on span "NO DATA FOUND" at bounding box center [165, 235] width 208 height 15
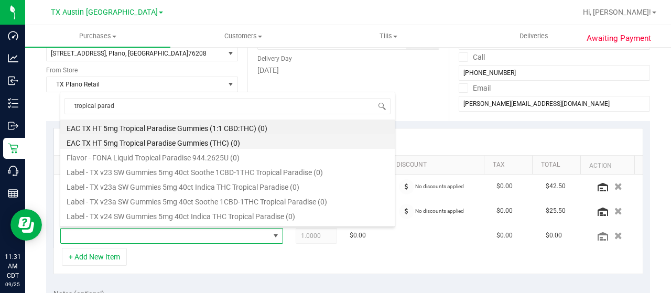
type input "tropical para"
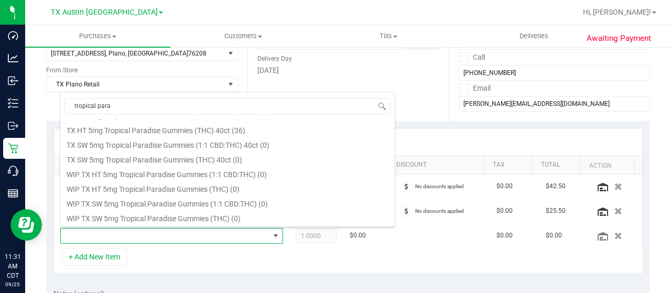
scroll to position [136, 0]
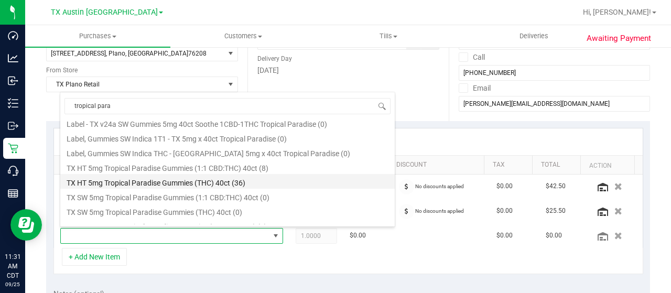
click at [125, 181] on li "TX HT 5mg Tropical Paradise Gummies (THC) 40ct (36)" at bounding box center [227, 181] width 334 height 15
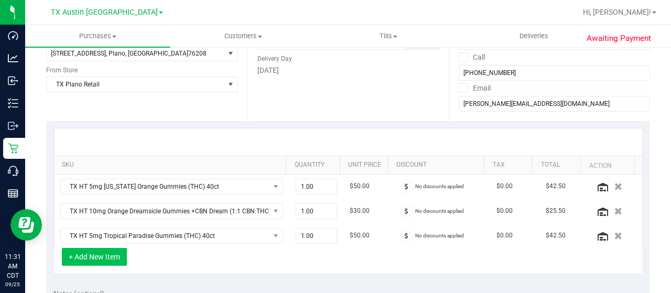
click at [102, 262] on button "+ Add New Item" at bounding box center [94, 257] width 65 height 18
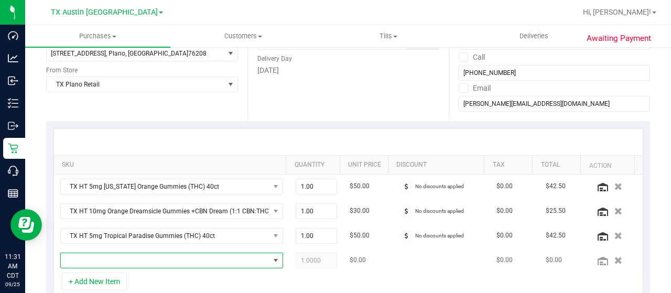
click at [106, 256] on span "NO DATA FOUND" at bounding box center [165, 260] width 208 height 15
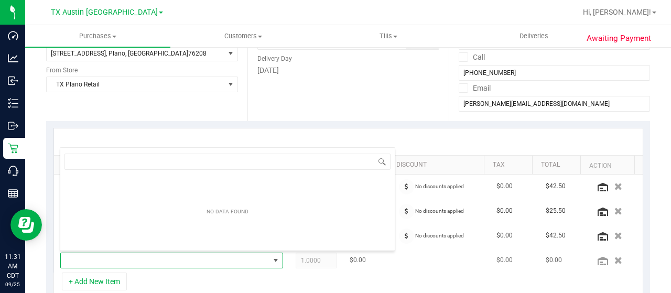
scroll to position [15, 211]
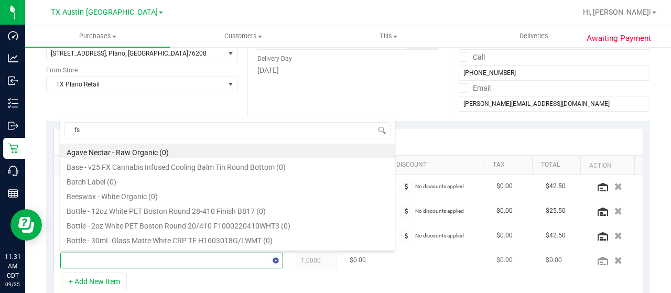
type input "fso"
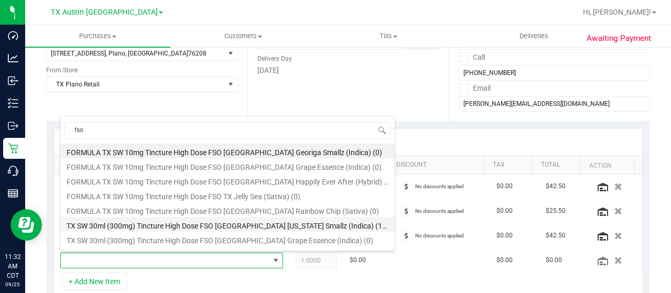
click at [172, 227] on li "TX SW 30ml (300mg) Tincture High Dose FSO TX Georgia Smallz (Indica) (11)" at bounding box center [227, 224] width 334 height 15
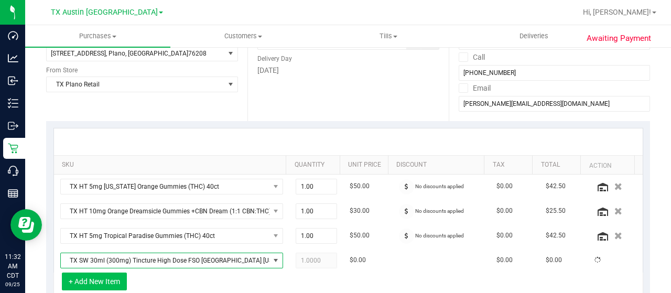
click at [96, 279] on button "+ Add New Item" at bounding box center [94, 281] width 65 height 18
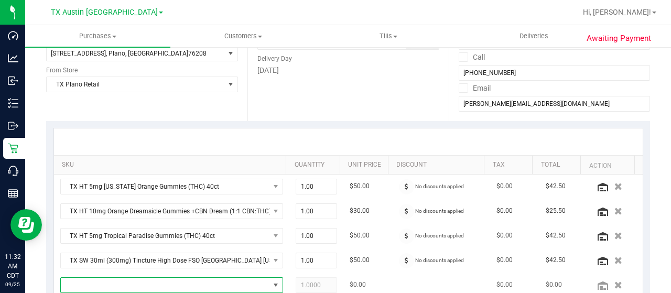
click at [101, 283] on span "NO DATA FOUND" at bounding box center [165, 285] width 208 height 15
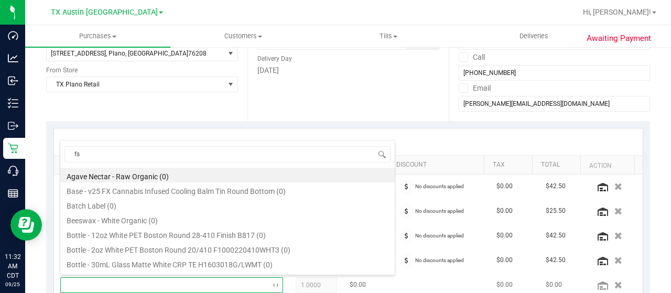
type input "fso"
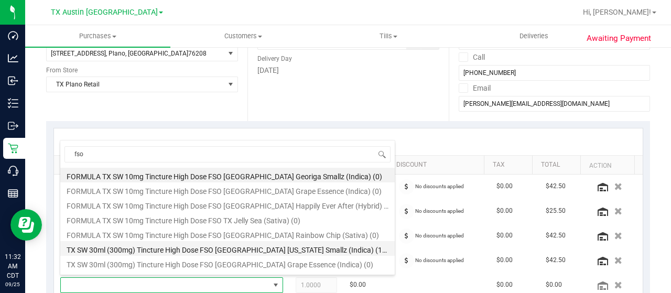
click at [182, 249] on li "TX SW 30ml (300mg) Tincture High Dose FSO TX Georgia Smallz (Indica) (11)" at bounding box center [227, 248] width 334 height 15
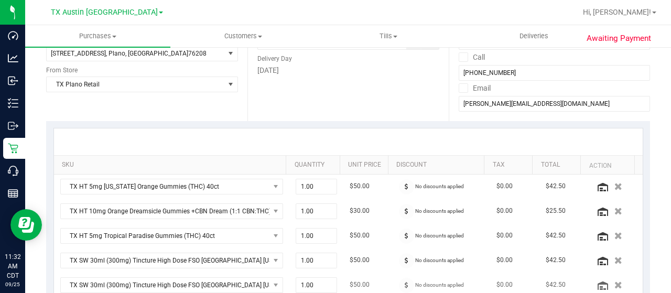
scroll to position [210, 0]
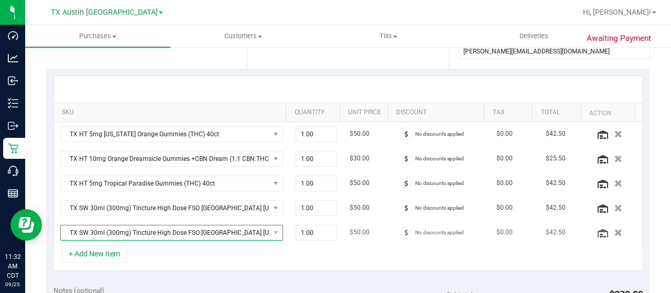
click at [241, 227] on span "TX SW 30ml (300mg) Tincture High Dose FSO TX Georgia Smallz (Indica)" at bounding box center [165, 232] width 208 height 15
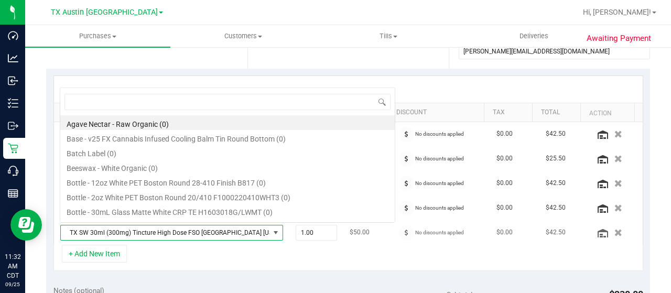
scroll to position [15, 211]
type input "fso"
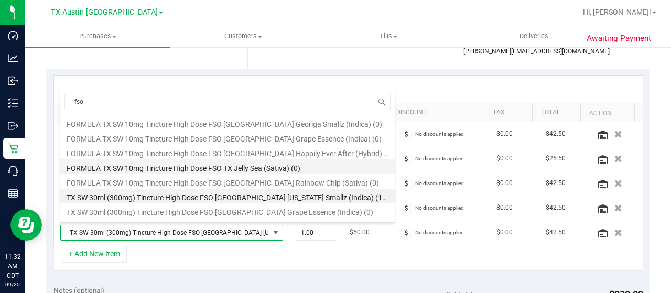
scroll to position [52, 0]
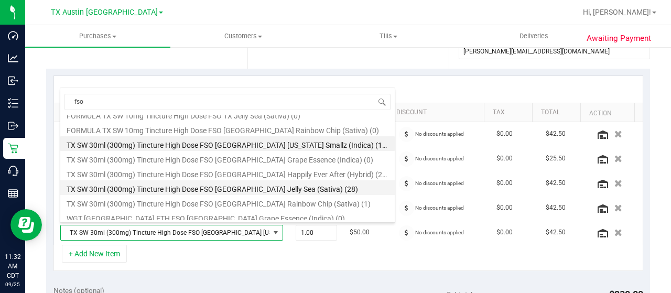
click at [257, 186] on li "TX SW 30ml (300mg) Tincture High Dose FSO TX Jelly Sea (Sativa) (28)" at bounding box center [227, 187] width 334 height 15
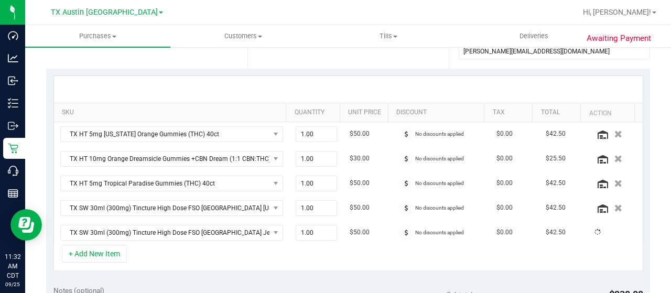
click at [307, 245] on div "+ Add New Item" at bounding box center [347, 258] width 589 height 26
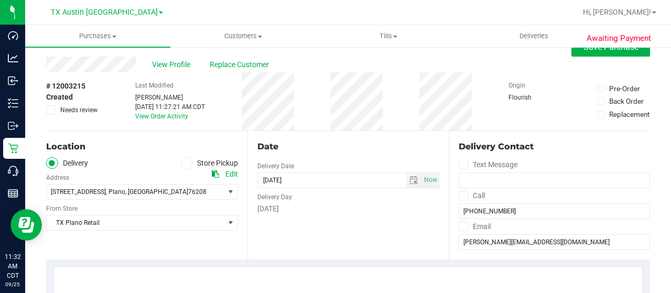
scroll to position [0, 0]
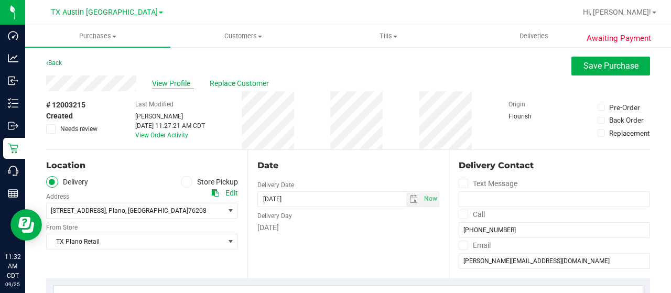
click at [176, 81] on span "View Profile" at bounding box center [173, 83] width 42 height 11
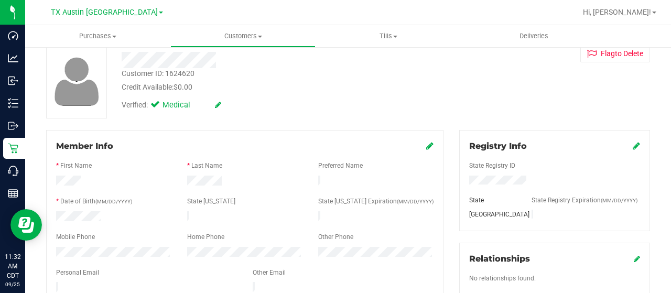
scroll to position [52, 0]
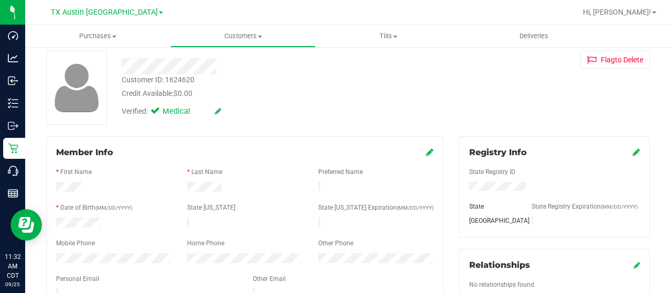
click at [426, 146] on span at bounding box center [429, 152] width 7 height 13
click at [426, 149] on icon at bounding box center [429, 152] width 7 height 8
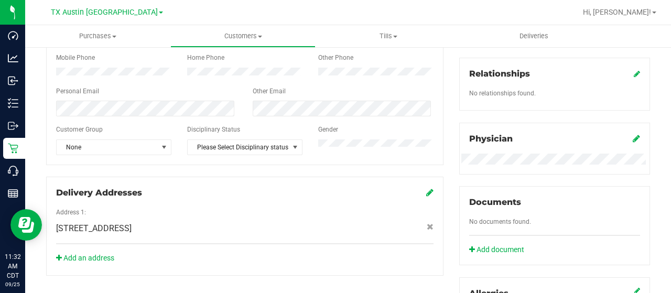
scroll to position [262, 0]
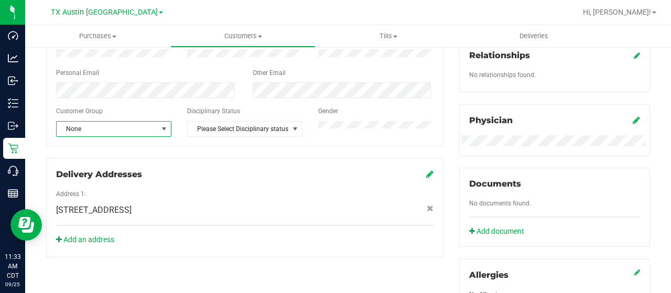
click at [129, 132] on span "None" at bounding box center [107, 129] width 101 height 15
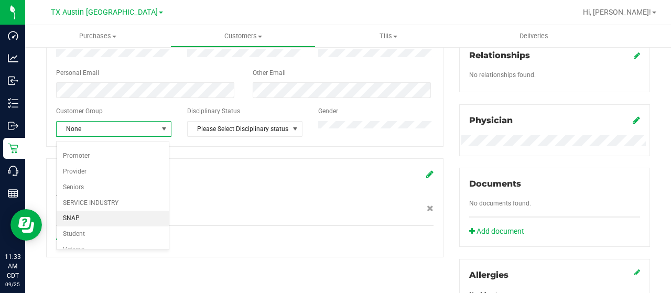
scroll to position [124, 0]
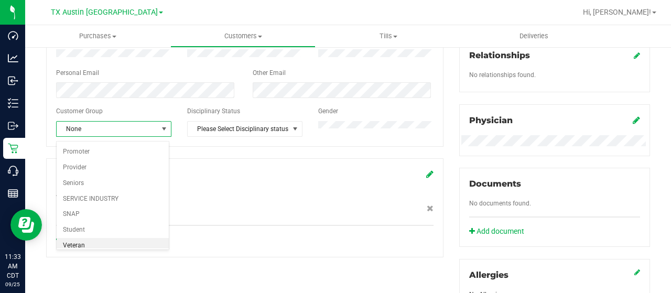
click at [98, 245] on li "Veteran" at bounding box center [113, 246] width 113 height 16
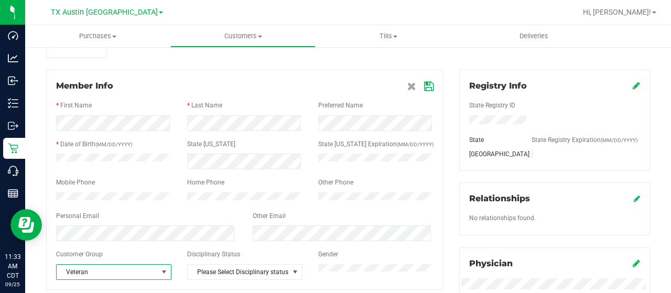
scroll to position [105, 0]
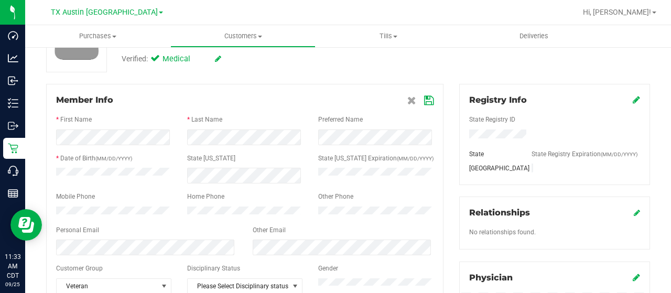
click at [424, 97] on icon at bounding box center [428, 100] width 9 height 8
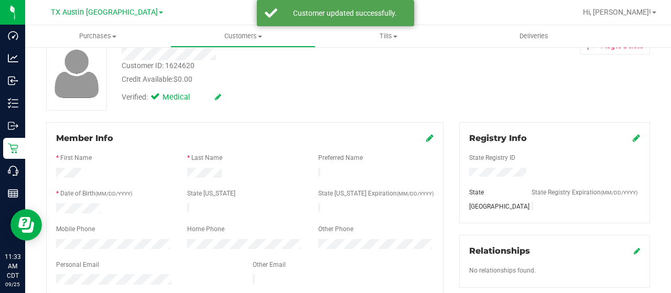
scroll to position [0, 0]
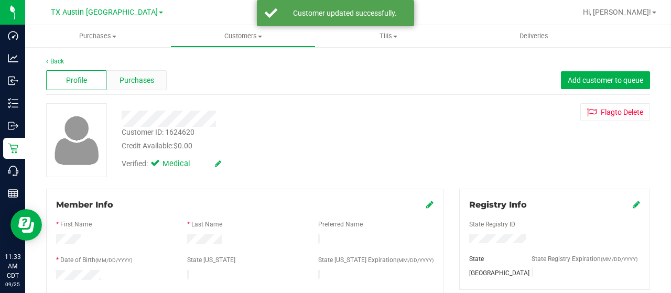
click at [146, 81] on span "Purchases" at bounding box center [136, 80] width 35 height 11
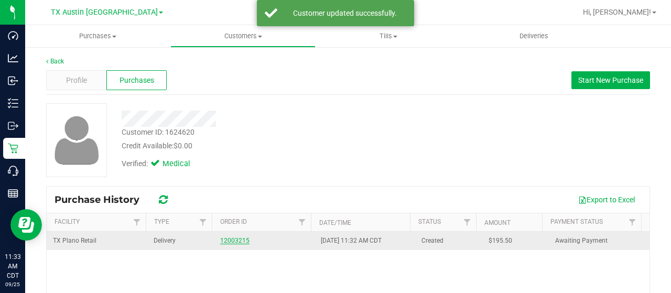
click at [238, 237] on link "12003215" at bounding box center [234, 240] width 29 height 7
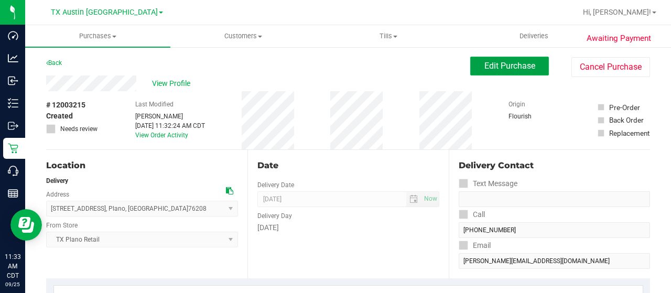
click at [491, 68] on span "Edit Purchase" at bounding box center [509, 66] width 51 height 10
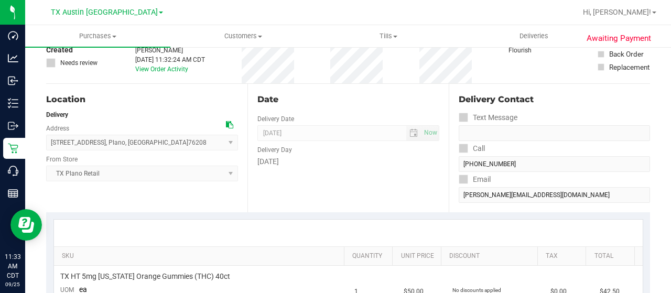
scroll to position [210, 0]
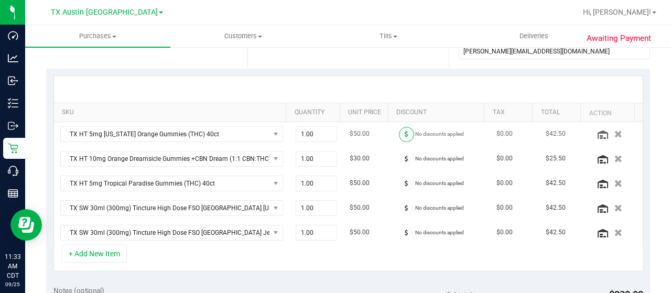
click at [404, 134] on icon at bounding box center [406, 134] width 4 height 6
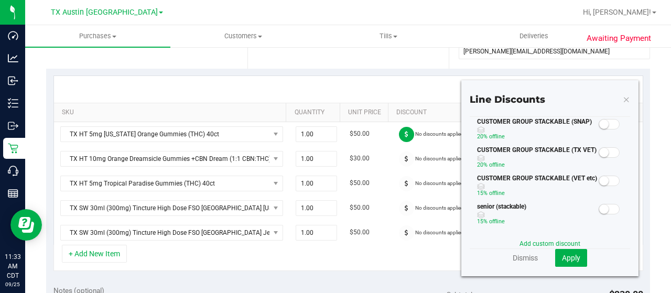
click at [599, 152] on small at bounding box center [603, 152] width 9 height 9
click at [562, 256] on span "Apply" at bounding box center [571, 258] width 18 height 8
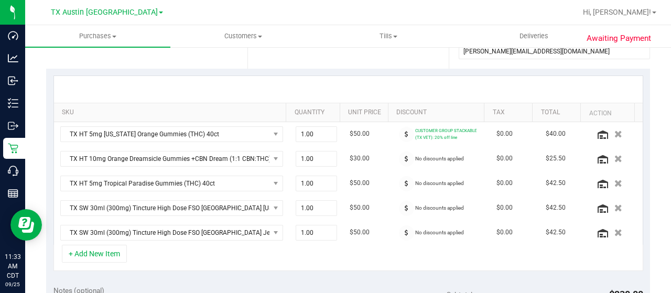
click at [404, 158] on icon at bounding box center [406, 159] width 4 height 6
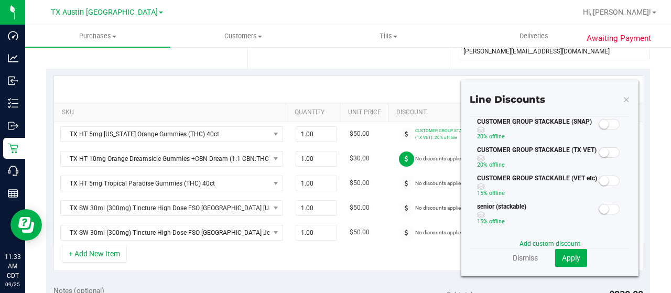
click at [599, 154] on small at bounding box center [603, 152] width 9 height 9
drag, startPoint x: 560, startPoint y: 254, endPoint x: 549, endPoint y: 251, distance: 11.4
click at [562, 254] on span "Apply" at bounding box center [571, 258] width 18 height 8
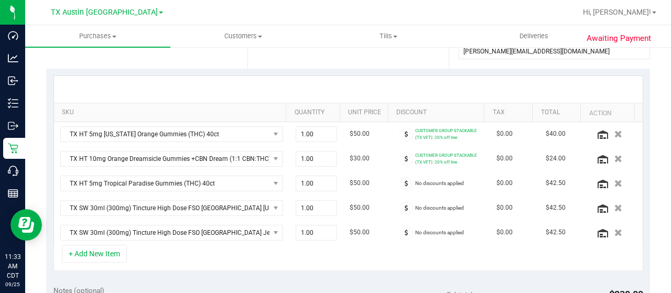
click at [404, 182] on icon at bounding box center [406, 183] width 4 height 6
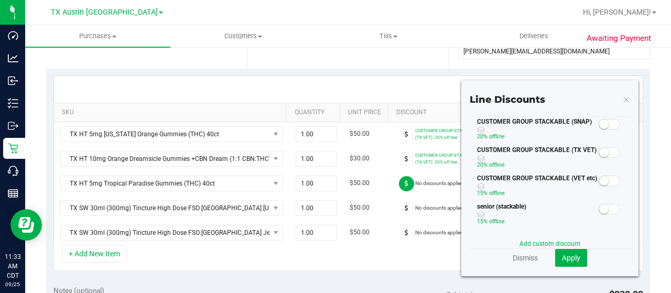
click at [599, 153] on small at bounding box center [603, 152] width 9 height 9
click at [568, 254] on span "Apply" at bounding box center [571, 258] width 18 height 8
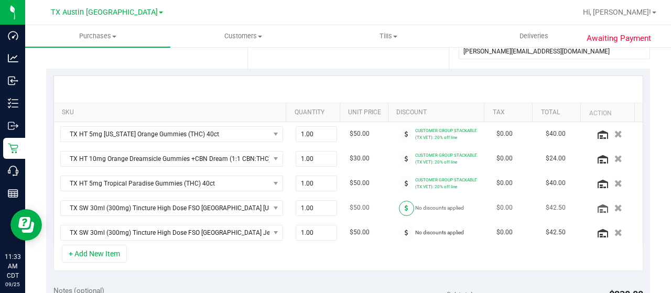
click at [404, 207] on icon at bounding box center [406, 208] width 4 height 6
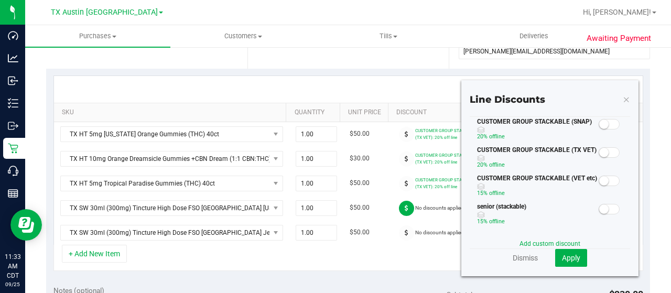
click at [599, 154] on small at bounding box center [603, 152] width 9 height 9
click at [572, 254] on span "Apply" at bounding box center [571, 258] width 18 height 8
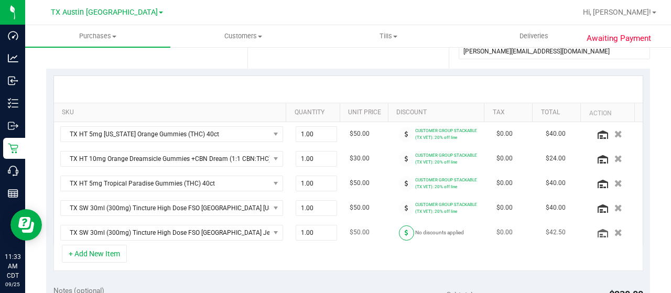
click at [404, 230] on icon at bounding box center [406, 232] width 4 height 6
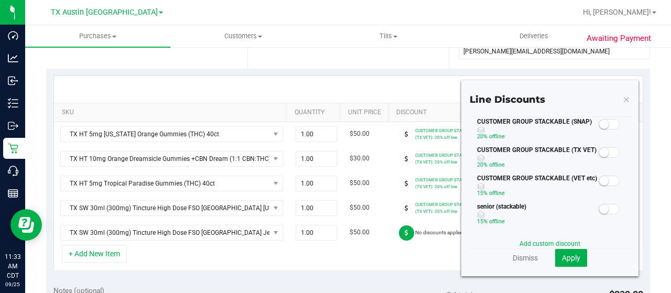
click at [602, 152] on span at bounding box center [608, 152] width 21 height 10
click at [562, 261] on button "Apply" at bounding box center [571, 258] width 32 height 18
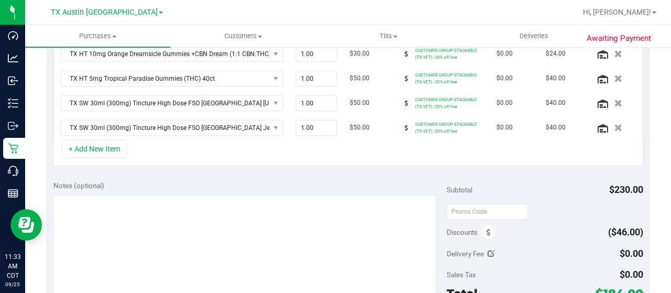
scroll to position [350, 0]
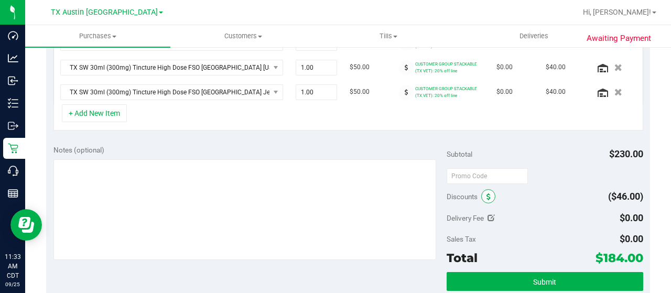
click at [487, 193] on span at bounding box center [488, 196] width 14 height 14
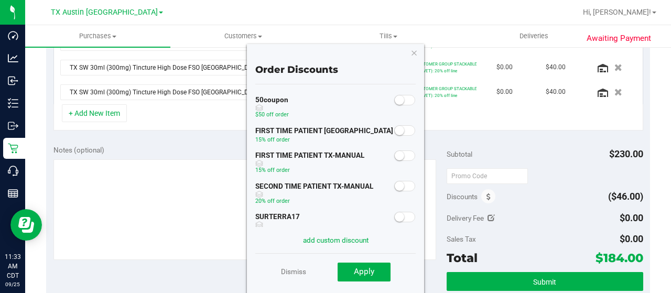
click at [394, 155] on small at bounding box center [398, 155] width 9 height 9
click at [367, 274] on span "Apply" at bounding box center [364, 271] width 20 height 9
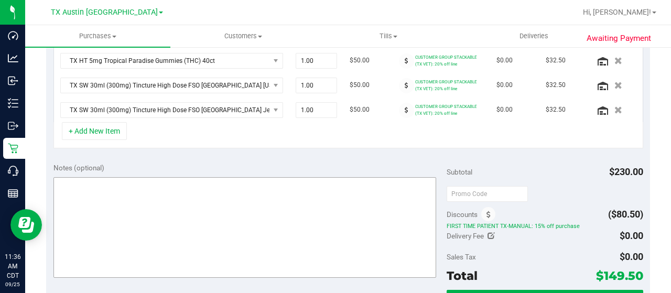
scroll to position [386, 0]
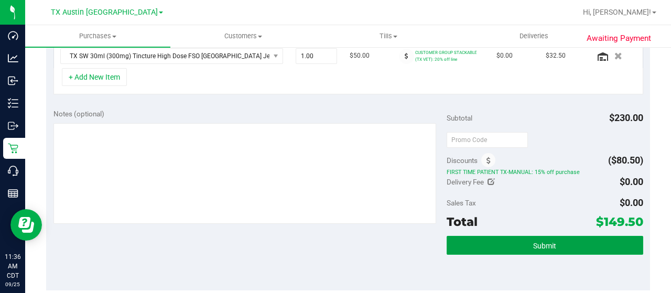
click at [523, 236] on button "Submit" at bounding box center [544, 245] width 196 height 19
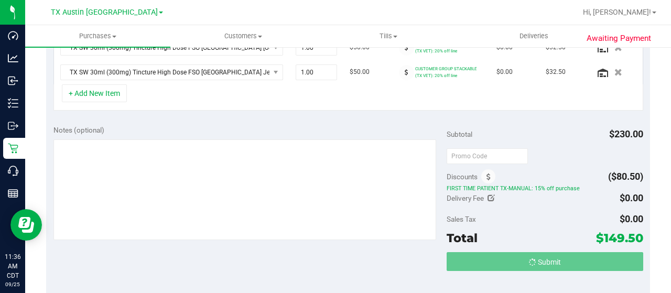
scroll to position [353, 0]
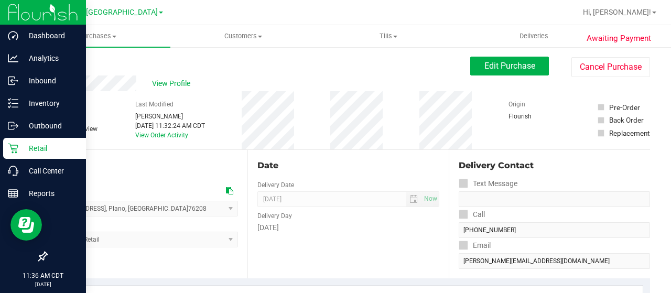
click at [16, 145] on icon at bounding box center [13, 148] width 10 height 10
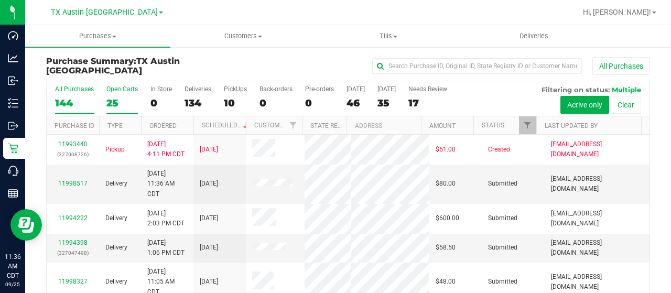
click at [112, 94] on label "Open Carts 25" at bounding box center [121, 99] width 31 height 29
click at [0, 0] on input "Open Carts 25" at bounding box center [0, 0] width 0 height 0
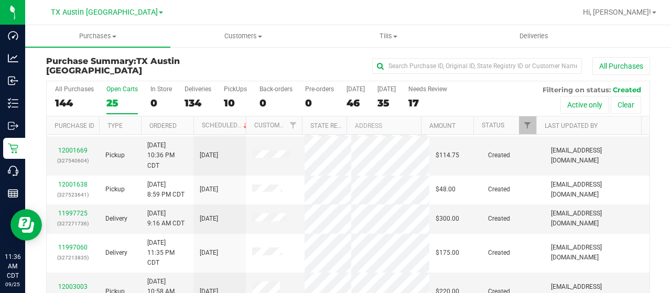
scroll to position [105, 0]
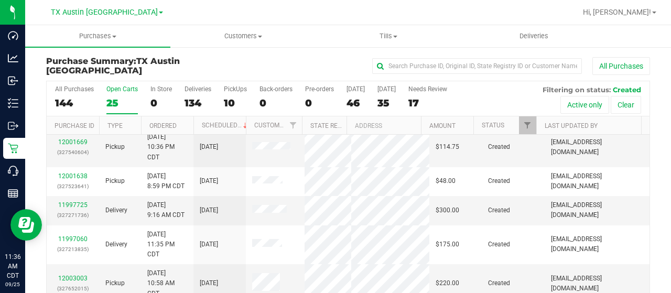
click at [113, 94] on label "Open Carts 25" at bounding box center [121, 99] width 31 height 29
click at [0, 0] on input "Open Carts 25" at bounding box center [0, 0] width 0 height 0
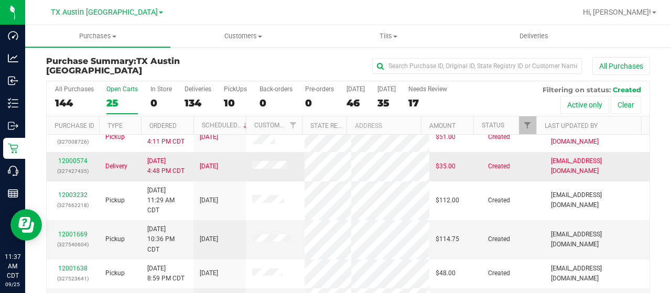
scroll to position [0, 0]
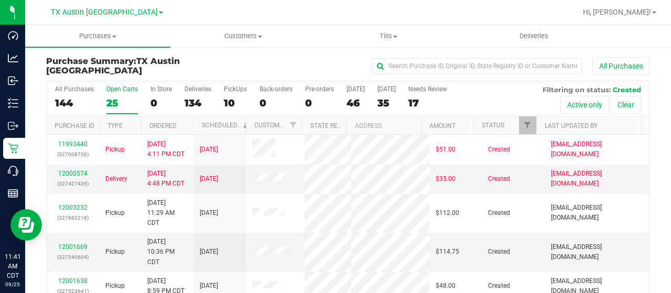
click at [115, 97] on div "25" at bounding box center [121, 103] width 31 height 12
click at [0, 0] on input "Open Carts 25" at bounding box center [0, 0] width 0 height 0
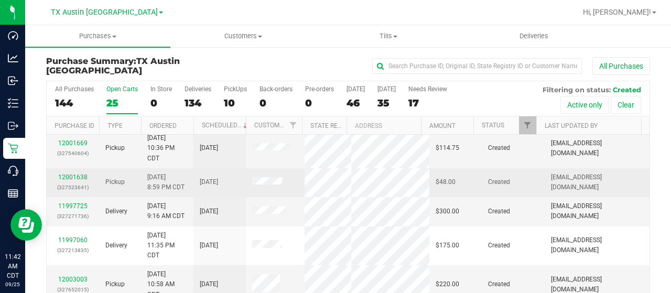
scroll to position [105, 0]
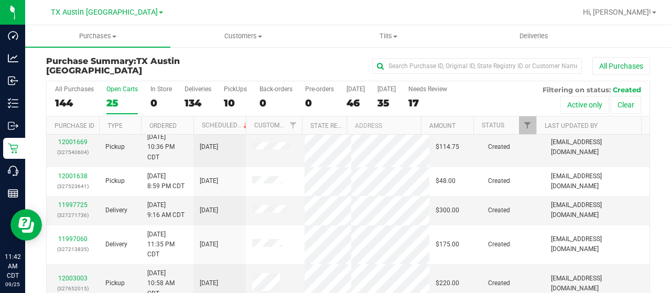
click at [111, 104] on div "25" at bounding box center [121, 103] width 31 height 12
click at [0, 0] on input "Open Carts 25" at bounding box center [0, 0] width 0 height 0
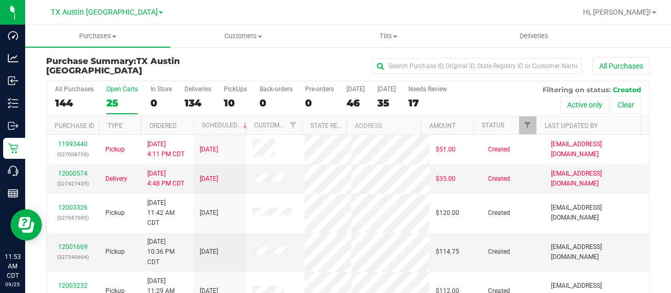
click at [112, 97] on div "25" at bounding box center [121, 103] width 31 height 12
click at [0, 0] on input "Open Carts 25" at bounding box center [0, 0] width 0 height 0
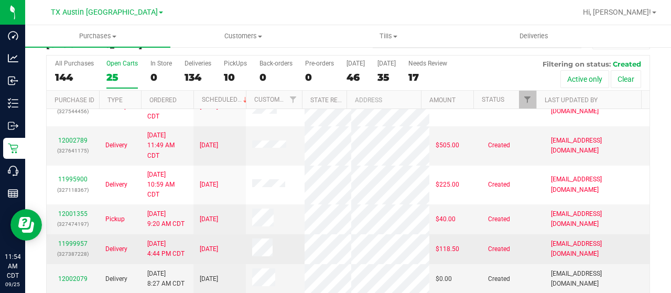
scroll to position [60, 0]
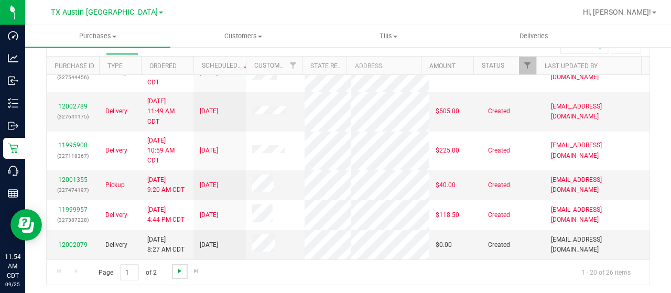
click at [178, 268] on span "Go to the next page" at bounding box center [179, 271] width 8 height 8
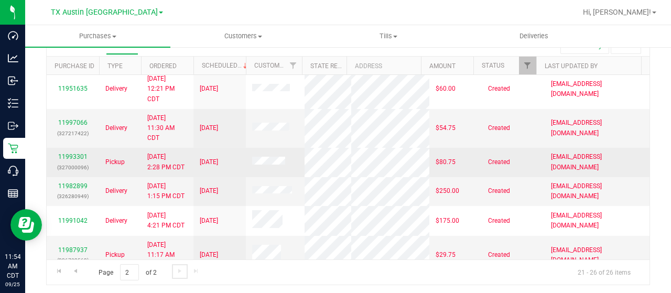
scroll to position [0, 0]
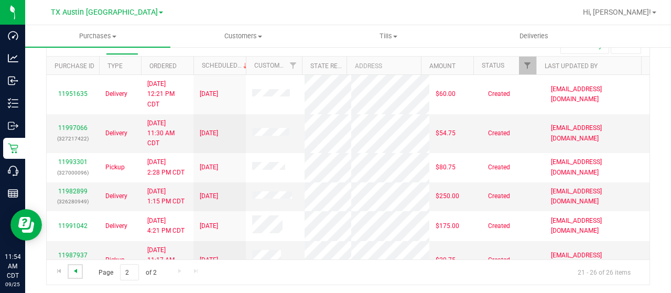
click at [74, 271] on span "Go to the previous page" at bounding box center [75, 271] width 8 height 8
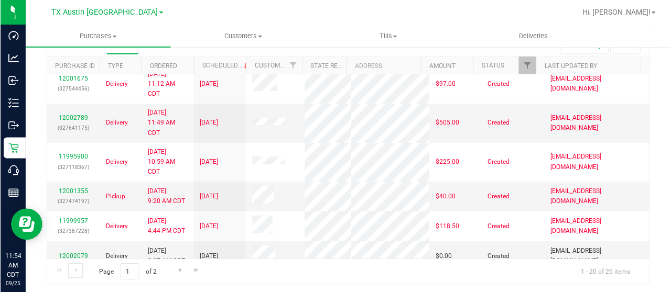
scroll to position [573, 0]
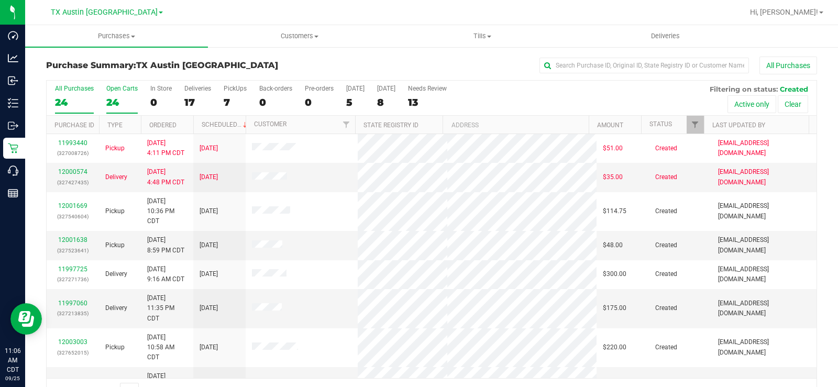
click at [112, 90] on div "Open Carts" at bounding box center [121, 88] width 31 height 7
click at [0, 0] on input "Open Carts 24" at bounding box center [0, 0] width 0 height 0
click at [110, 96] on div "24" at bounding box center [121, 102] width 31 height 12
click at [0, 0] on input "Open Carts 24" at bounding box center [0, 0] width 0 height 0
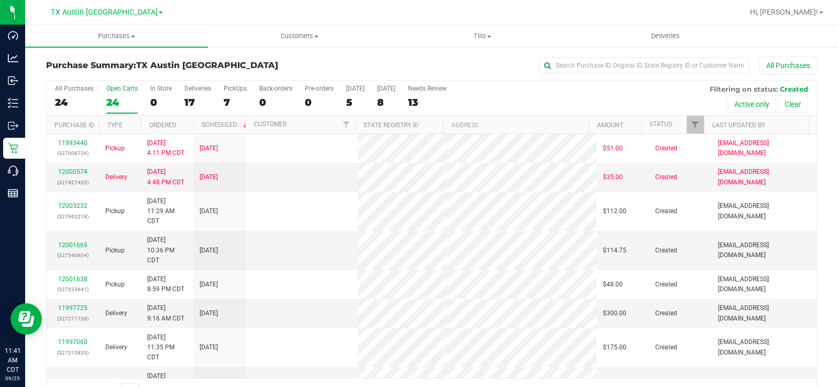
scroll to position [27, 0]
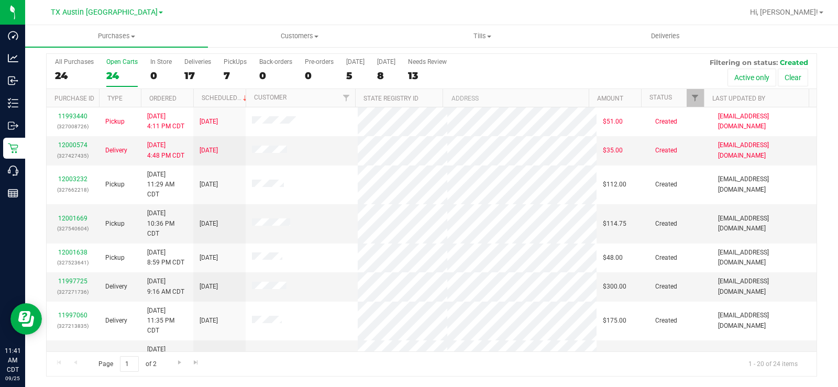
click at [119, 66] on label "Open Carts 24" at bounding box center [121, 72] width 31 height 29
click at [0, 0] on input "Open Carts 24" at bounding box center [0, 0] width 0 height 0
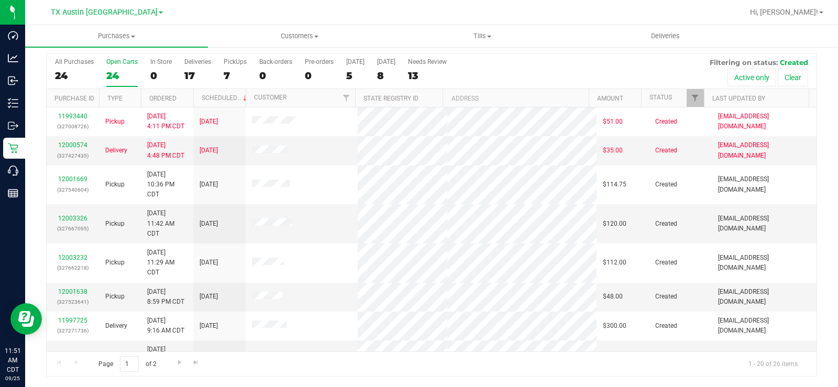
click at [119, 67] on label "Open Carts 24" at bounding box center [121, 72] width 31 height 29
click at [0, 0] on input "Open Carts 24" at bounding box center [0, 0] width 0 height 0
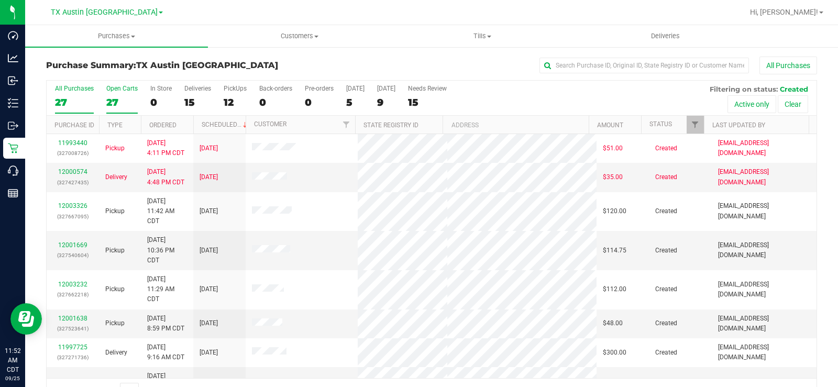
click at [113, 96] on div "27" at bounding box center [121, 102] width 31 height 12
click at [0, 0] on input "Open Carts 27" at bounding box center [0, 0] width 0 height 0
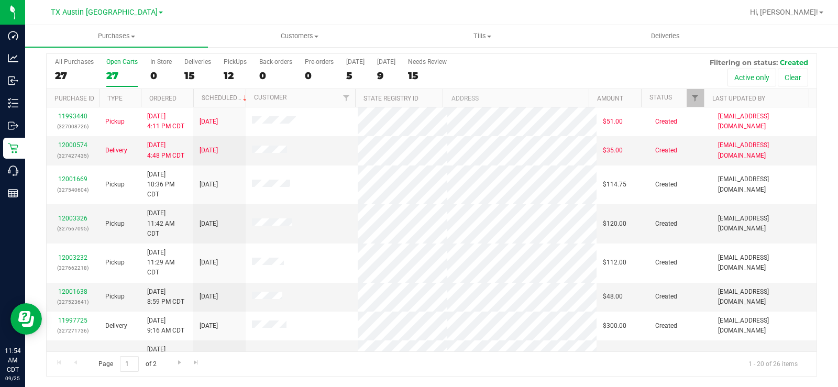
click at [116, 69] on label "Open Carts 27" at bounding box center [121, 72] width 31 height 29
click at [0, 0] on input "Open Carts 27" at bounding box center [0, 0] width 0 height 0
